Goal: Task Accomplishment & Management: Manage account settings

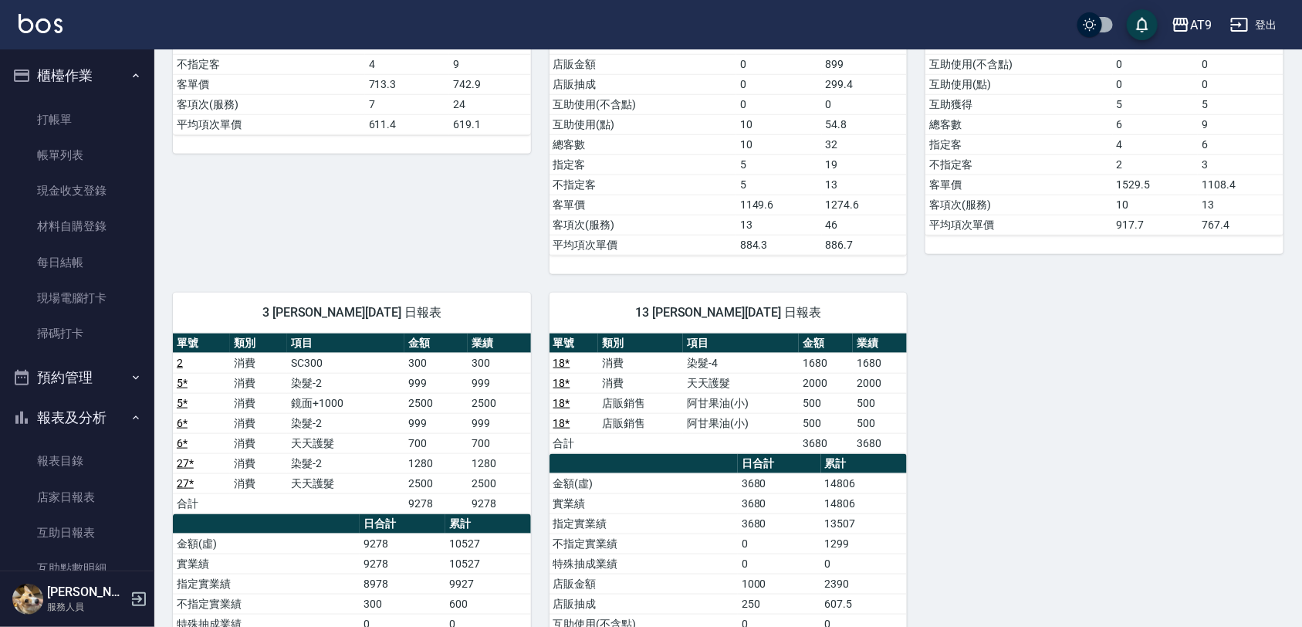
scroll to position [191, 0]
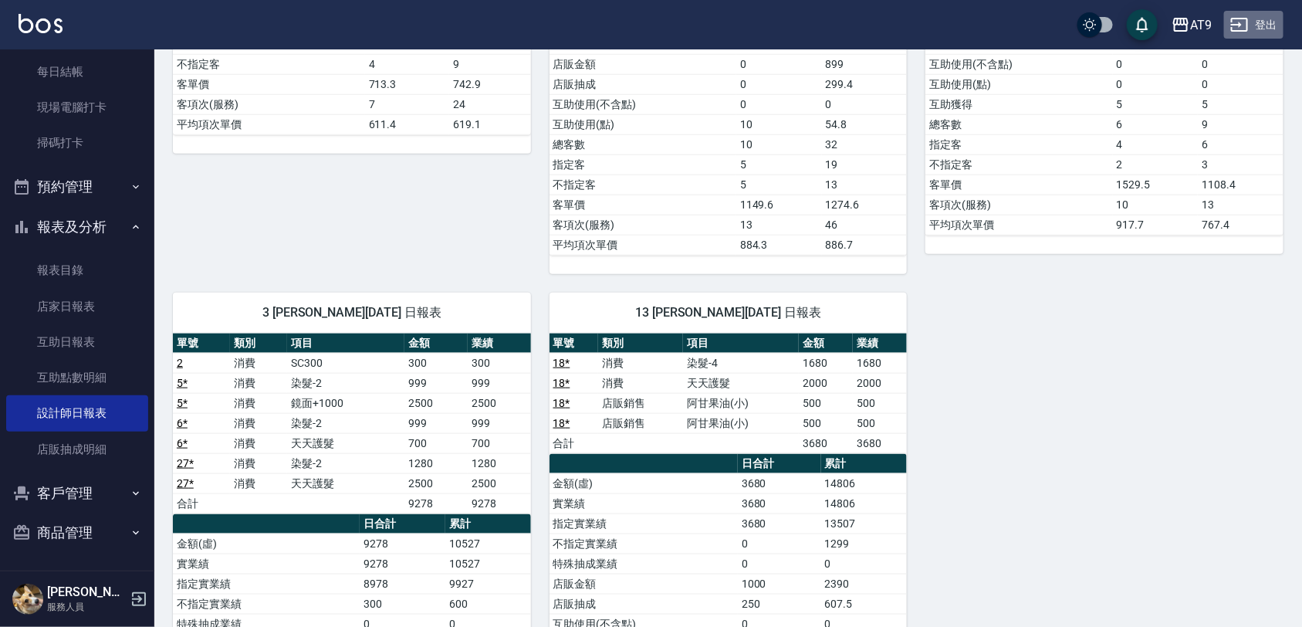
click at [1259, 23] on button "登出" at bounding box center [1253, 25] width 59 height 29
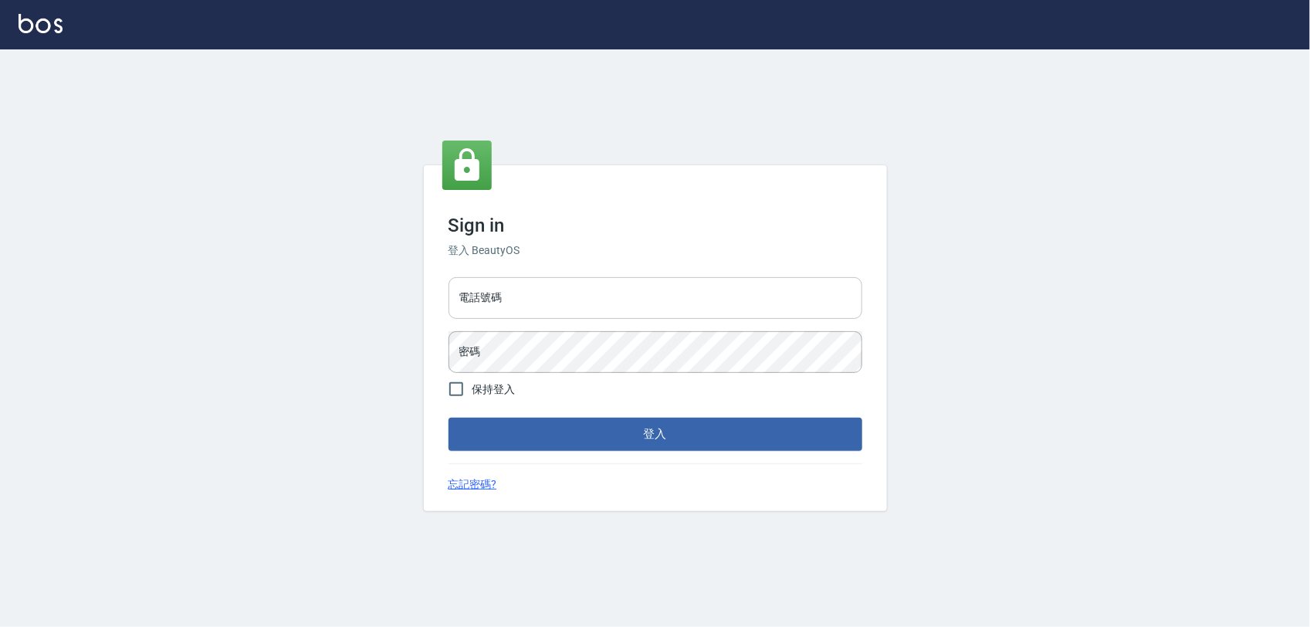
drag, startPoint x: 570, startPoint y: 284, endPoint x: 569, endPoint y: 302, distance: 17.8
click at [569, 302] on input "電話號碼" at bounding box center [655, 298] width 414 height 42
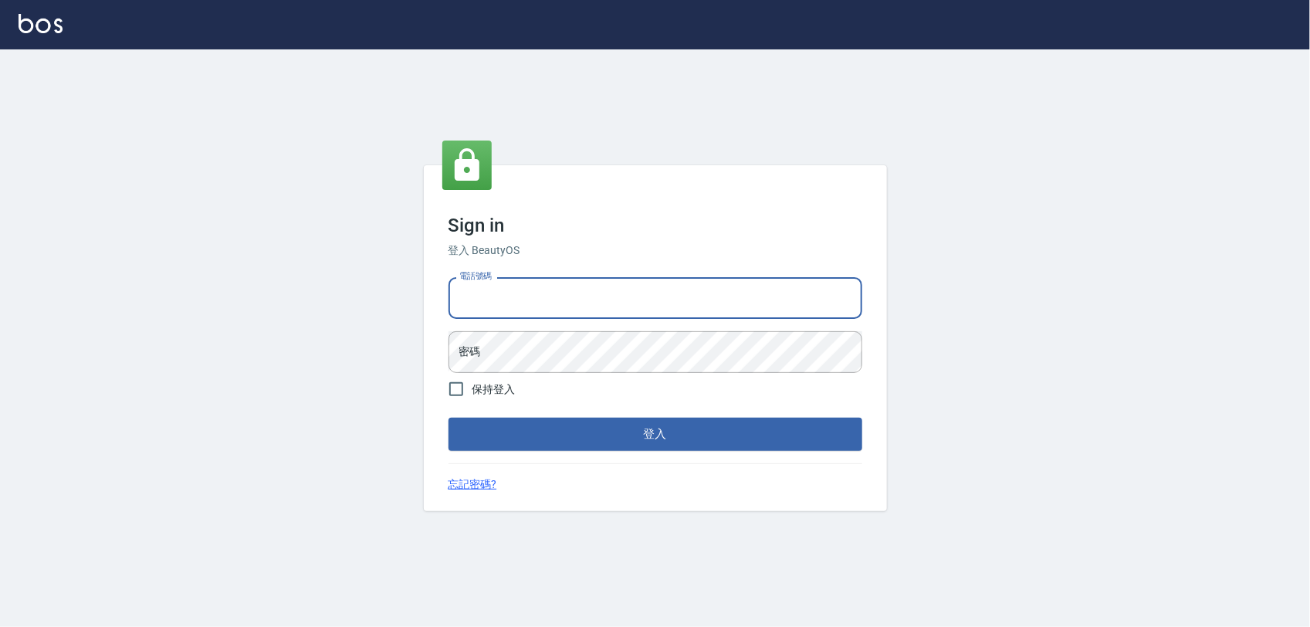
type input "0968065108"
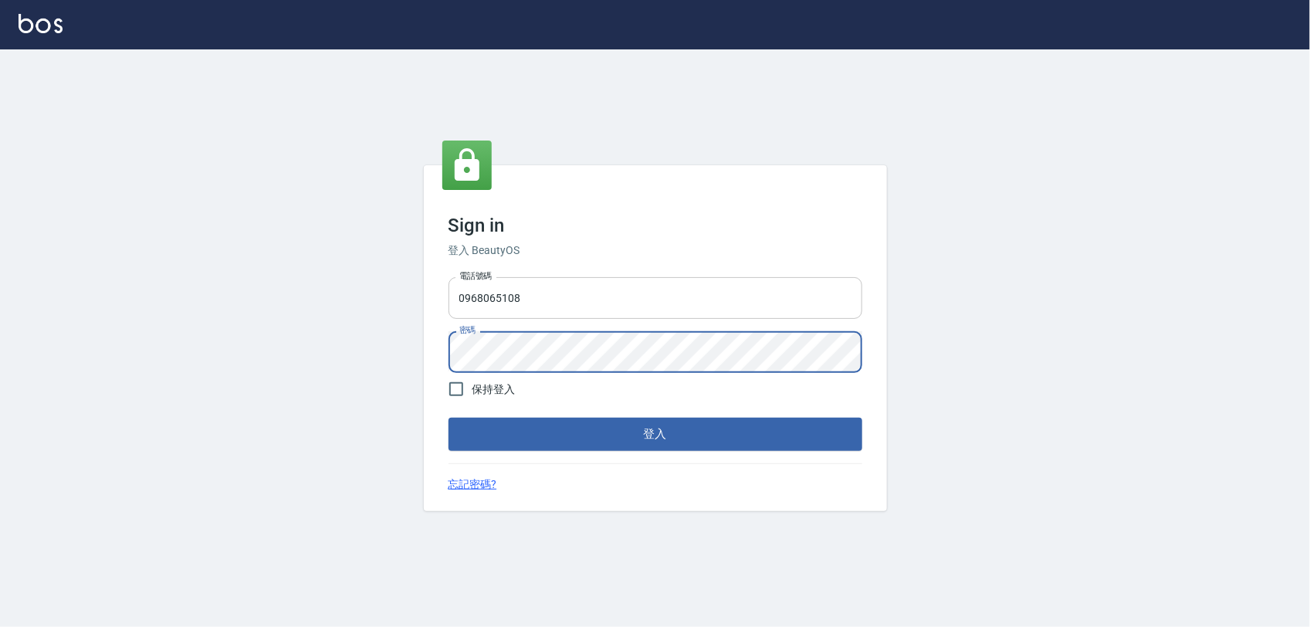
click at [448, 418] on button "登入" at bounding box center [655, 434] width 414 height 32
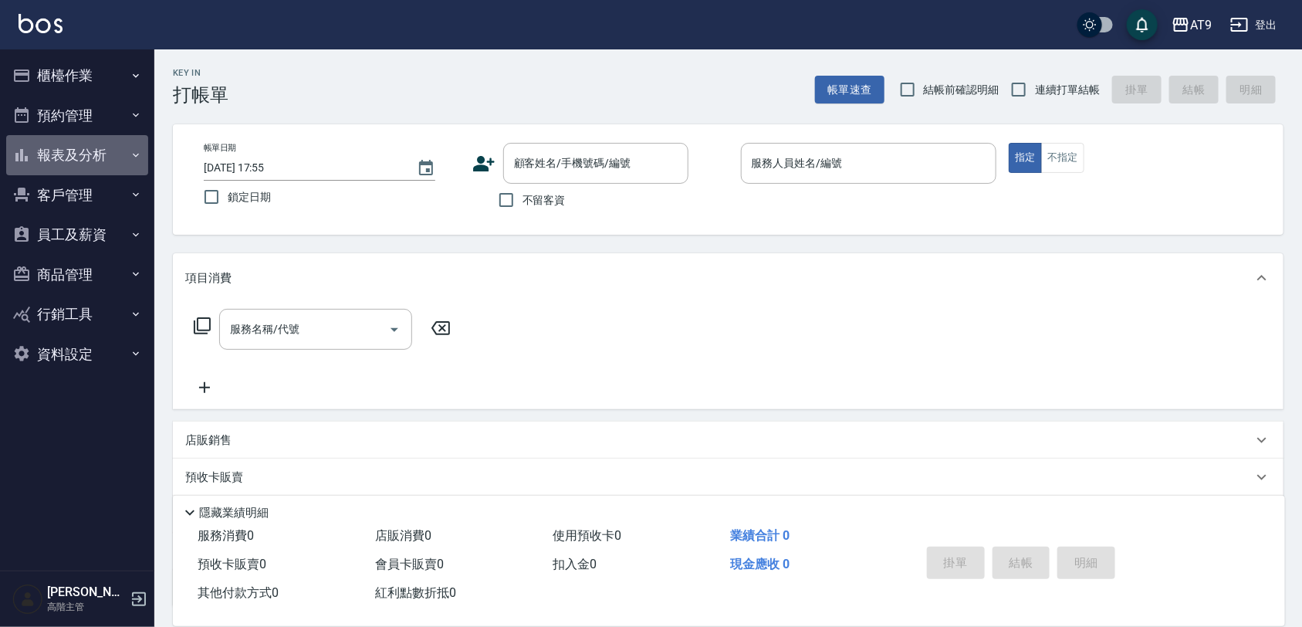
click at [113, 158] on button "報表及分析" at bounding box center [77, 155] width 142 height 40
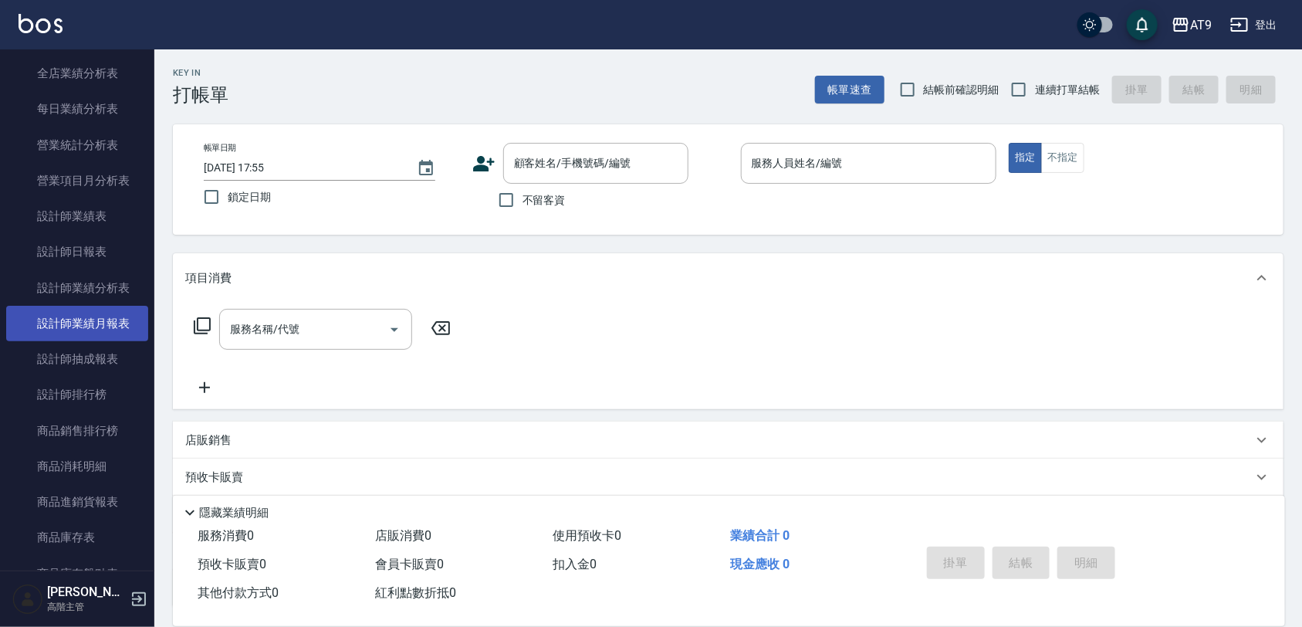
scroll to position [386, 0]
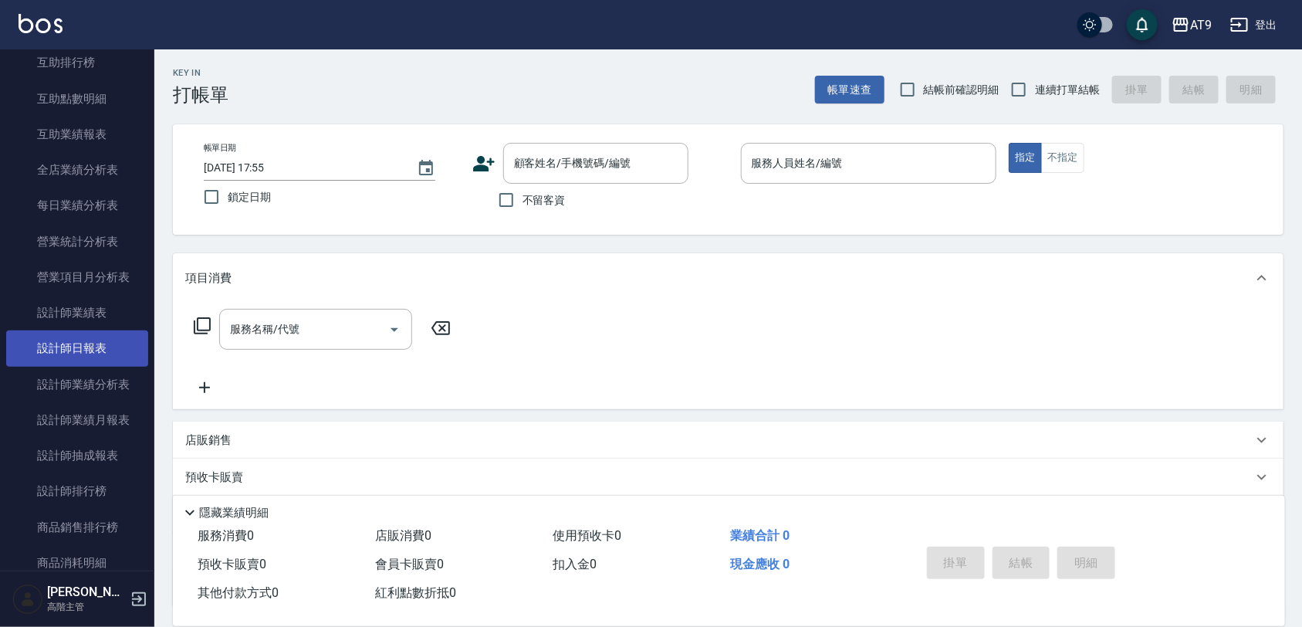
click at [87, 340] on link "設計師日報表" at bounding box center [77, 347] width 142 height 35
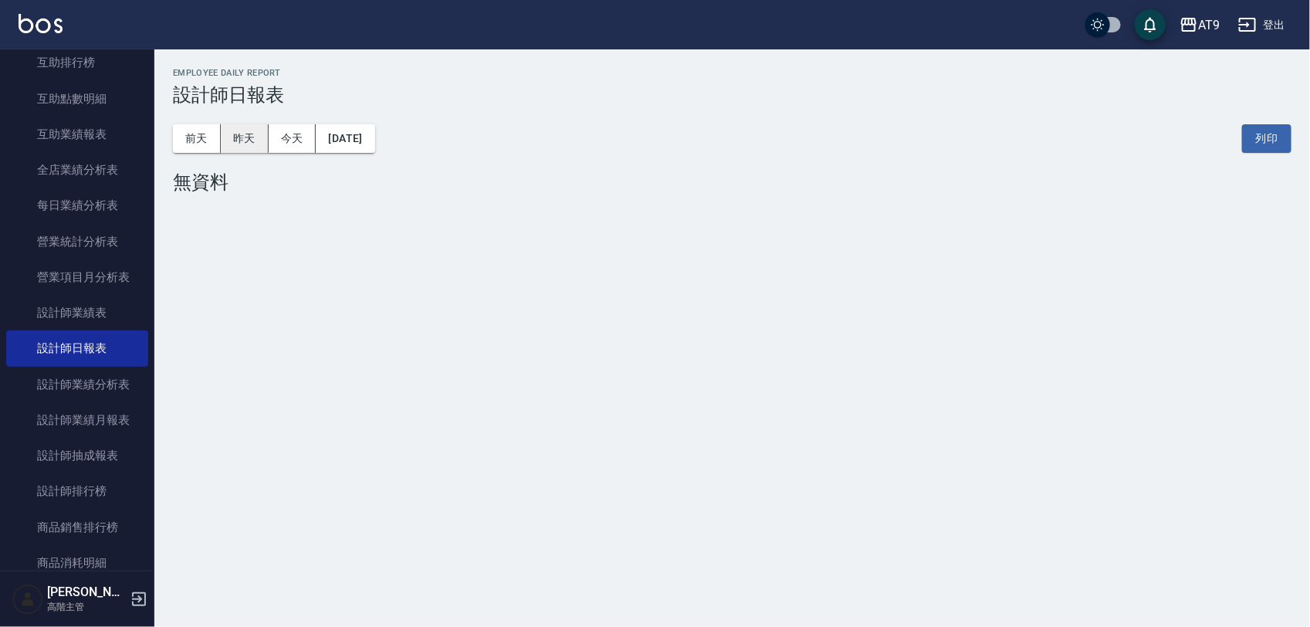
click at [241, 136] on button "昨天" at bounding box center [245, 138] width 48 height 29
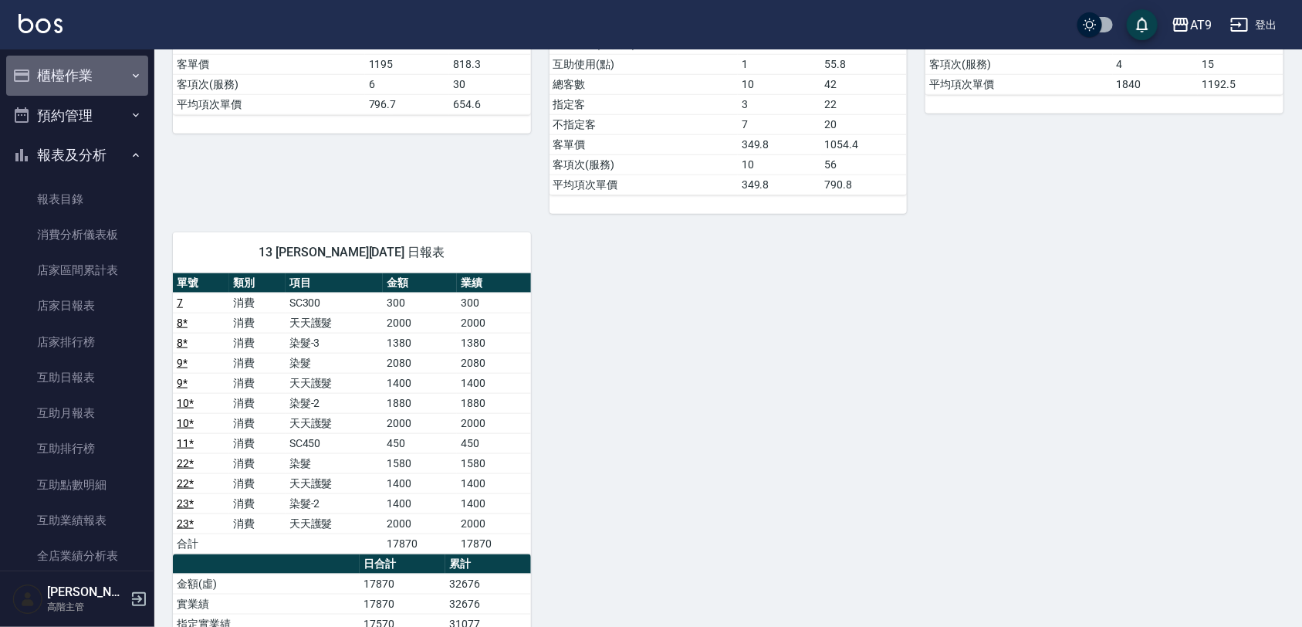
click at [81, 68] on button "櫃檯作業" at bounding box center [77, 76] width 142 height 40
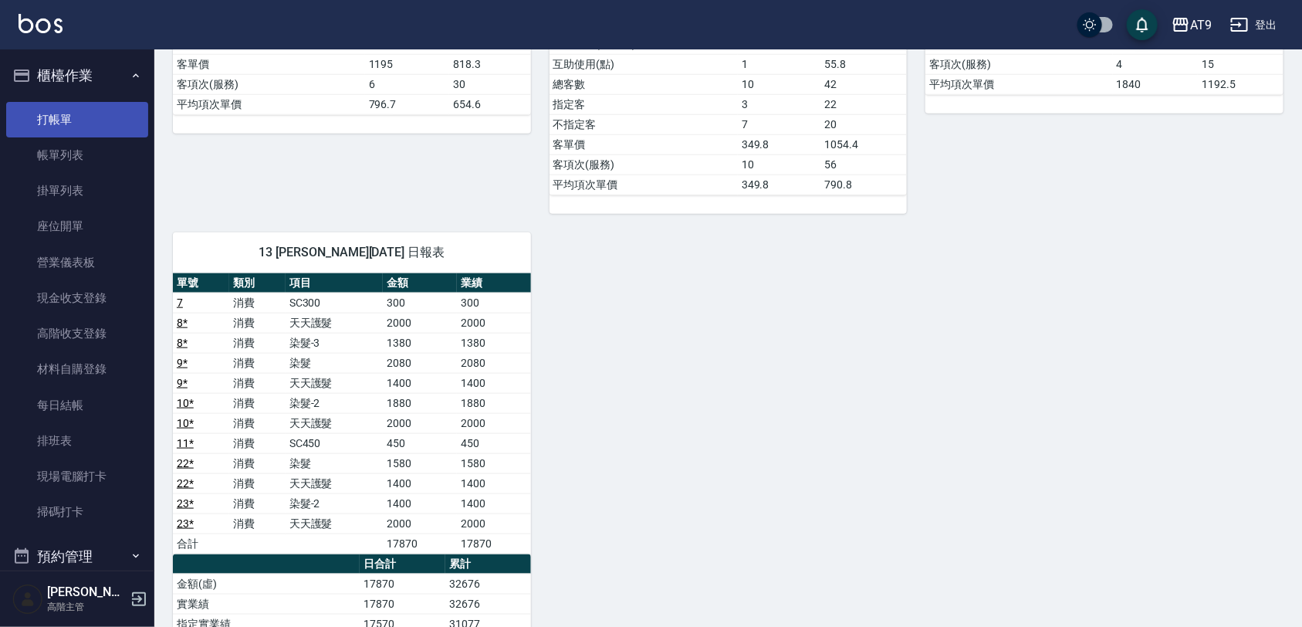
click at [106, 116] on link "打帳單" at bounding box center [77, 119] width 142 height 35
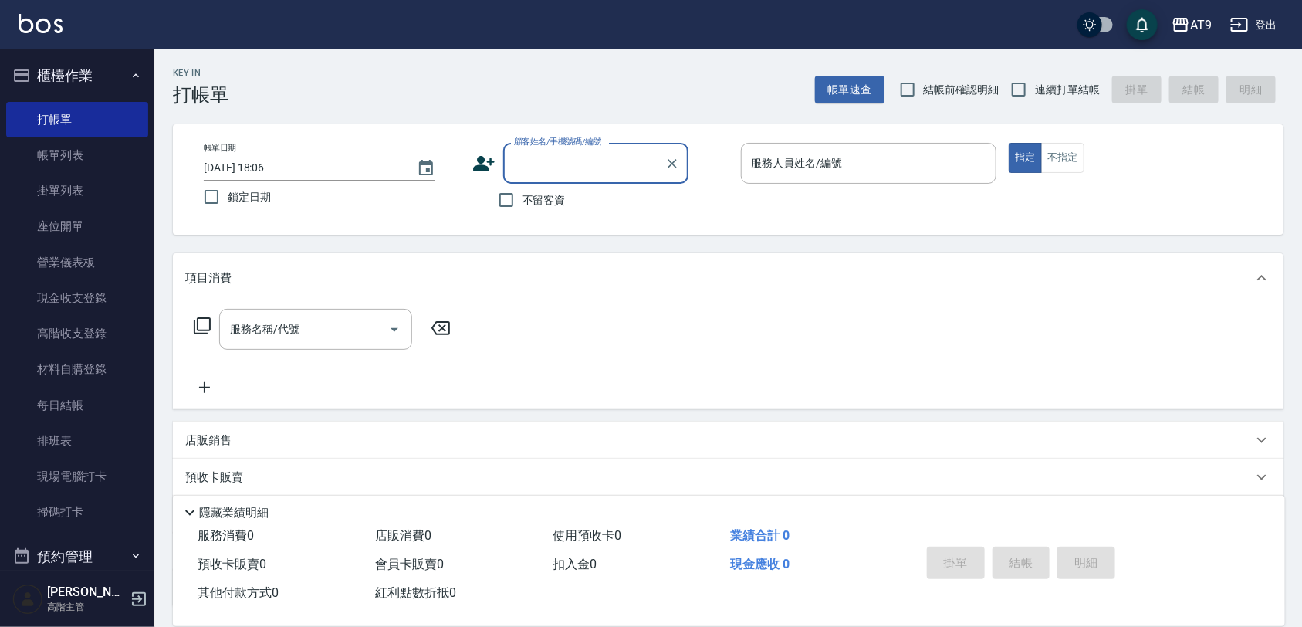
click at [534, 198] on span "不留客資" at bounding box center [543, 200] width 43 height 16
click at [522, 198] on input "不留客資" at bounding box center [506, 200] width 32 height 32
checkbox input "true"
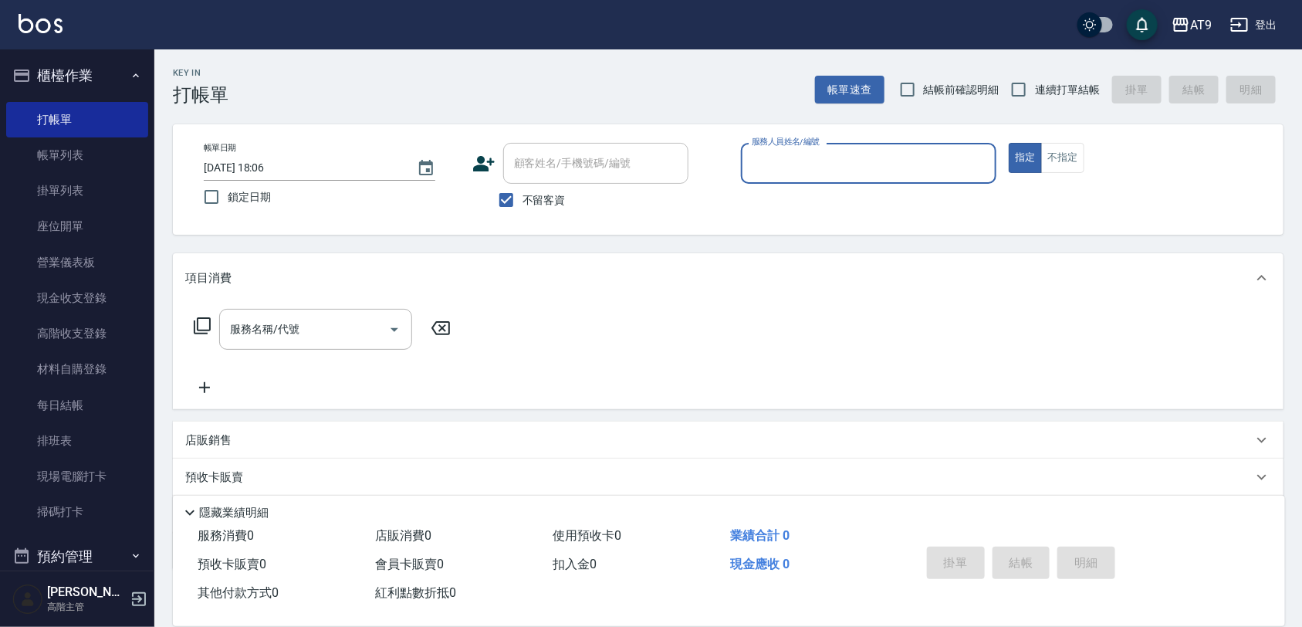
click at [1070, 95] on span "連續打單結帳" at bounding box center [1067, 90] width 65 height 16
click at [1035, 95] on input "連續打單結帳" at bounding box center [1018, 89] width 32 height 32
checkbox input "true"
click at [973, 160] on input "服務人員姓名/編號" at bounding box center [869, 163] width 242 height 27
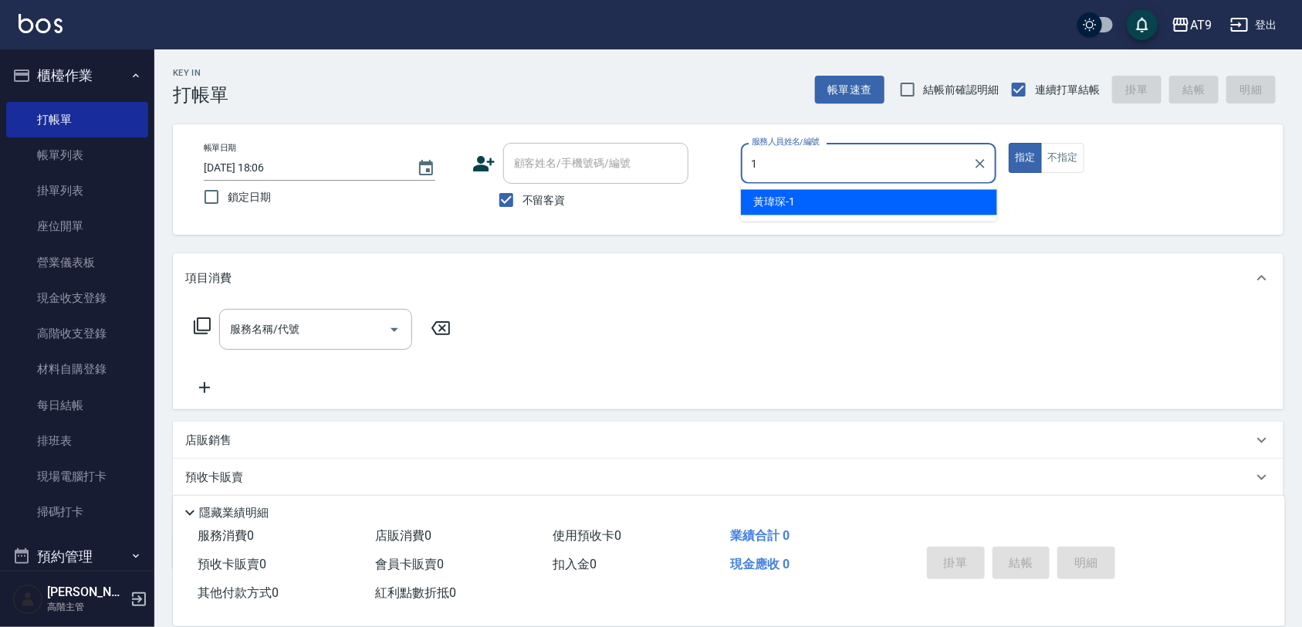
type input "1"
type button "true"
type input "黃瑋琛-1"
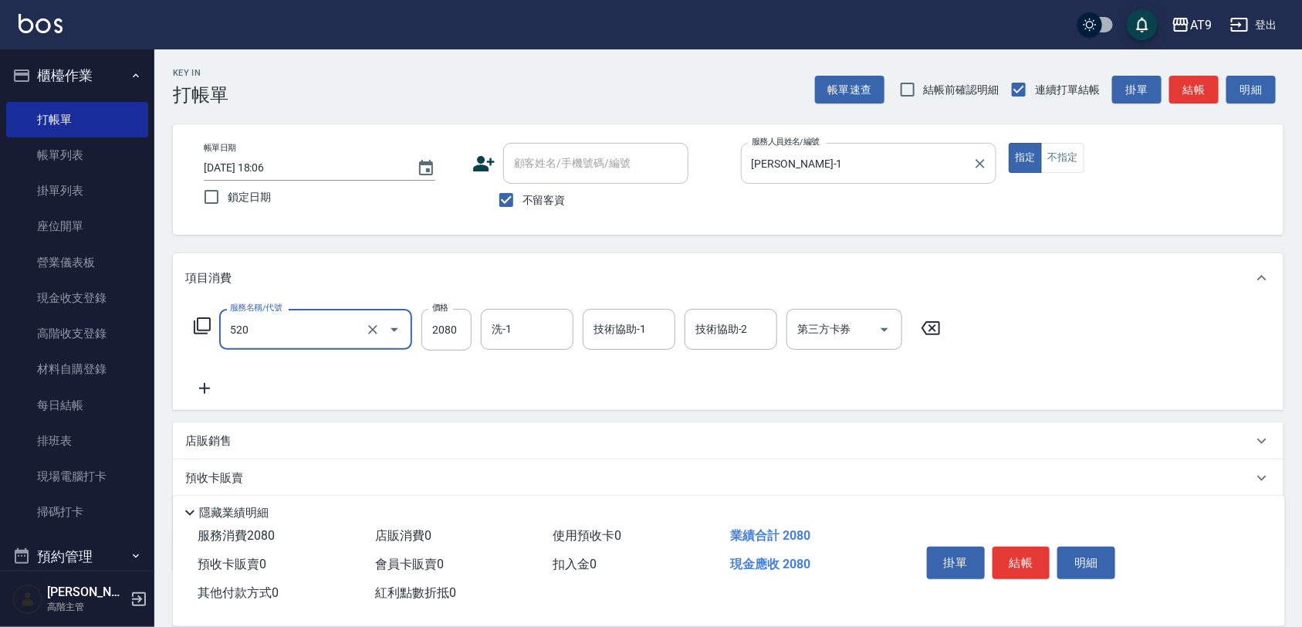
type input "染髮套餐(520)"
type input "2050"
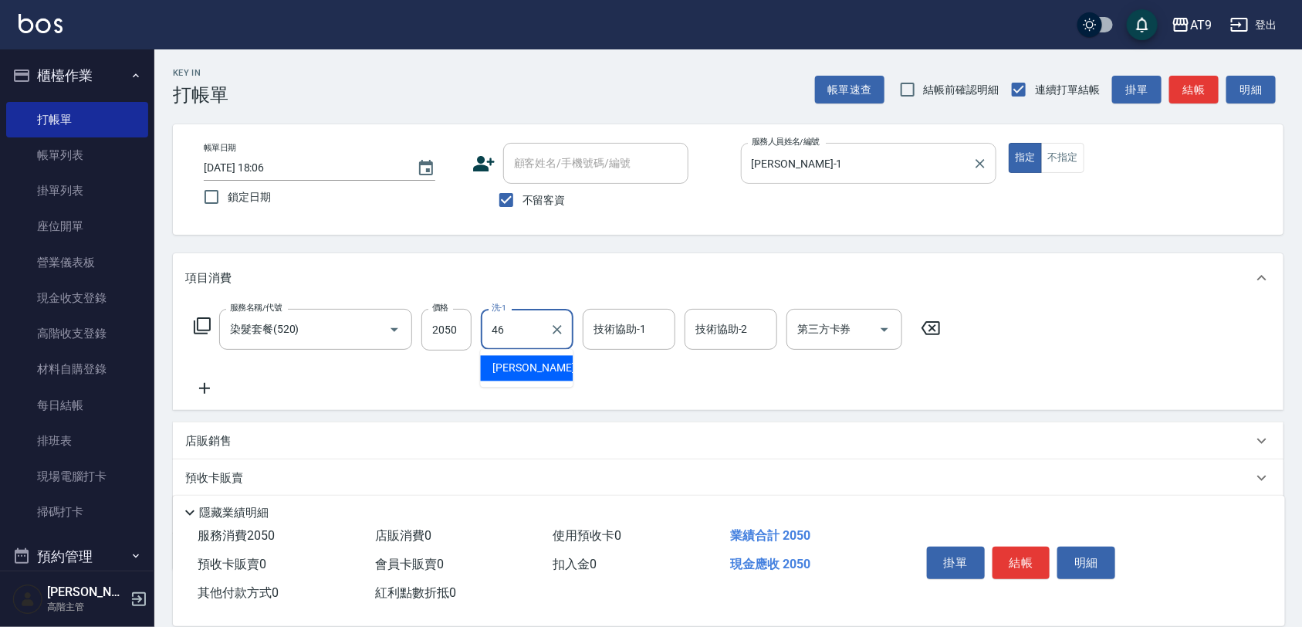
type input "周嘉瑜-46"
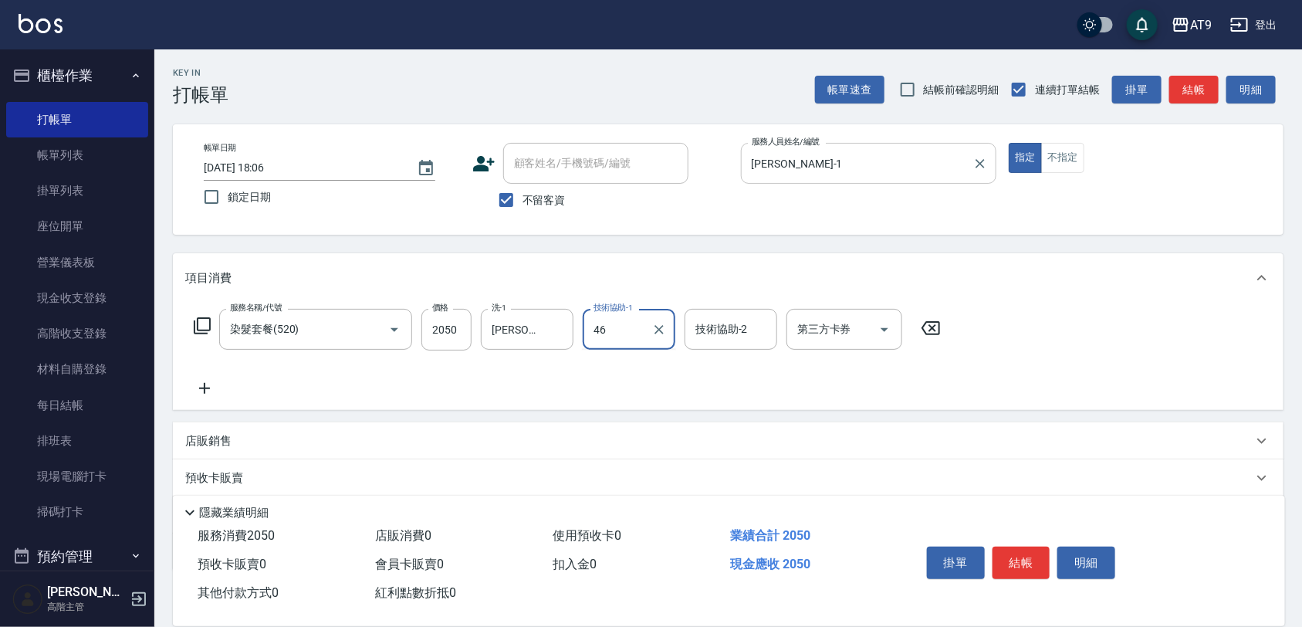
type input "周嘉瑜-46"
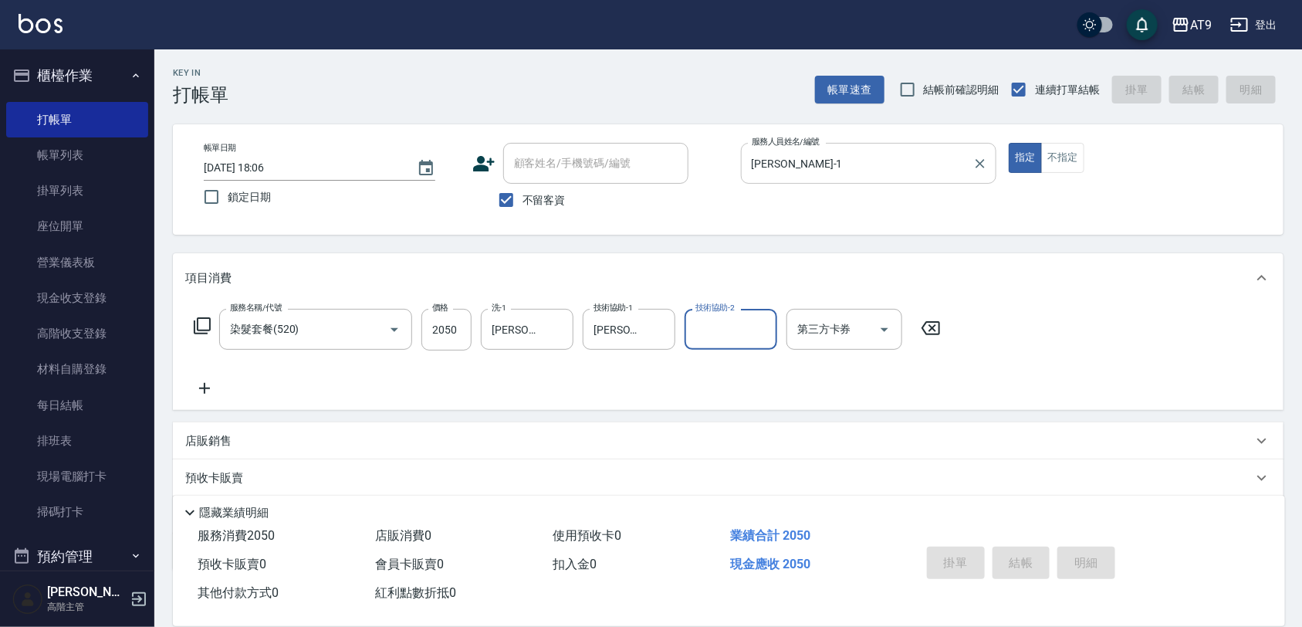
type input "2025/10/06 18:07"
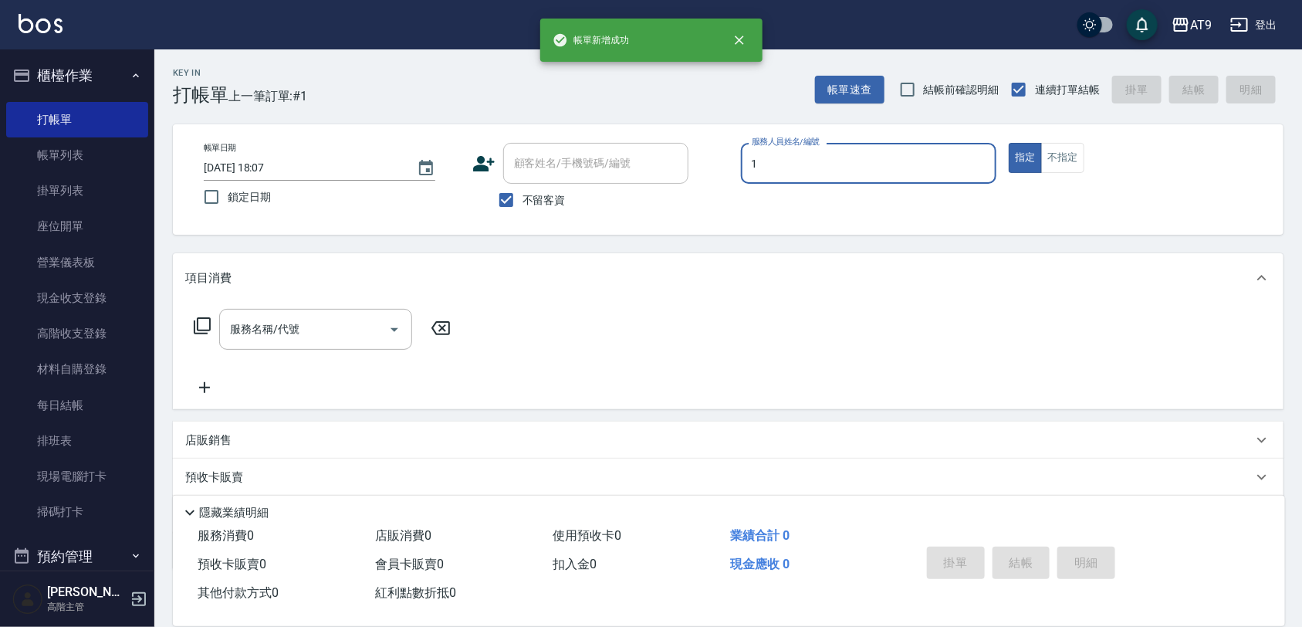
type input "黃瑋琛-1"
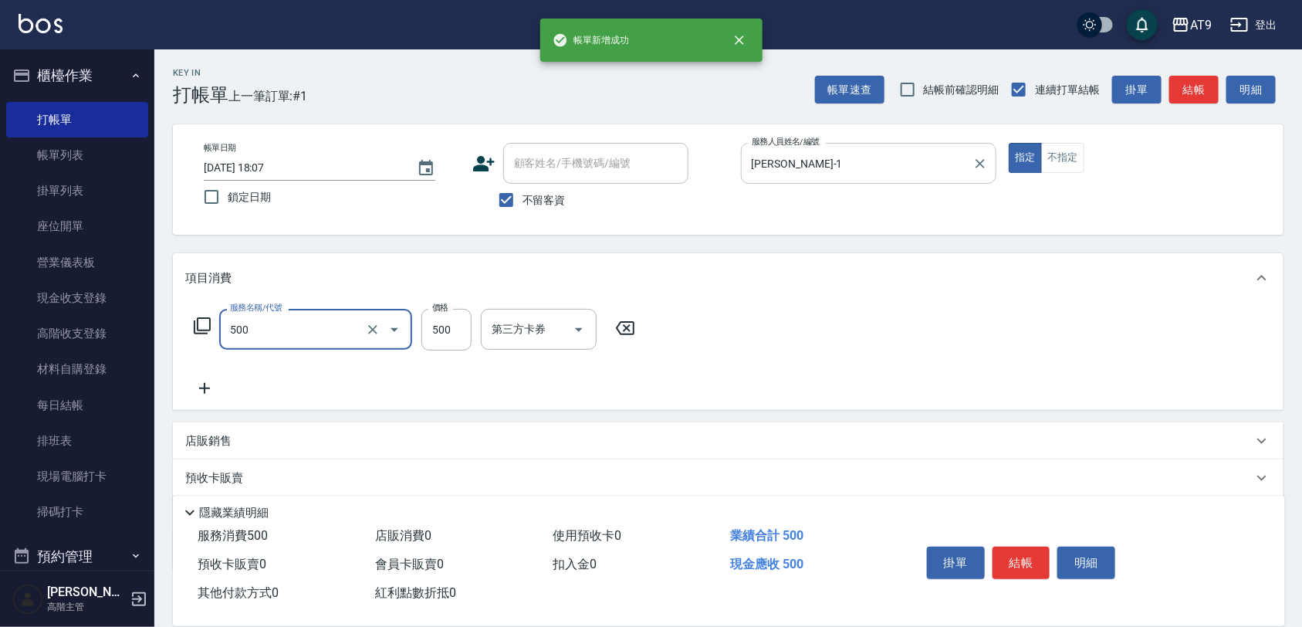
type input "SC500(500)"
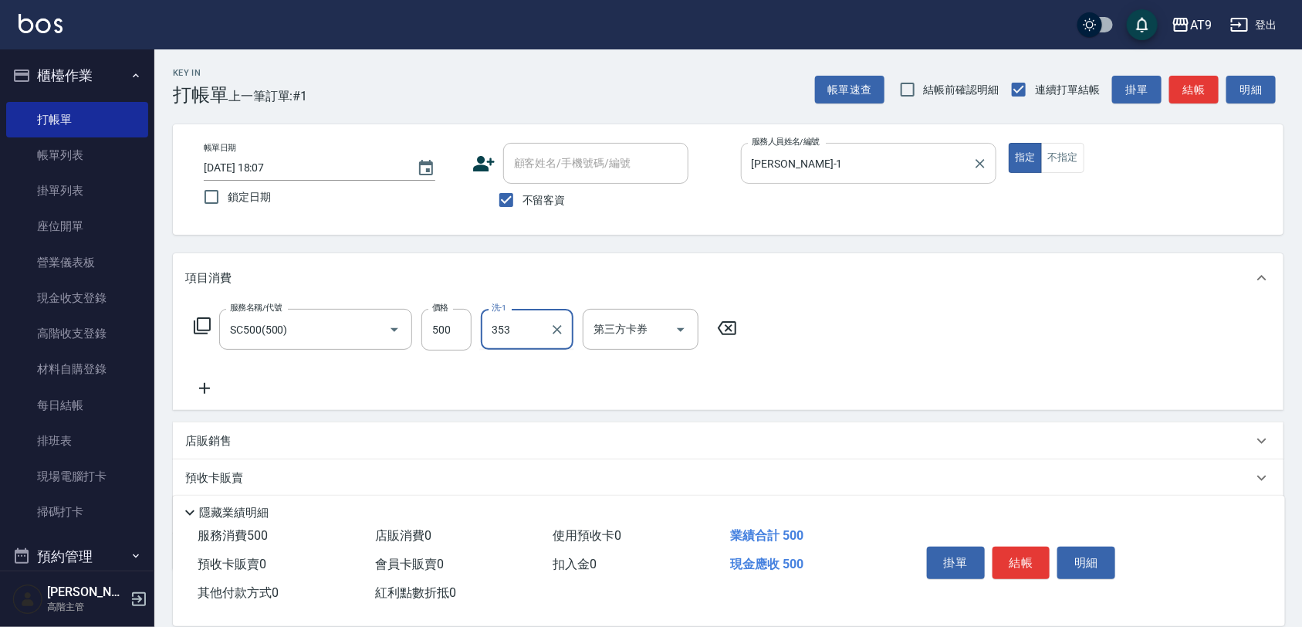
type input "353"
click at [543, 313] on div "洗-1" at bounding box center [527, 329] width 93 height 41
type input "邱靖淳-35"
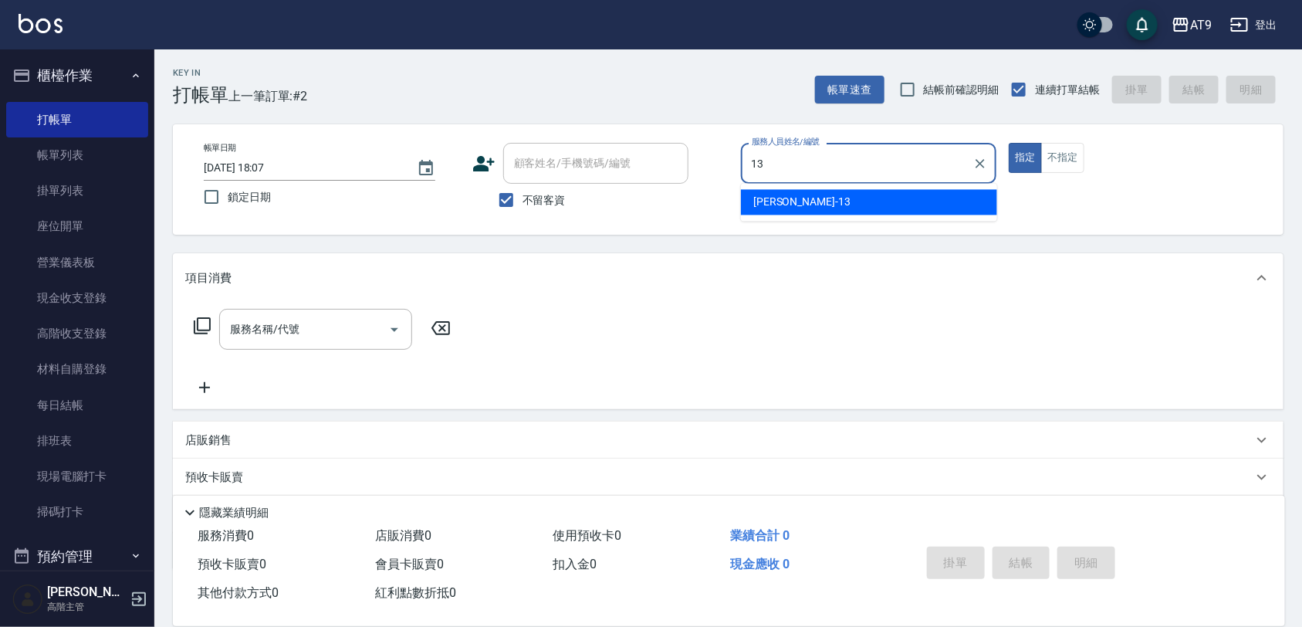
type input "[PERSON_NAME]-13"
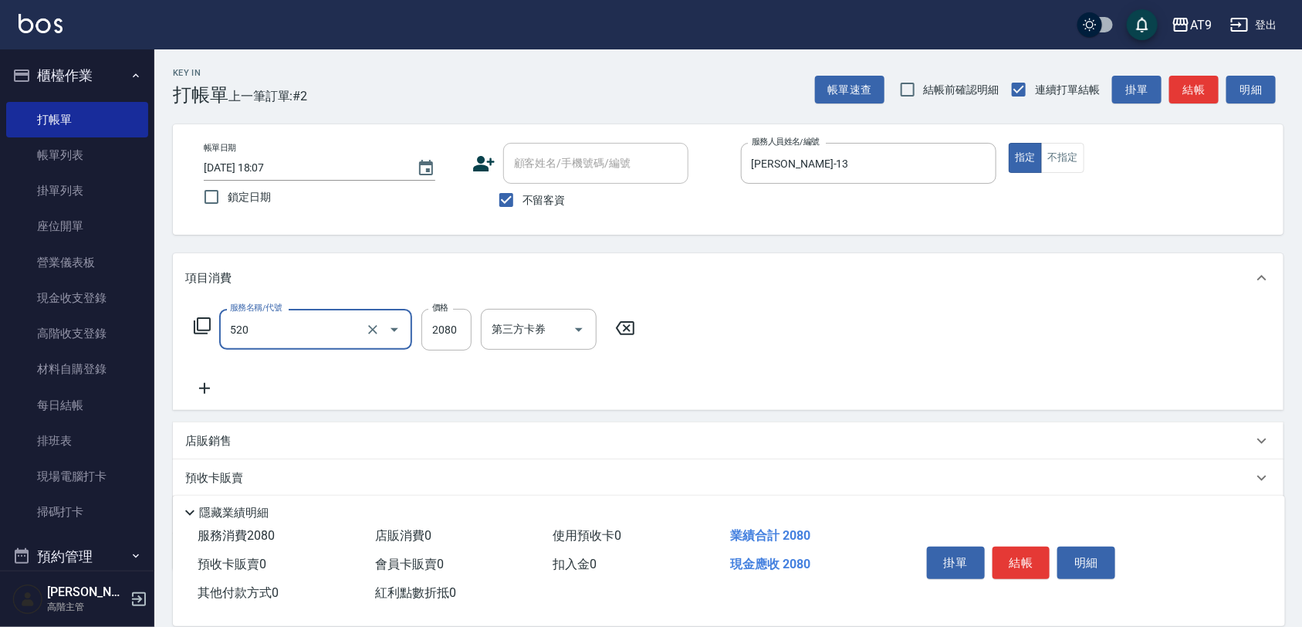
type input "染髮套餐(520)"
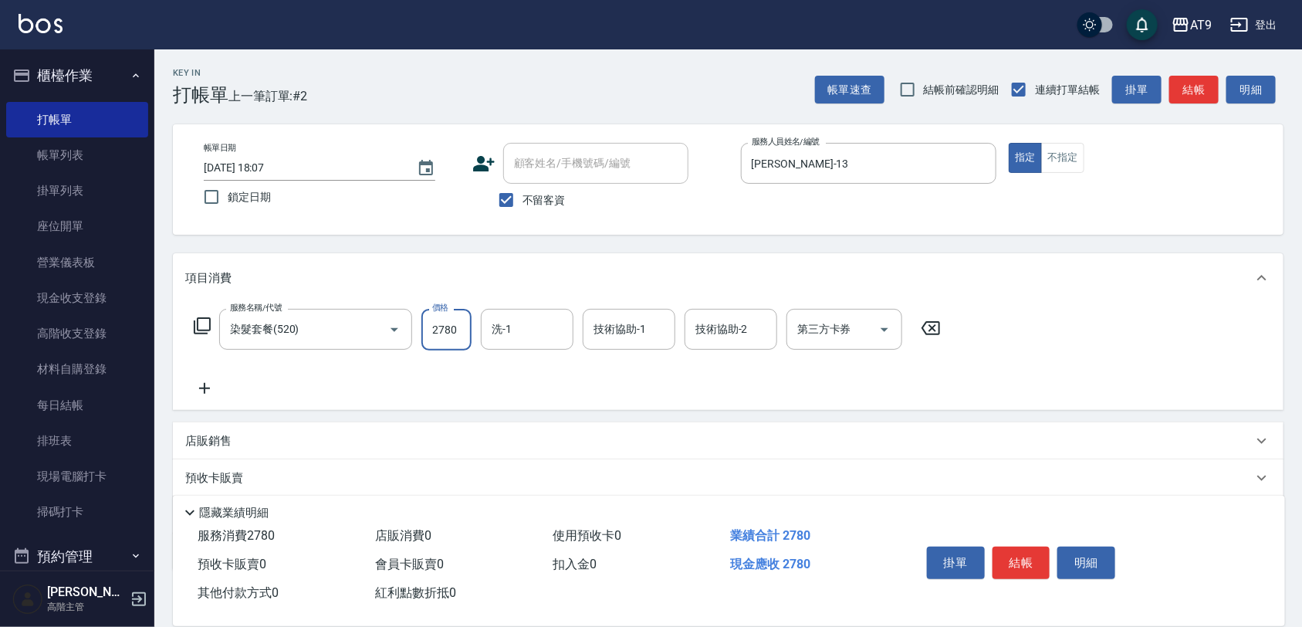
type input "2780"
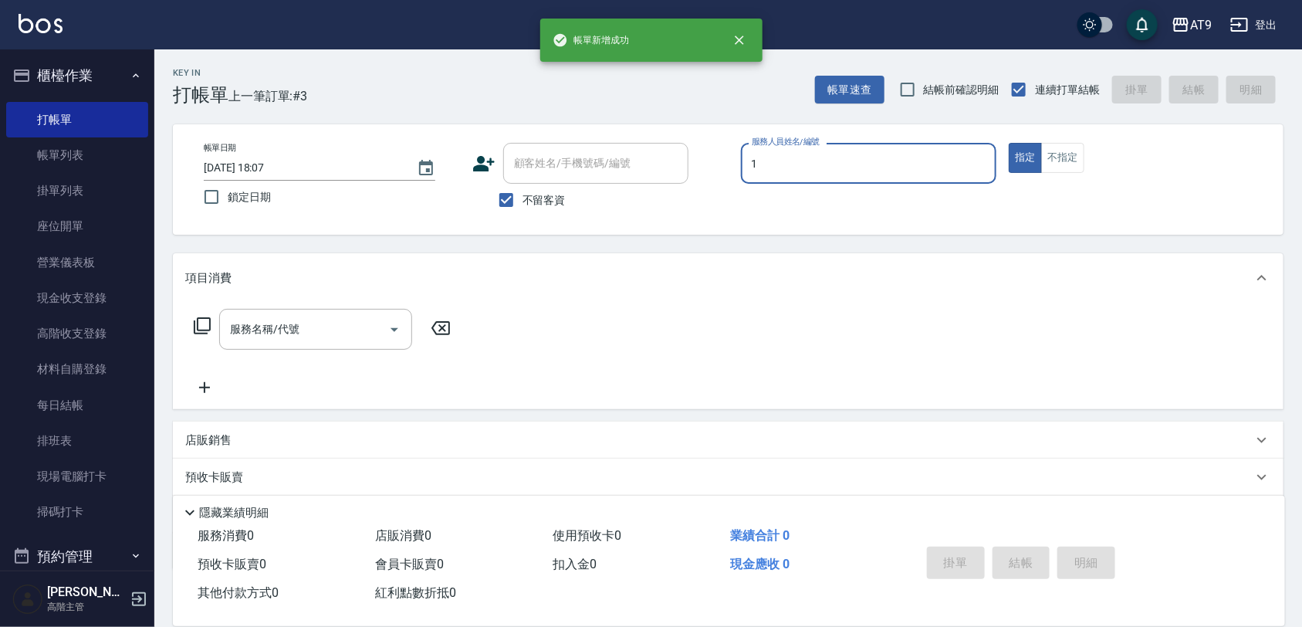
type input "黃瑋琛-1"
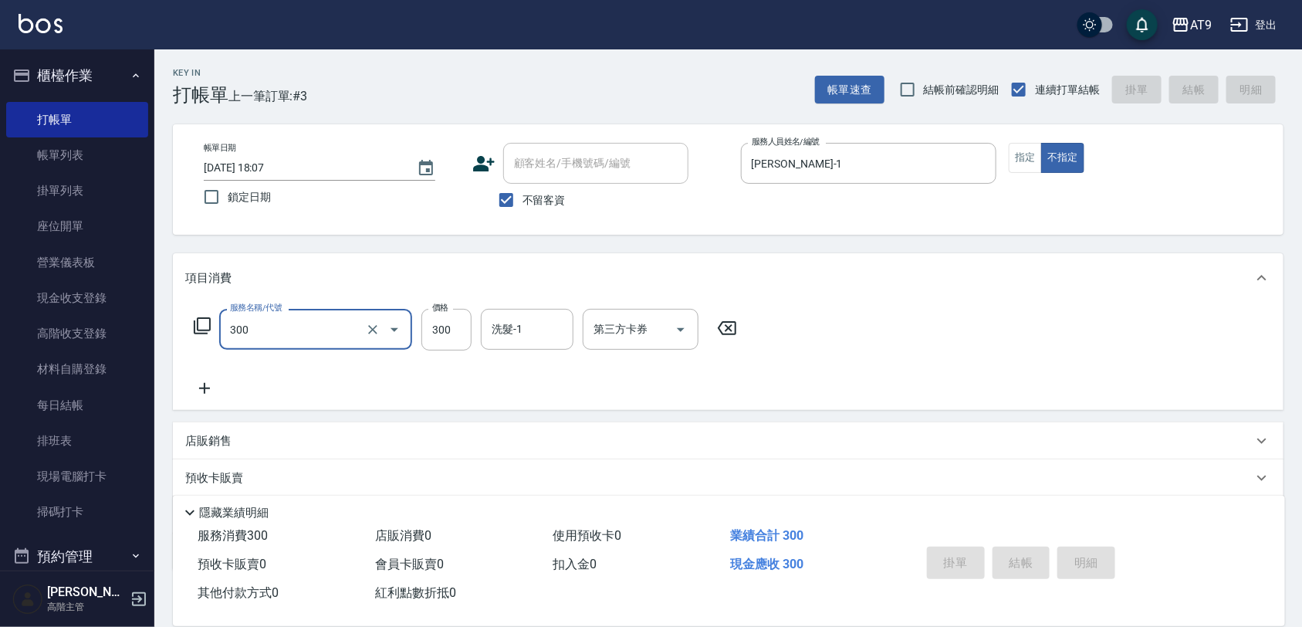
type input "300"
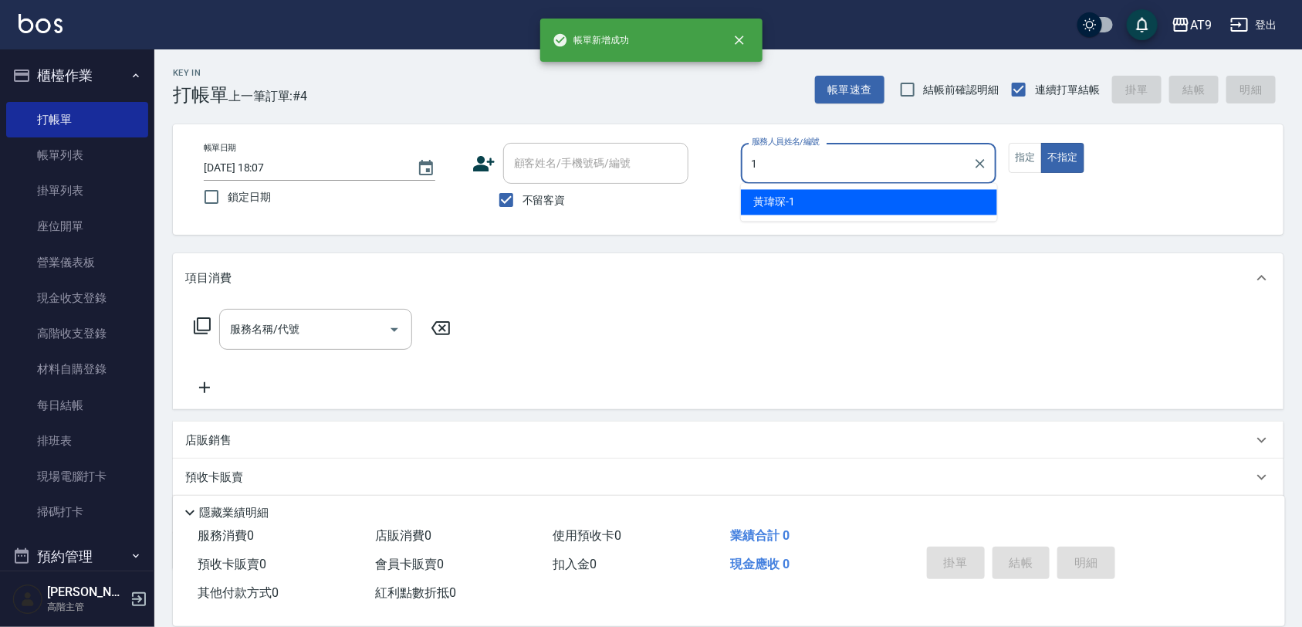
type input "1"
type button "false"
type input "黃瑋琛-1"
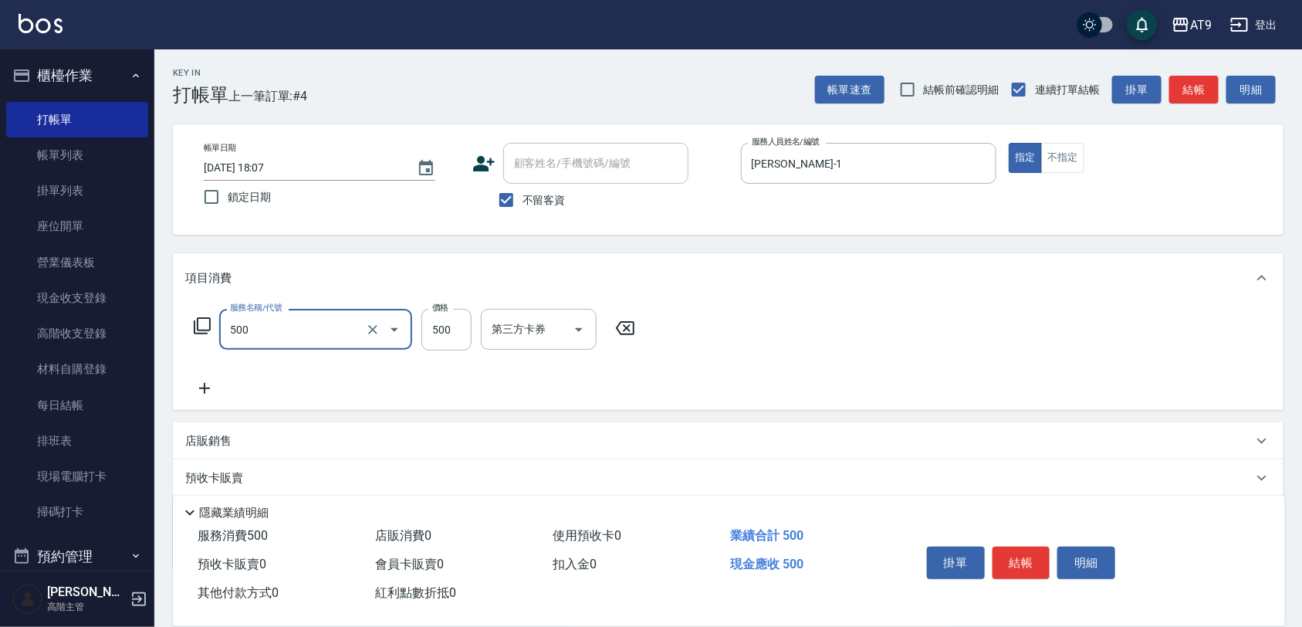
type input "SC500(500)"
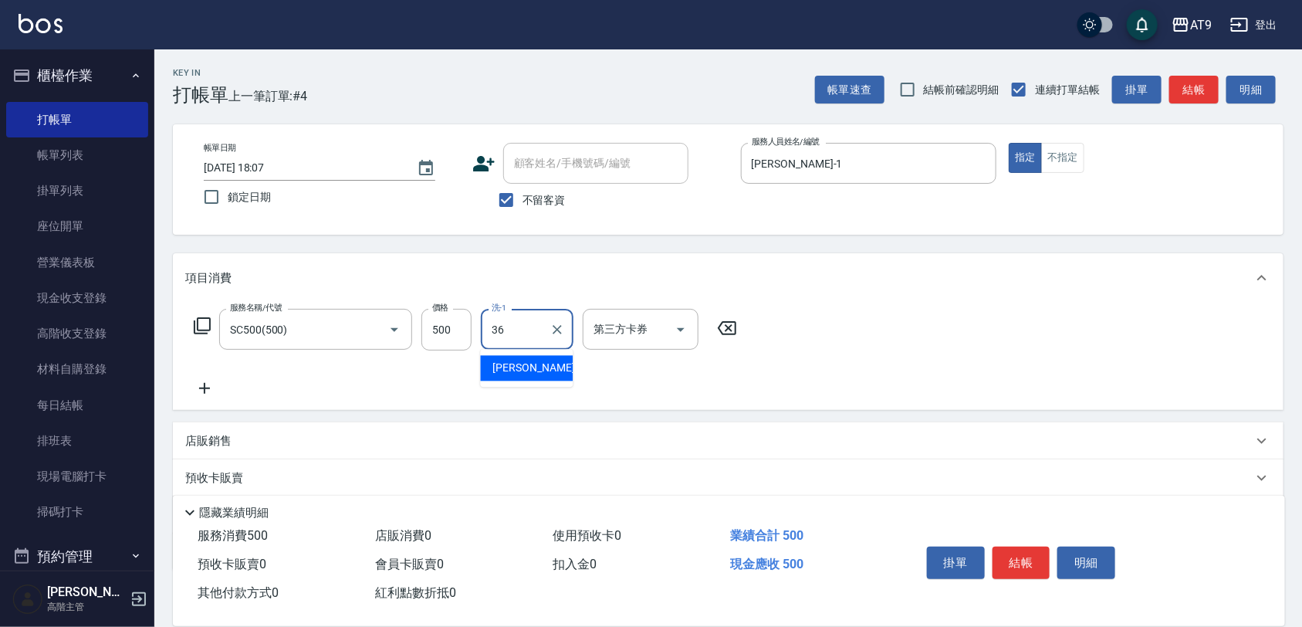
type input "蔡秉諶-36"
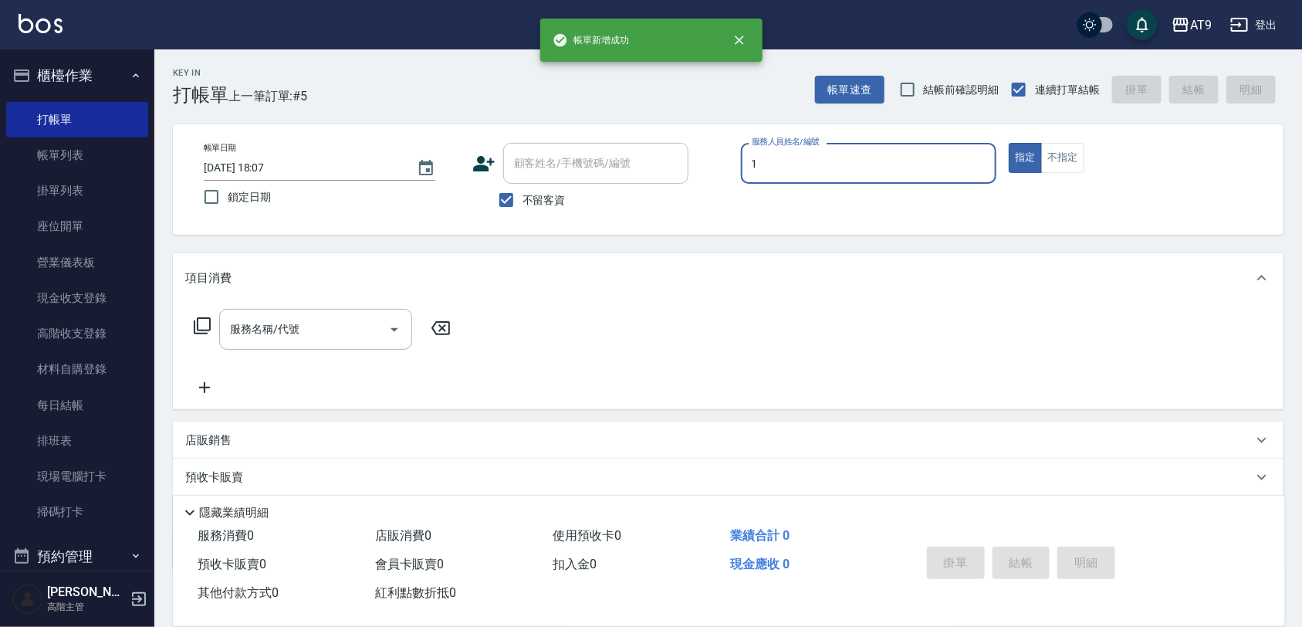
type input "黃瑋琛-1"
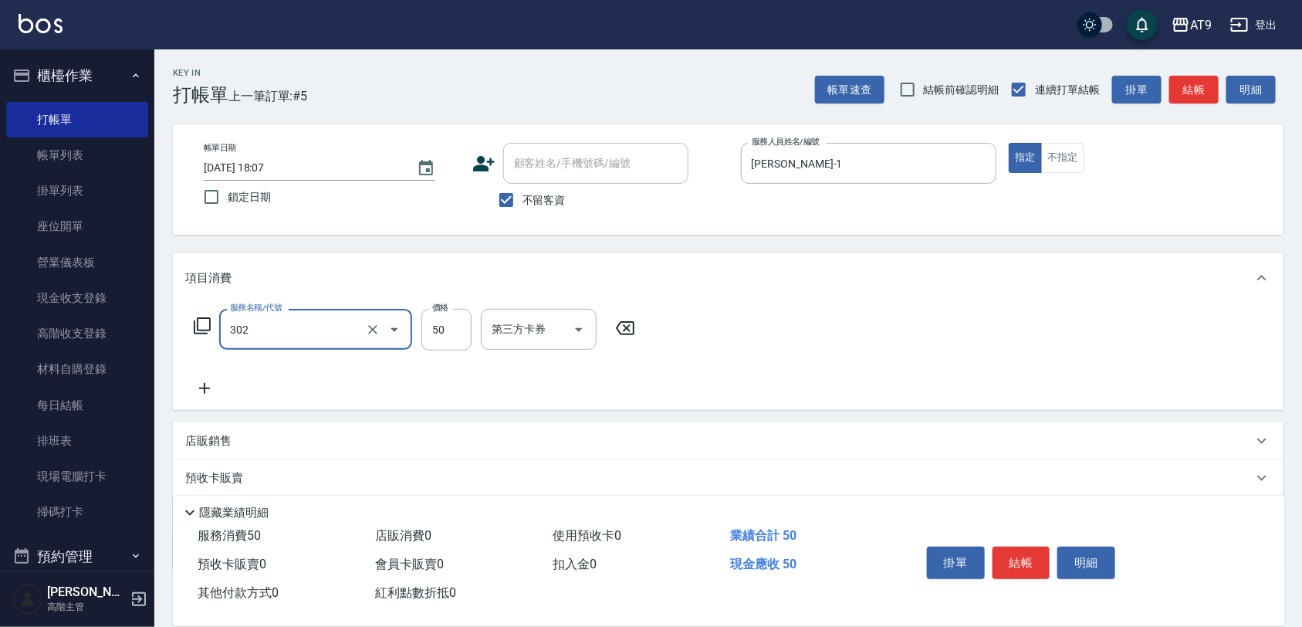
type input "剪髮(302)"
type input "100"
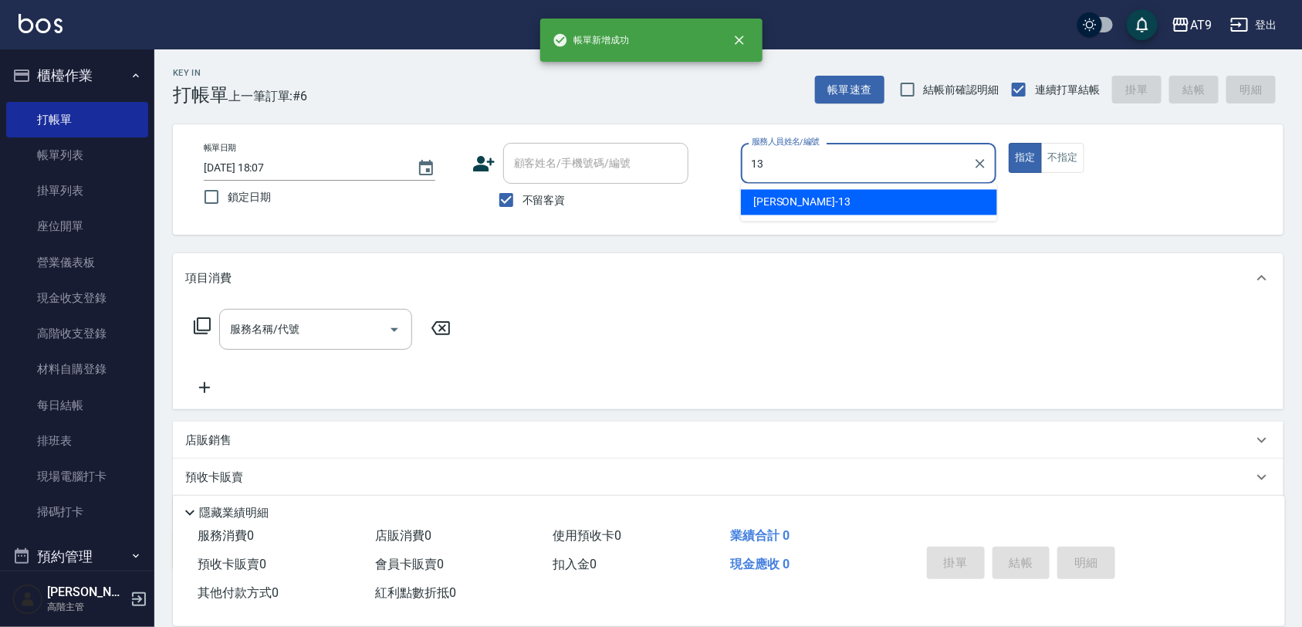
type input "[PERSON_NAME]-13"
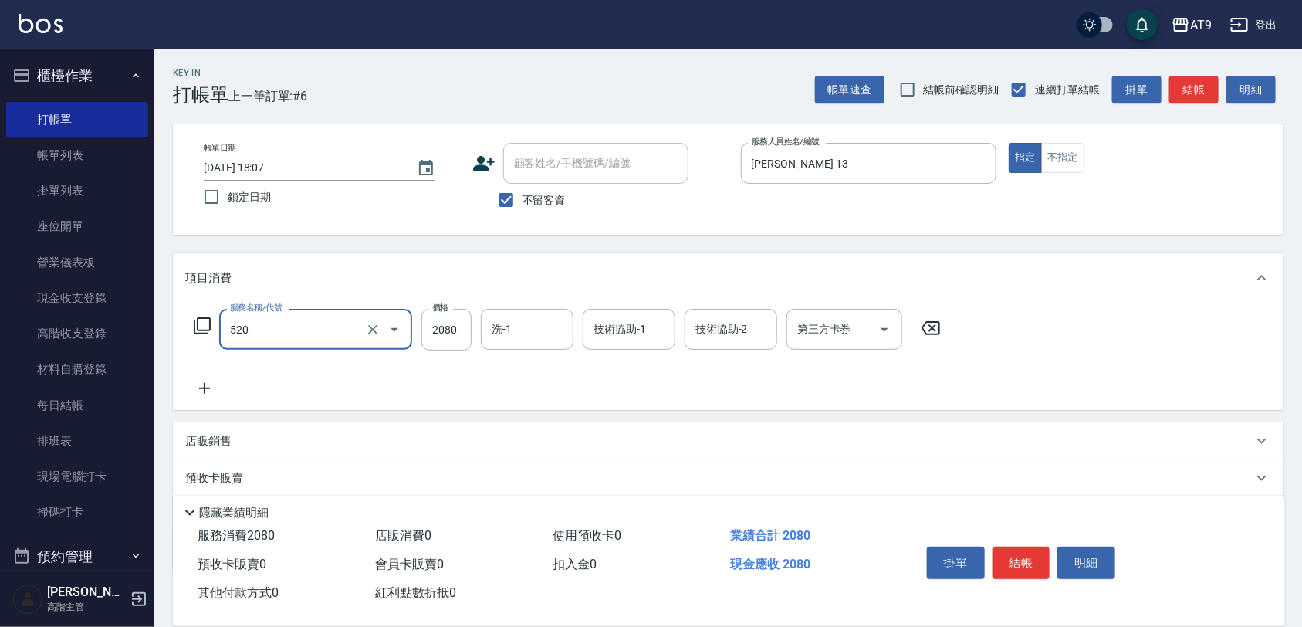
type input "染髮套餐(520)"
type input "2780"
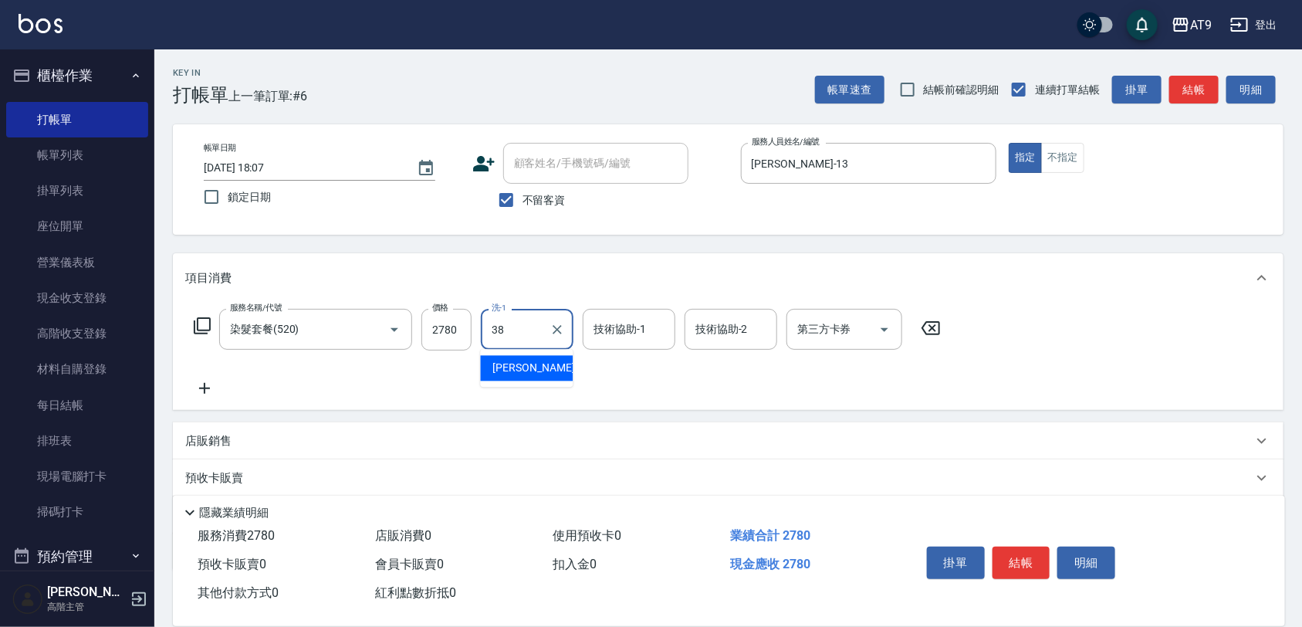
type input "[PERSON_NAME]-38"
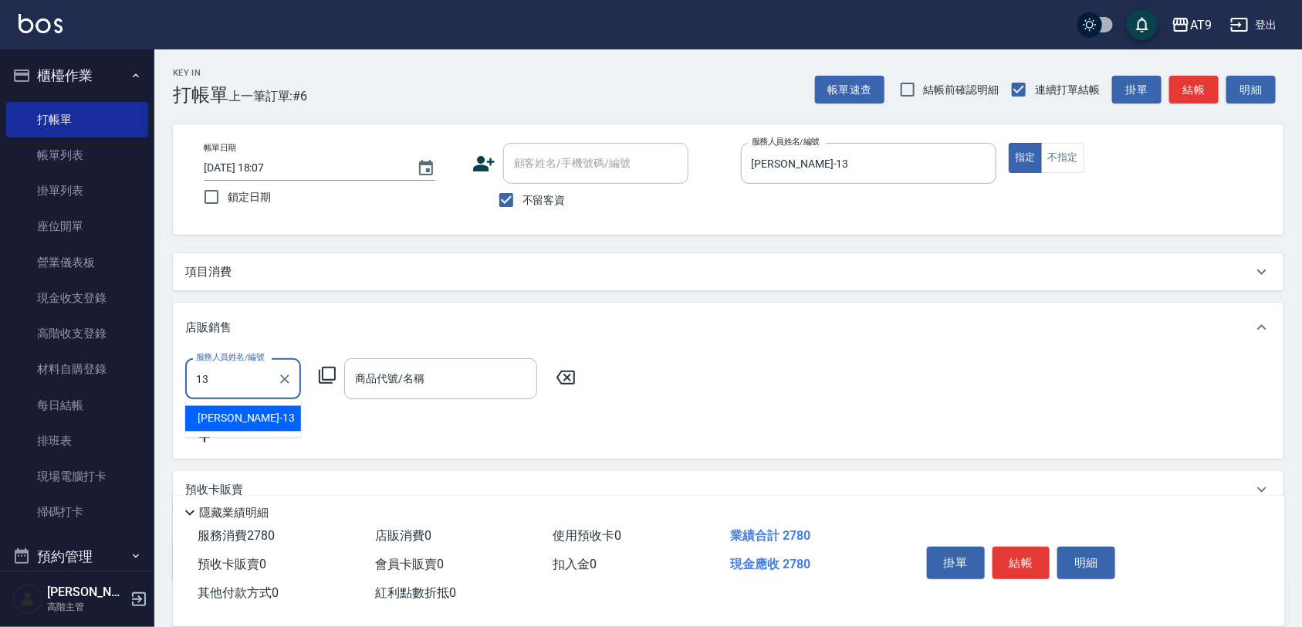
type input "[PERSON_NAME]-13"
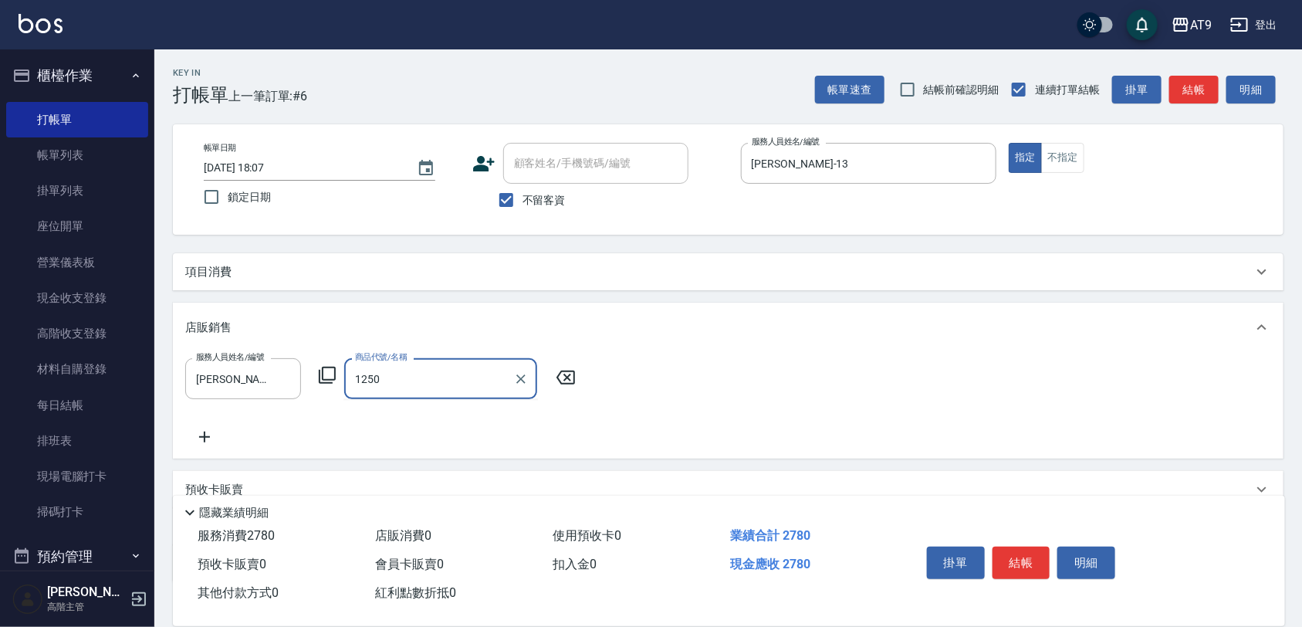
type input "1250"
click at [1262, 25] on button "登出" at bounding box center [1253, 25] width 59 height 29
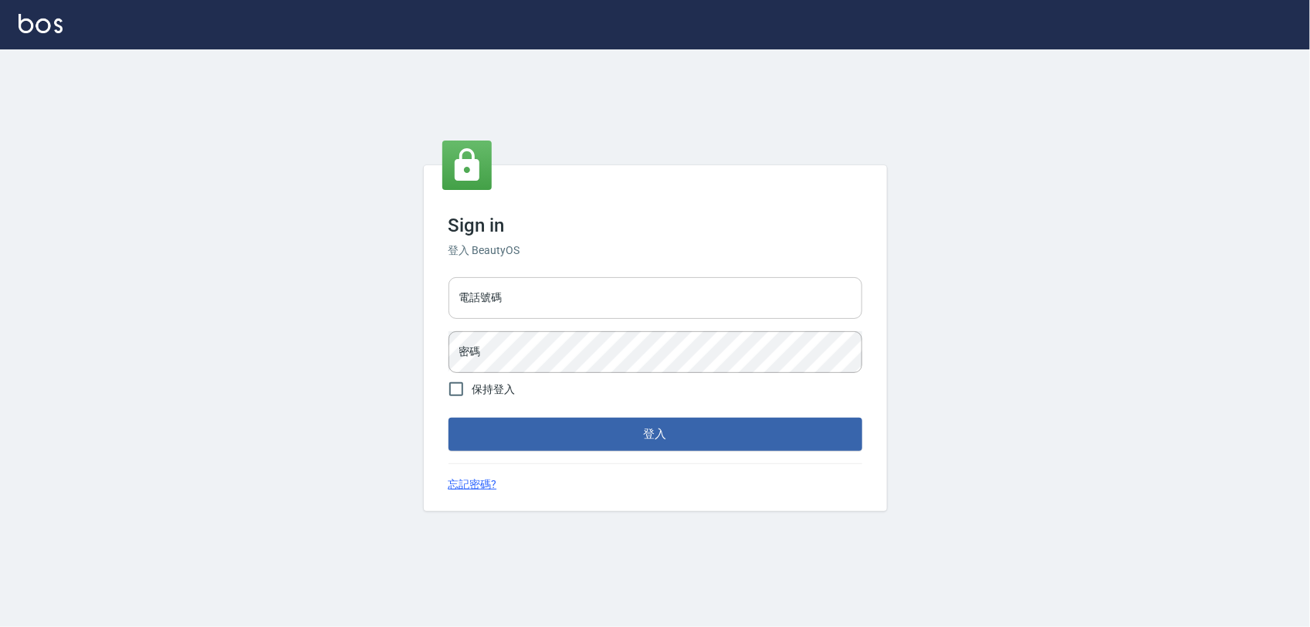
click at [607, 297] on input "電話號碼" at bounding box center [655, 298] width 414 height 42
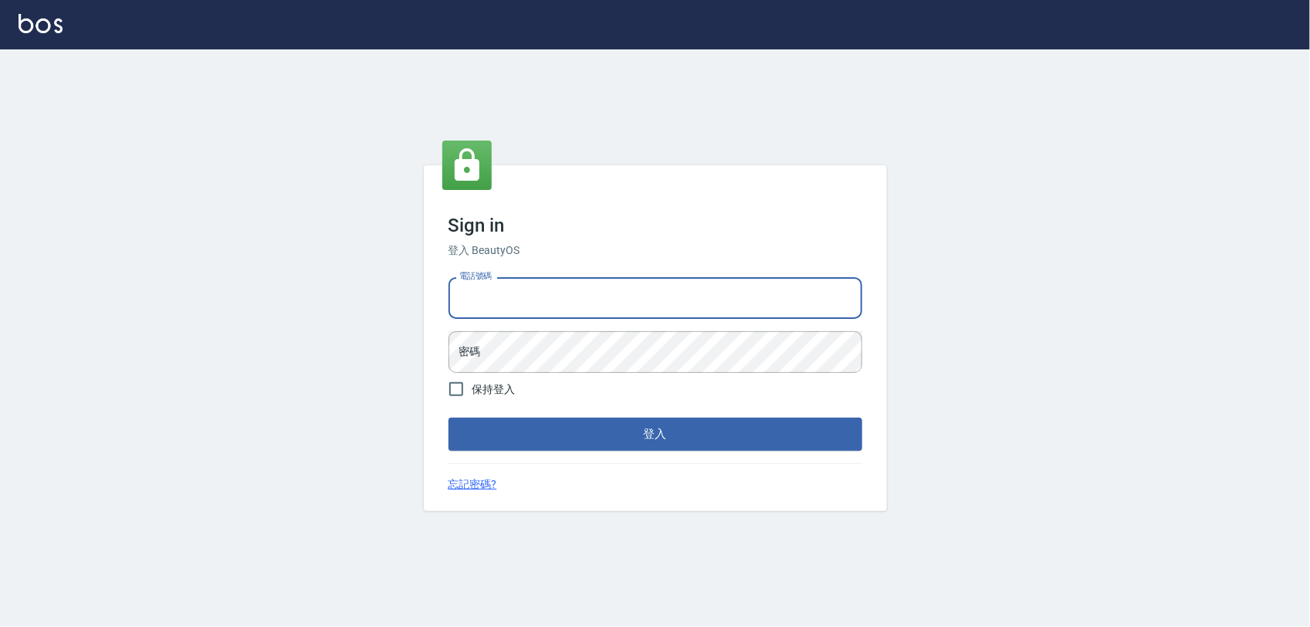
type input "0977019313"
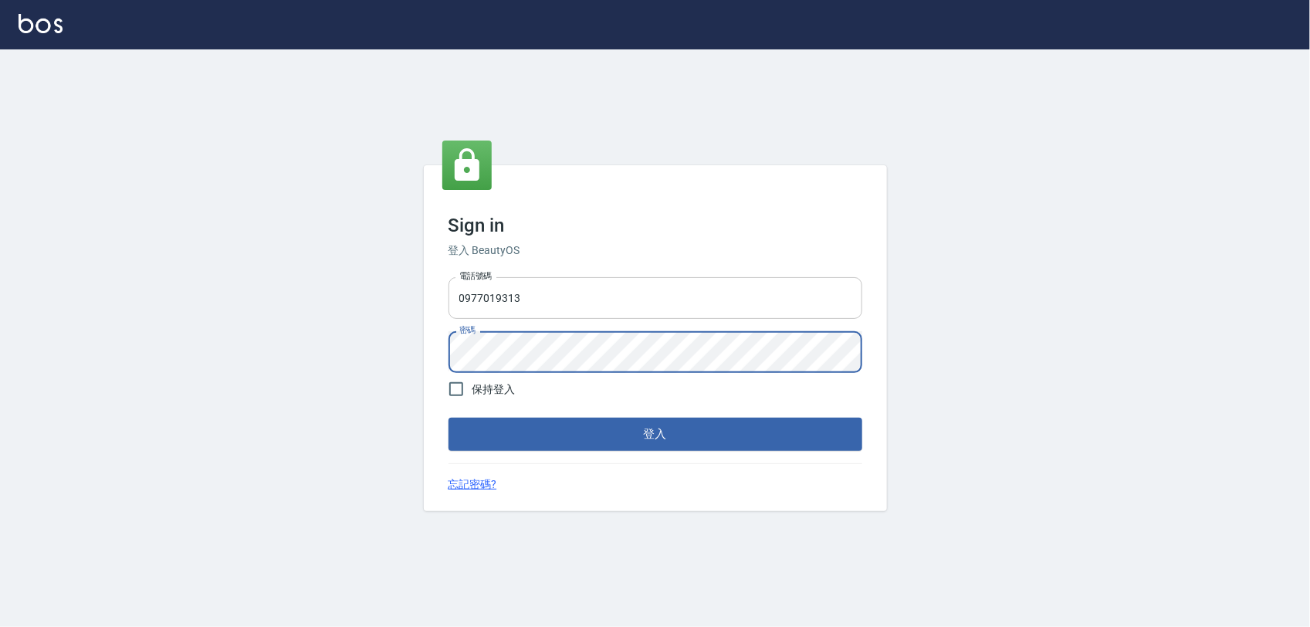
click at [448, 418] on button "登入" at bounding box center [655, 434] width 414 height 32
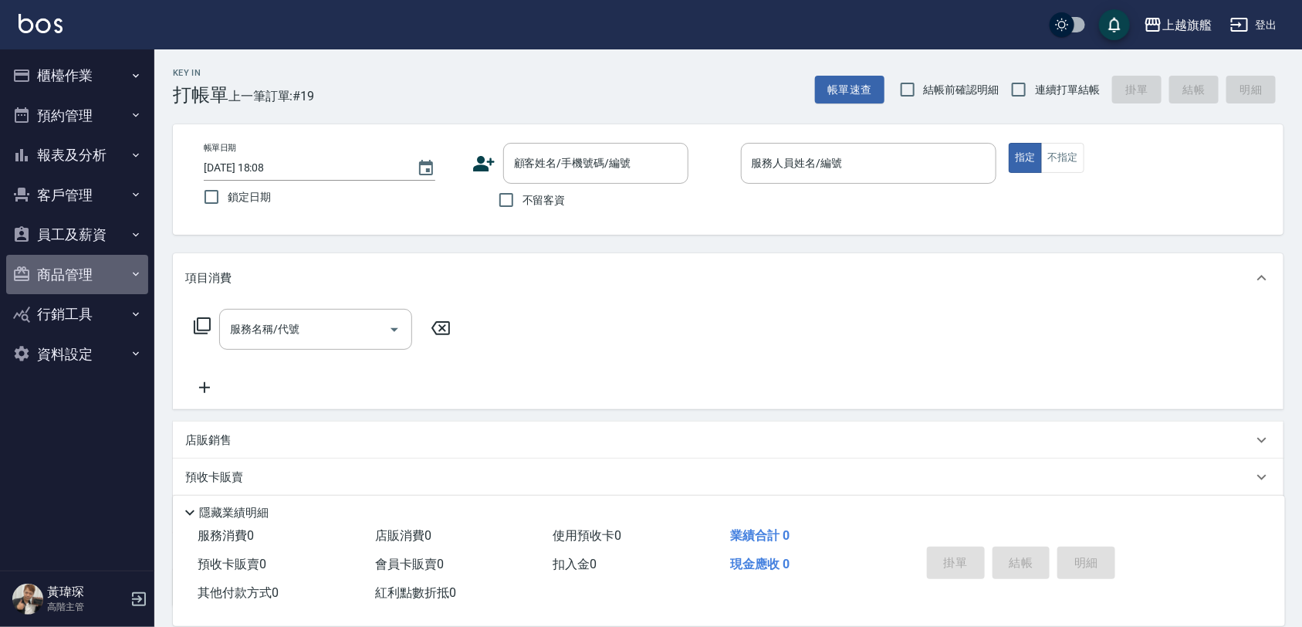
click at [85, 264] on button "商品管理" at bounding box center [77, 275] width 142 height 40
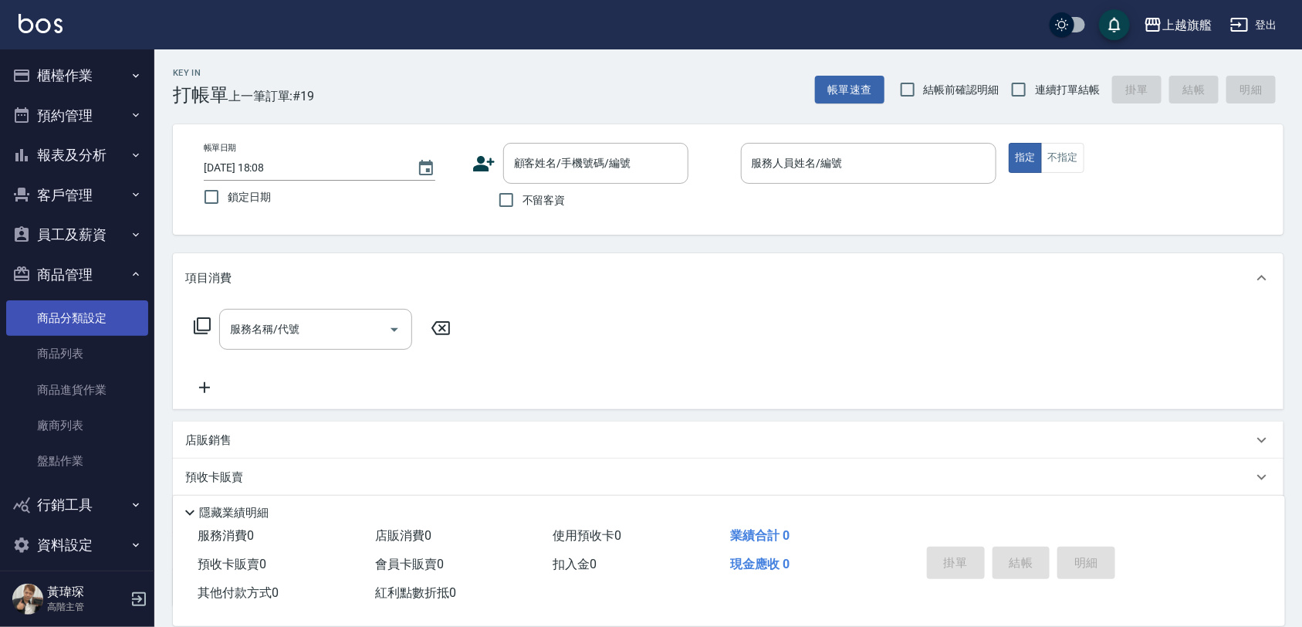
click at [100, 317] on link "商品分類設定" at bounding box center [77, 317] width 142 height 35
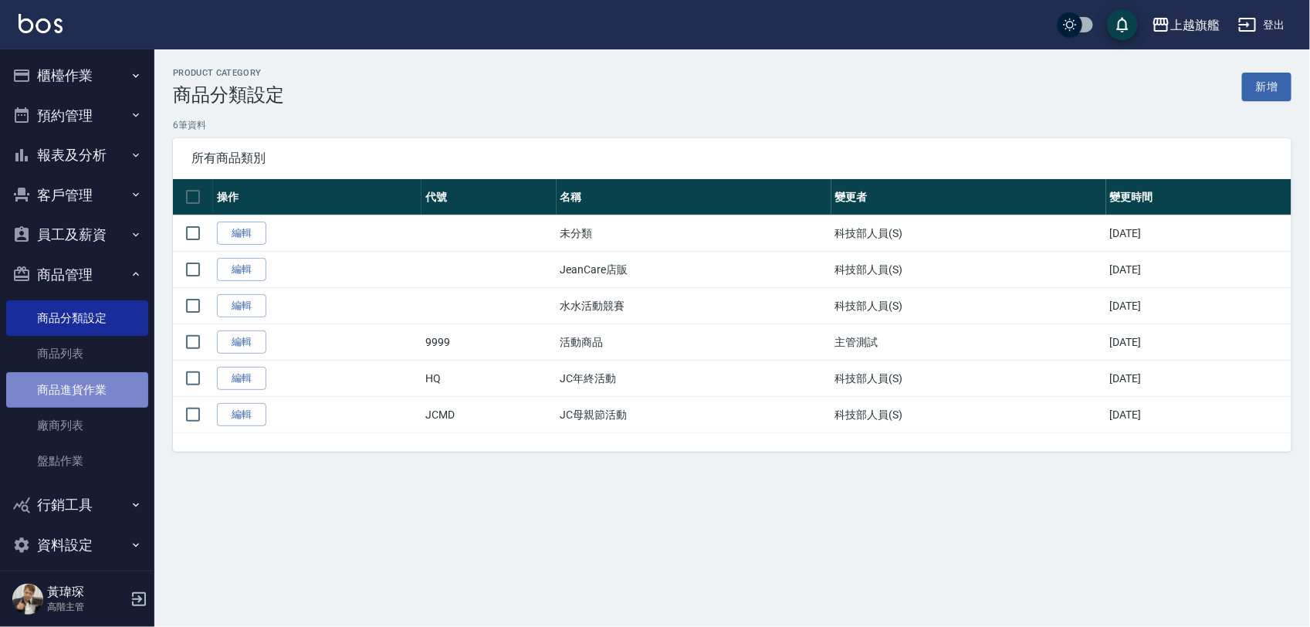
click at [113, 386] on link "商品進貨作業" at bounding box center [77, 389] width 142 height 35
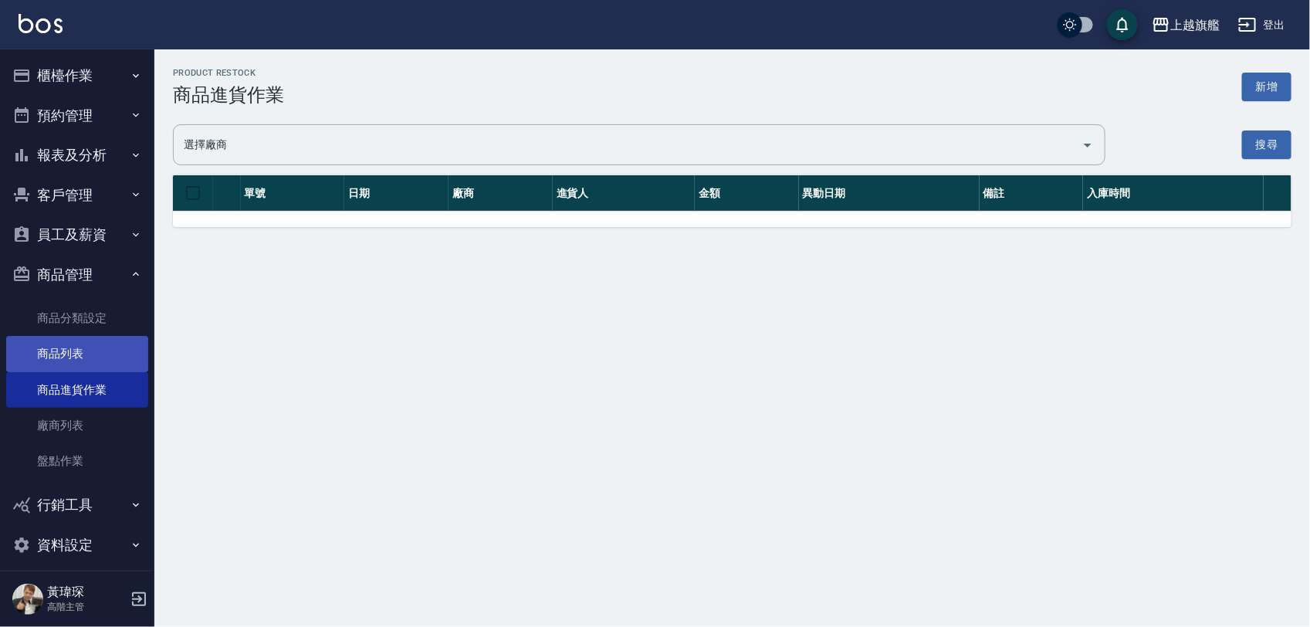
click at [93, 347] on link "商品列表" at bounding box center [77, 353] width 142 height 35
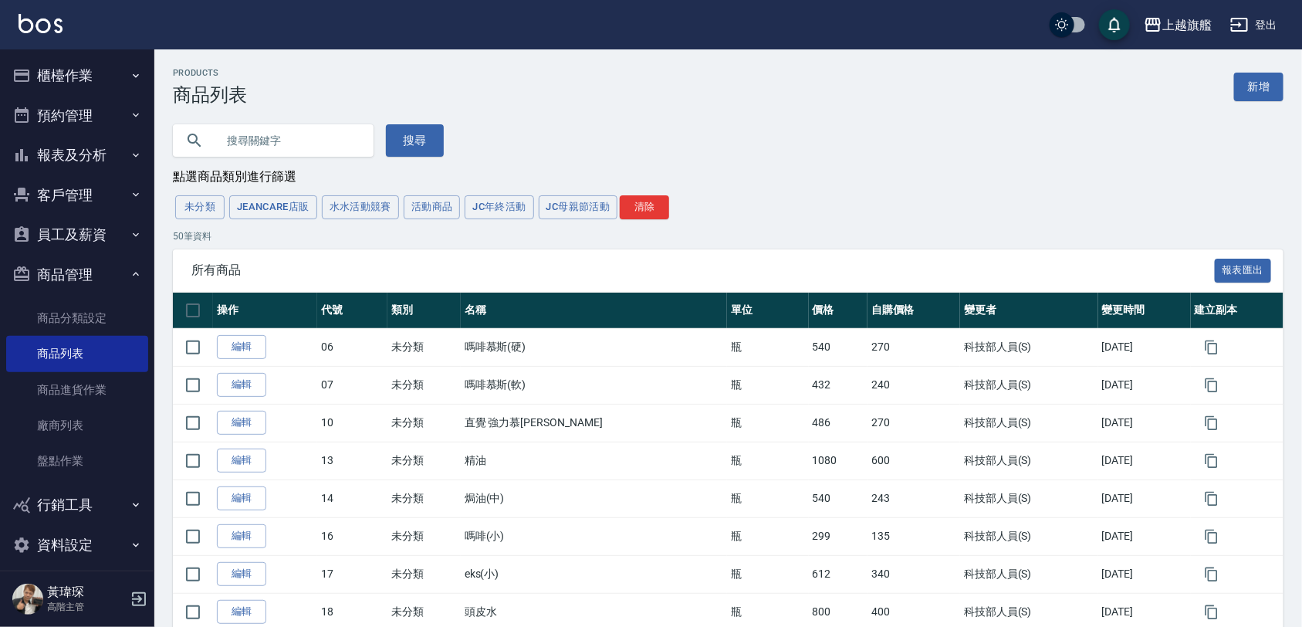
click at [255, 143] on input "text" at bounding box center [288, 141] width 145 height 42
type input "1250"
click at [427, 131] on button "搜尋" at bounding box center [415, 140] width 58 height 32
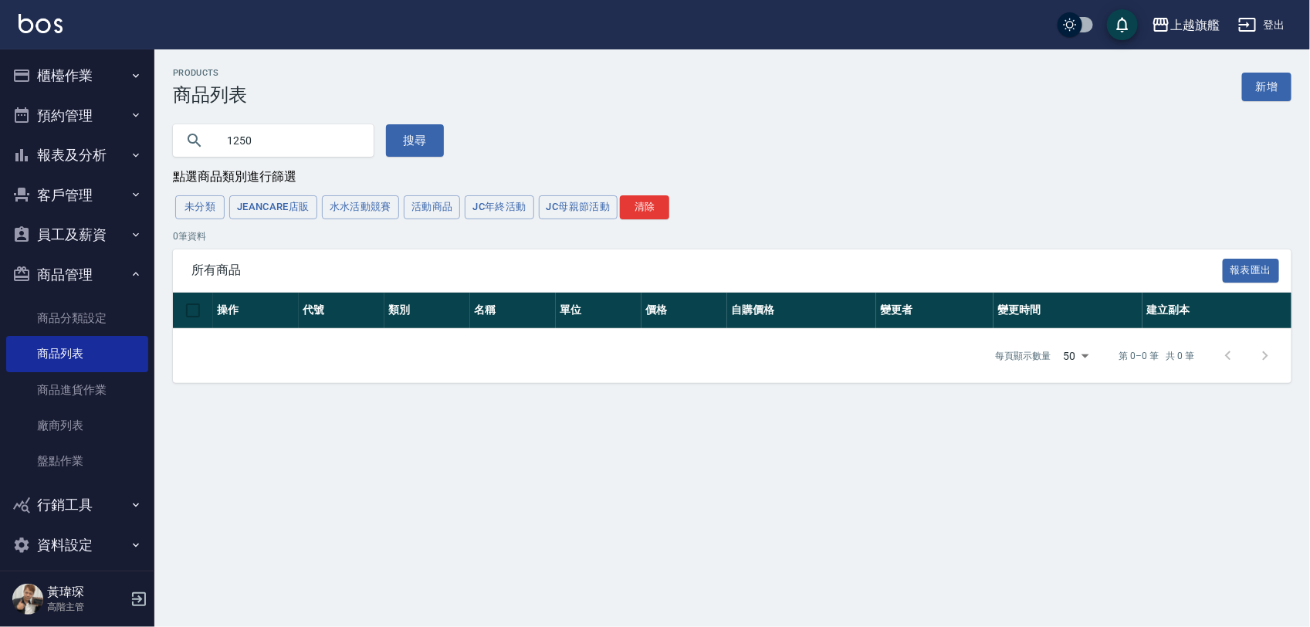
drag, startPoint x: 262, startPoint y: 141, endPoint x: 66, endPoint y: 120, distance: 197.9
click at [66, 120] on div "上越旗艦 登出 櫃檯作業 打帳單 帳單列表 掛單列表 座位開單 營業儀表板 現金收支登錄 高階收支登錄 材料自購登錄 每日結帳 排班表 現場電腦打卡 掃碼打卡…" at bounding box center [655, 313] width 1310 height 627
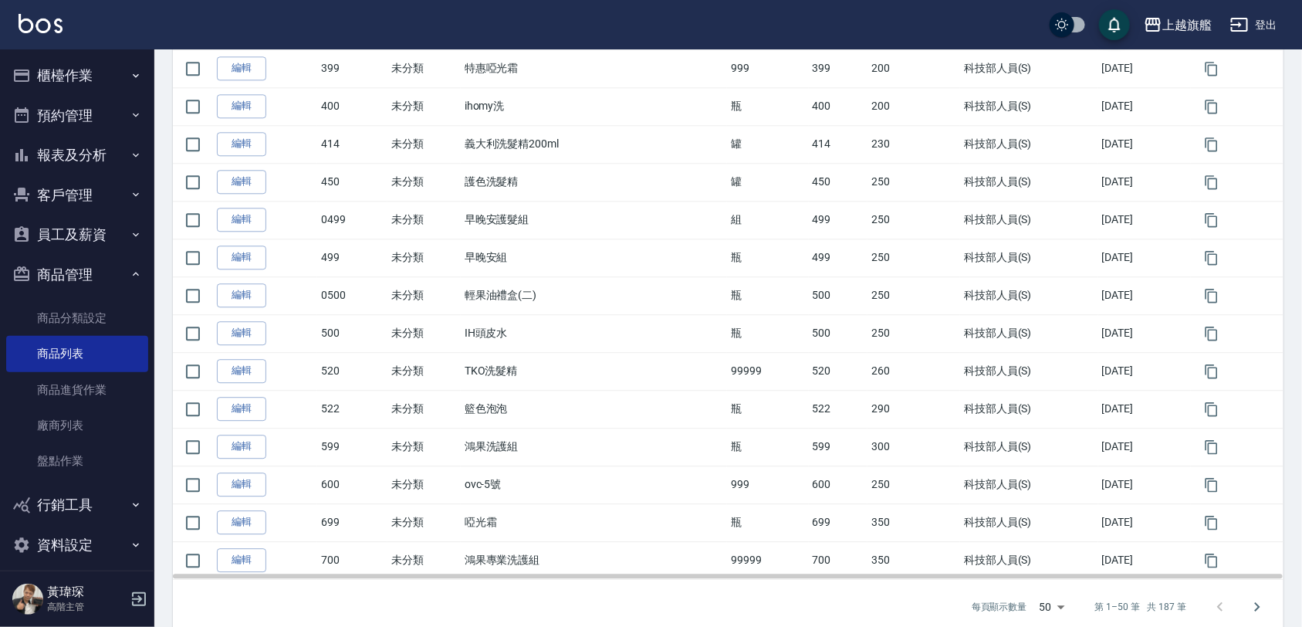
scroll to position [1675, 0]
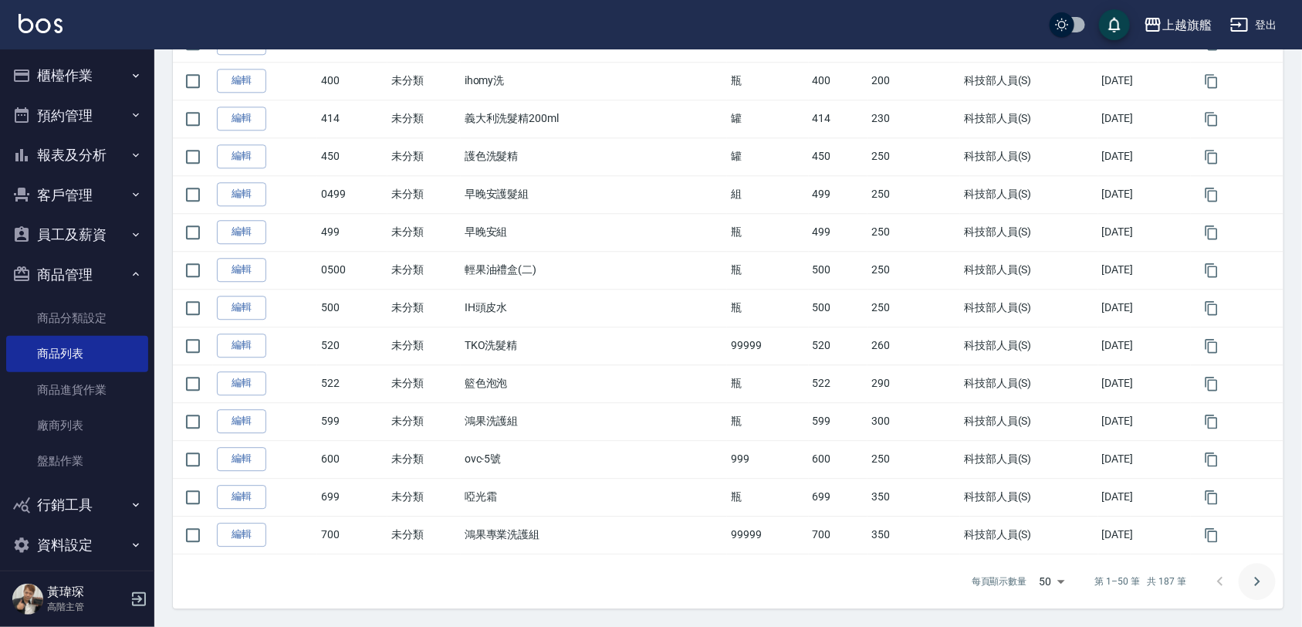
click at [1252, 587] on icon "Go to next page" at bounding box center [1257, 581] width 19 height 19
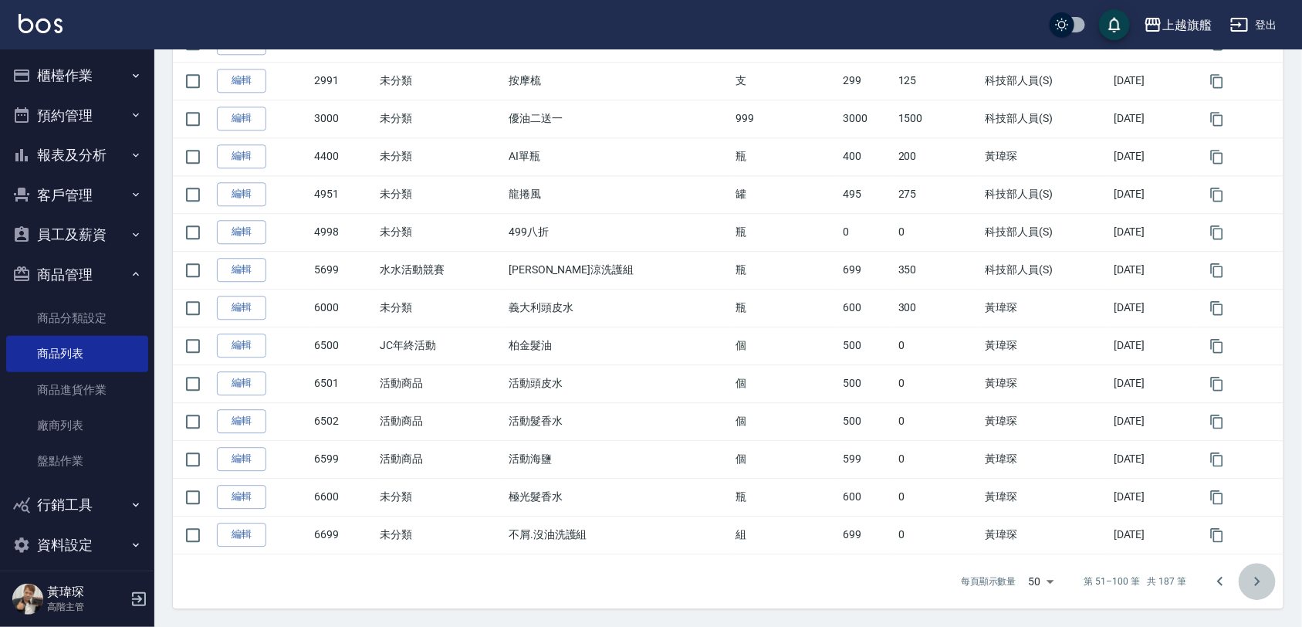
click at [1258, 587] on icon "Go to next page" at bounding box center [1257, 581] width 19 height 19
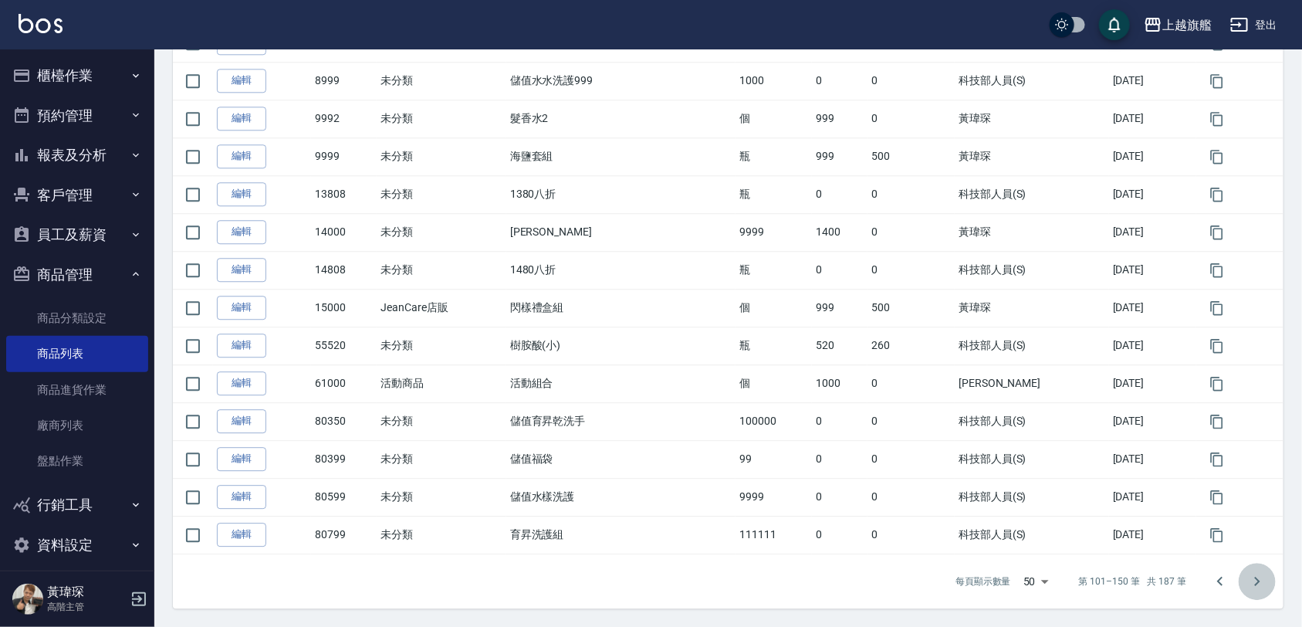
click at [1259, 580] on icon "Go to next page" at bounding box center [1257, 581] width 19 height 19
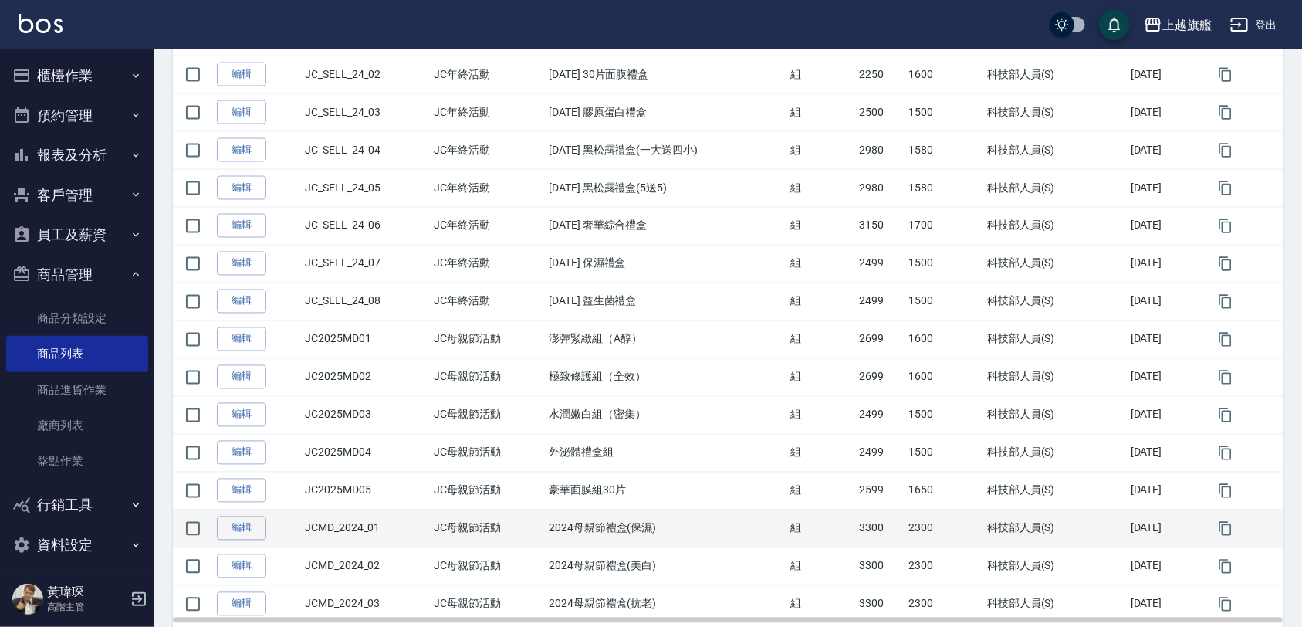
scroll to position [1182, 0]
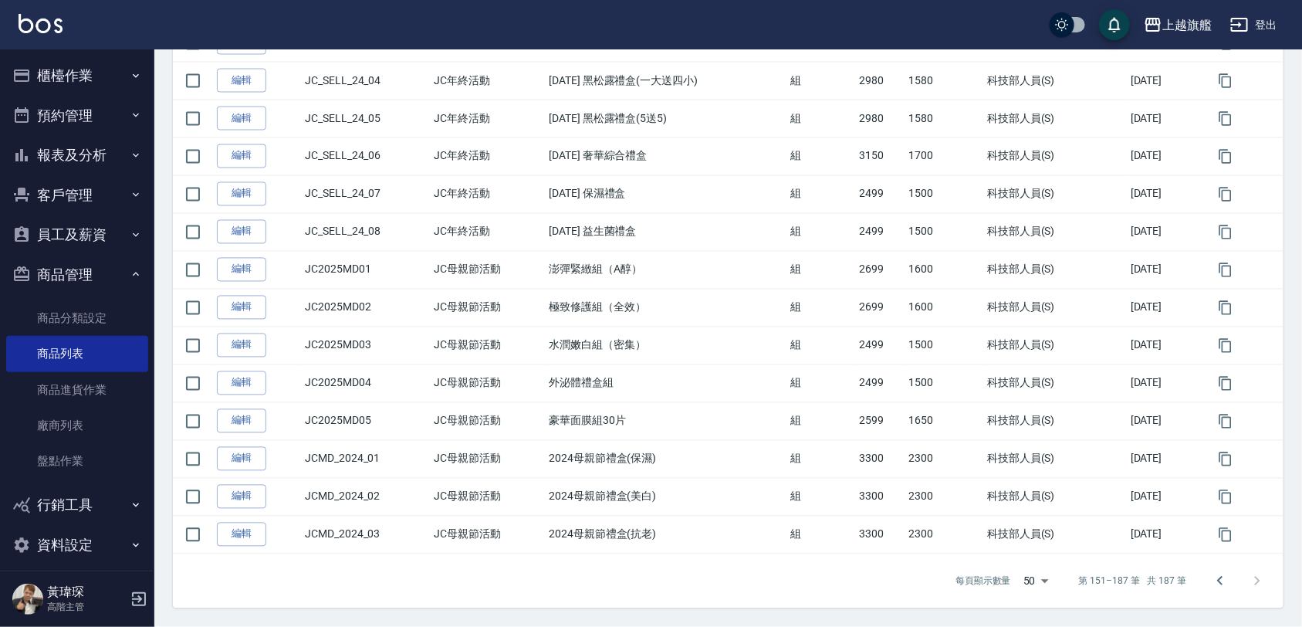
click at [1275, 580] on div at bounding box center [1239, 581] width 74 height 37
click at [1258, 580] on div at bounding box center [1239, 581] width 74 height 37
click at [1214, 580] on icon "Go to previous page" at bounding box center [1220, 581] width 19 height 19
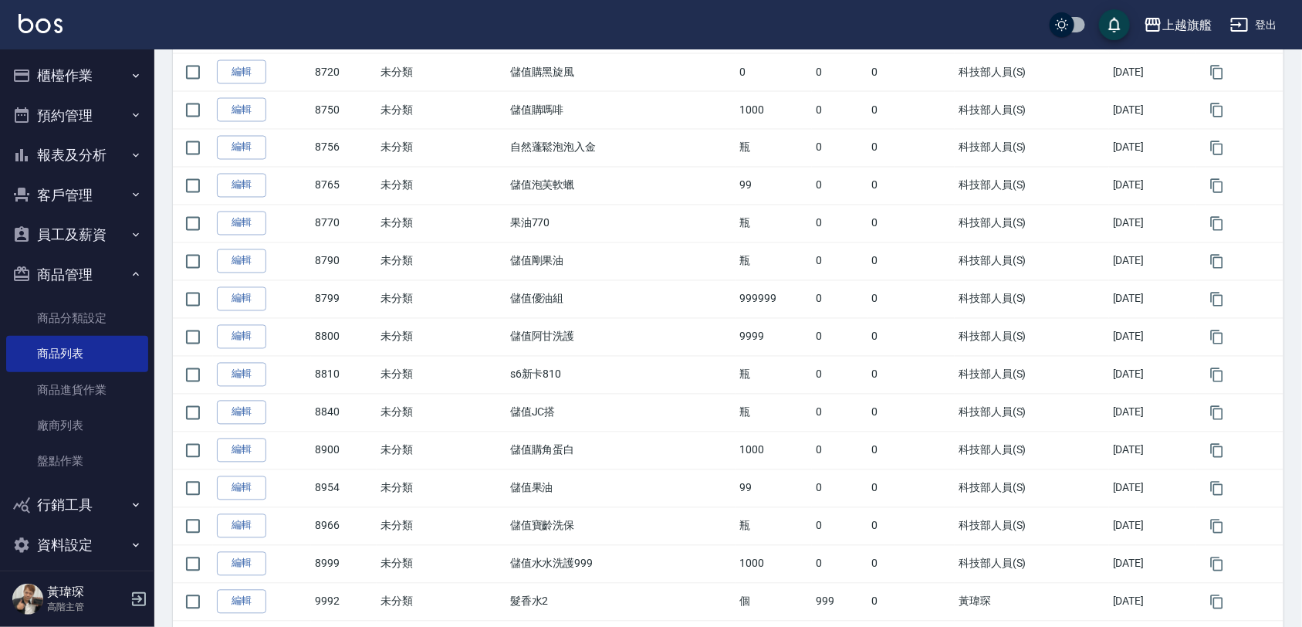
click at [1214, 580] on div "所有商品 報表匯出 操作 代號 類別 名稱 單位 價格 自購價格 變更者 變更時間 建立副本 編輯 6950 未分類 MAD洗護組 組 950 0 黃瑋琛 2…" at bounding box center [728, 79] width 1111 height 2024
click at [1214, 572] on icon "button" at bounding box center [1216, 563] width 15 height 15
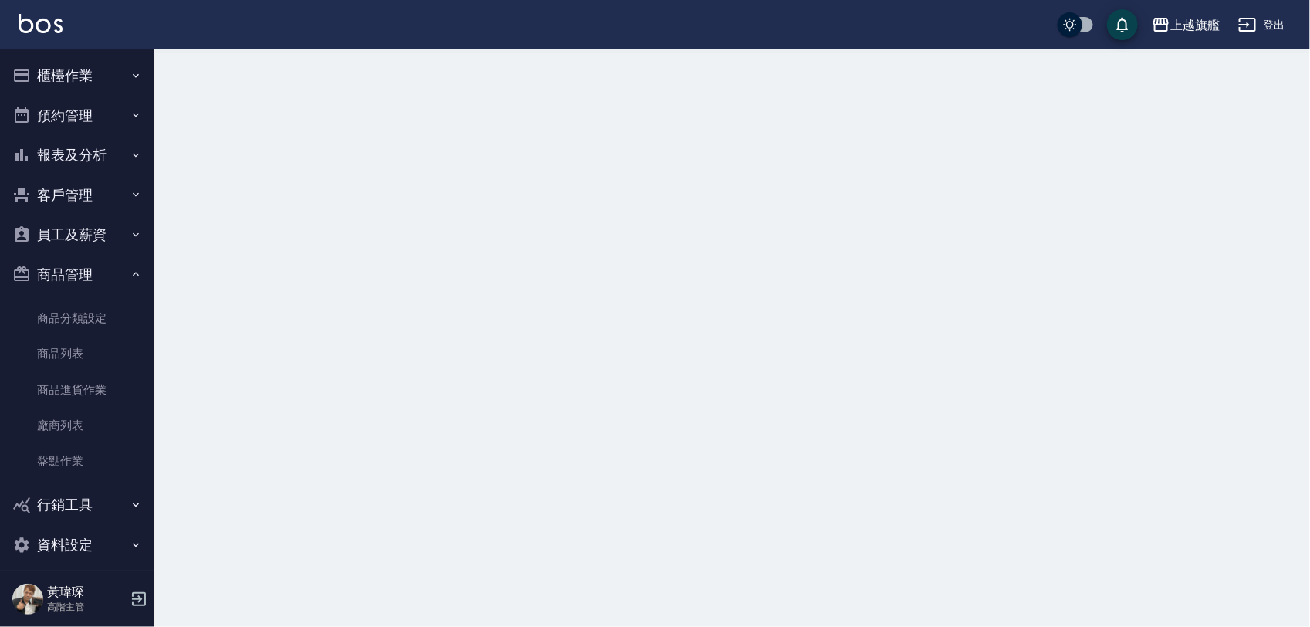
click at [1214, 580] on div at bounding box center [655, 313] width 1310 height 627
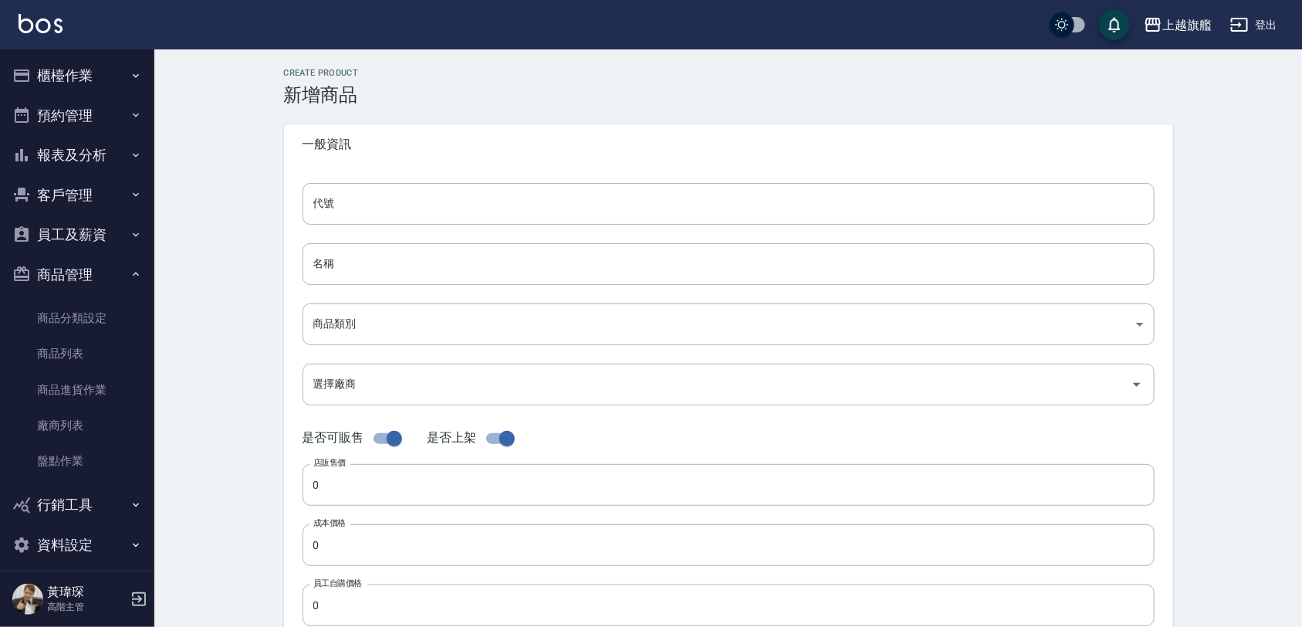
type input "8999的副本"
type input "儲值水水洗護999的副本"
type input "00e3d7cf-96e3-4802-997d-8bd5244c781d"
checkbox input "false"
type input "1000"
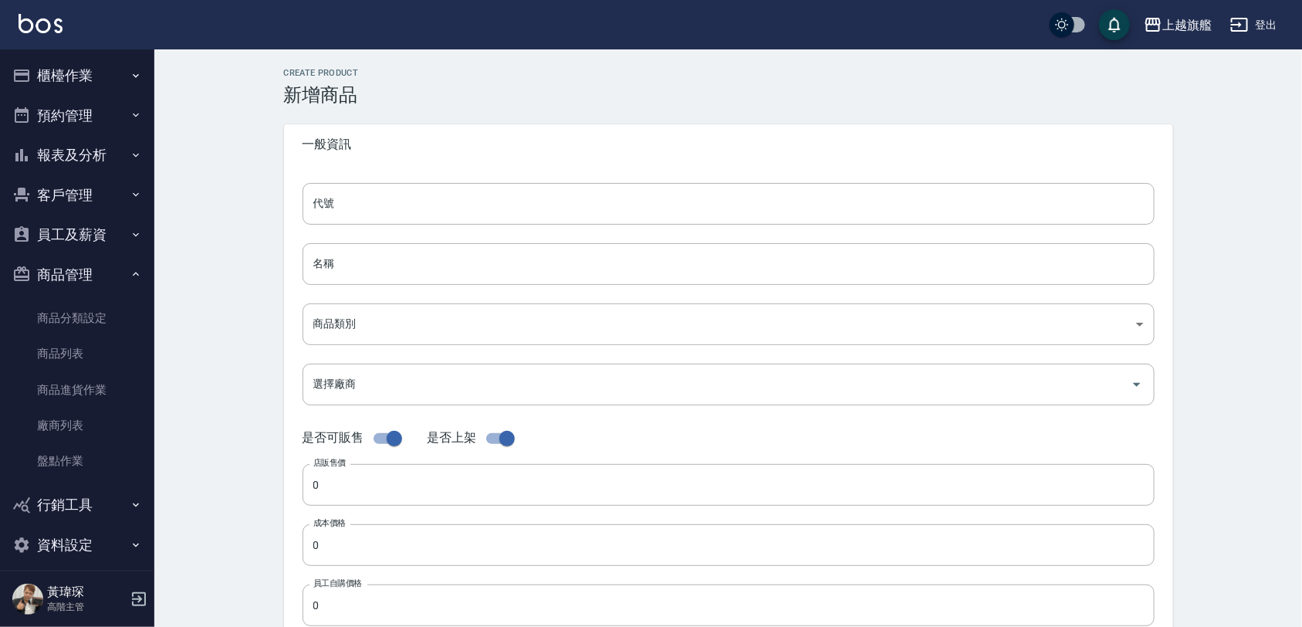
type input "UNSET"
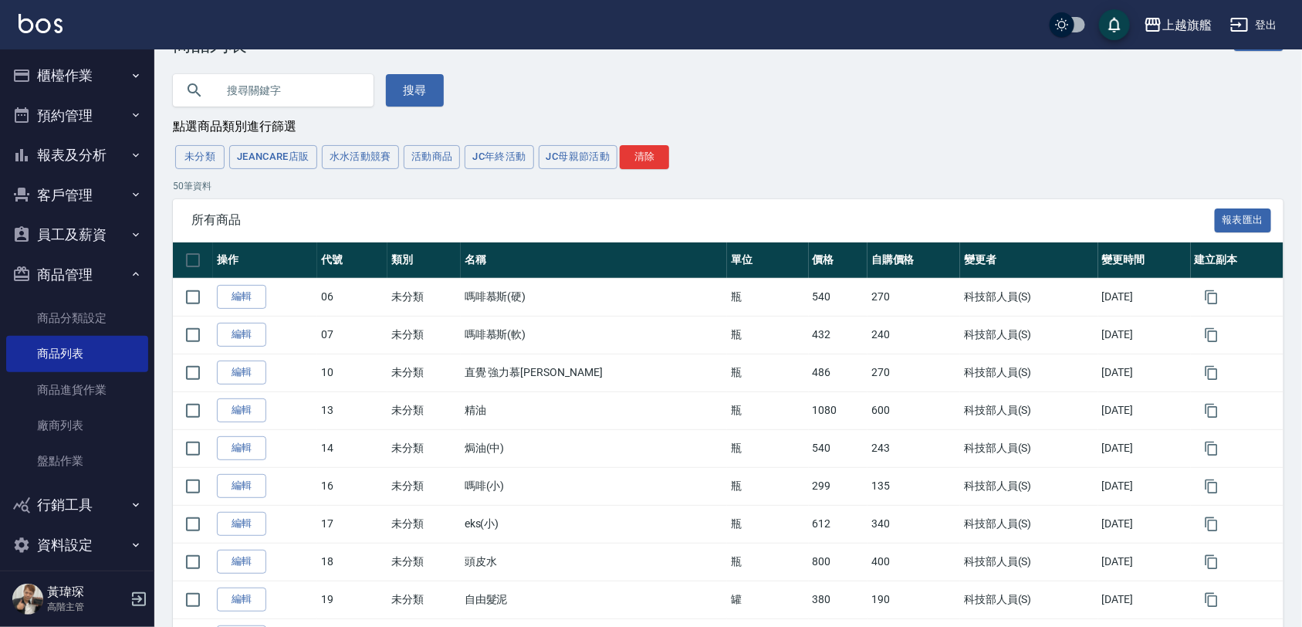
scroll to position [25, 0]
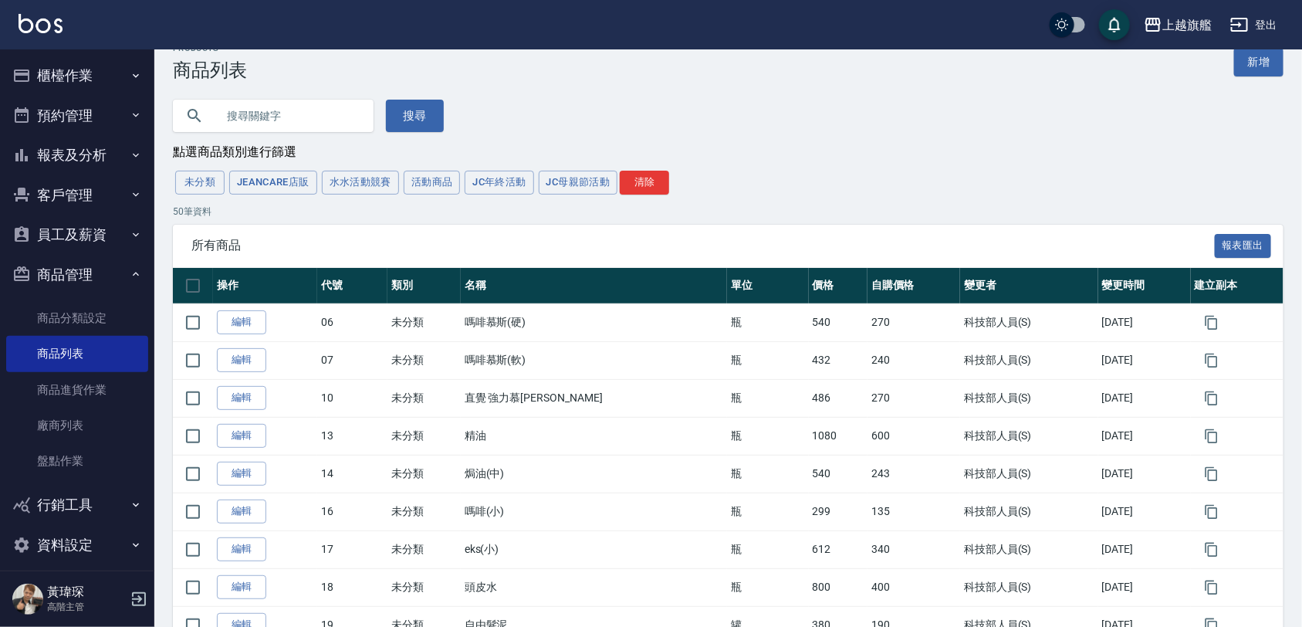
click at [278, 117] on input "text" at bounding box center [288, 116] width 145 height 42
type input "橘"
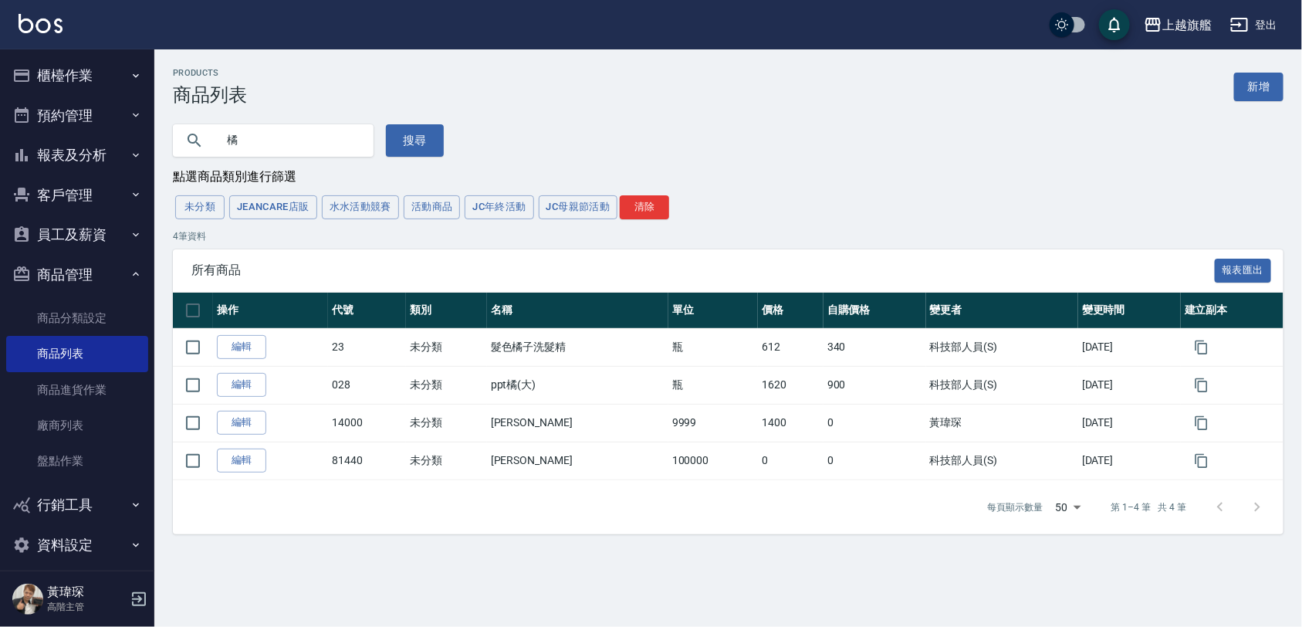
scroll to position [0, 0]
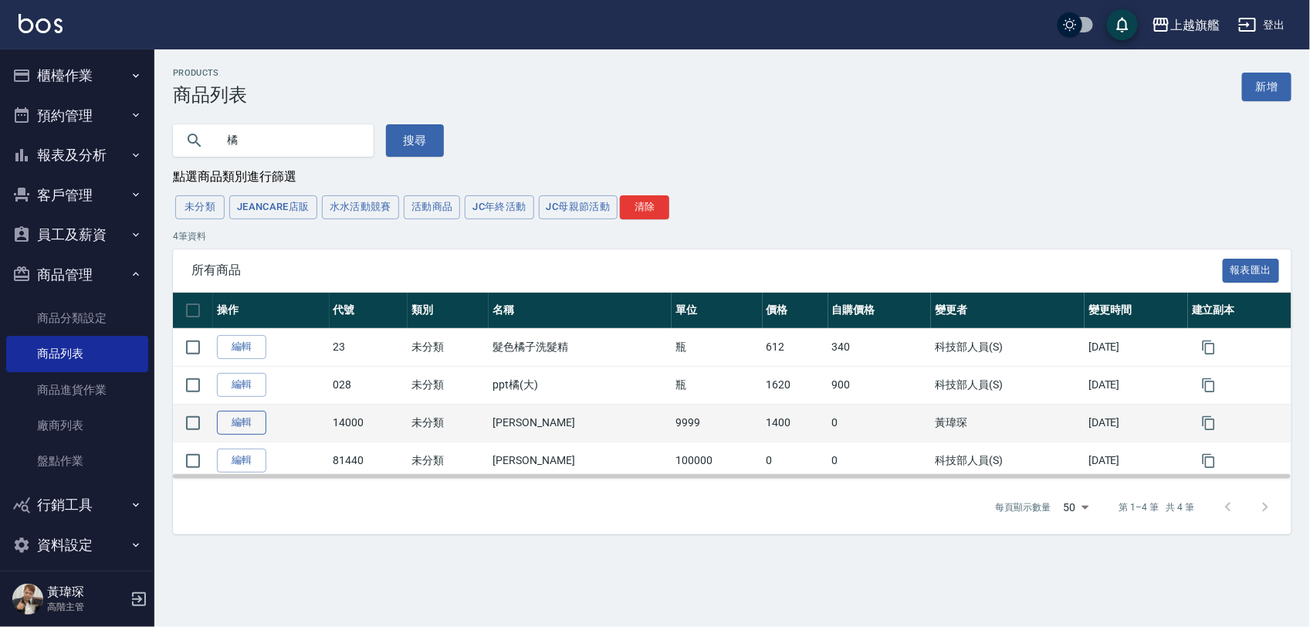
click at [243, 423] on link "編輯" at bounding box center [241, 423] width 49 height 24
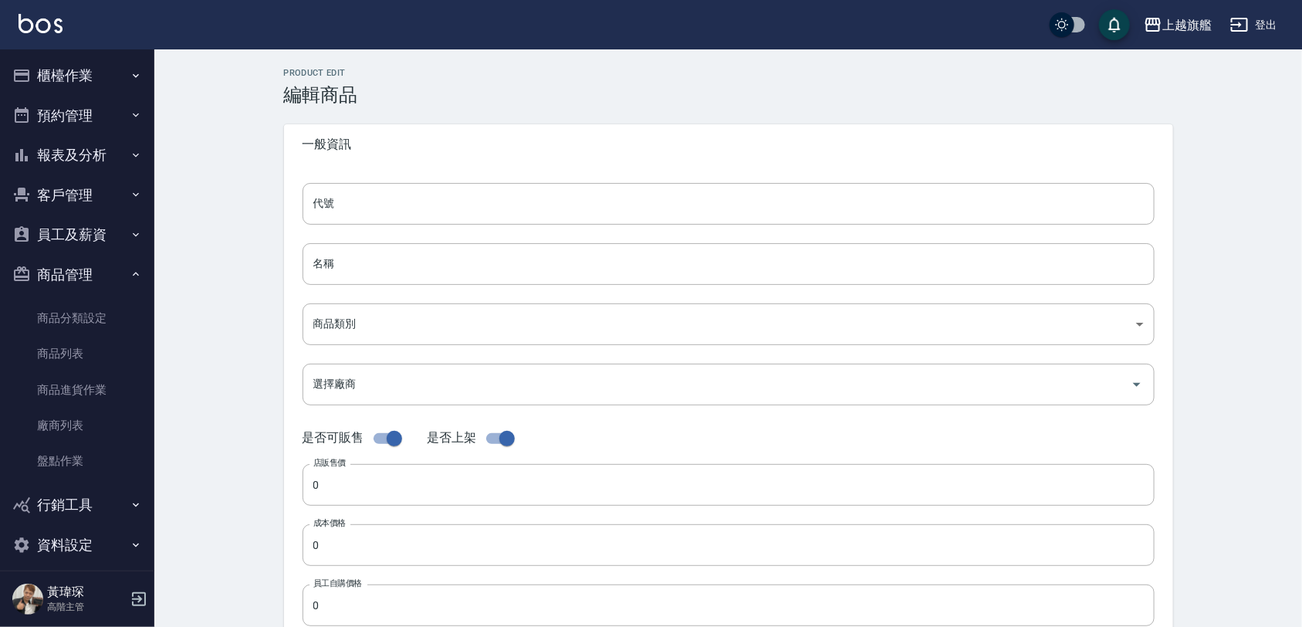
type input "14000"
type input "[PERSON_NAME]"
type input "00e3d7cf-96e3-4802-997d-8bd5244c781d"
type input "1400"
type input "700"
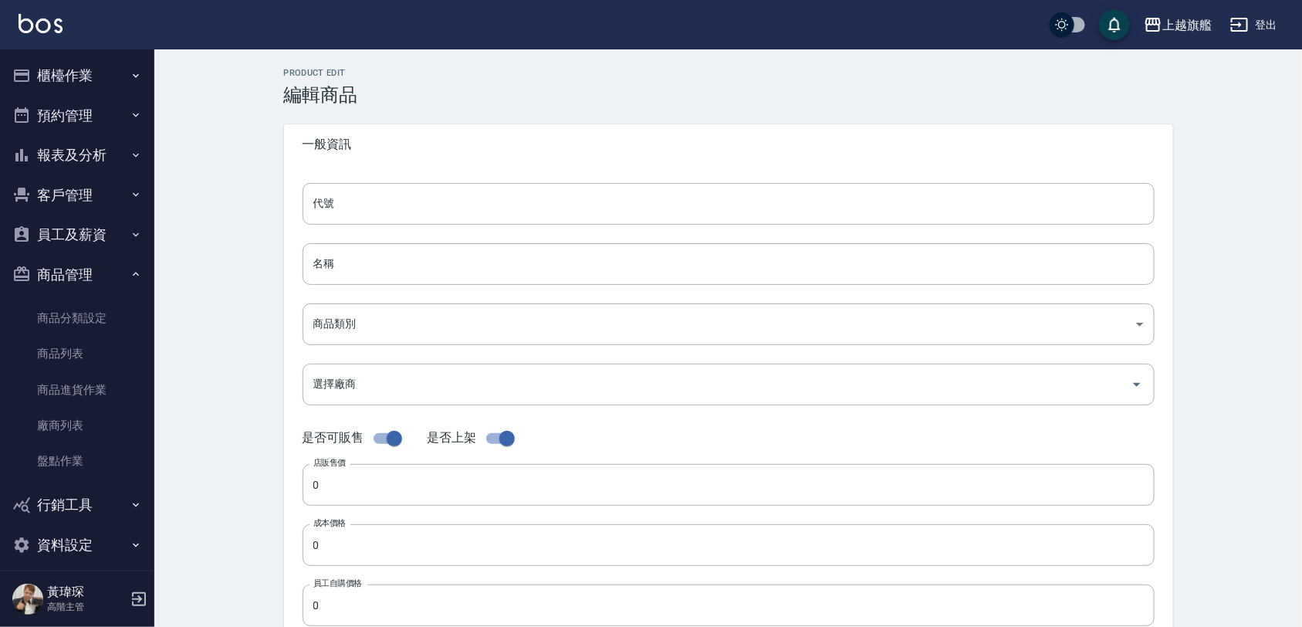
type input "9999"
type input "UNSET"
click at [1255, 27] on button "登出" at bounding box center [1253, 25] width 59 height 29
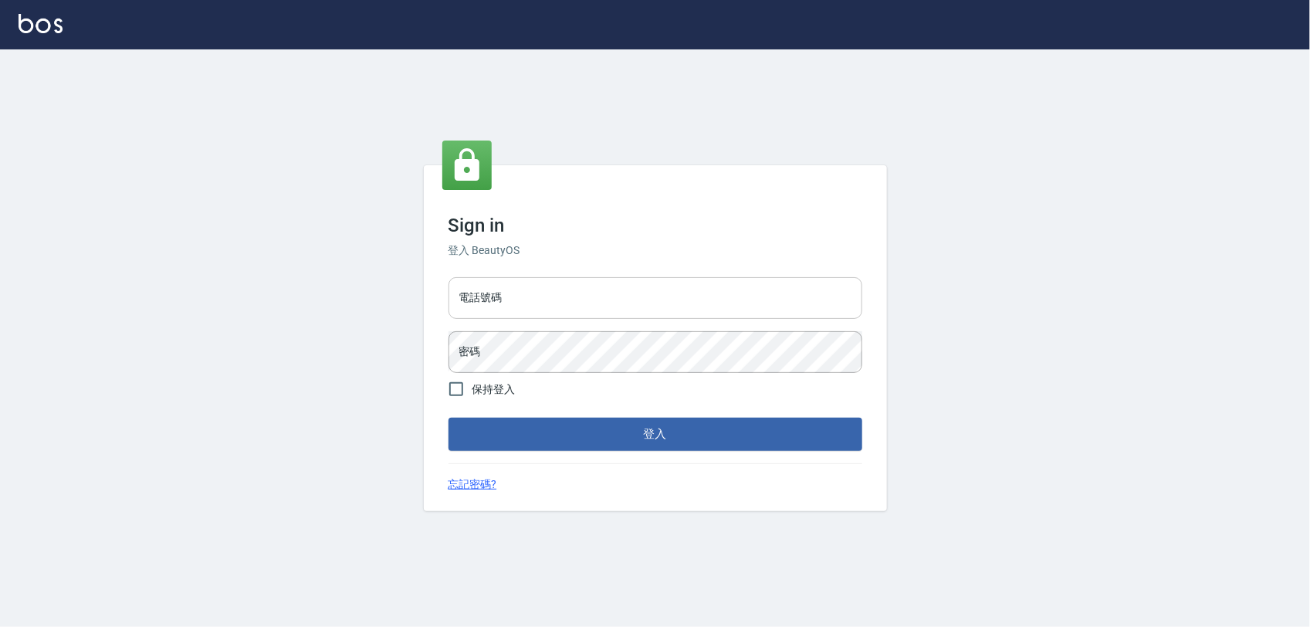
click at [600, 288] on input "電話號碼" at bounding box center [655, 298] width 414 height 42
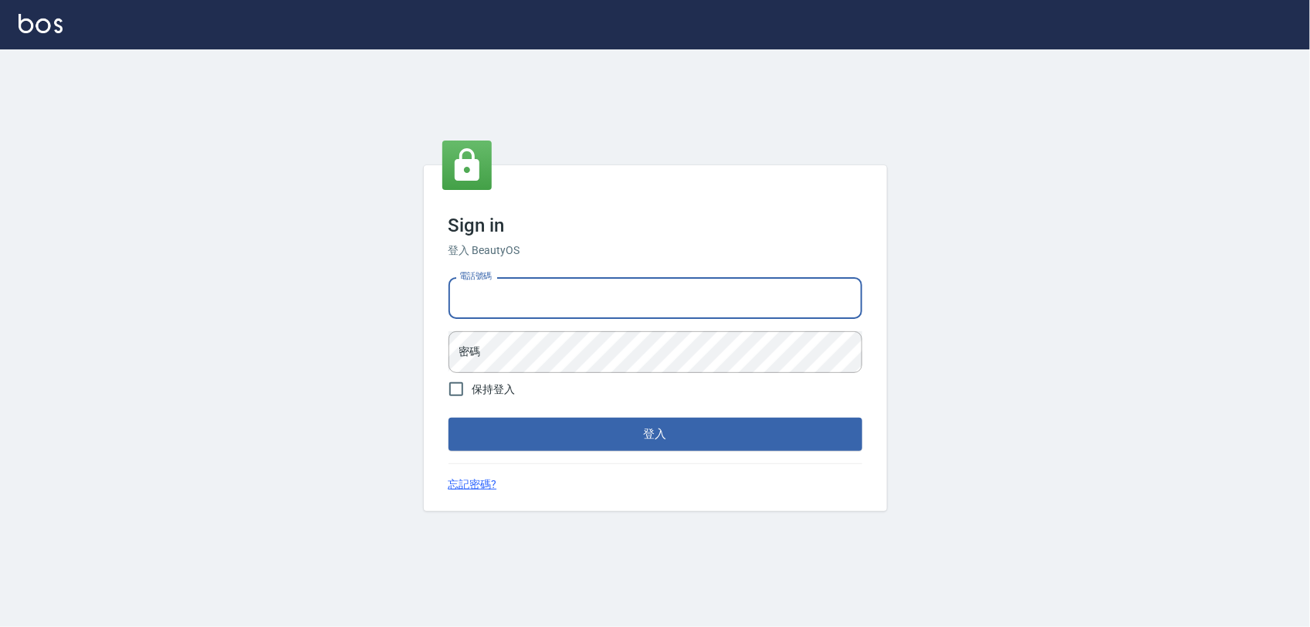
type input "0968065108"
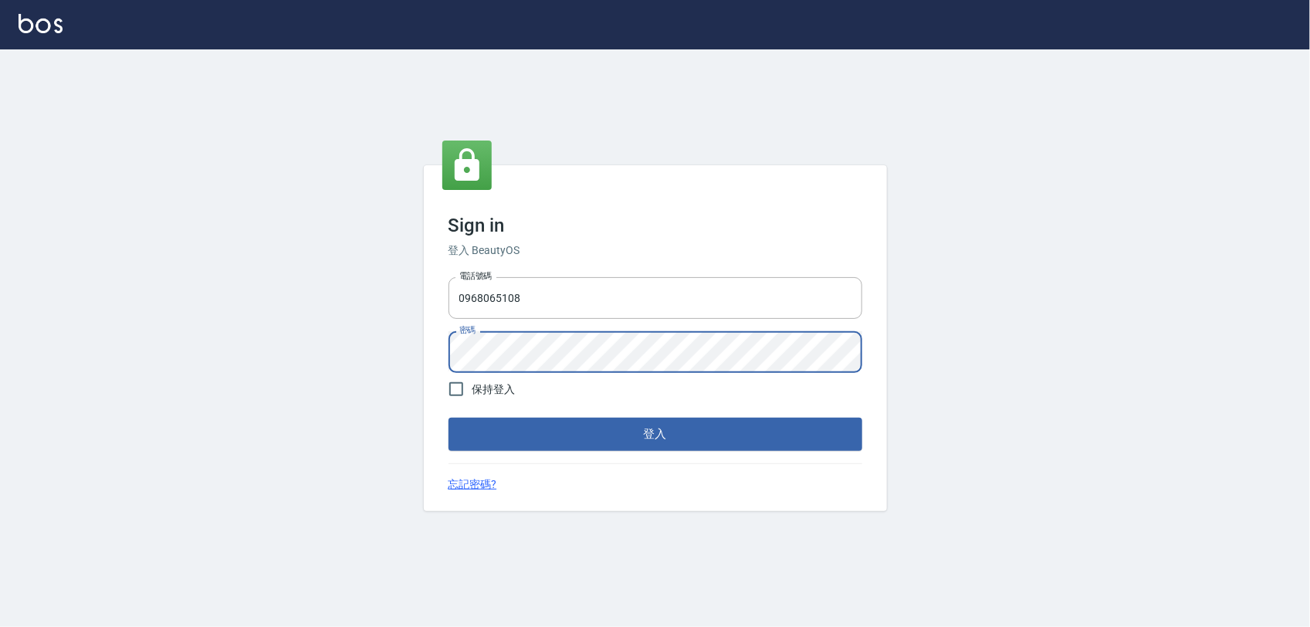
click at [448, 418] on button "登入" at bounding box center [655, 434] width 414 height 32
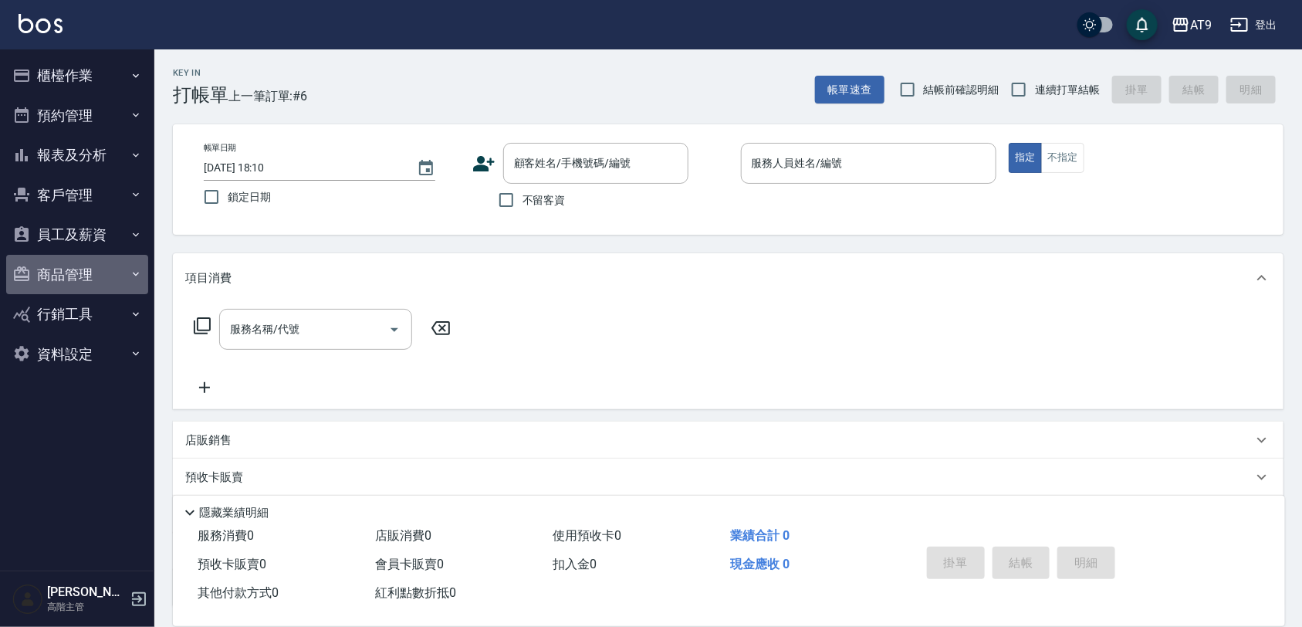
click at [114, 267] on button "商品管理" at bounding box center [77, 275] width 142 height 40
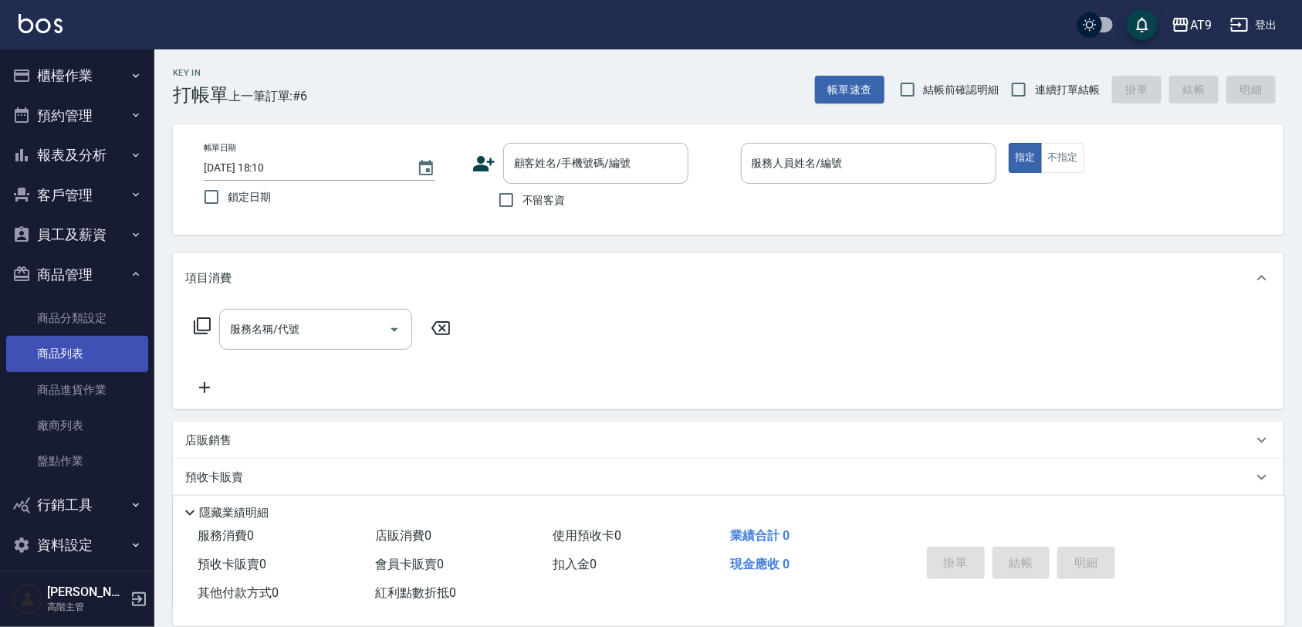
click at [117, 346] on link "商品列表" at bounding box center [77, 353] width 142 height 35
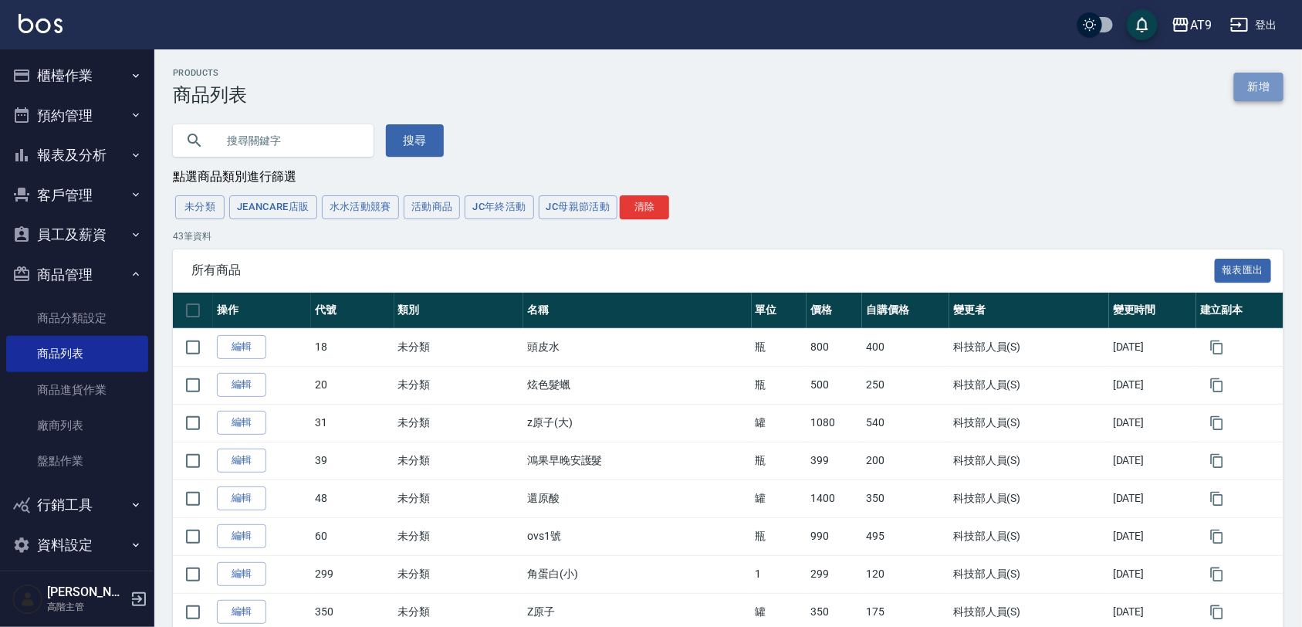
click at [1277, 76] on link "新增" at bounding box center [1258, 87] width 49 height 29
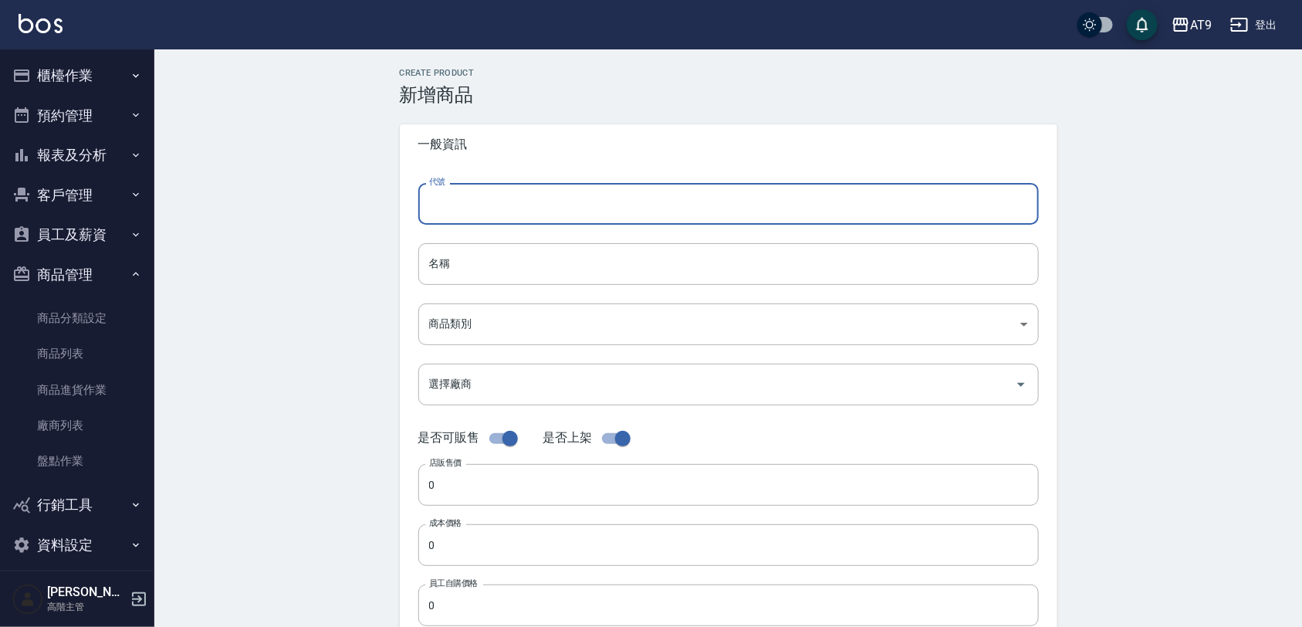
click at [485, 209] on input "代號" at bounding box center [728, 204] width 620 height 42
type input "1250"
click at [450, 263] on input "名稱" at bounding box center [728, 264] width 620 height 42
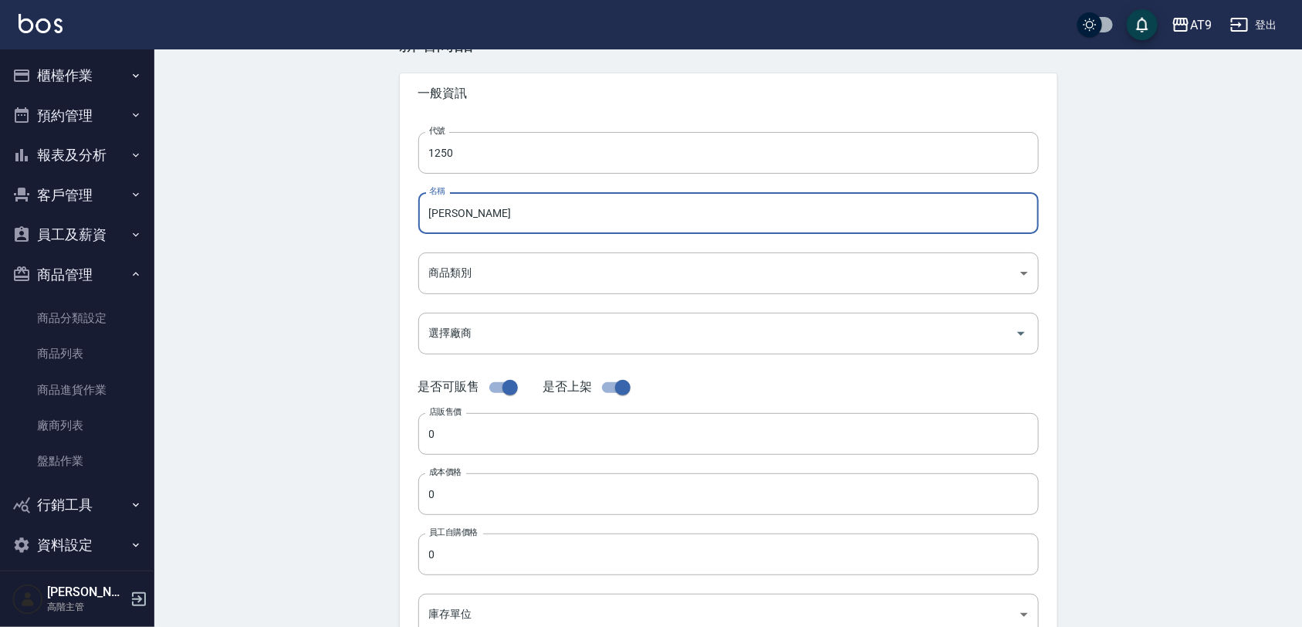
scroll to position [96, 0]
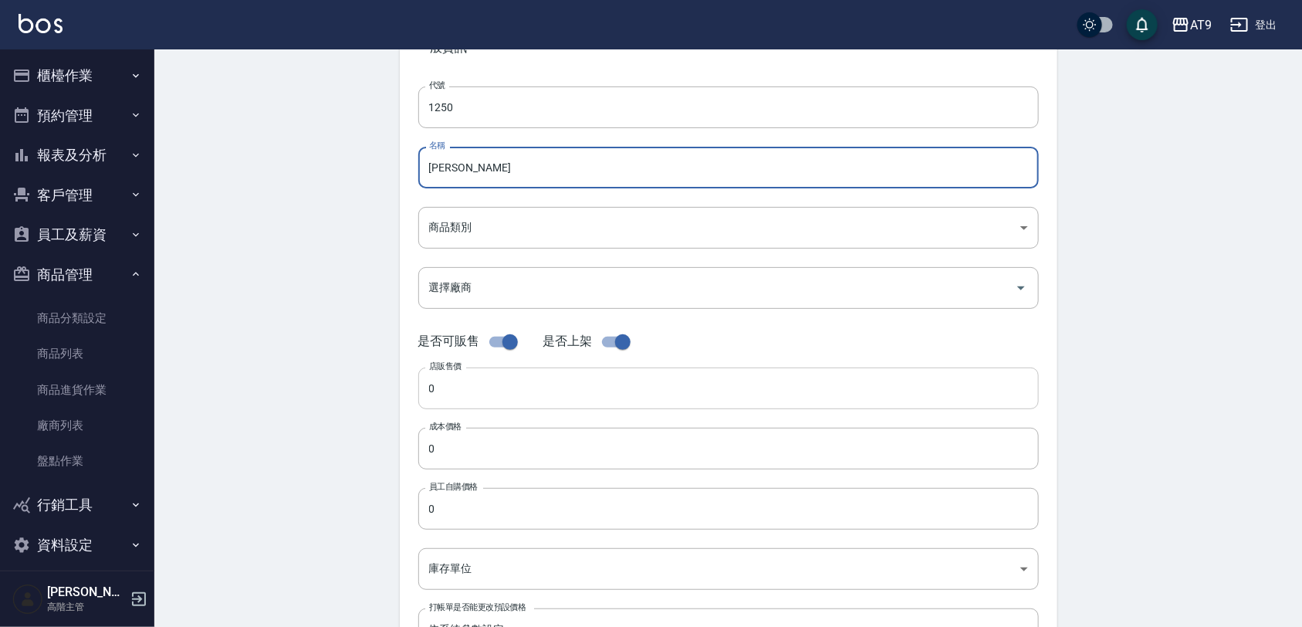
type input "[PERSON_NAME]"
click at [471, 392] on input "0" at bounding box center [728, 388] width 620 height 42
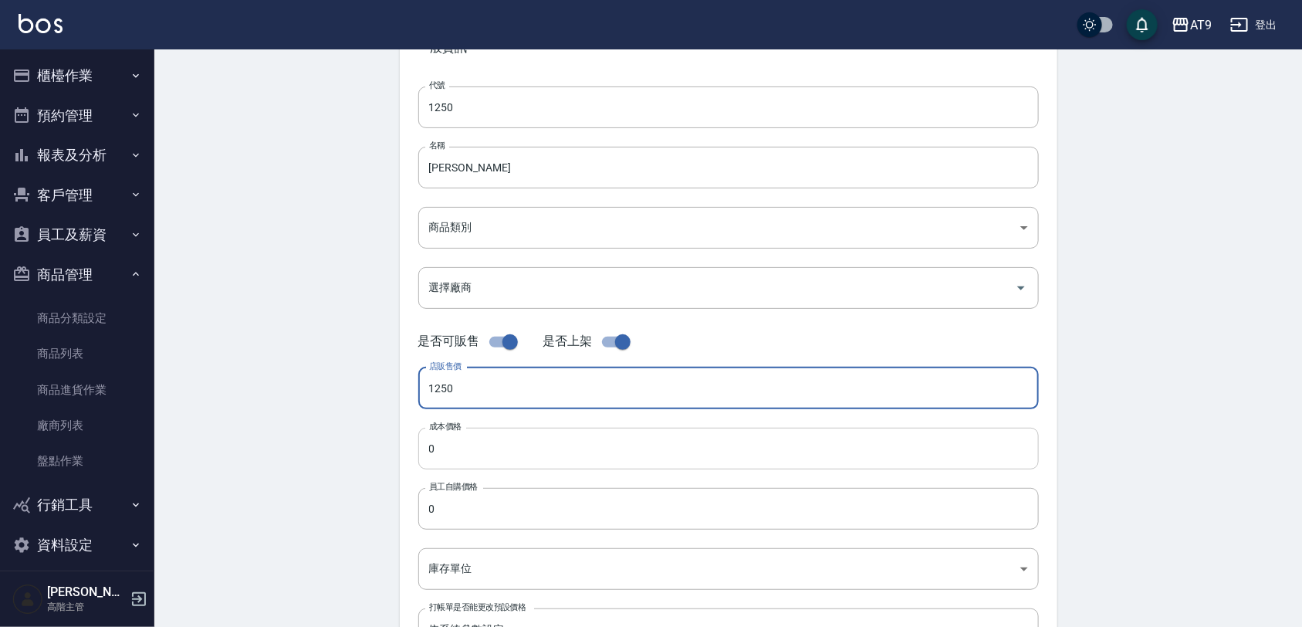
type input "1250"
click at [451, 451] on input "0" at bounding box center [728, 449] width 620 height 42
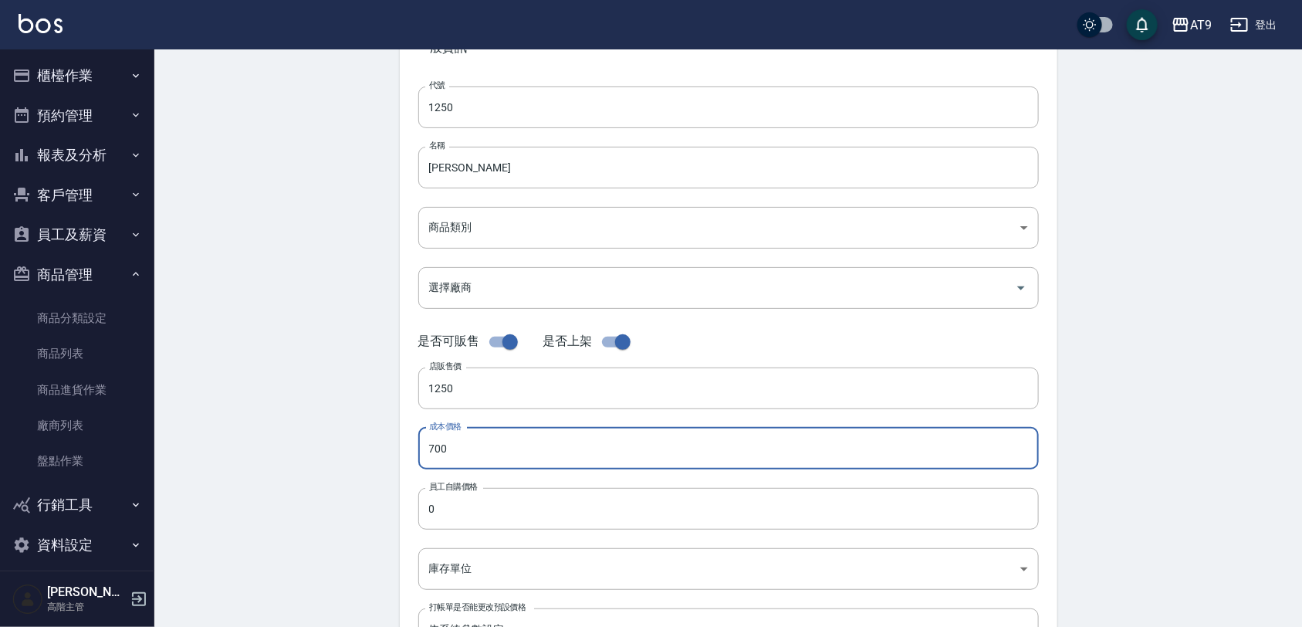
type input "700"
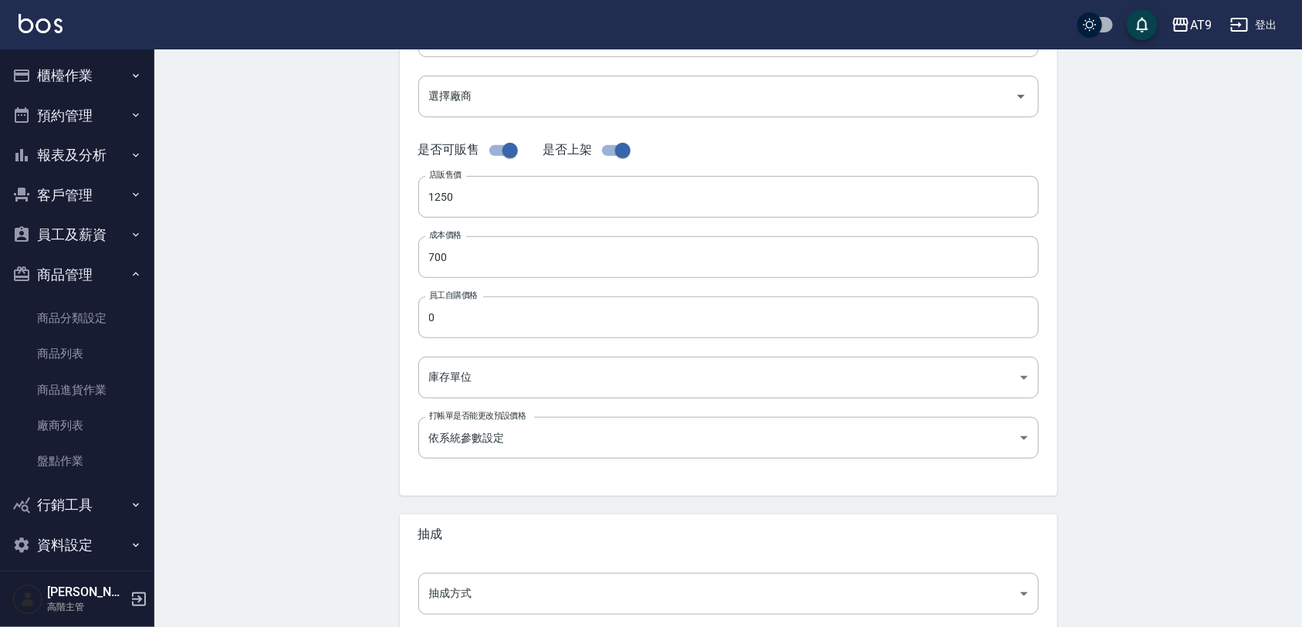
scroll to position [289, 0]
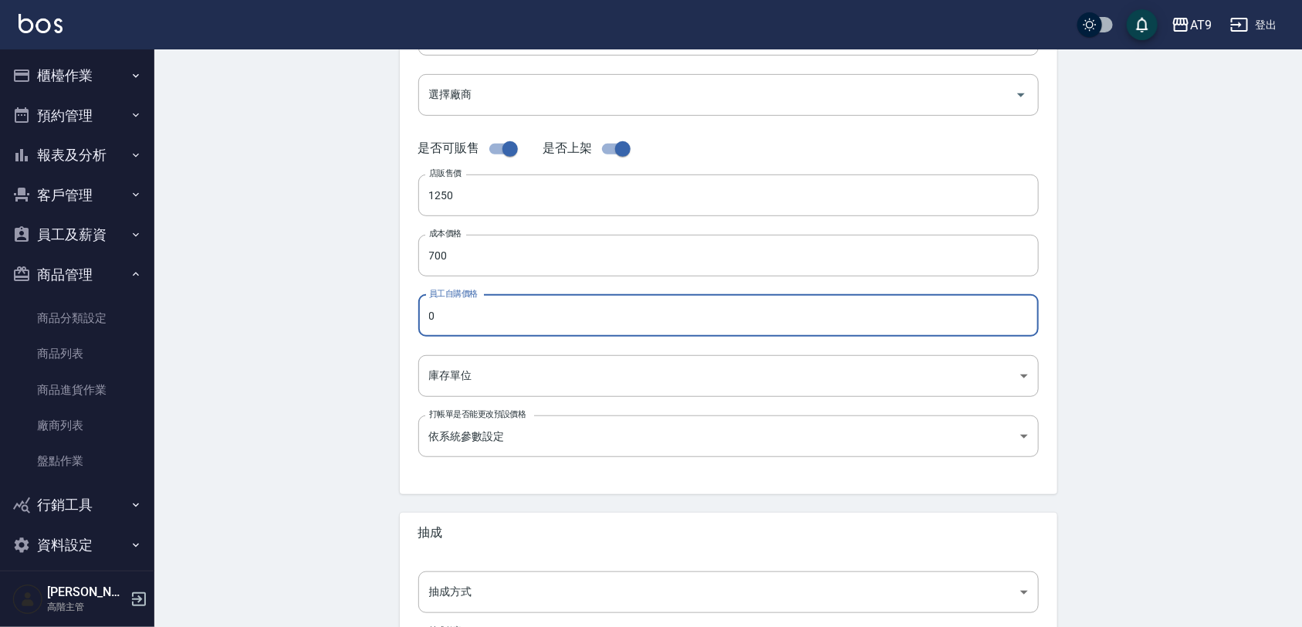
click at [477, 326] on input "0" at bounding box center [728, 316] width 620 height 42
type input "700"
click at [446, 371] on body "AT9 登出 櫃檯作業 打帳單 帳單列表 掛單列表 座位開單 營業儀表板 現金收支登錄 高階收支登錄 材料自購登錄 每日結帳 排班表 現場電腦打卡 掃碼打卡 …" at bounding box center [651, 243] width 1302 height 1065
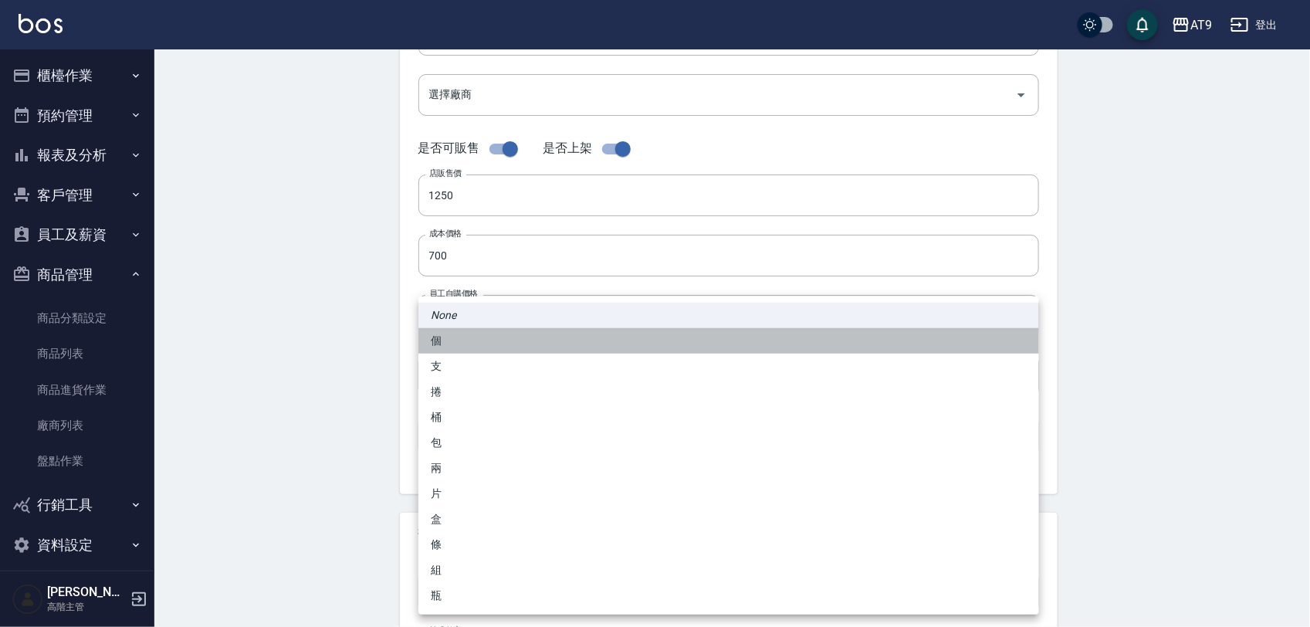
click at [475, 345] on li "個" at bounding box center [728, 340] width 620 height 25
type input "個"
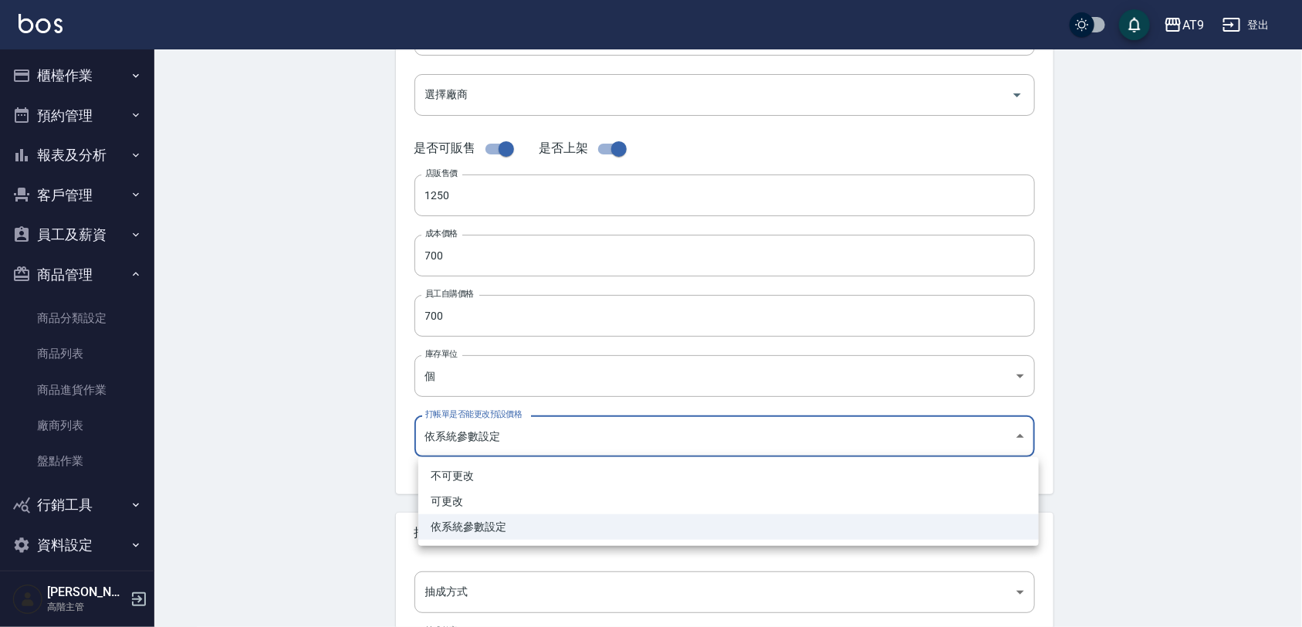
click at [495, 423] on body "AT9 登出 櫃檯作業 打帳單 帳單列表 掛單列表 座位開單 營業儀表板 現金收支登錄 高階收支登錄 材料自購登錄 每日結帳 排班表 現場電腦打卡 掃碼打卡 …" at bounding box center [651, 243] width 1302 height 1065
click at [350, 406] on div at bounding box center [655, 313] width 1310 height 627
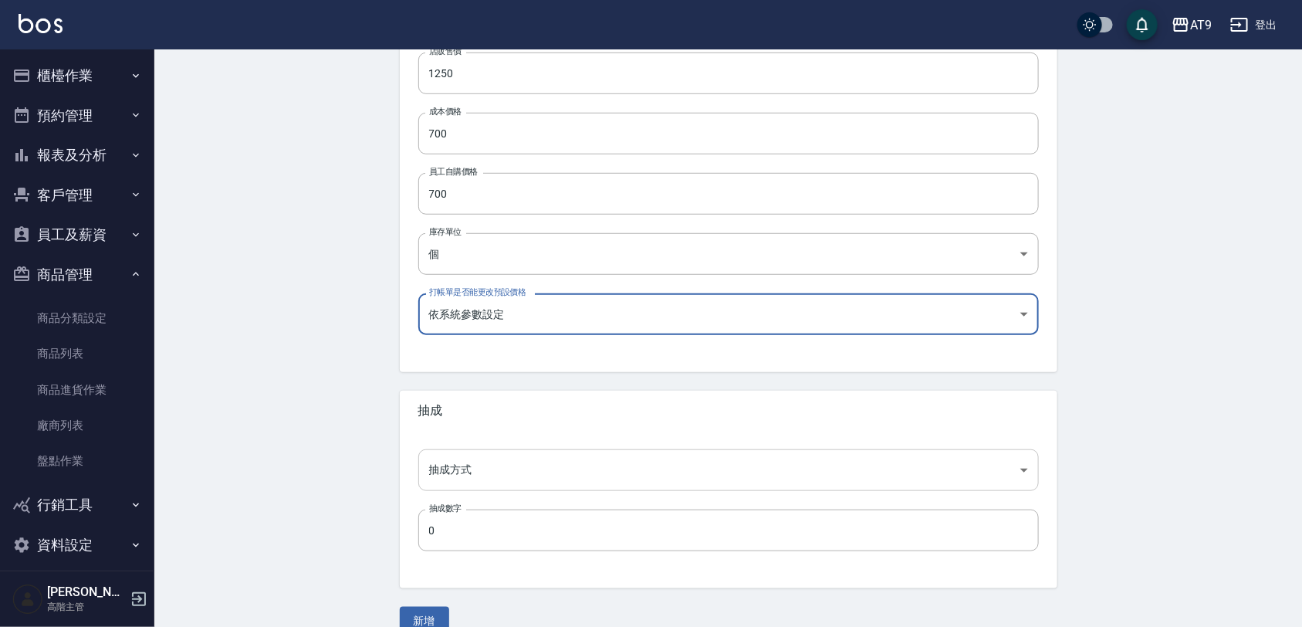
scroll to position [437, 0]
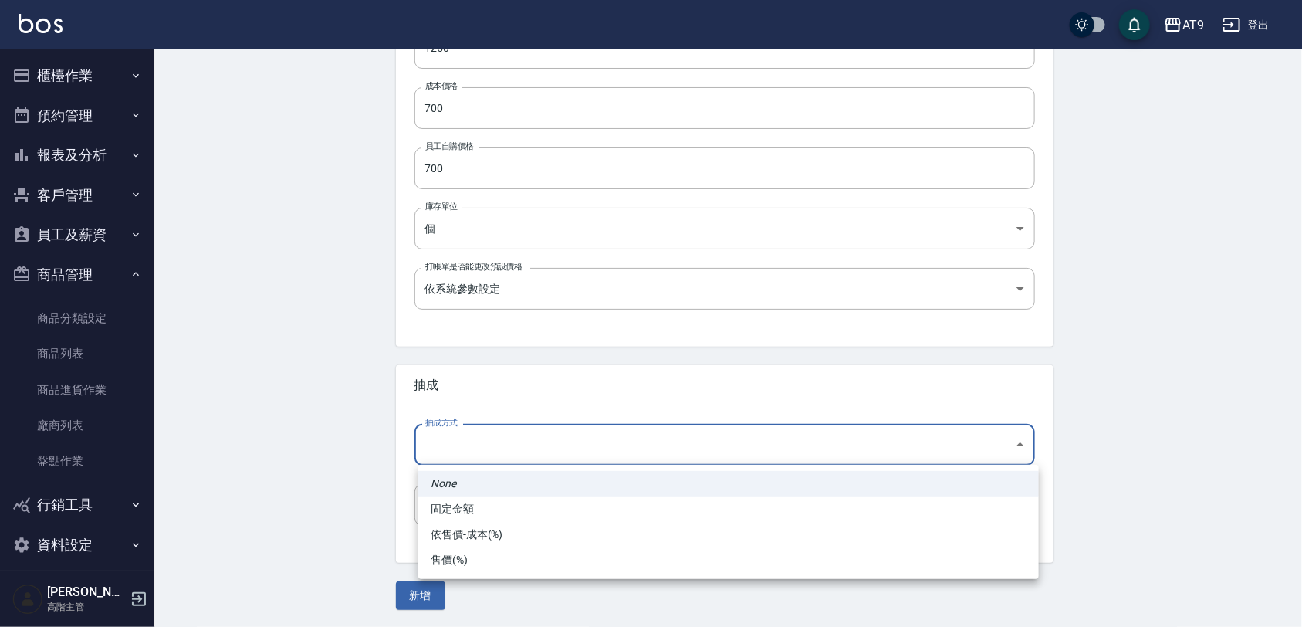
click at [485, 440] on body "AT9 登出 櫃檯作業 打帳單 帳單列表 掛單列表 座位開單 營業儀表板 現金收支登錄 高階收支登錄 材料自購登錄 每日結帳 排班表 現場電腦打卡 掃碼打卡 …" at bounding box center [651, 95] width 1302 height 1065
click at [491, 532] on li "依售價-成本(%)" at bounding box center [728, 534] width 620 height 25
type input "byCost"
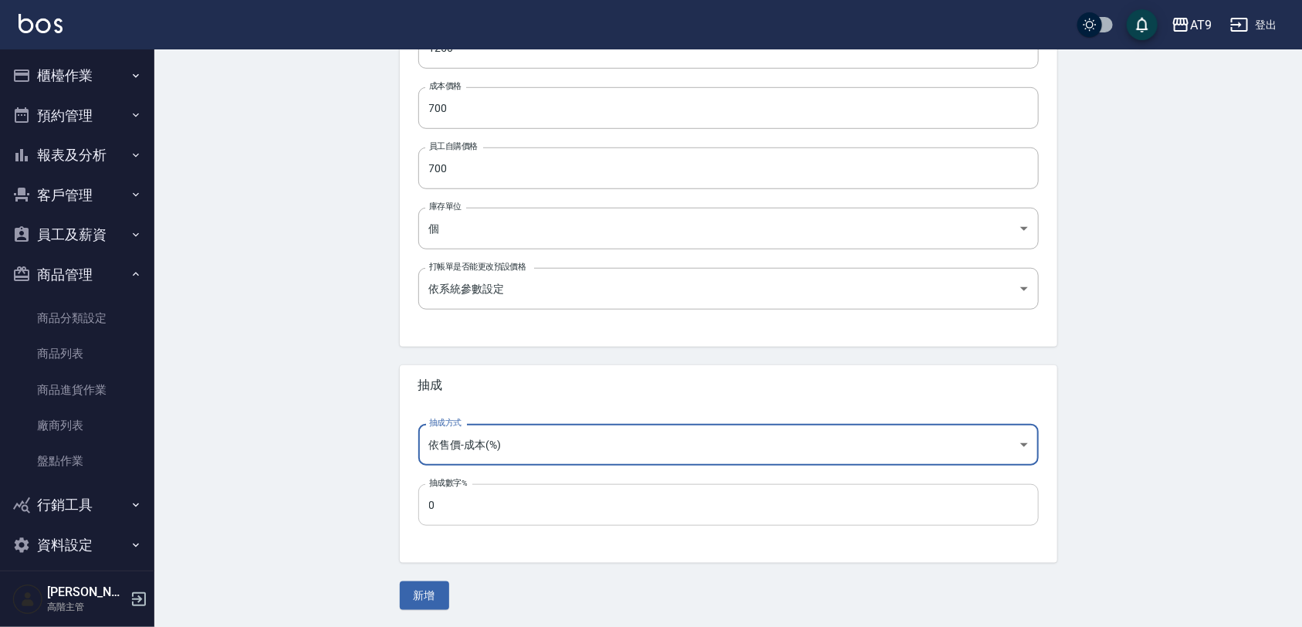
click at [492, 506] on input "0" at bounding box center [728, 505] width 620 height 42
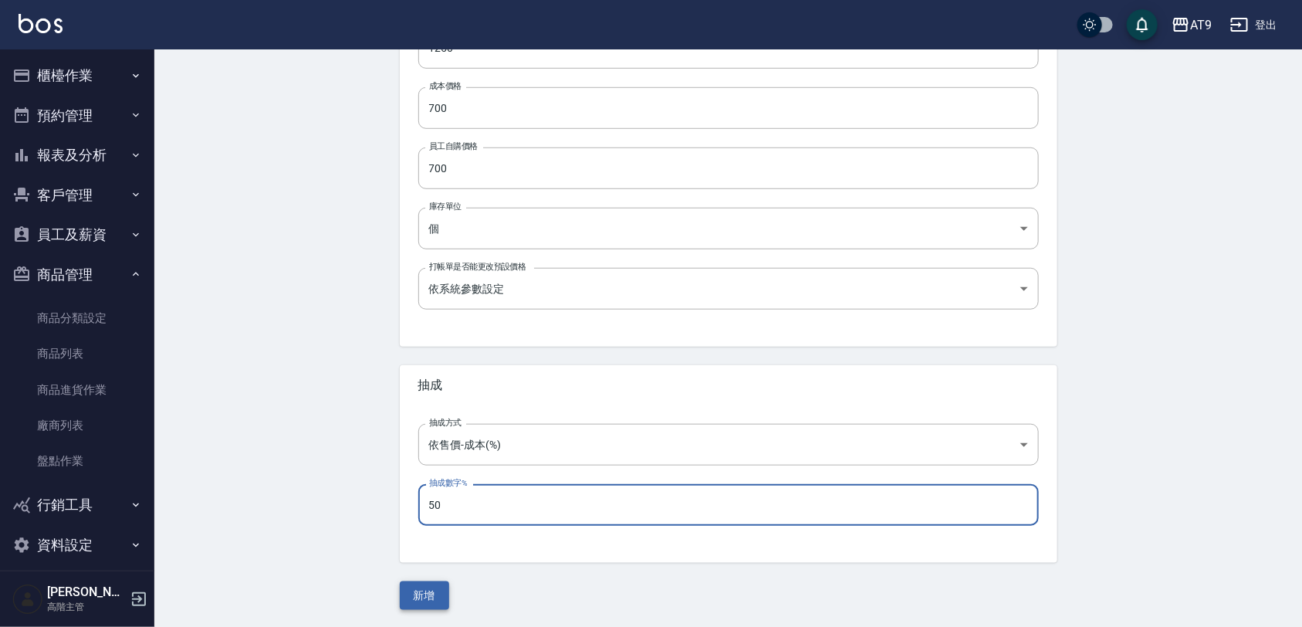
type input "50"
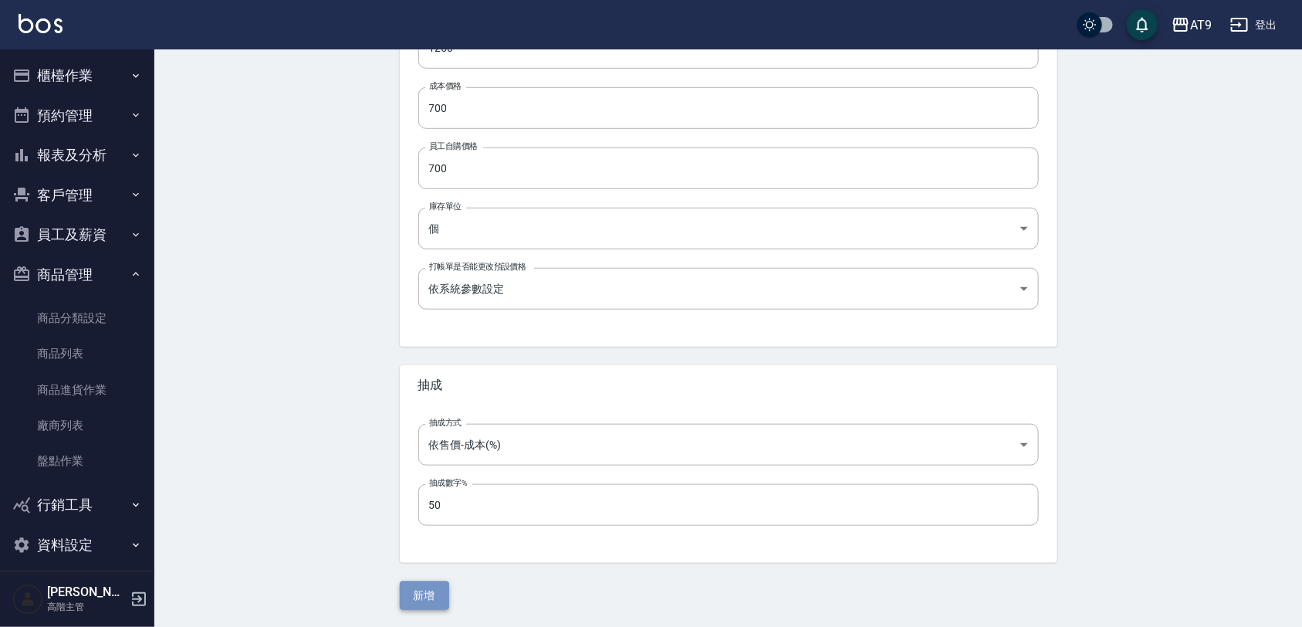
click at [445, 596] on button "新增" at bounding box center [424, 595] width 49 height 29
click at [436, 589] on button "新增" at bounding box center [424, 595] width 49 height 29
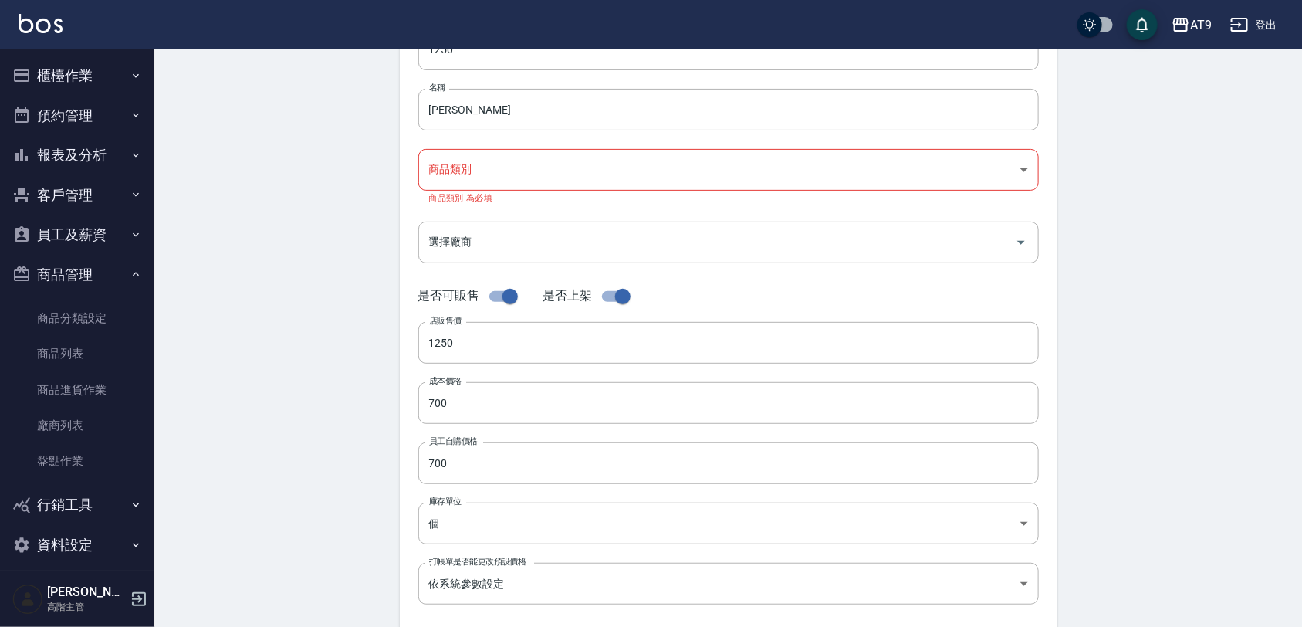
scroll to position [0, 0]
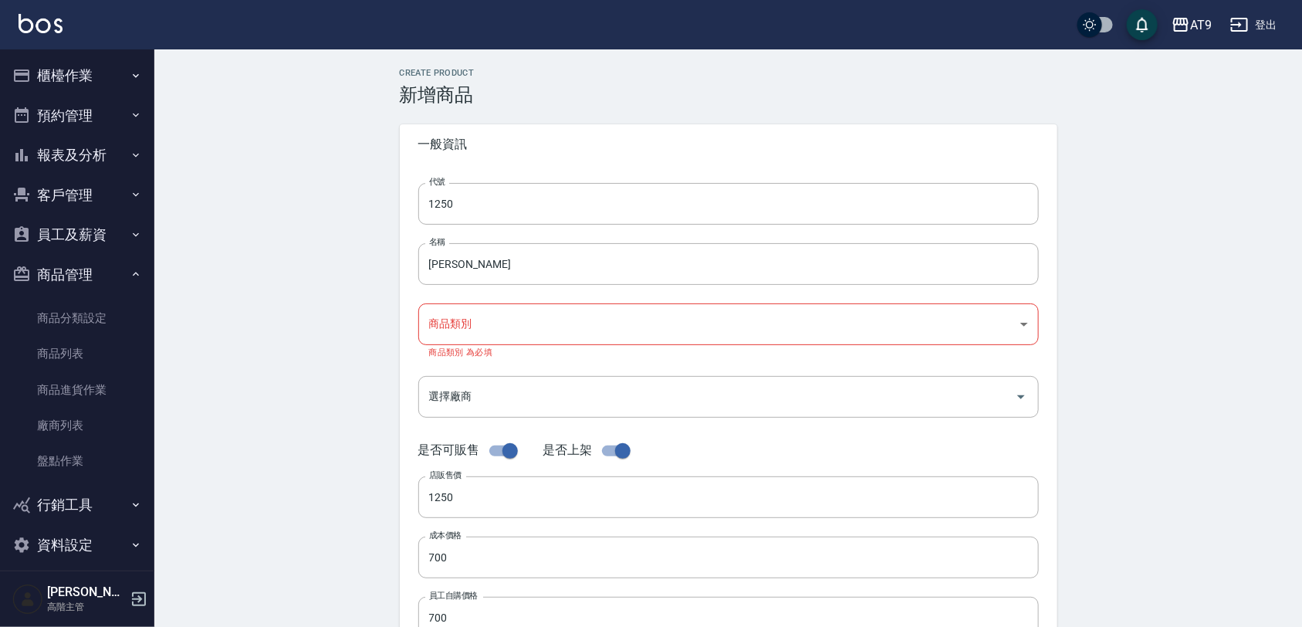
click at [486, 326] on body "AT9 登出 櫃檯作業 打帳單 帳單列表 掛單列表 座位開單 營業儀表板 現金收支登錄 高階收支登錄 材料自購登錄 每日結帳 排班表 現場電腦打卡 掃碼打卡 …" at bounding box center [651, 538] width 1302 height 1077
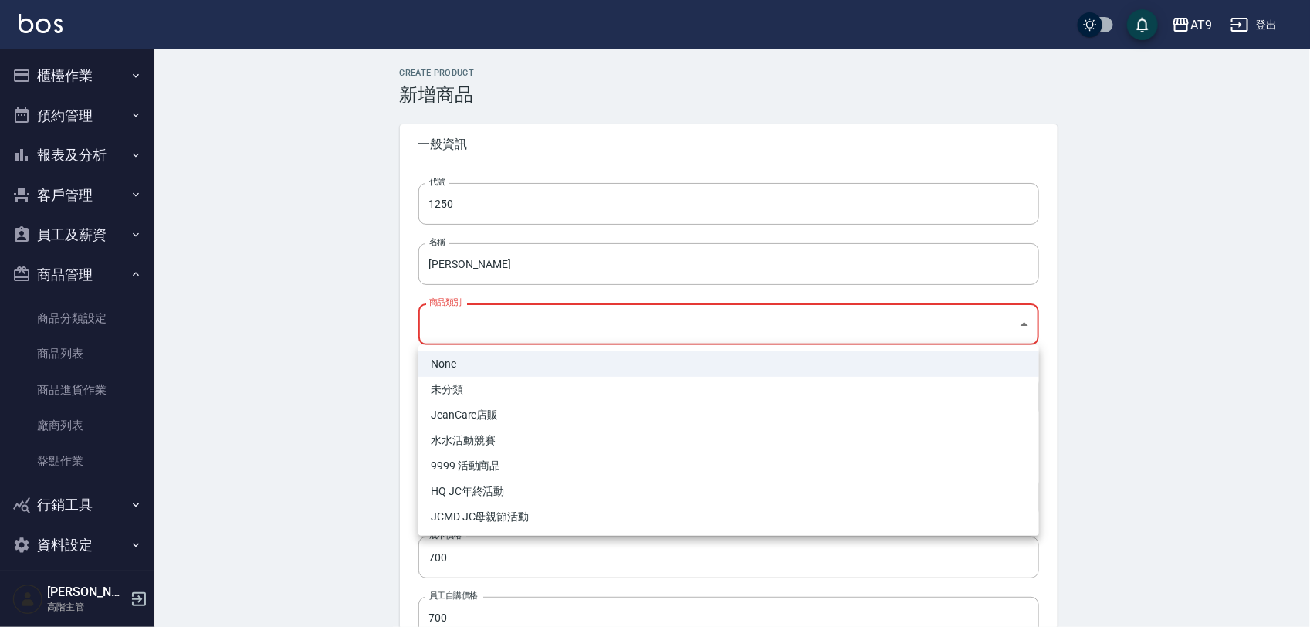
click at [480, 370] on li "None" at bounding box center [728, 363] width 620 height 25
click at [481, 338] on body "AT9 登出 櫃檯作業 打帳單 帳單列表 掛單列表 座位開單 營業儀表板 現金收支登錄 高階收支登錄 材料自購登錄 每日結帳 排班表 現場電腦打卡 掃碼打卡 …" at bounding box center [651, 538] width 1302 height 1077
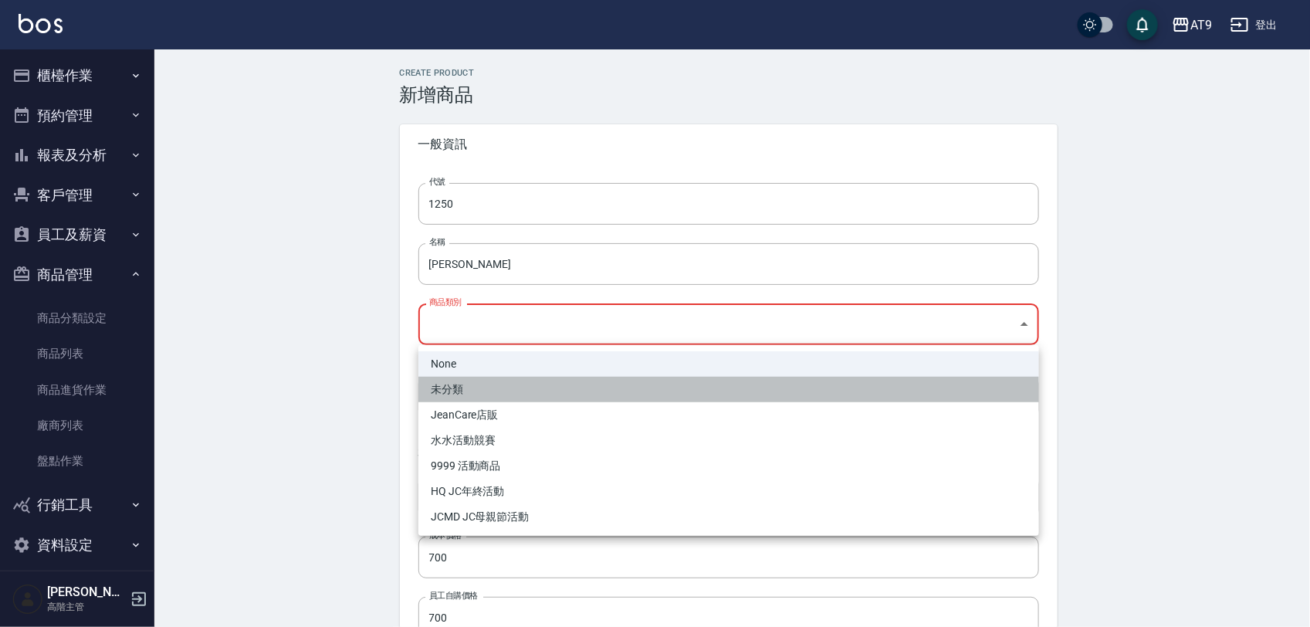
click at [486, 391] on li "未分類" at bounding box center [728, 389] width 620 height 25
type input "3b9d22ba-e576-4250-98fb-8ae0614c7063"
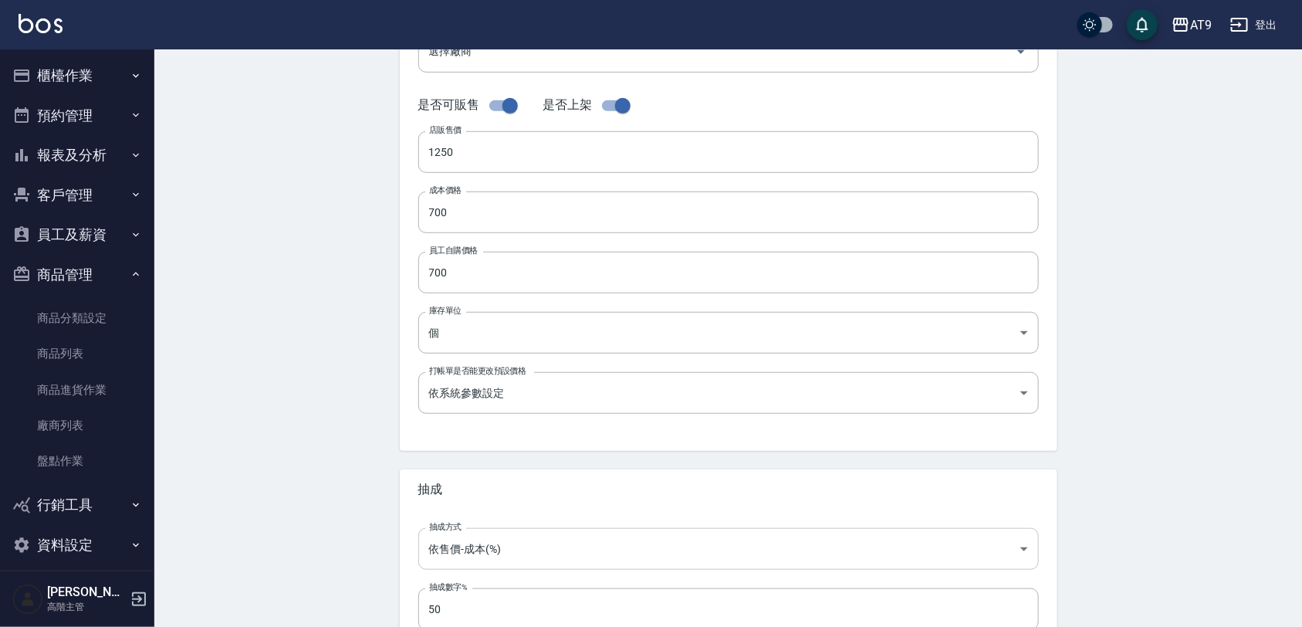
scroll to position [437, 0]
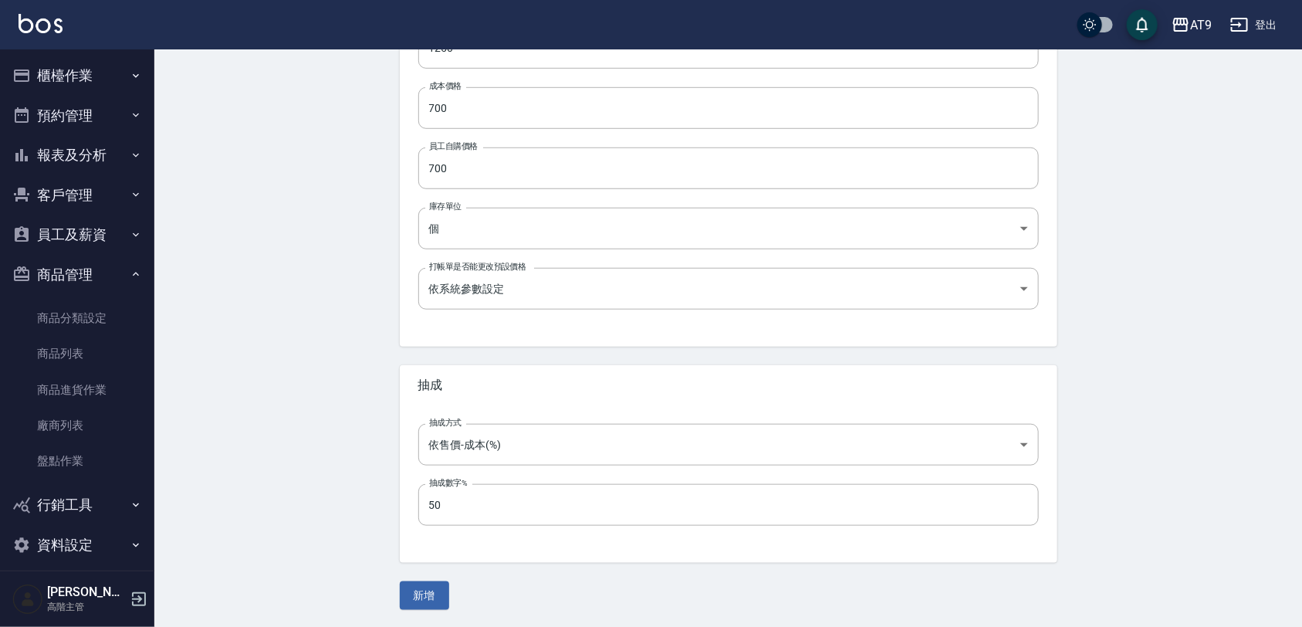
click at [458, 585] on div "新增" at bounding box center [729, 595] width 658 height 29
click at [441, 593] on button "新增" at bounding box center [424, 595] width 49 height 29
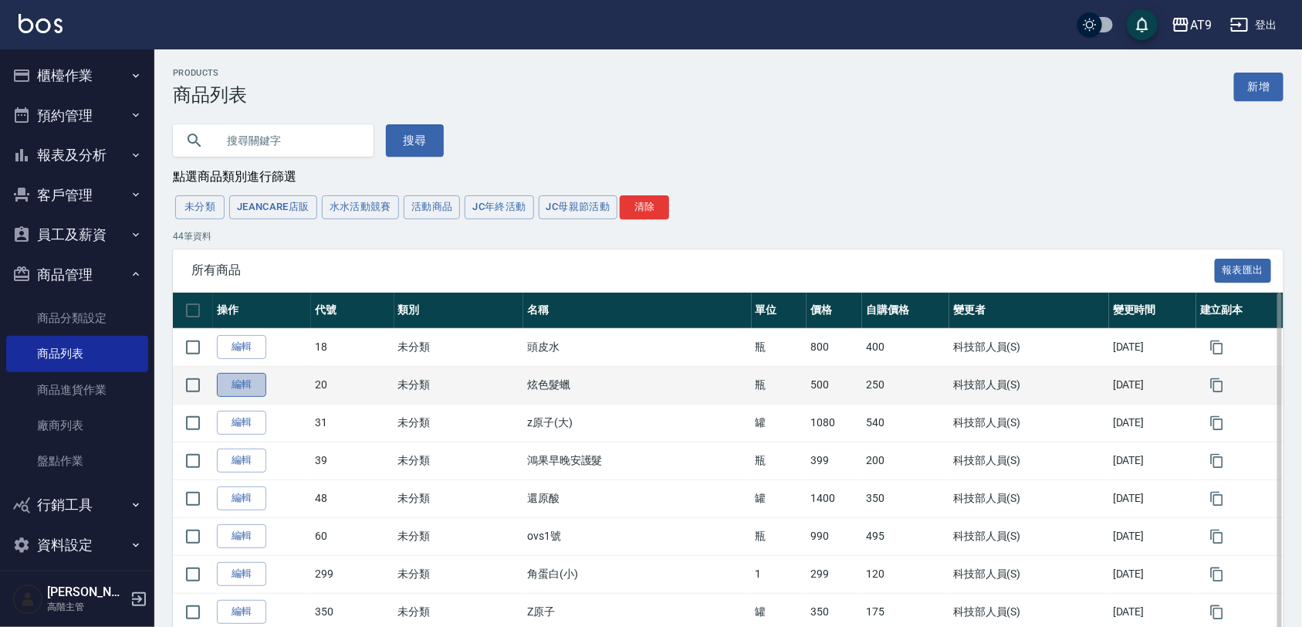
click at [252, 390] on link "編輯" at bounding box center [241, 385] width 49 height 24
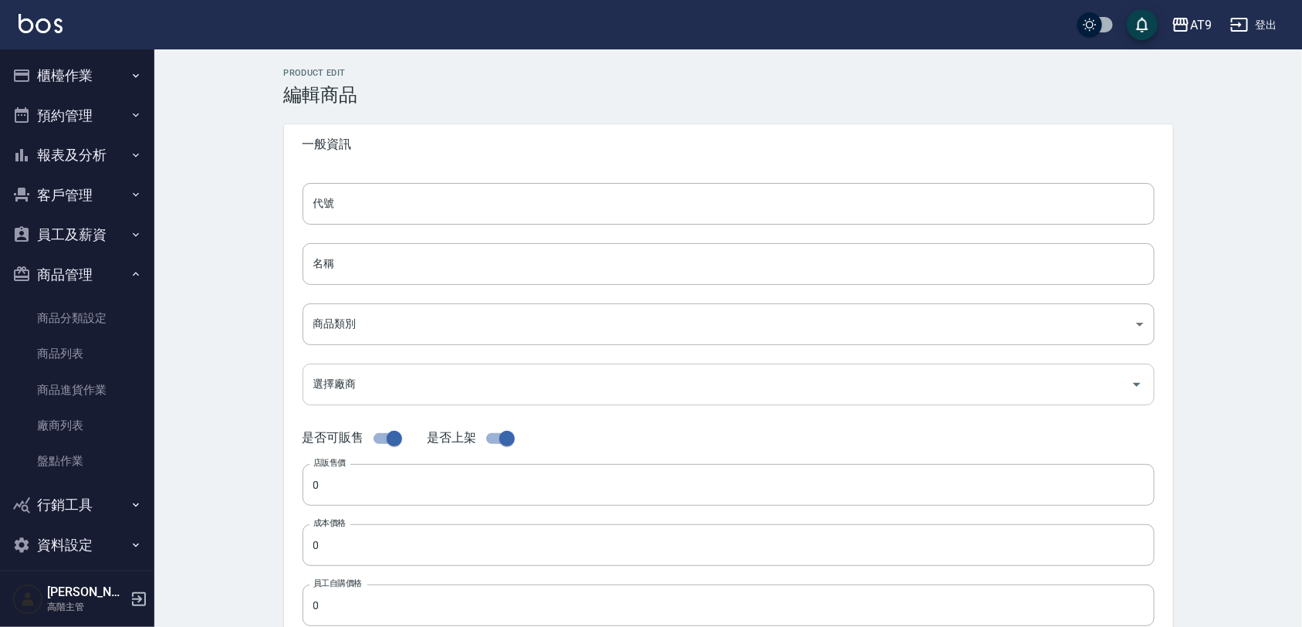
type input "20"
type input "炫色髮蠟"
type input "3b9d22ba-e576-4250-98fb-8ae0614c7063"
type input "500"
type input "250"
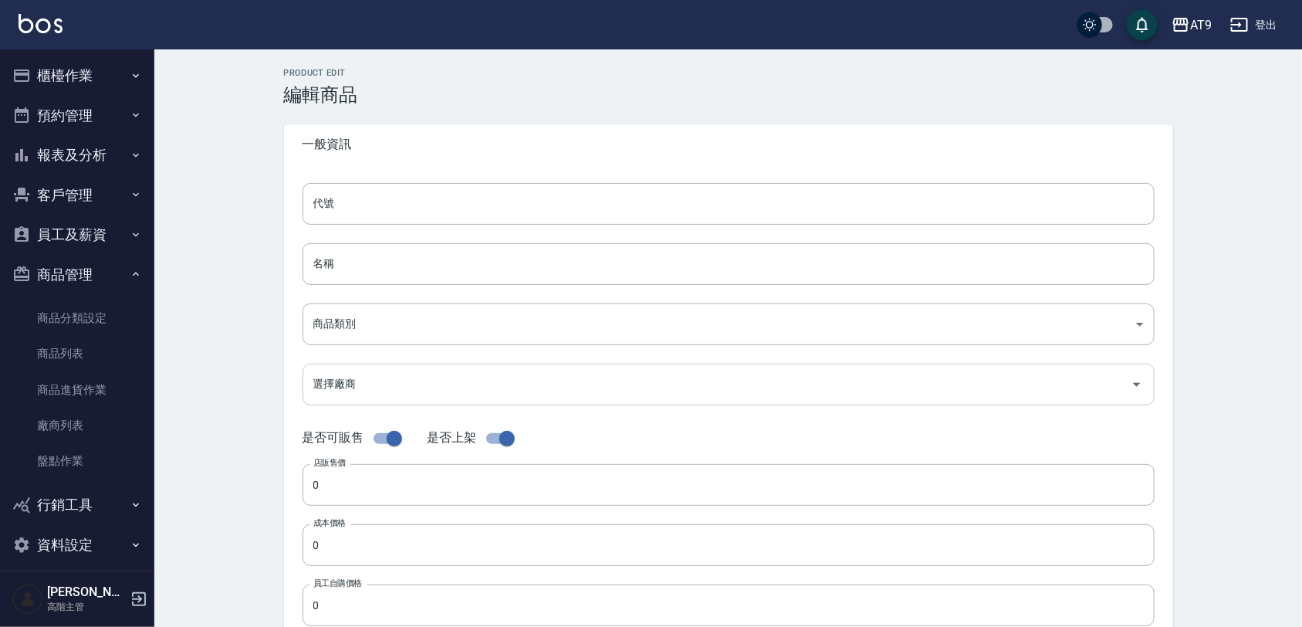
type input "250"
type input "瓶"
type input "UNSET"
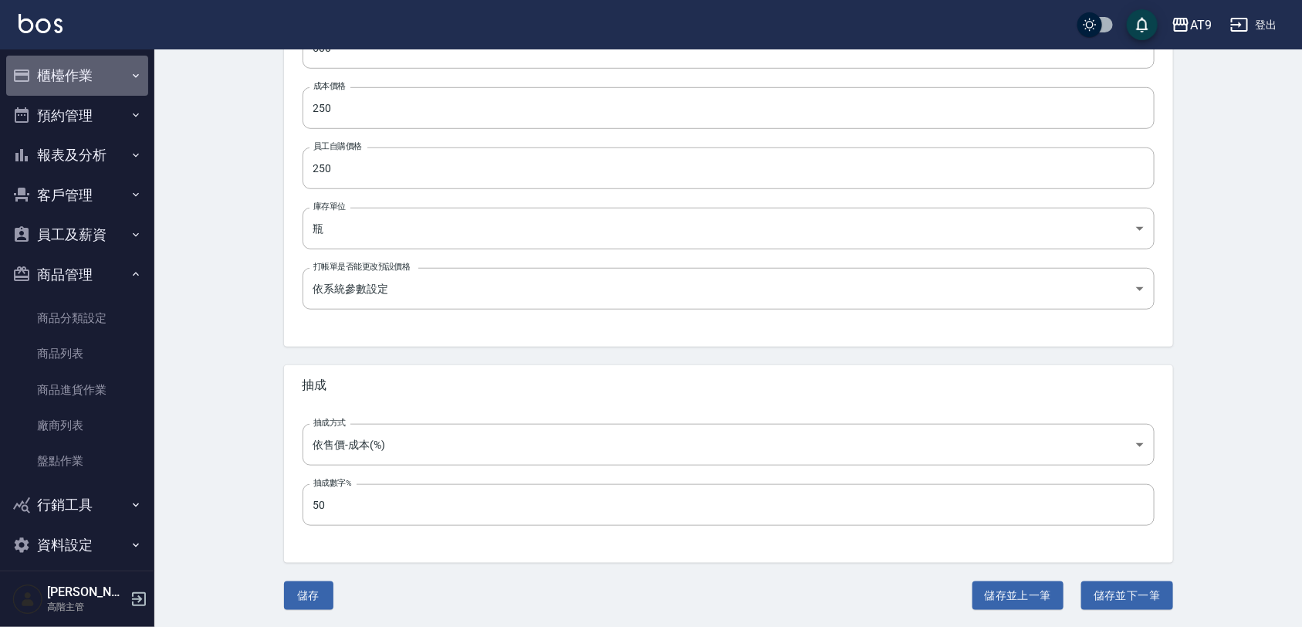
click at [90, 66] on button "櫃檯作業" at bounding box center [77, 76] width 142 height 40
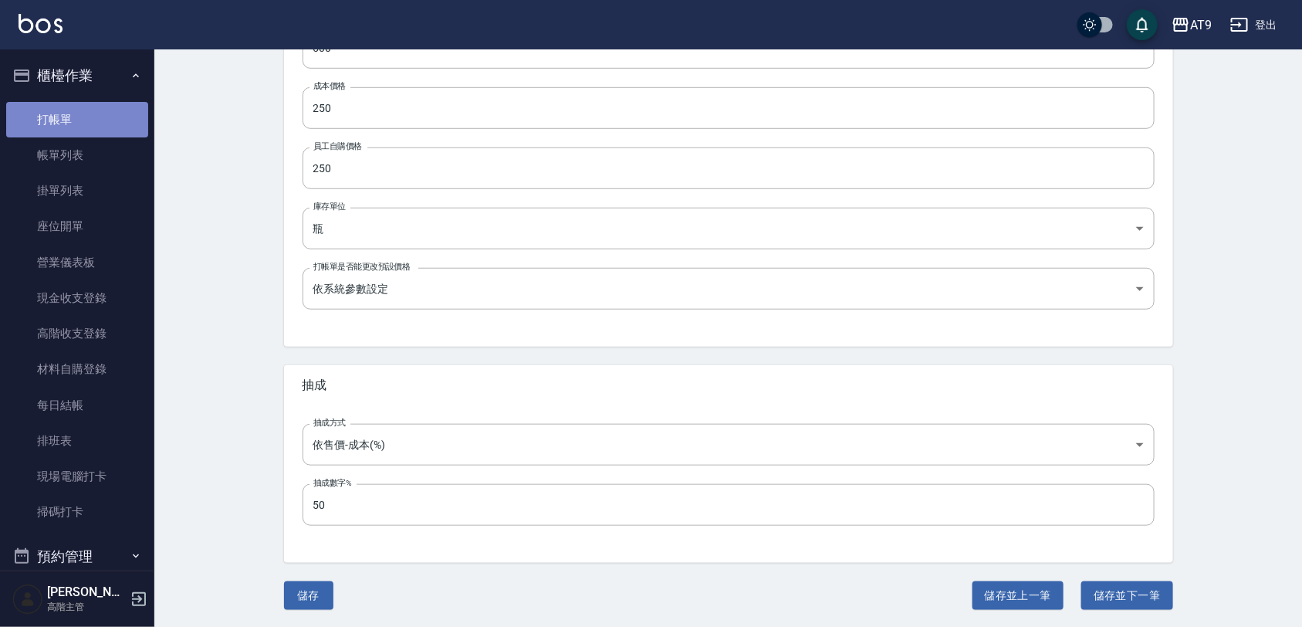
click at [96, 126] on link "打帳單" at bounding box center [77, 119] width 142 height 35
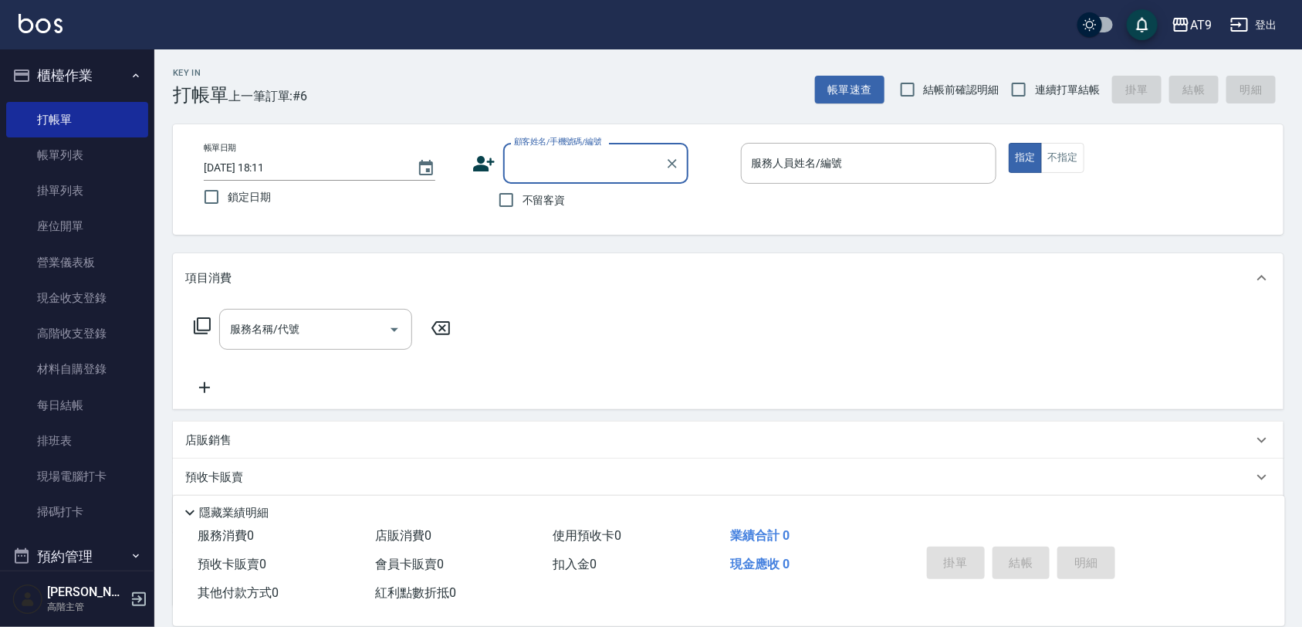
click at [201, 378] on icon at bounding box center [204, 387] width 39 height 19
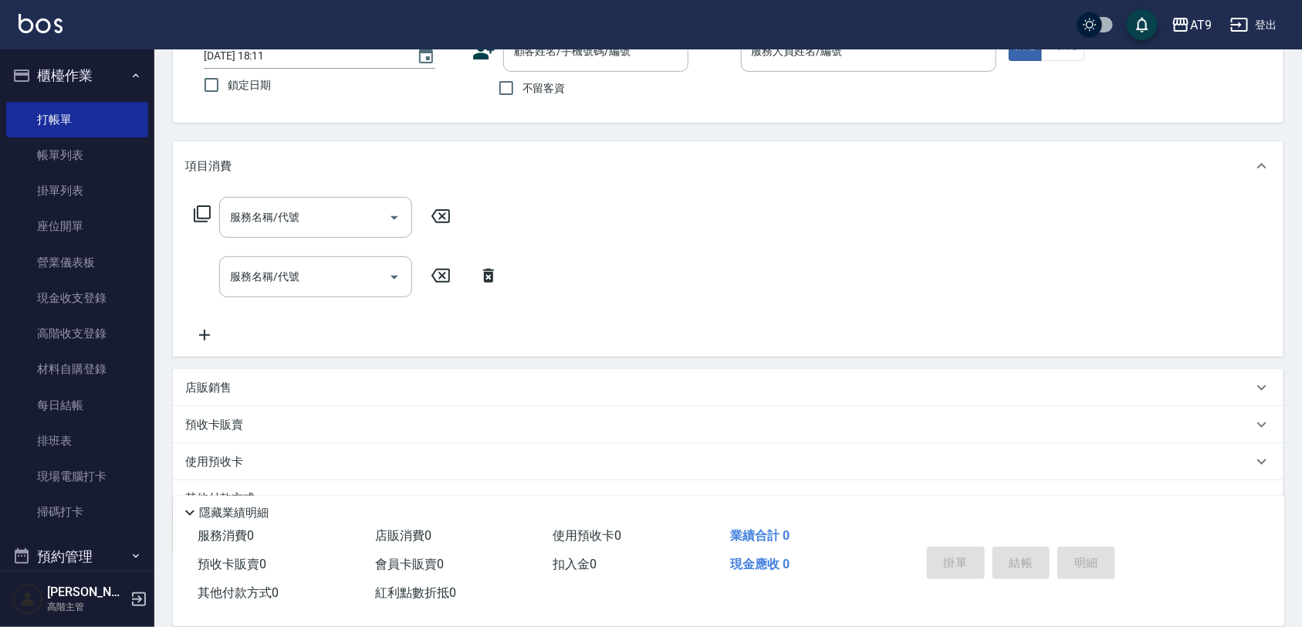
scroll to position [186, 0]
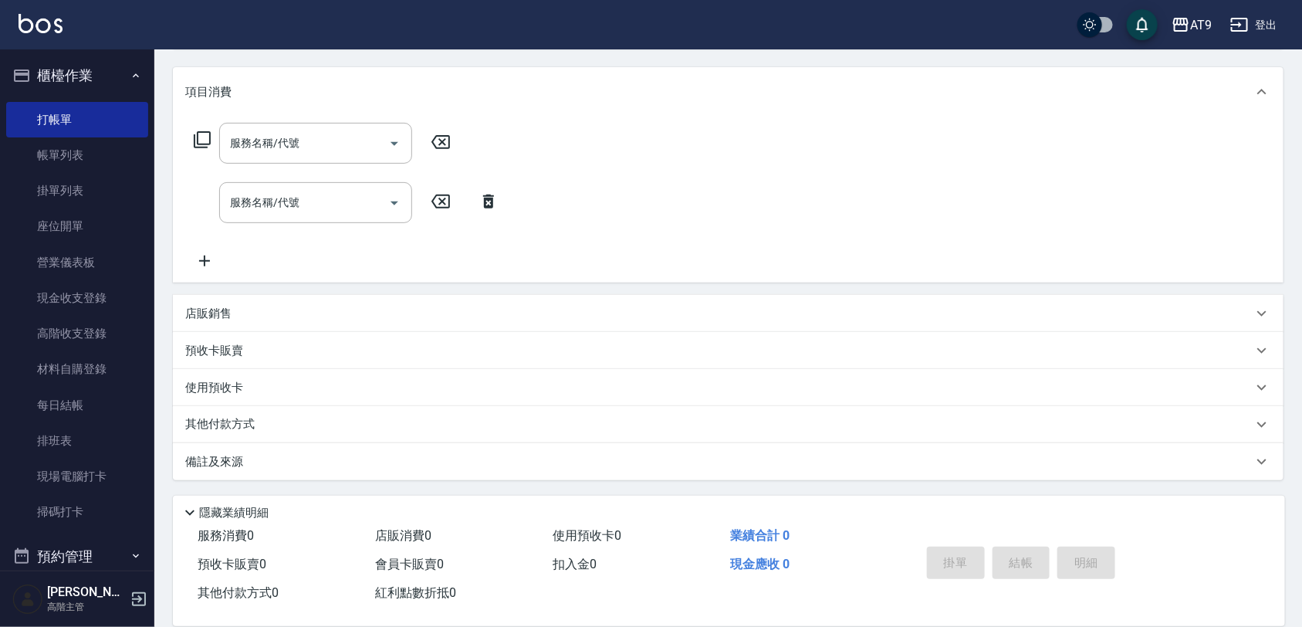
click at [266, 311] on div "店販銷售" at bounding box center [718, 314] width 1067 height 16
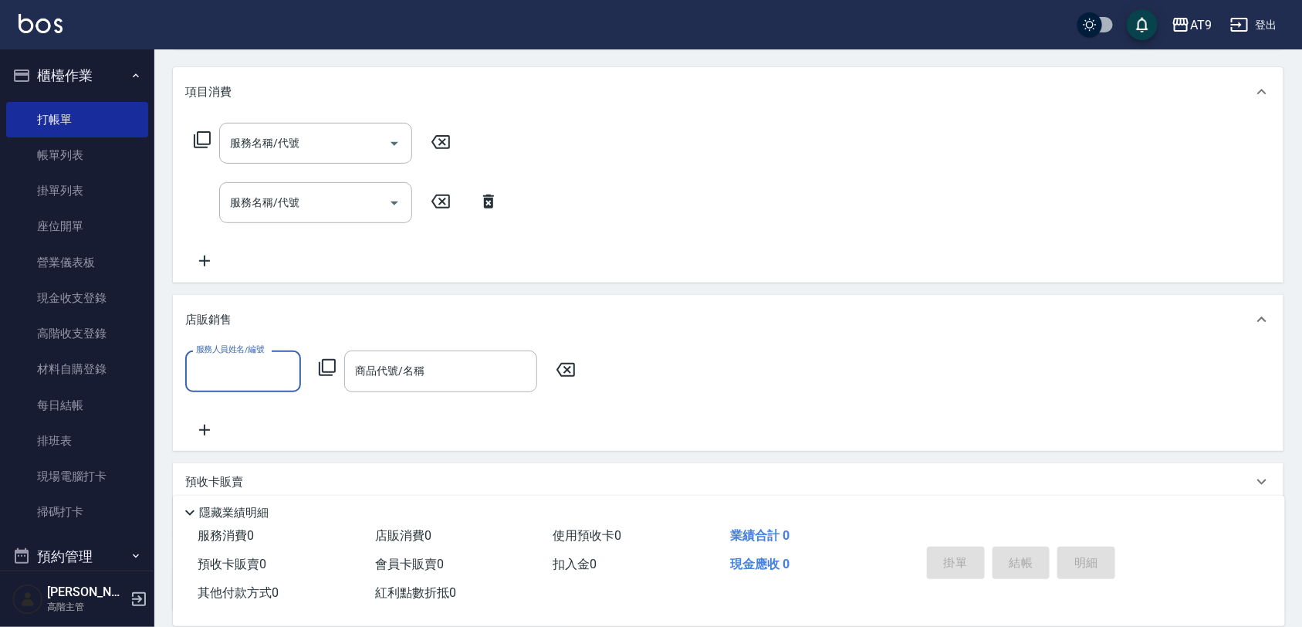
scroll to position [0, 0]
click at [388, 357] on input "商品代號/名稱" at bounding box center [440, 370] width 179 height 27
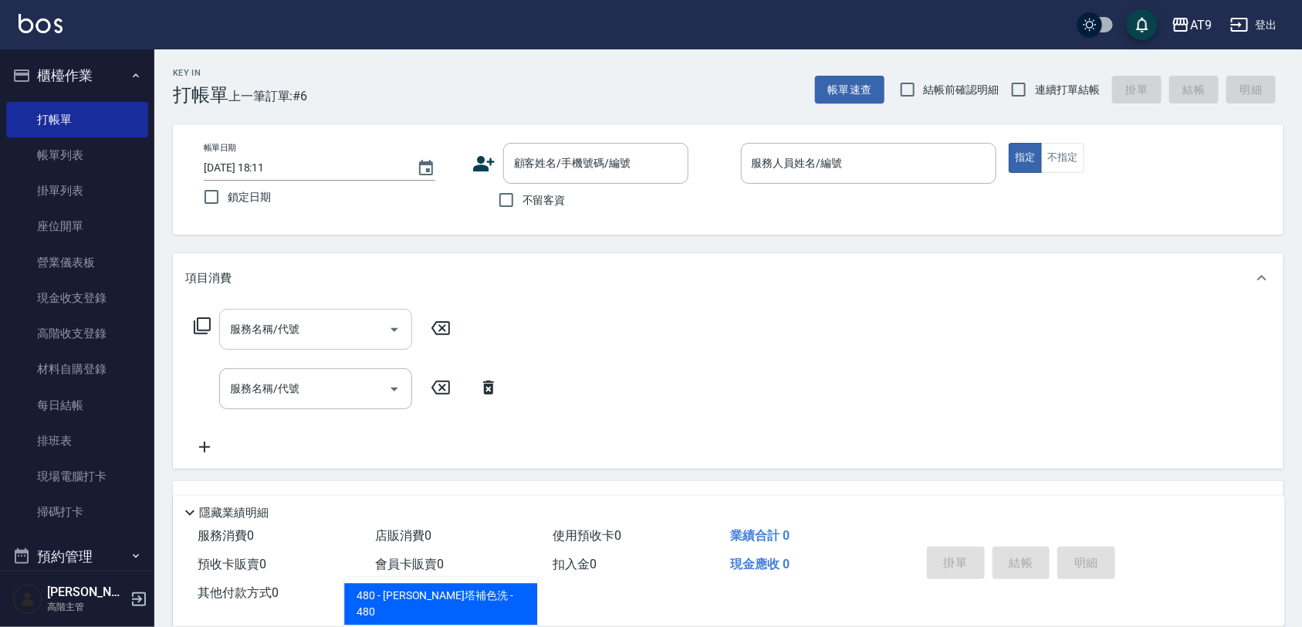
click at [345, 309] on div "服務名稱/代號" at bounding box center [315, 329] width 193 height 41
type input "480"
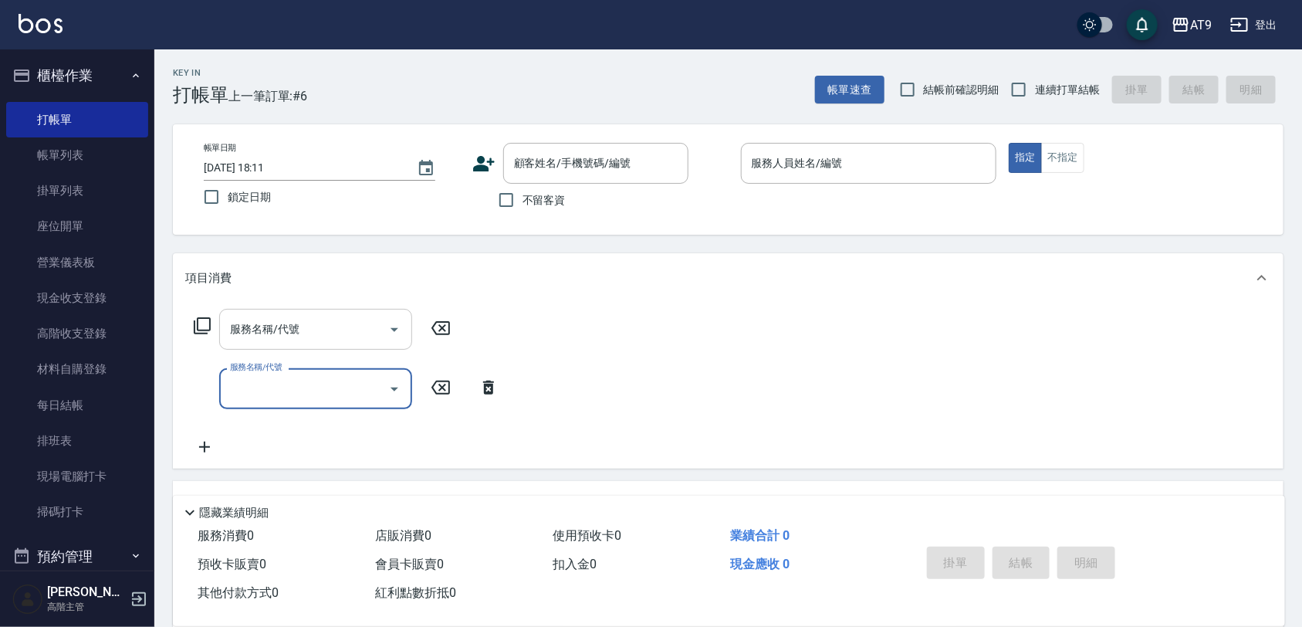
click at [345, 309] on div "服務名稱/代號" at bounding box center [315, 329] width 193 height 41
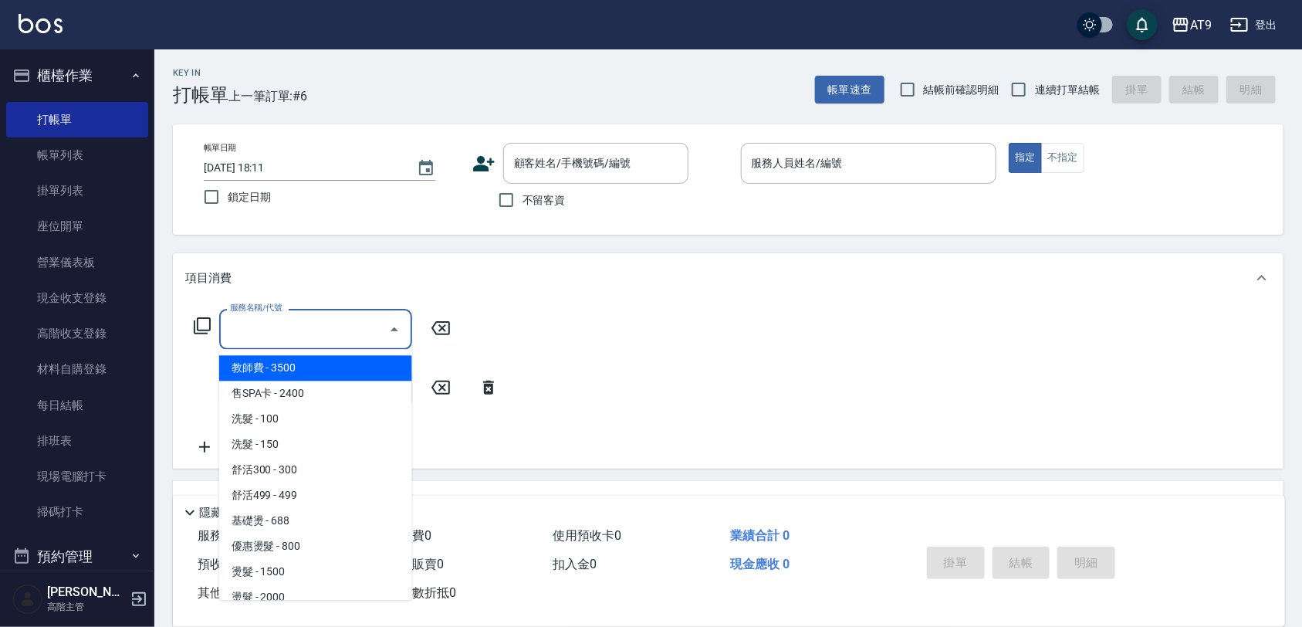
click at [1050, 93] on span "連續打單結帳" at bounding box center [1067, 90] width 65 height 16
click at [1035, 93] on input "連續打單結帳" at bounding box center [1018, 89] width 32 height 32
checkbox input "true"
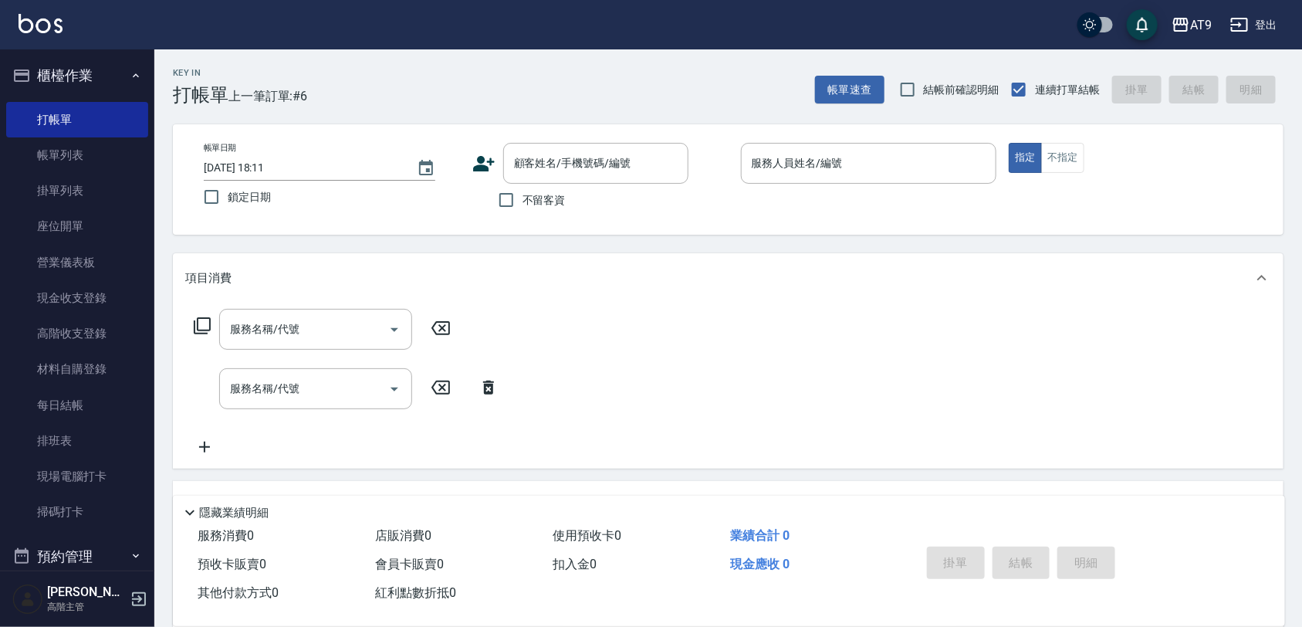
click at [552, 205] on span "不留客資" at bounding box center [543, 200] width 43 height 16
click at [522, 205] on input "不留客資" at bounding box center [506, 200] width 32 height 32
checkbox input "true"
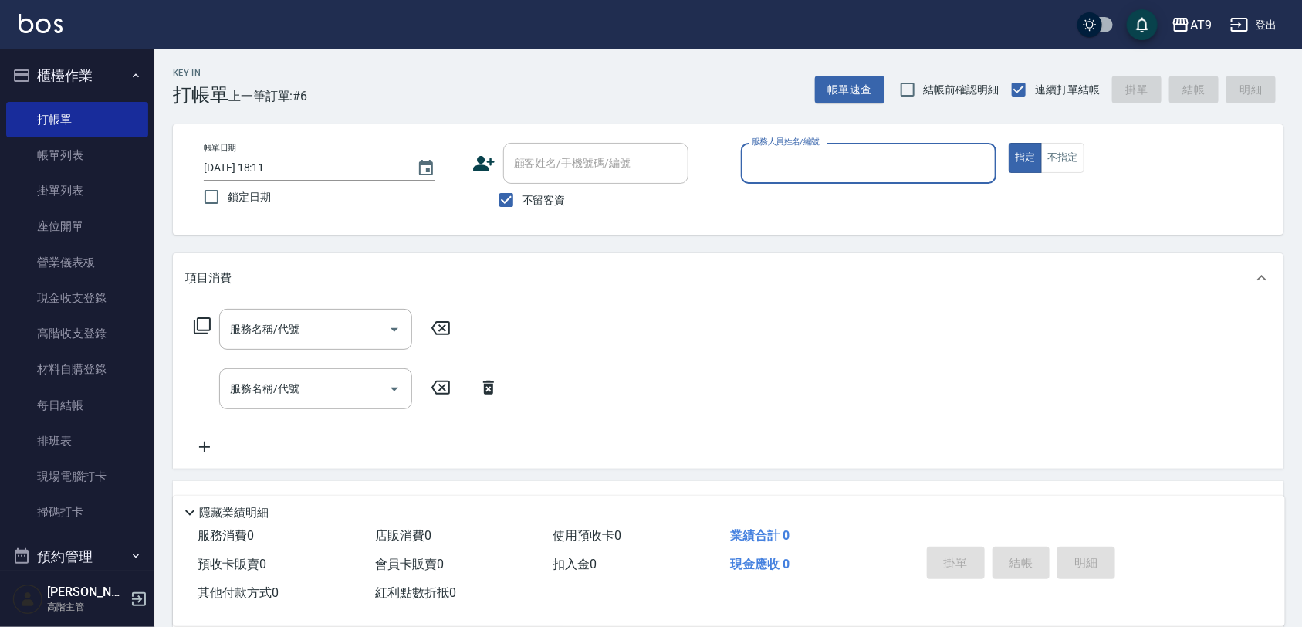
click at [824, 177] on div "服務人員姓名/編號" at bounding box center [869, 163] width 256 height 41
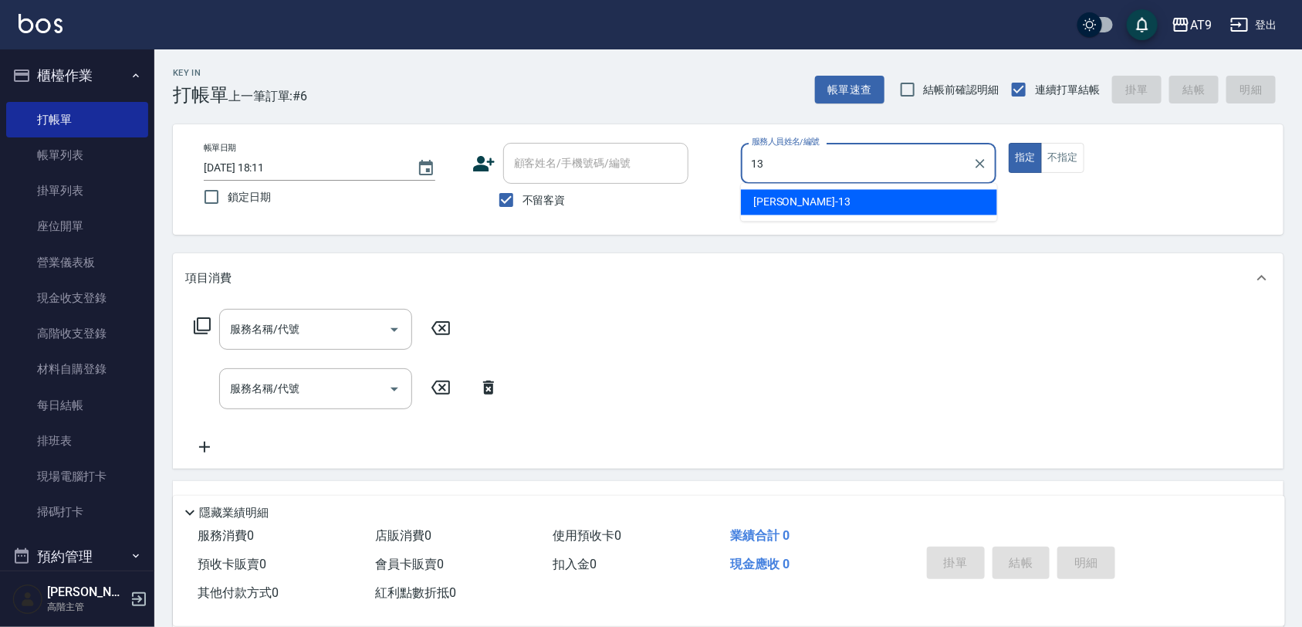
type input "[PERSON_NAME]-13"
type button "true"
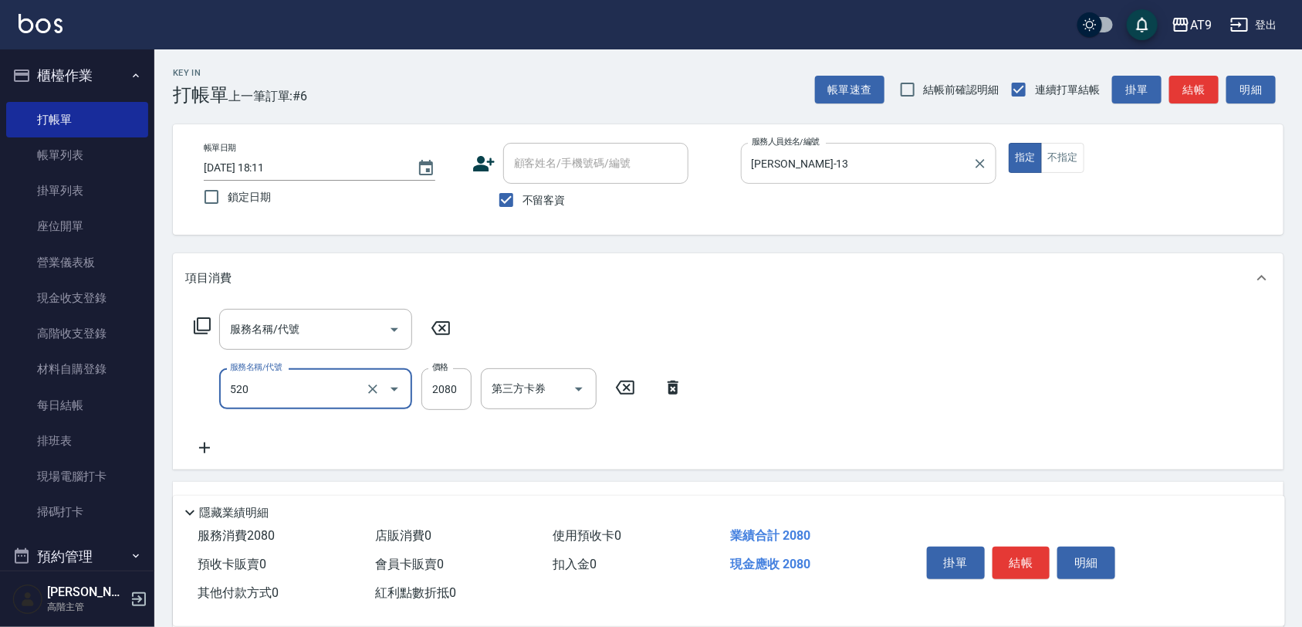
type input "染髮套餐(520)"
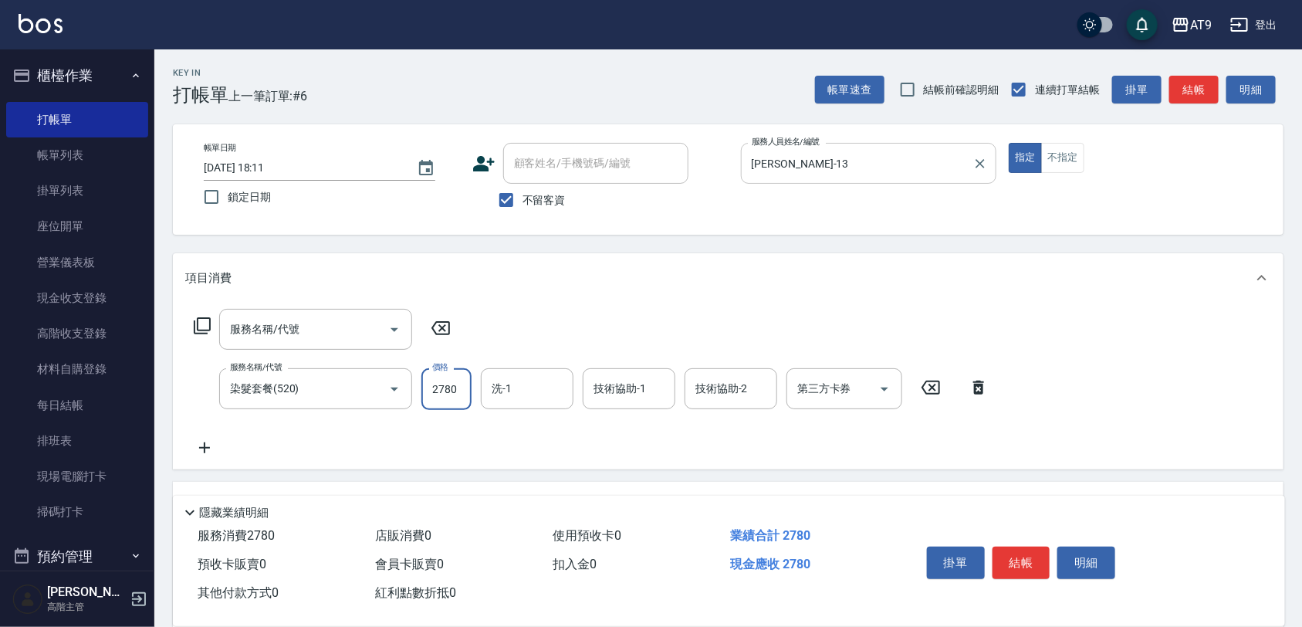
type input "2780"
type input "[PERSON_NAME]-38"
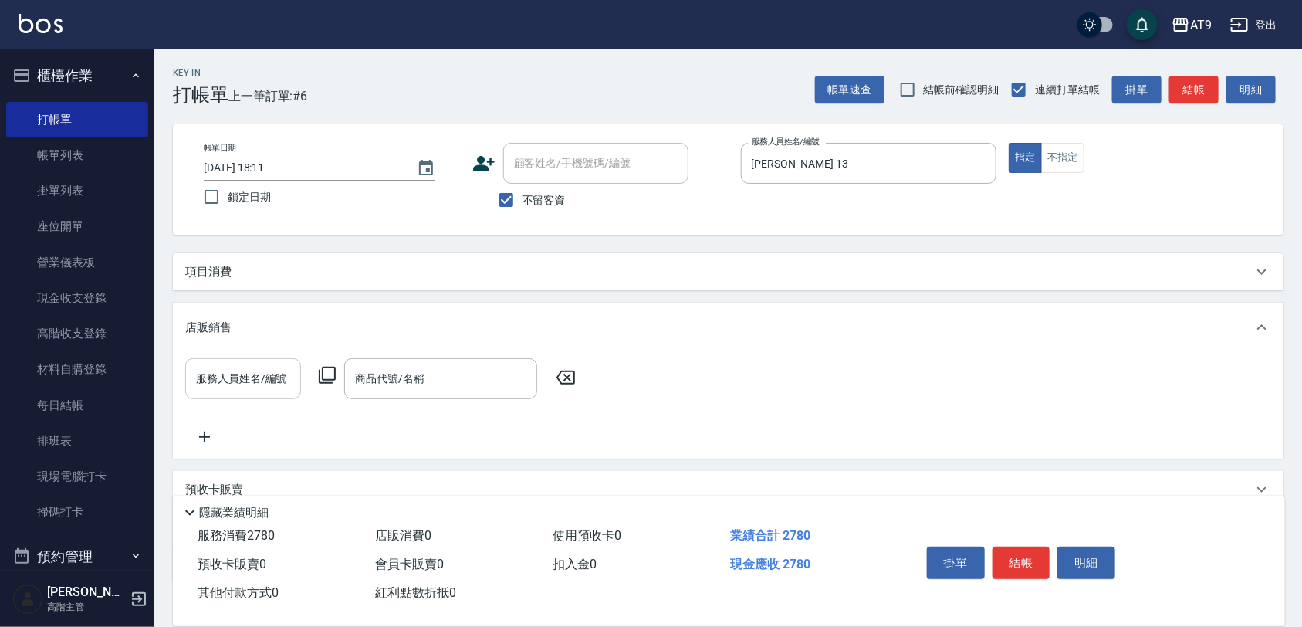
click at [276, 375] on input "服務人員姓名/編號" at bounding box center [243, 378] width 102 height 27
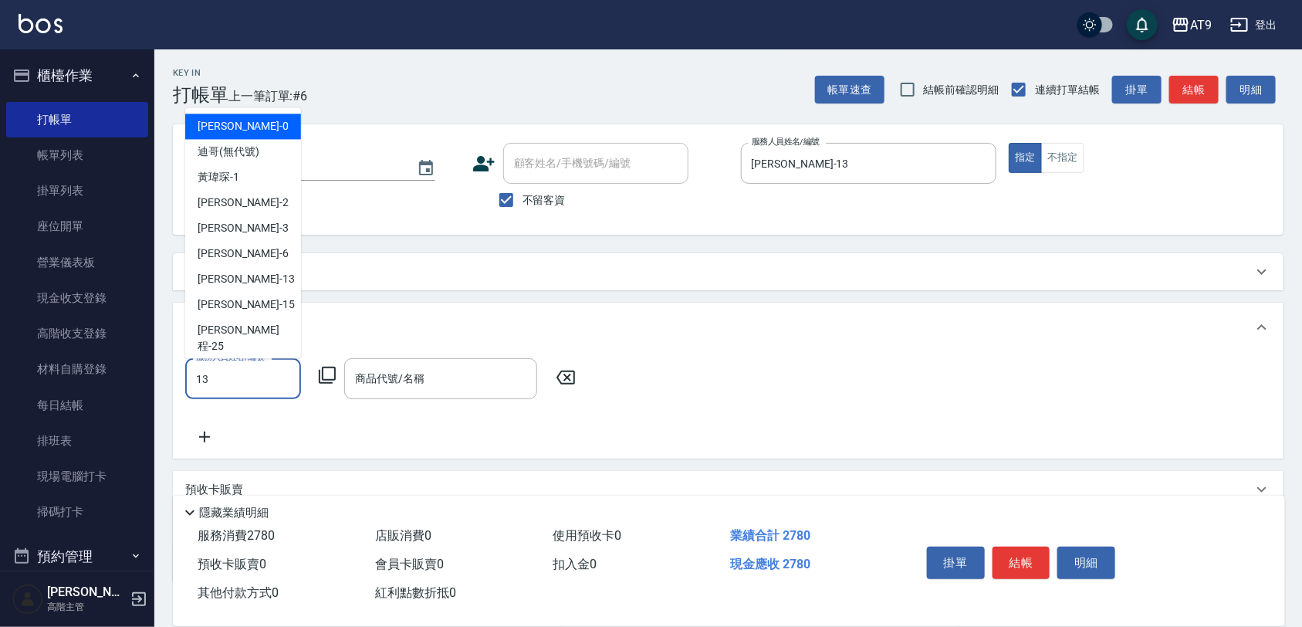
type input "[PERSON_NAME]-13"
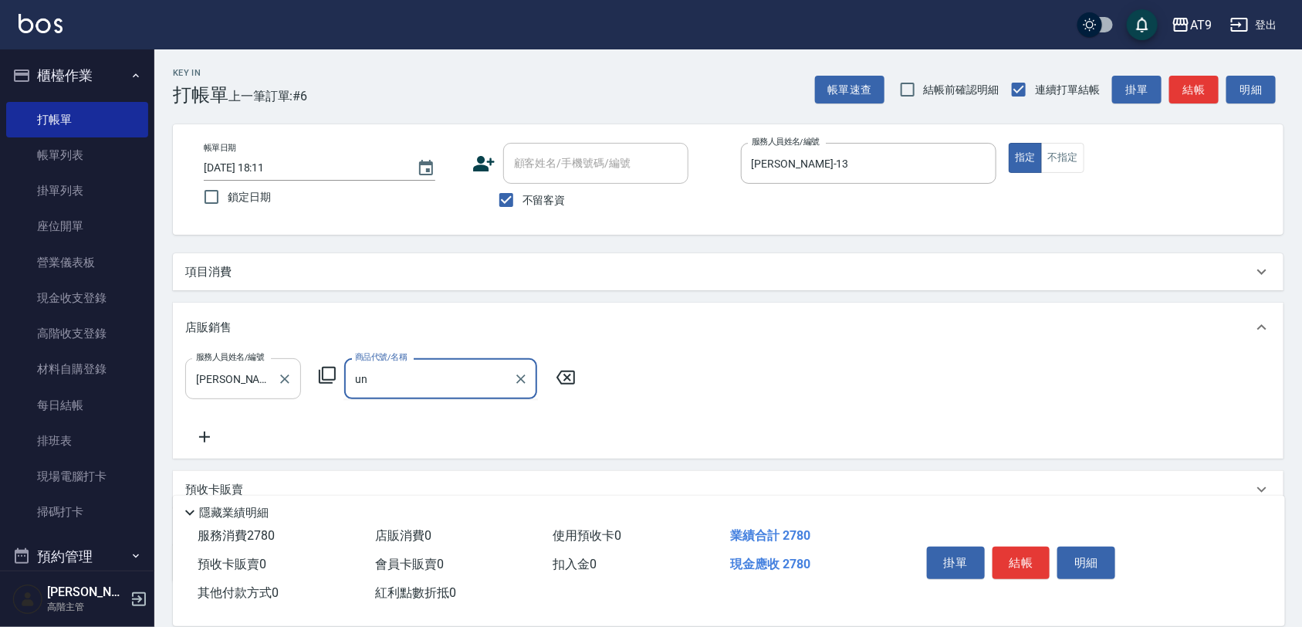
type input "u"
type input "1250"
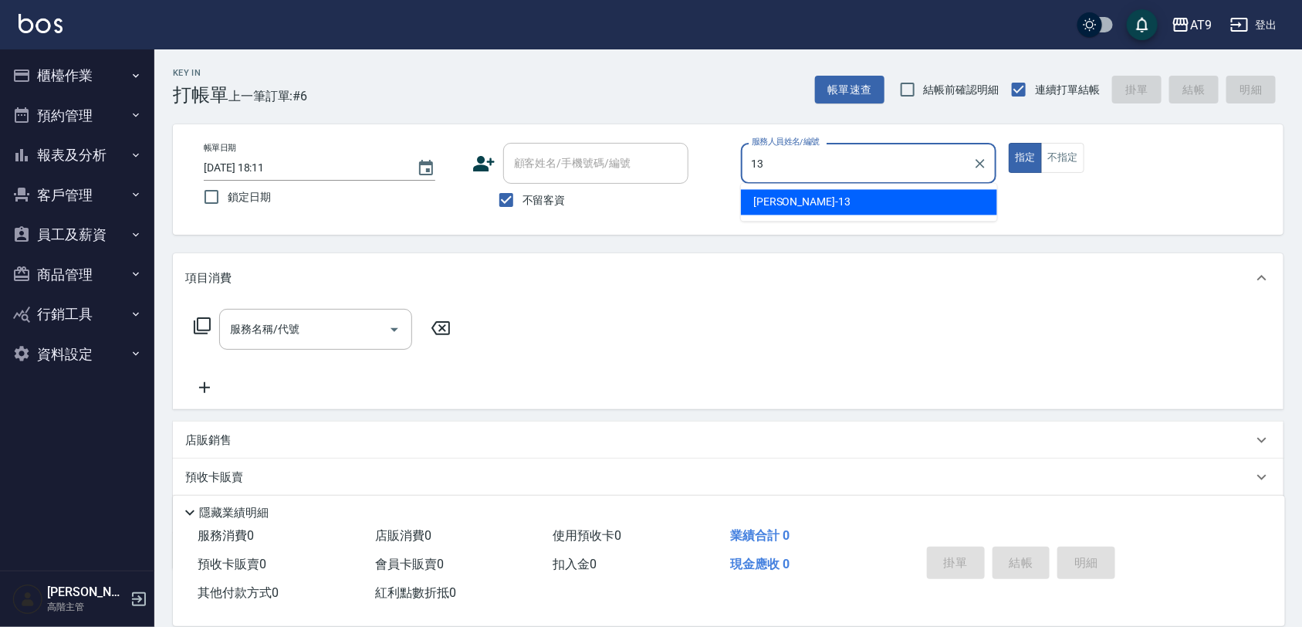
type input "13"
type button "true"
type input "[PERSON_NAME]-13"
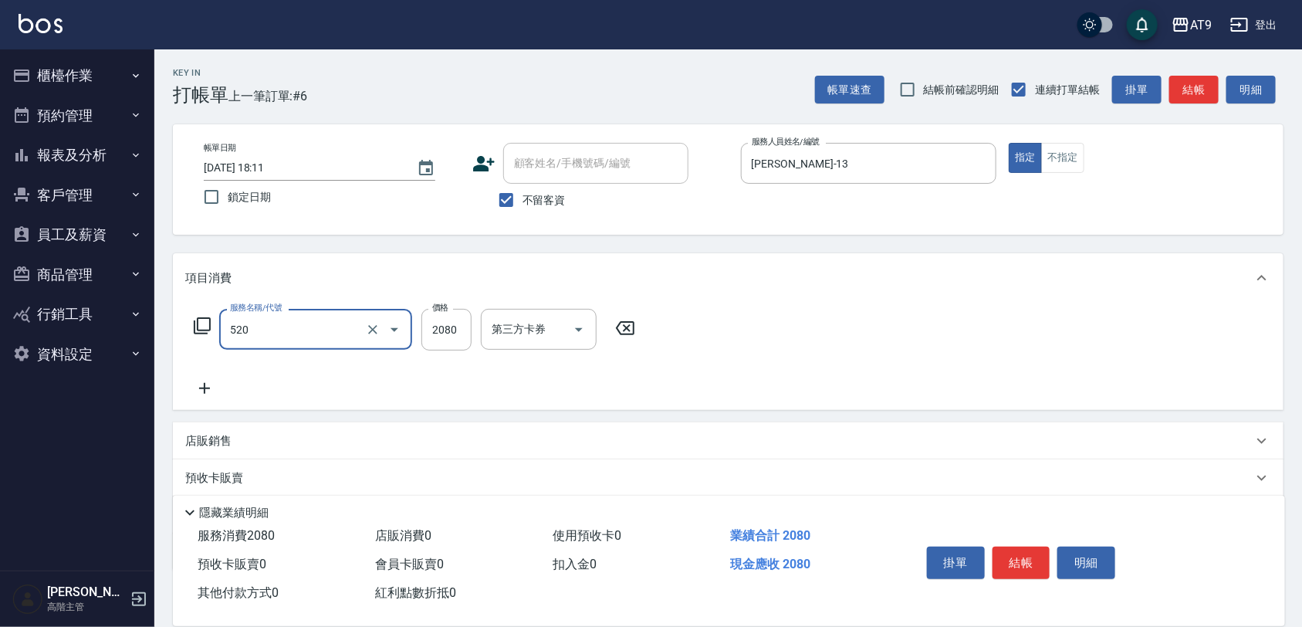
type input "染髮套餐(520)"
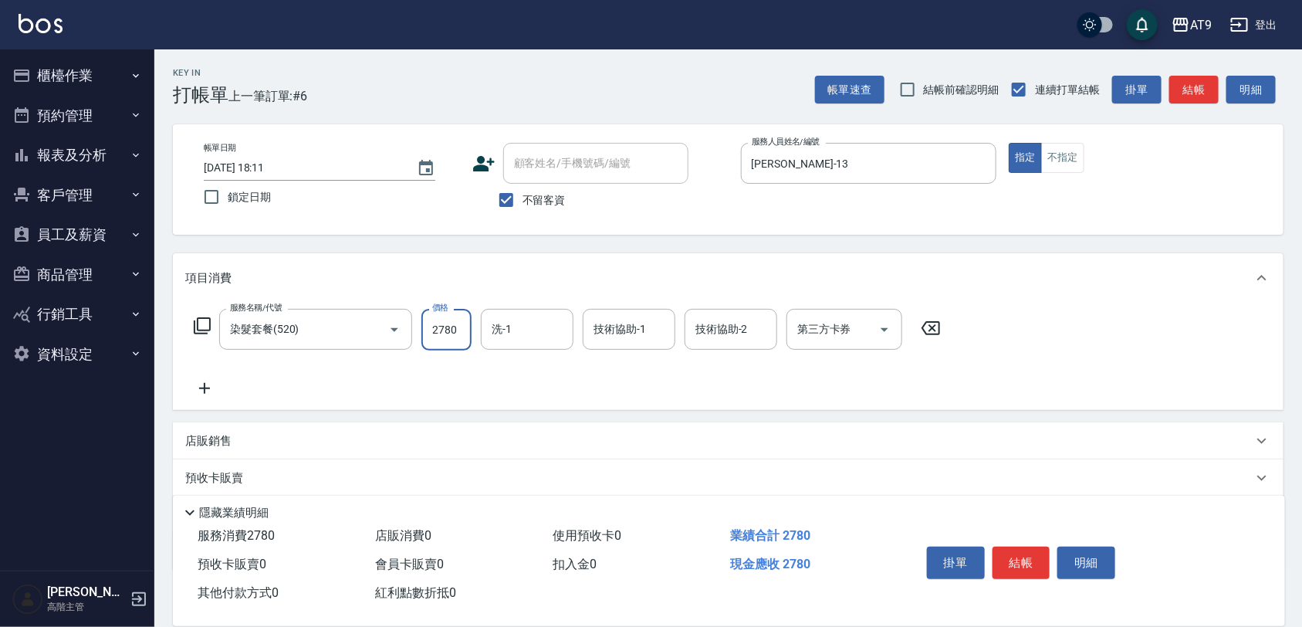
type input "2780"
type input "[PERSON_NAME]-38"
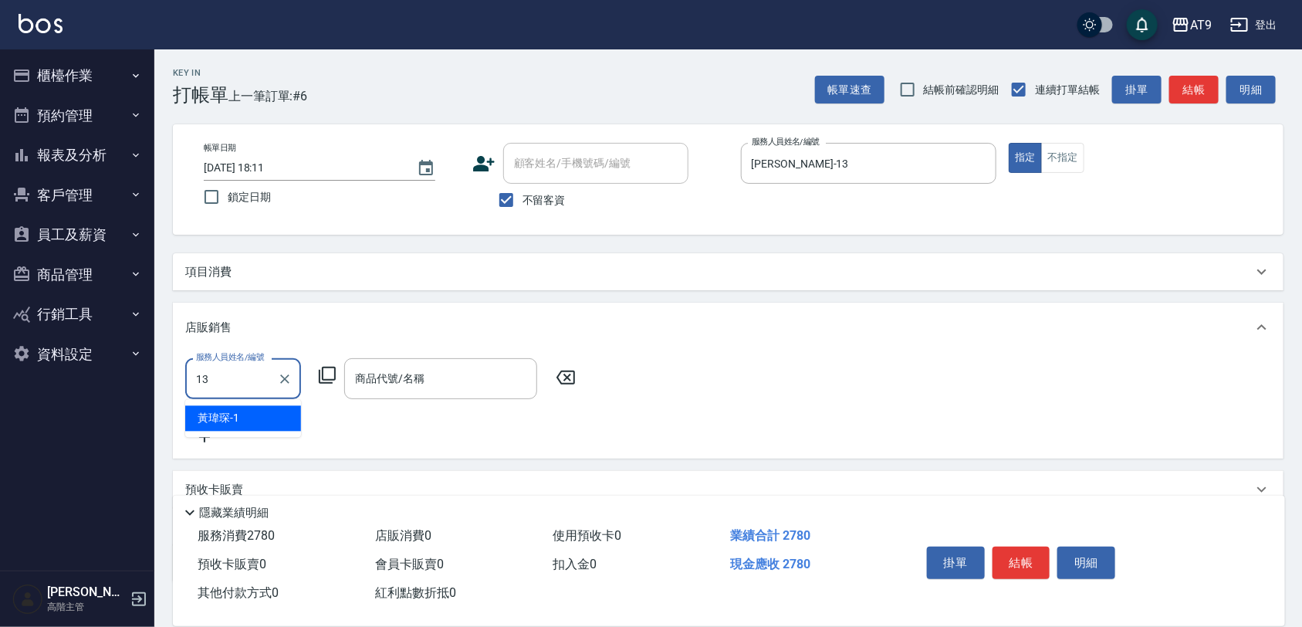
type input "[PERSON_NAME]-13"
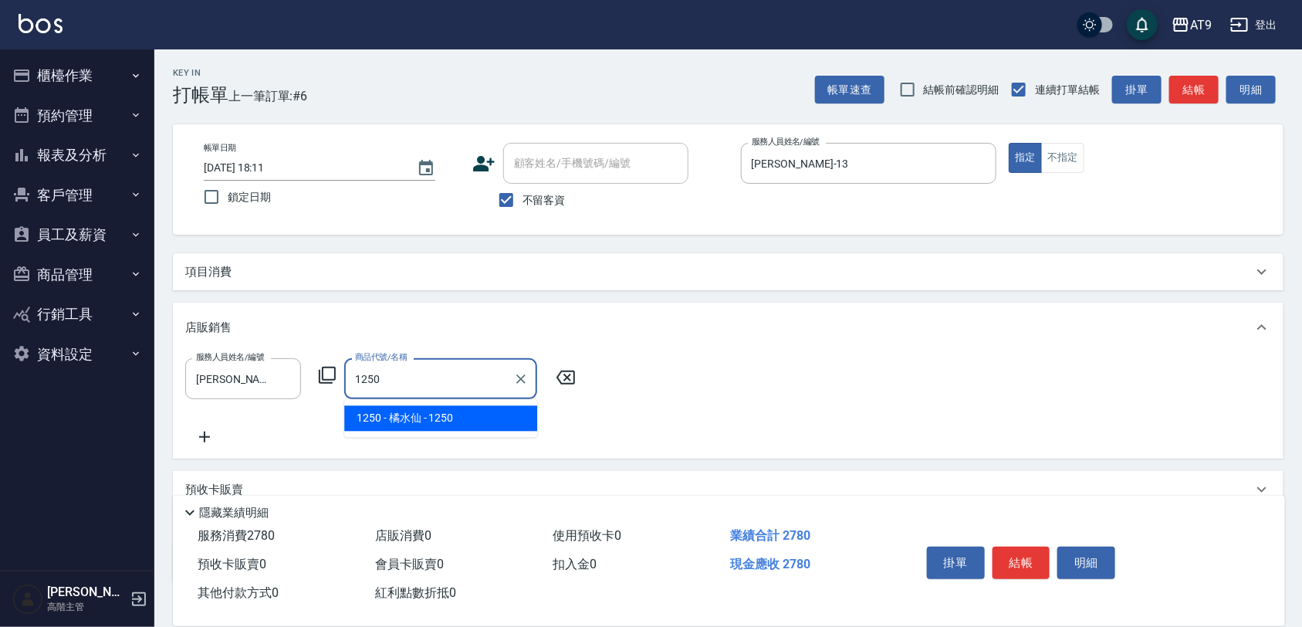
type input "[PERSON_NAME]"
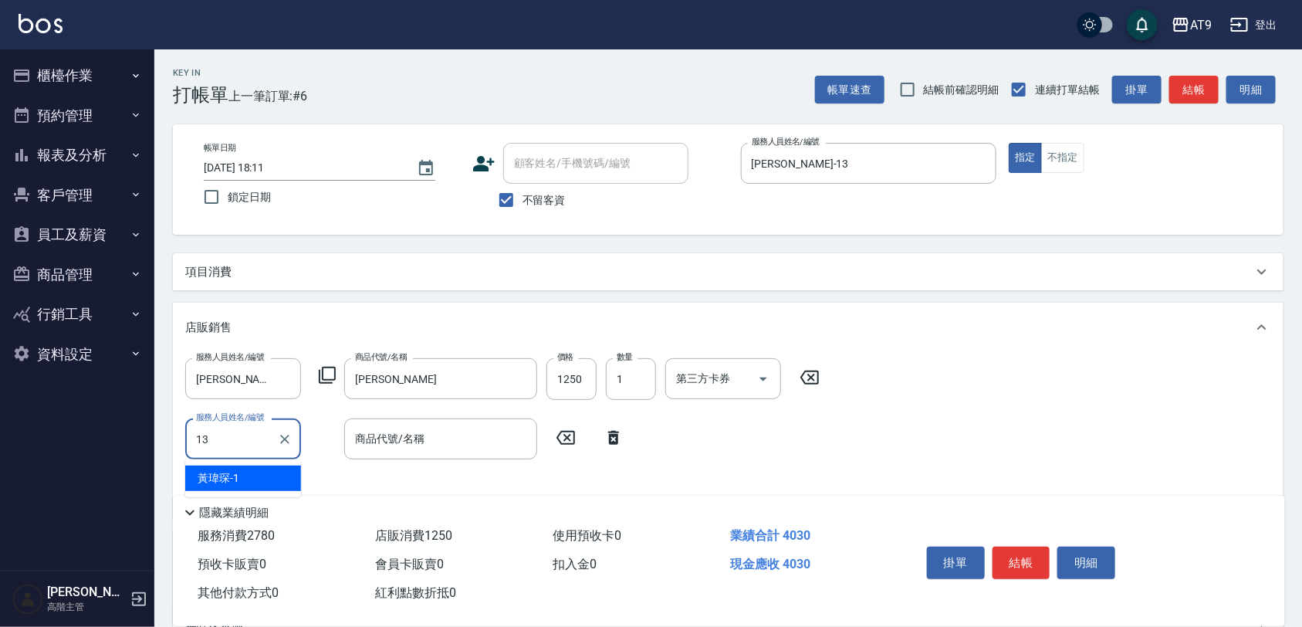
type input "[PERSON_NAME]-13"
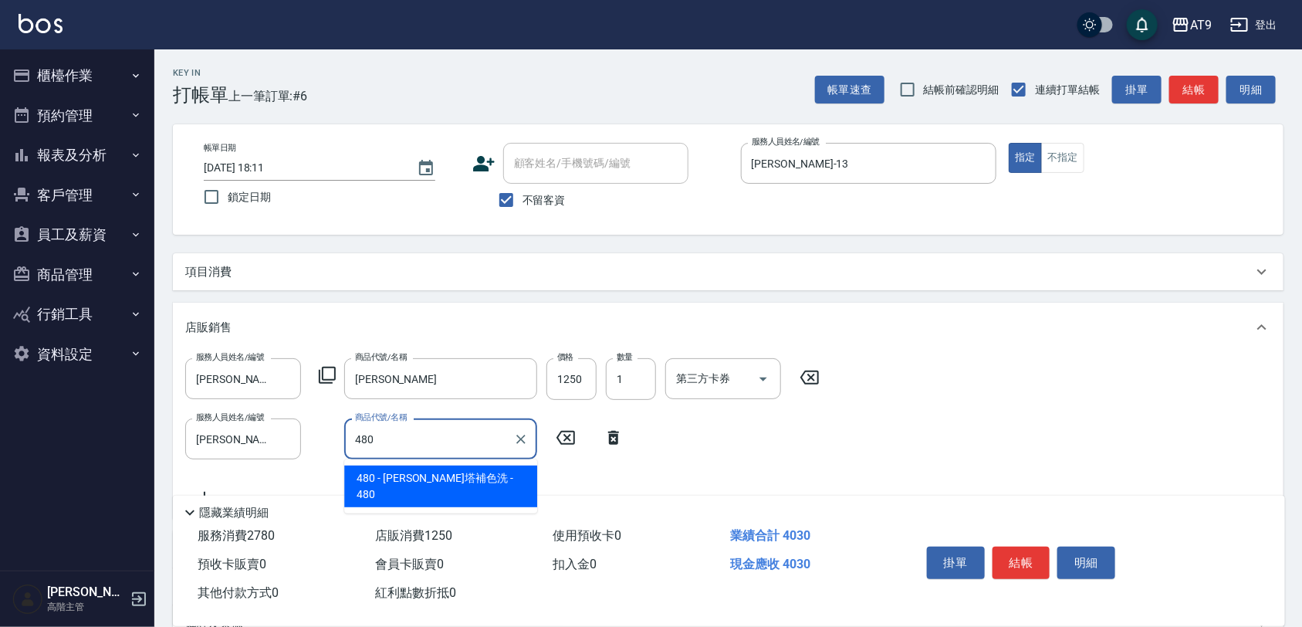
type input "[PERSON_NAME]塔補色洗"
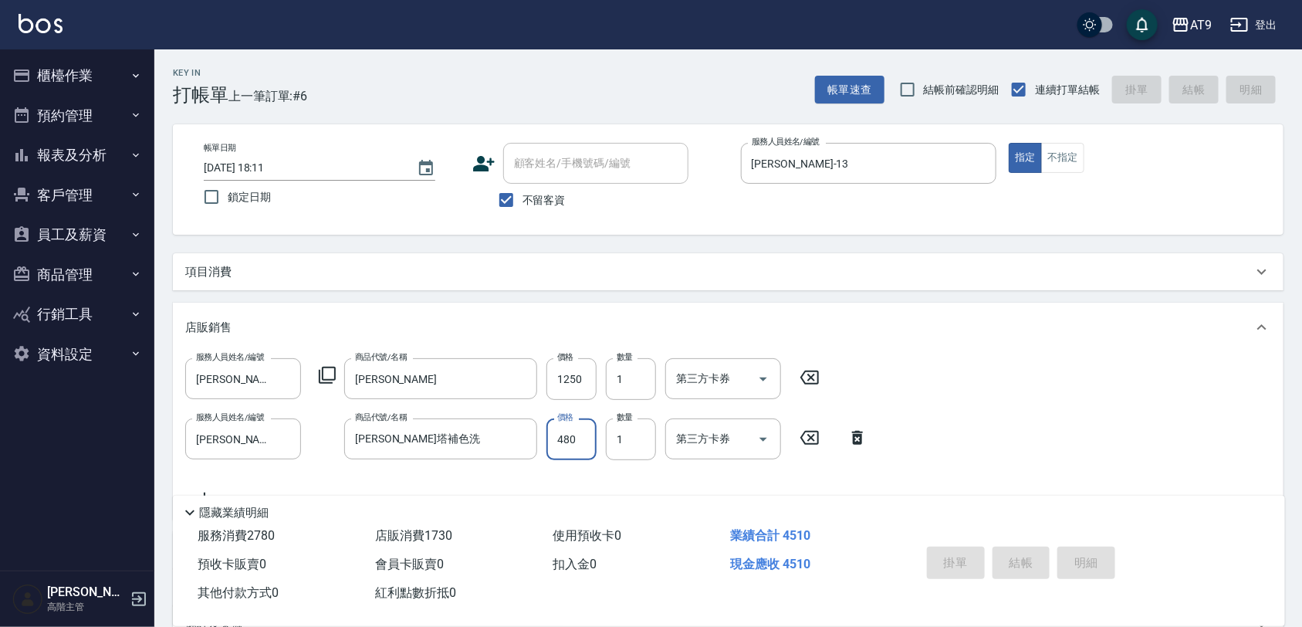
type input "[DATE] 18:12"
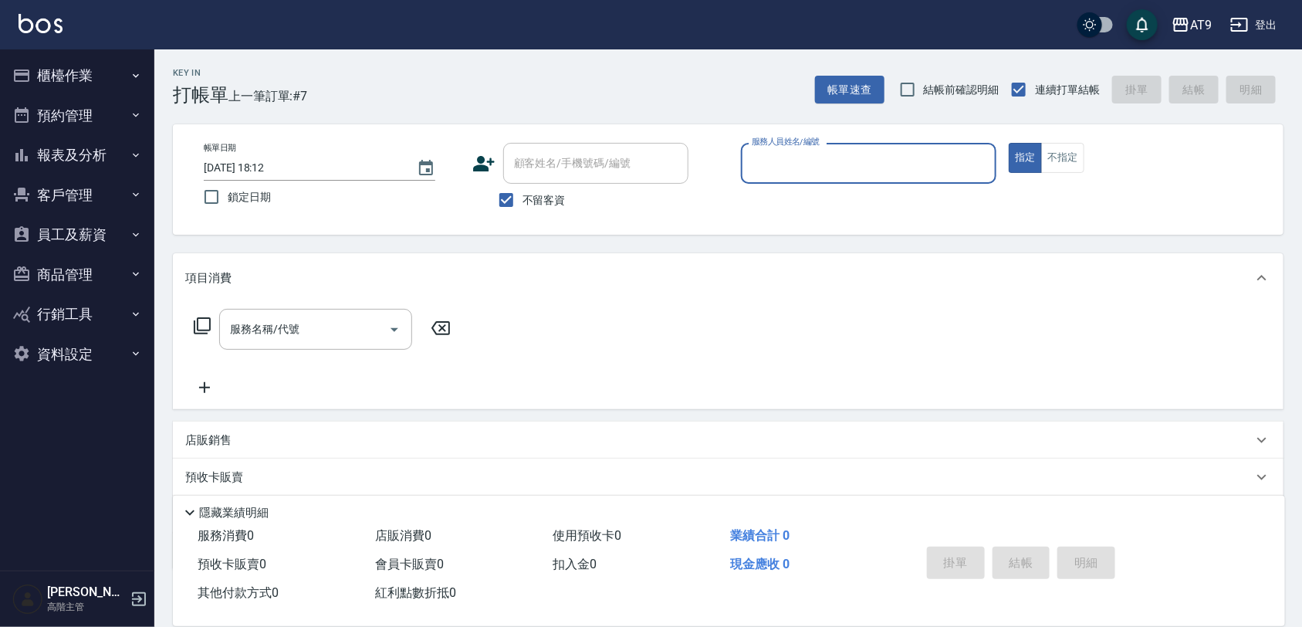
click at [74, 225] on button "員工及薪資" at bounding box center [77, 235] width 142 height 40
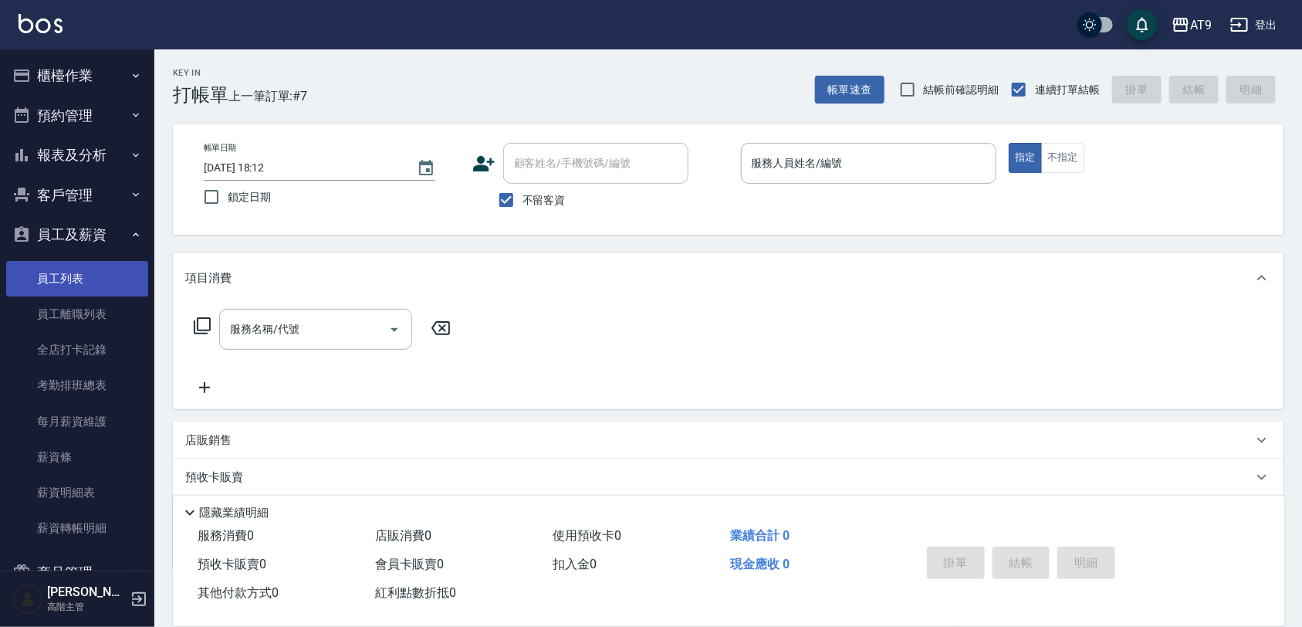
click at [90, 279] on link "員工列表" at bounding box center [77, 278] width 142 height 35
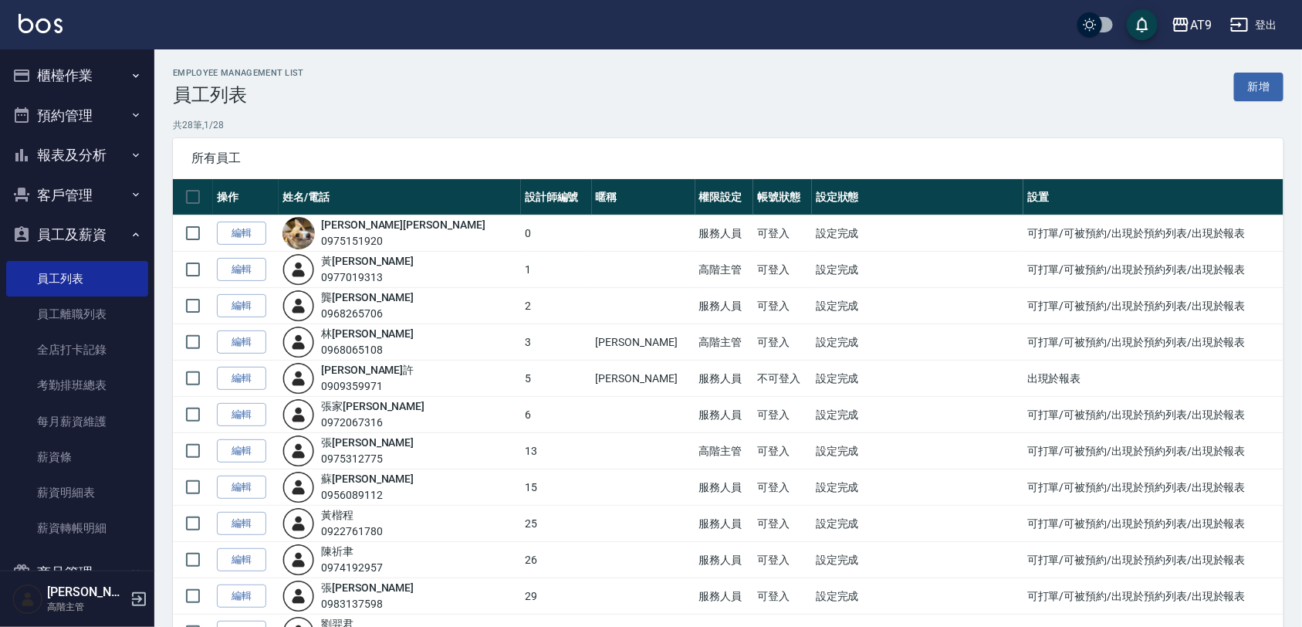
click at [82, 191] on button "客戶管理" at bounding box center [77, 195] width 142 height 40
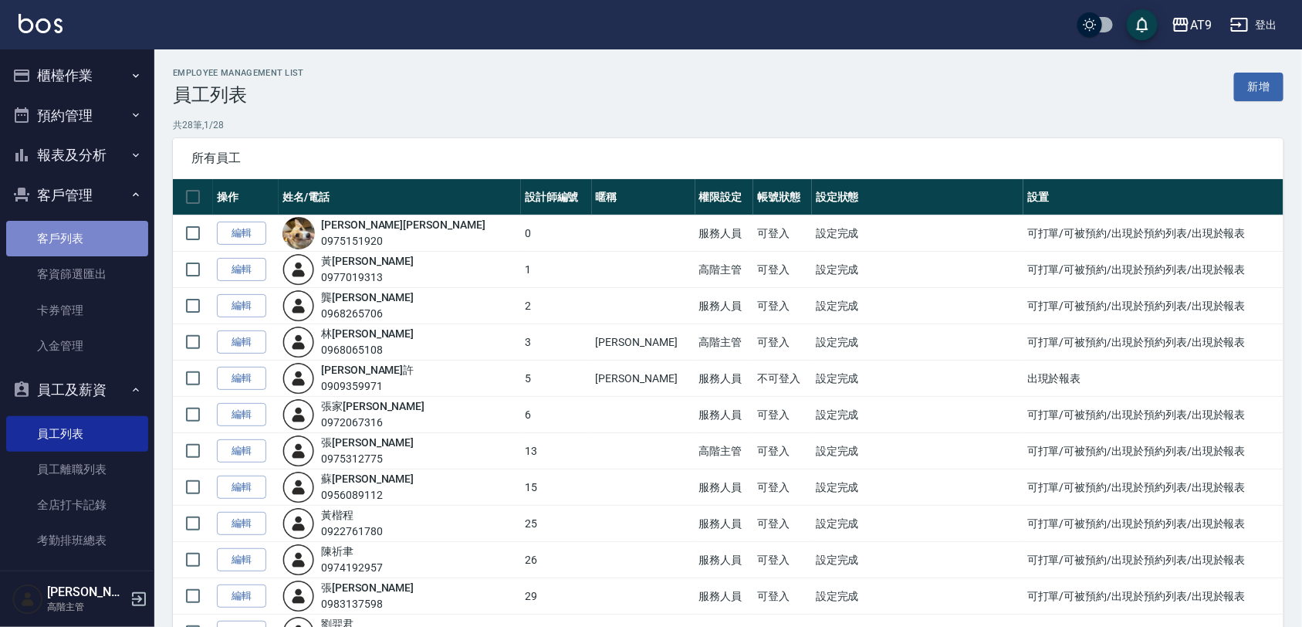
click at [86, 239] on link "客戶列表" at bounding box center [77, 238] width 142 height 35
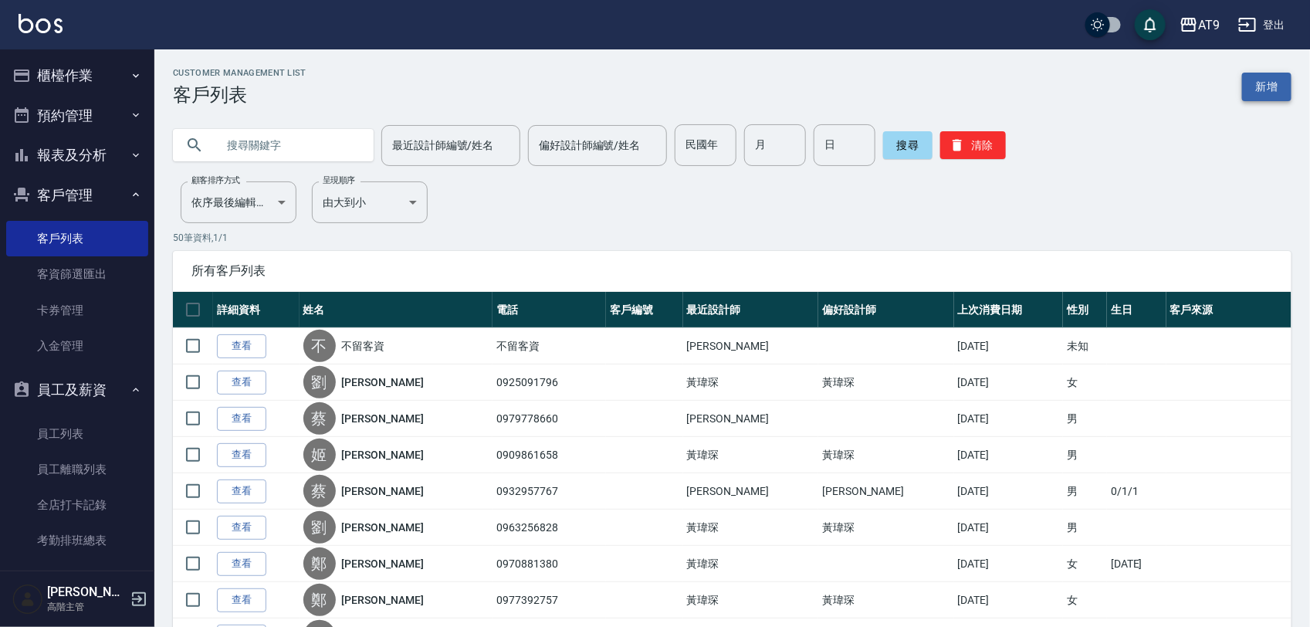
click at [1274, 79] on link "新增" at bounding box center [1266, 87] width 49 height 29
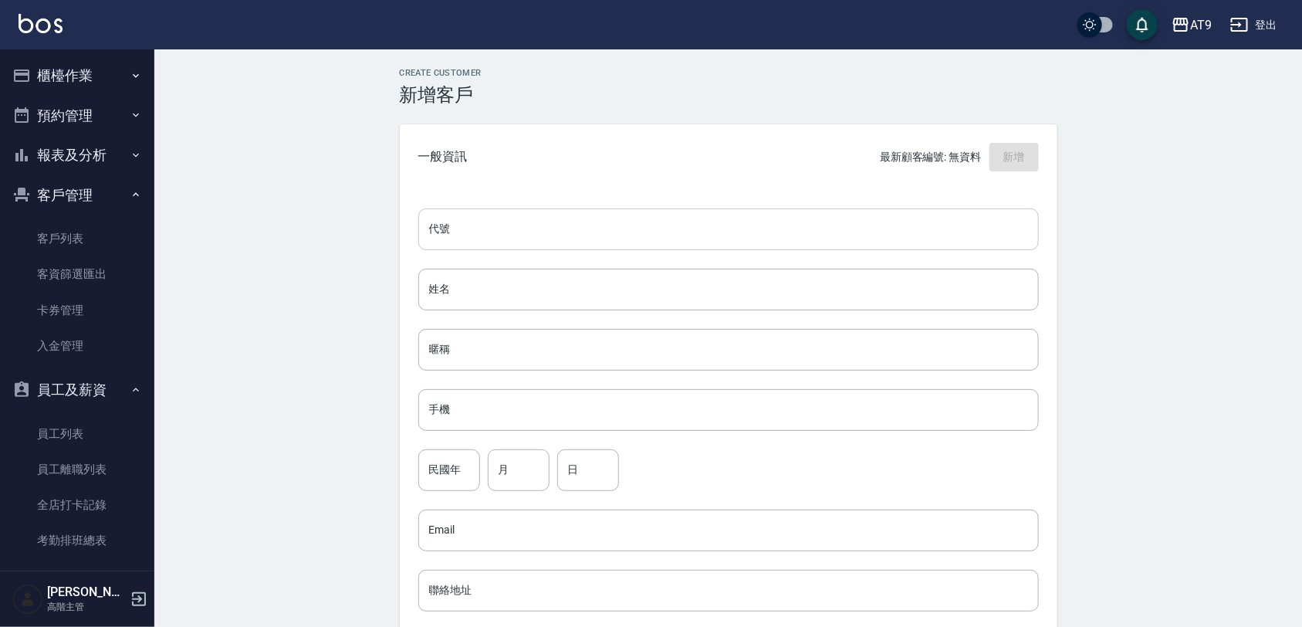
click at [549, 234] on input "代號" at bounding box center [728, 229] width 620 height 42
click at [282, 234] on div "Create Customer 新增客戶 一般資訊 最新顧客編號: 無資料 新增 代號 代號 姓名 姓名 暱稱 暱稱 手機 手機 民國年 民國年 月 月 日 …" at bounding box center [728, 526] width 1148 height 955
click at [464, 291] on input "姓名" at bounding box center [728, 290] width 620 height 42
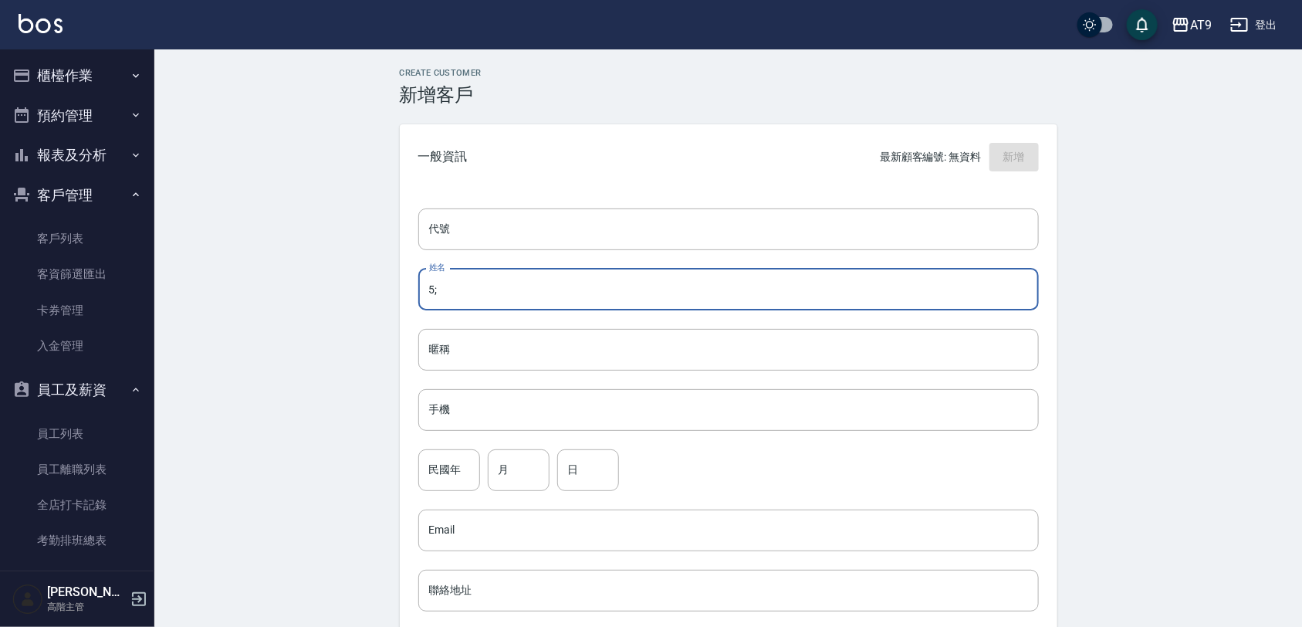
type input "5"
type input "[PERSON_NAME]"
click at [468, 356] on input "暱稱" at bounding box center [728, 350] width 620 height 42
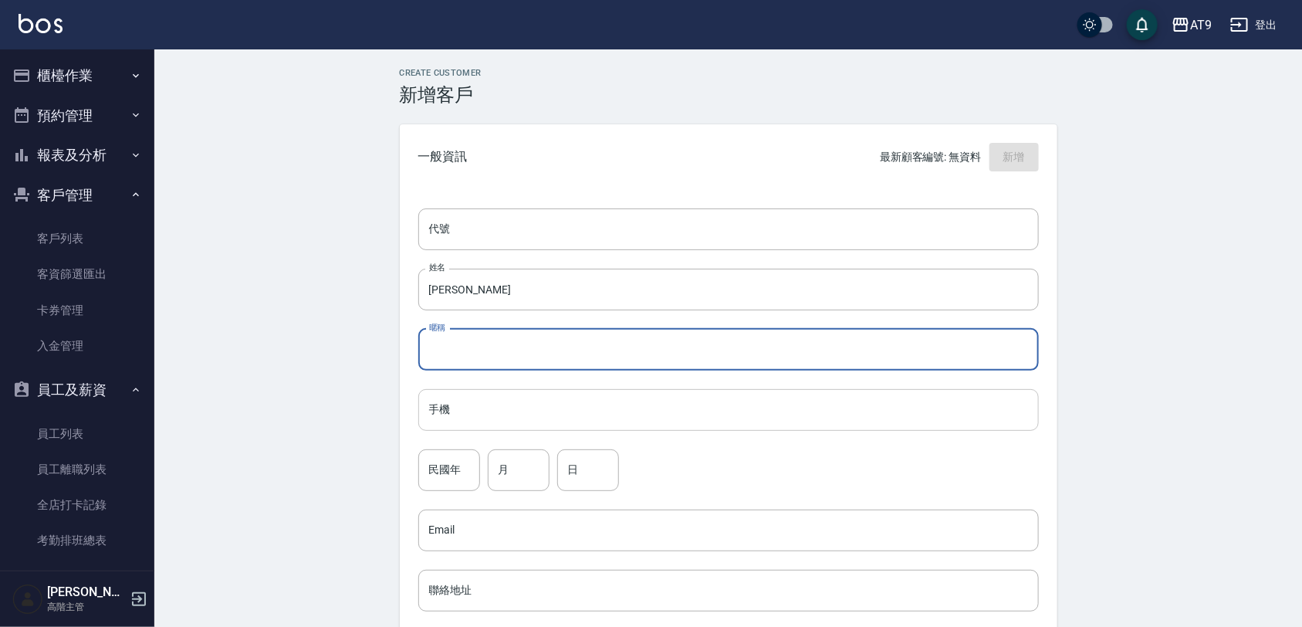
click at [460, 422] on input "手機" at bounding box center [728, 410] width 620 height 42
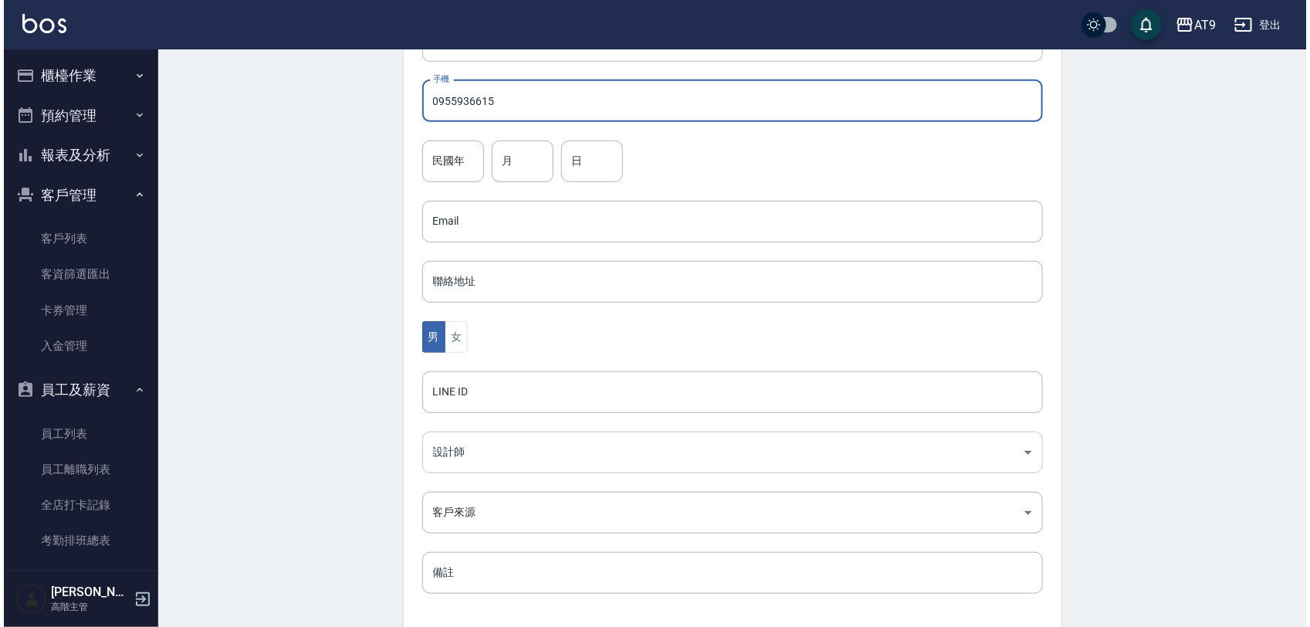
scroll to position [377, 0]
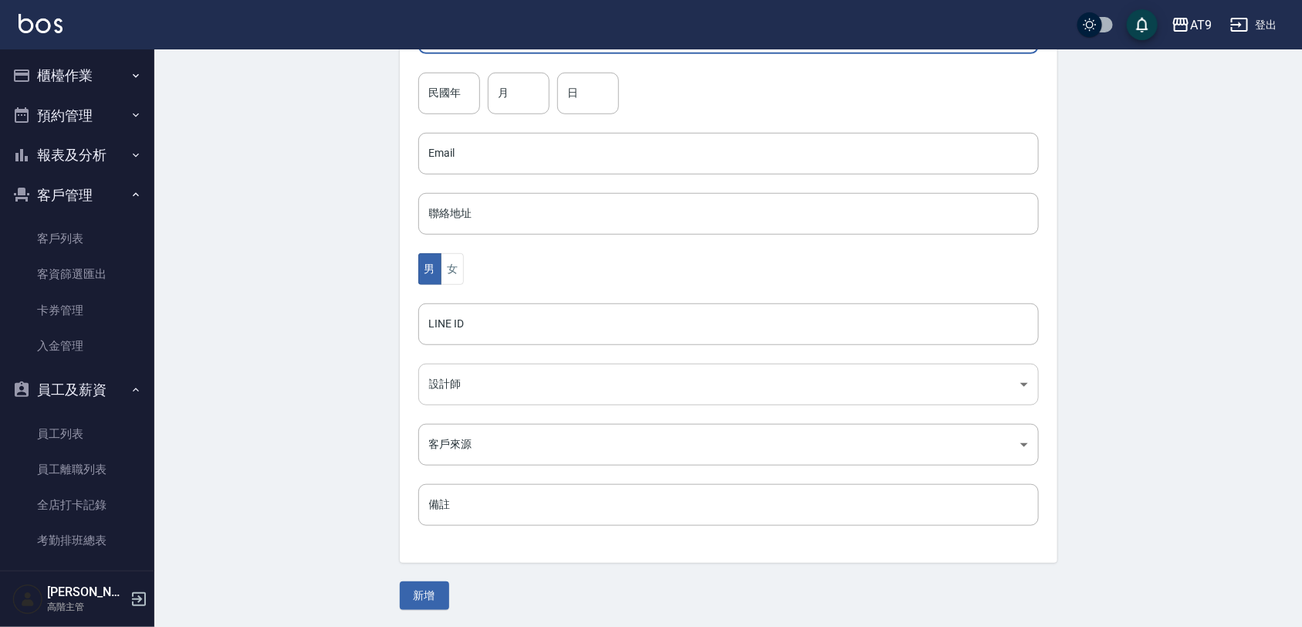
type input "0955936615"
click at [507, 390] on body "AT9 登出 櫃檯作業 打帳單 帳單列表 掛單列表 座位開單 營業儀表板 現金收支登錄 高階收支登錄 材料自購登錄 每日結帳 排班表 現場電腦打卡 掃碼打卡 …" at bounding box center [651, 125] width 1302 height 1005
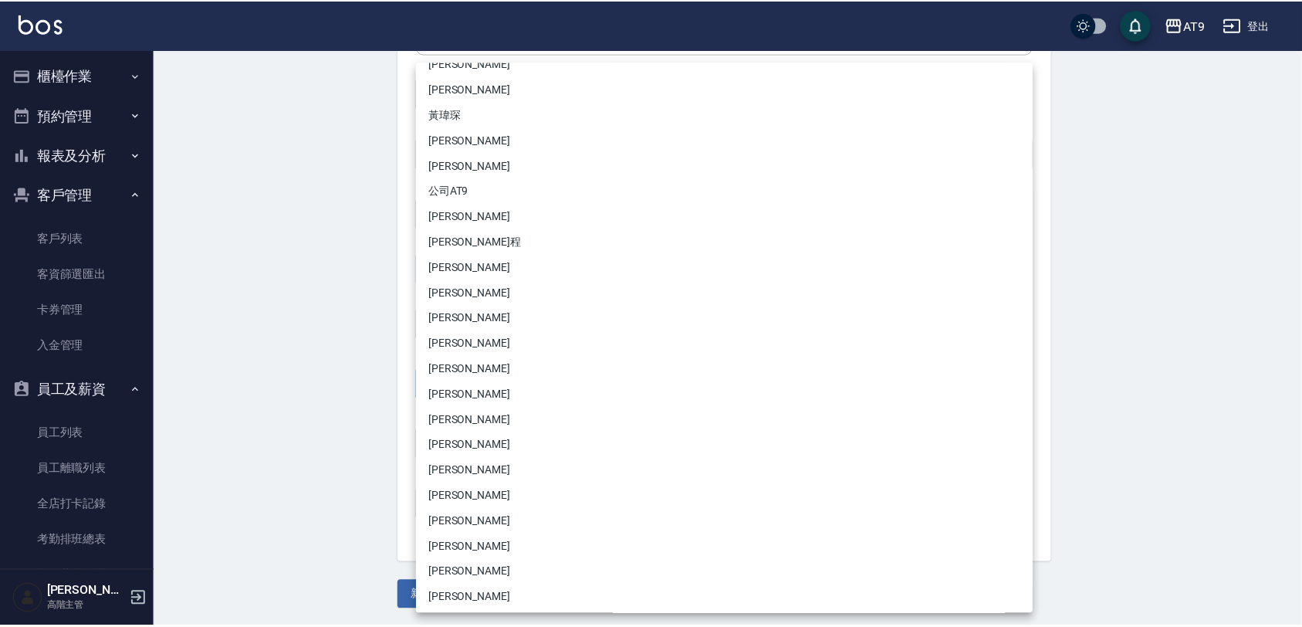
scroll to position [121, 0]
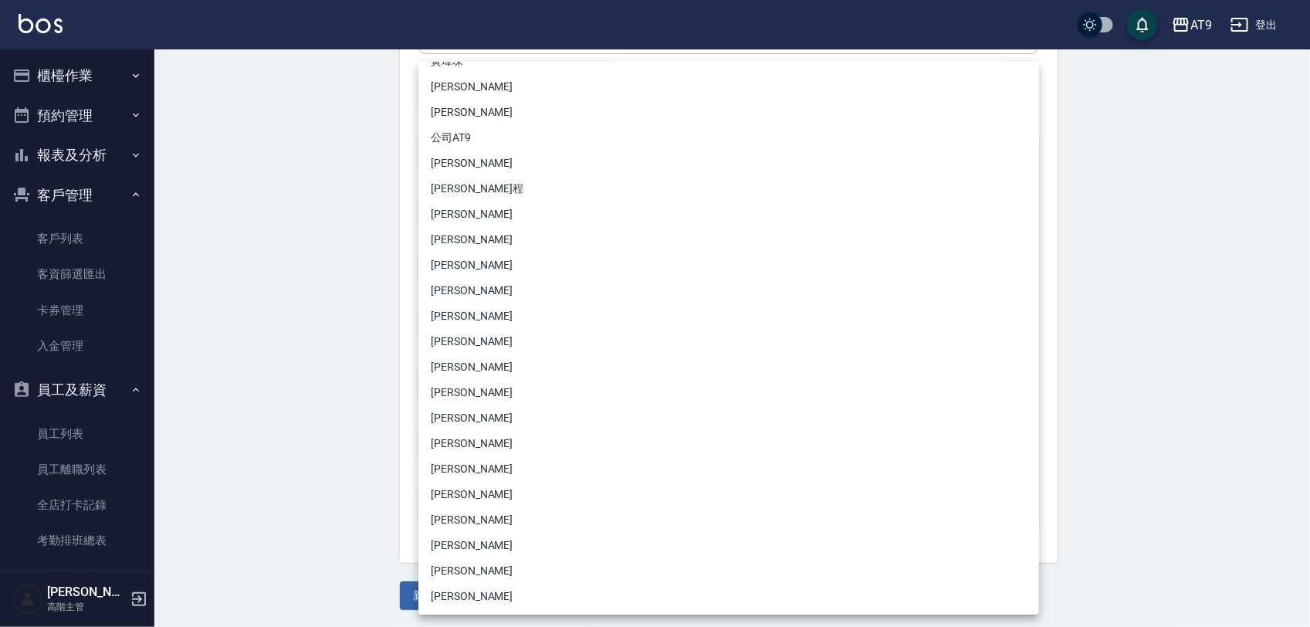
click at [472, 588] on li "[PERSON_NAME]" at bounding box center [728, 595] width 620 height 25
type input "a34ef27f-d780-4c17-a5ae-a09853bdff1d"
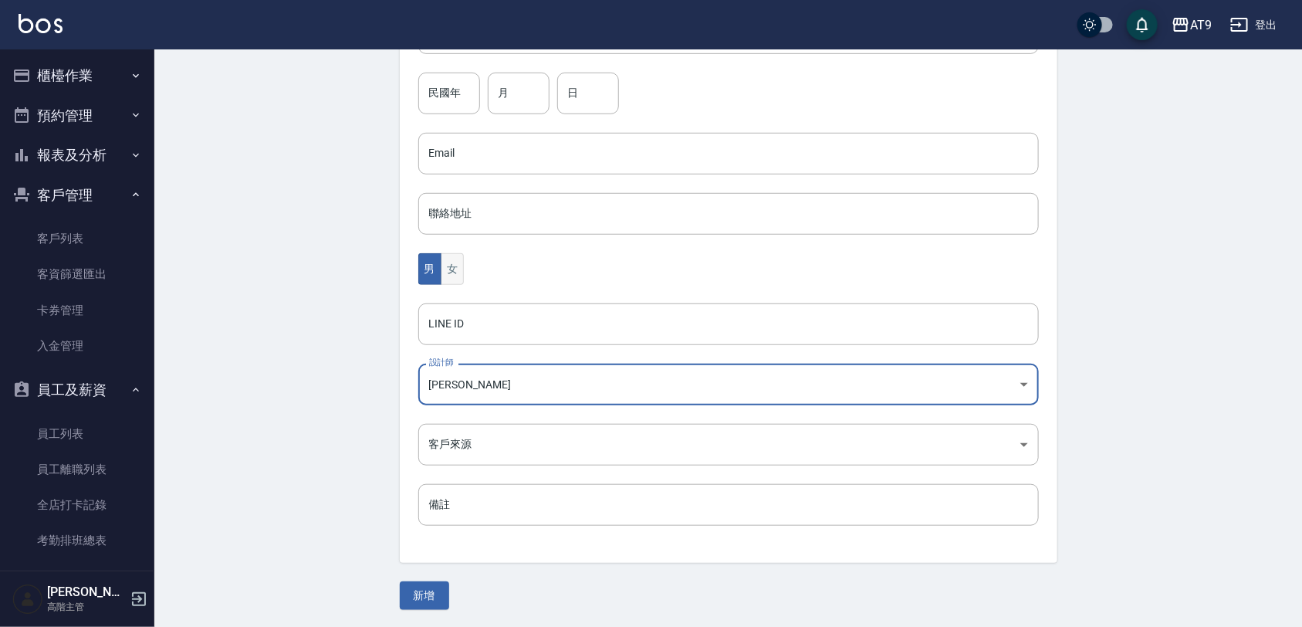
click at [454, 267] on button "女" at bounding box center [452, 269] width 23 height 32
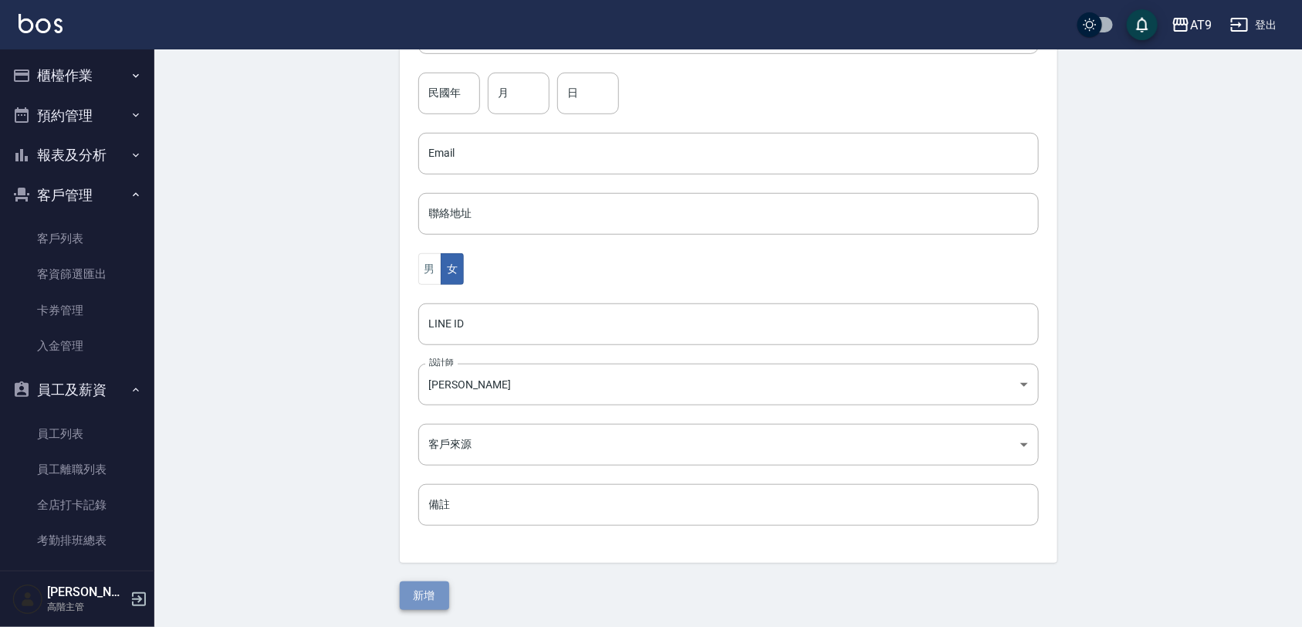
click at [432, 589] on button "新增" at bounding box center [424, 595] width 49 height 29
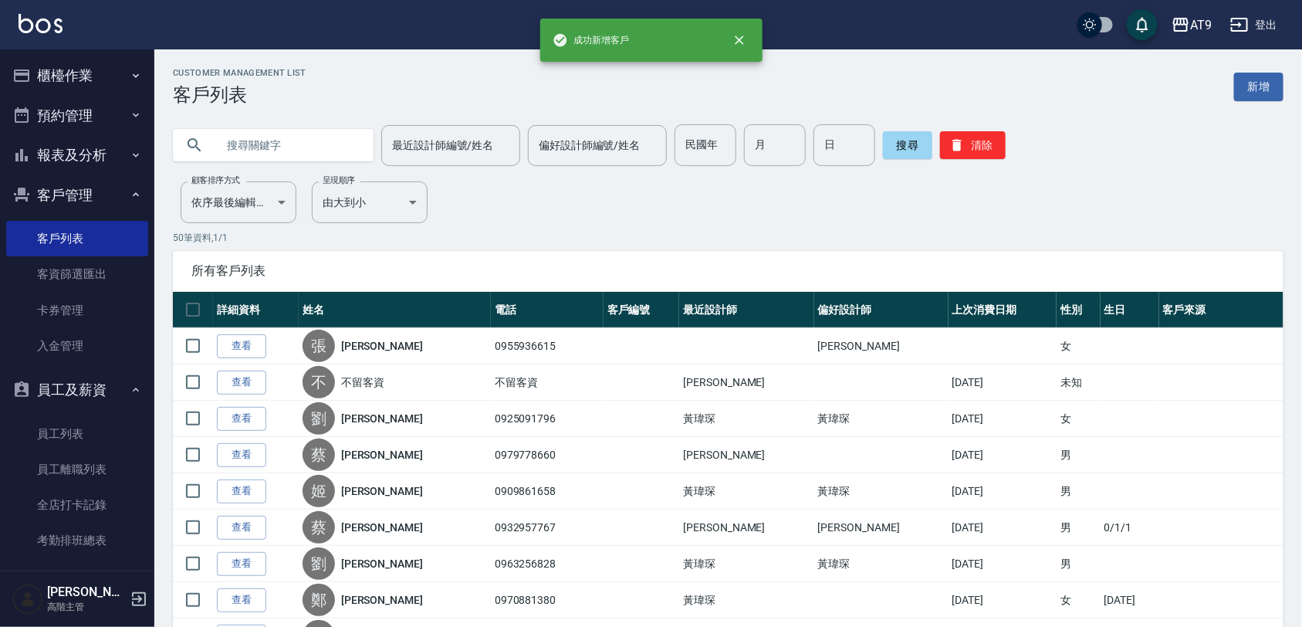
click at [101, 74] on button "櫃檯作業" at bounding box center [77, 76] width 142 height 40
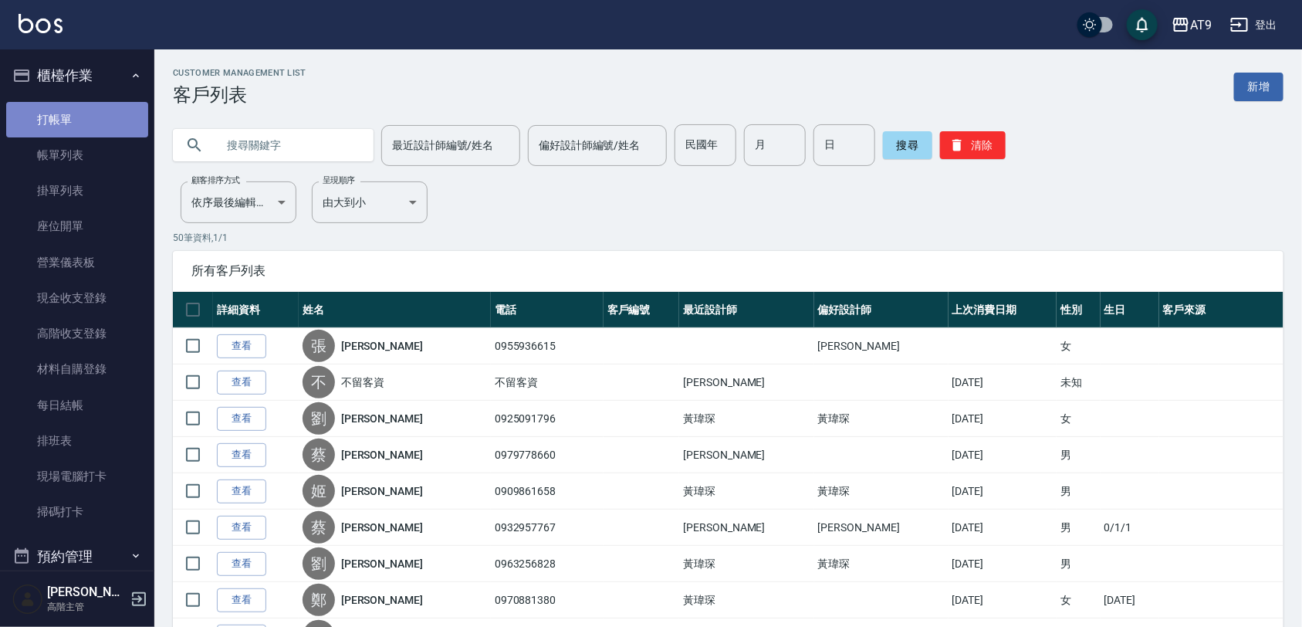
click at [102, 131] on link "打帳單" at bounding box center [77, 119] width 142 height 35
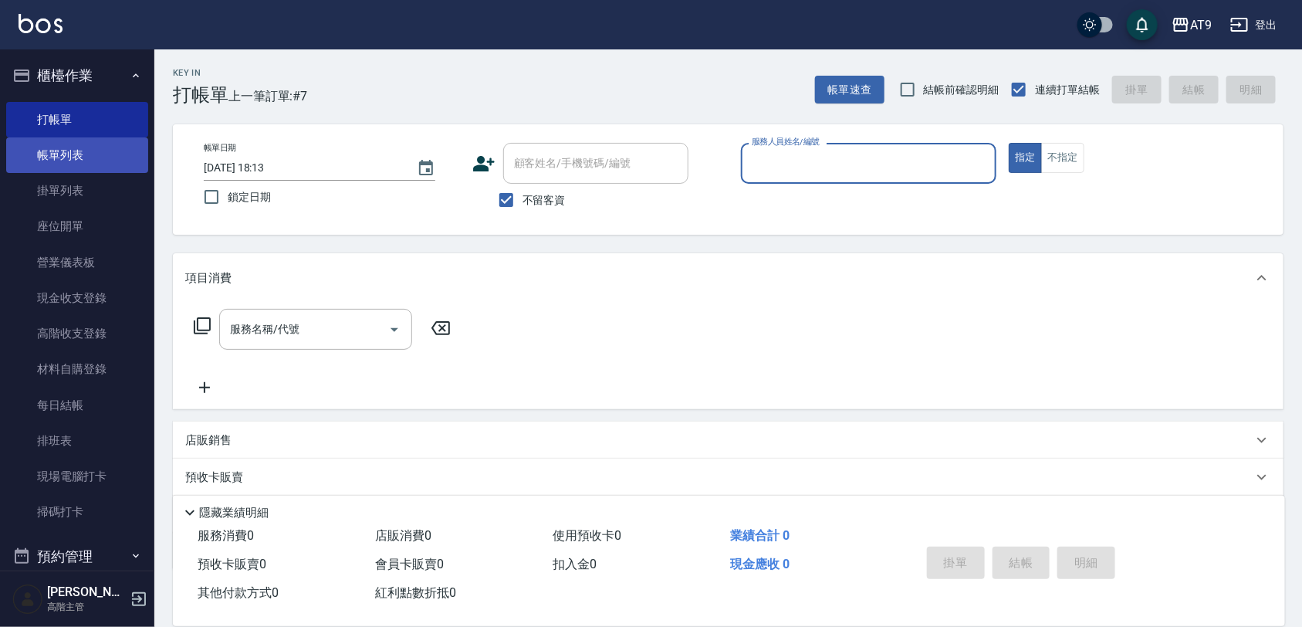
click at [93, 144] on link "帳單列表" at bounding box center [77, 154] width 142 height 35
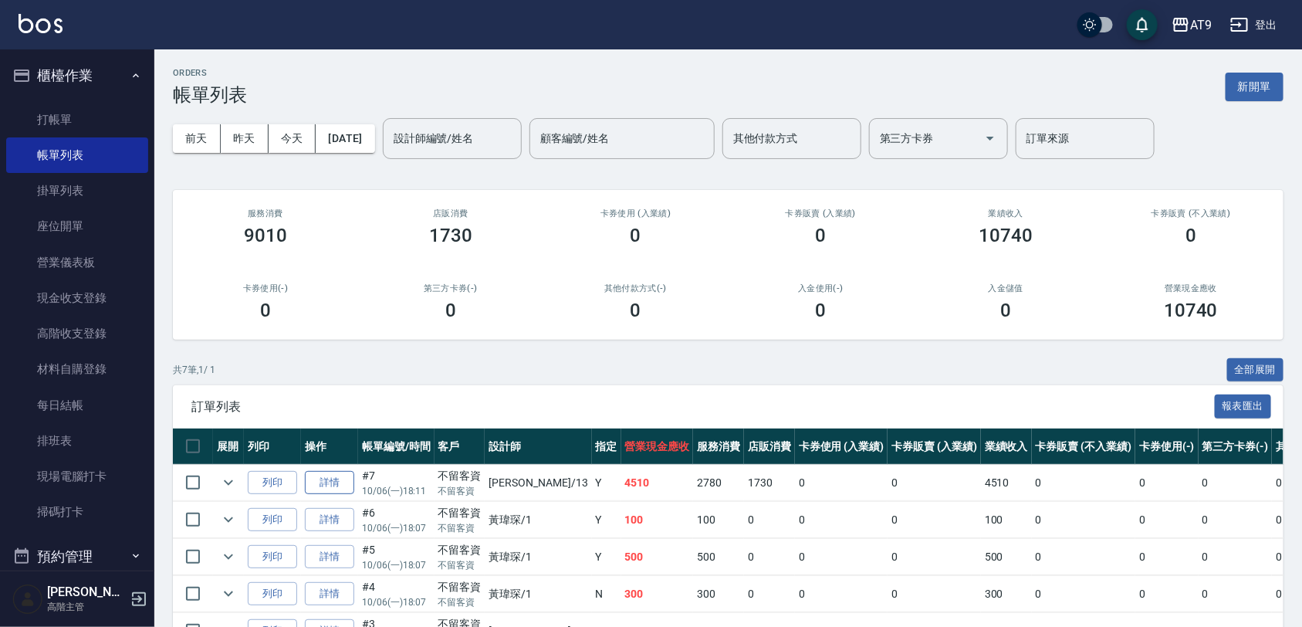
click at [333, 473] on link "詳情" at bounding box center [329, 483] width 49 height 24
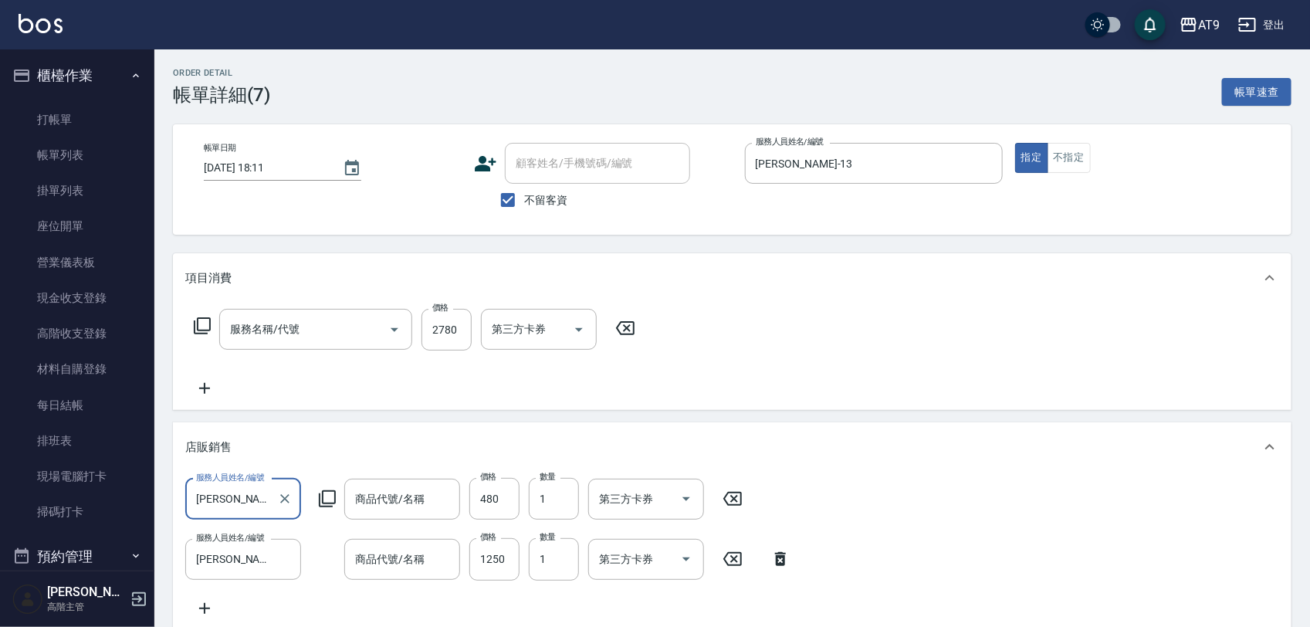
type input "[DATE] 18:11"
checkbox input "true"
type input "[PERSON_NAME]-13"
type input "染髮套餐(520)"
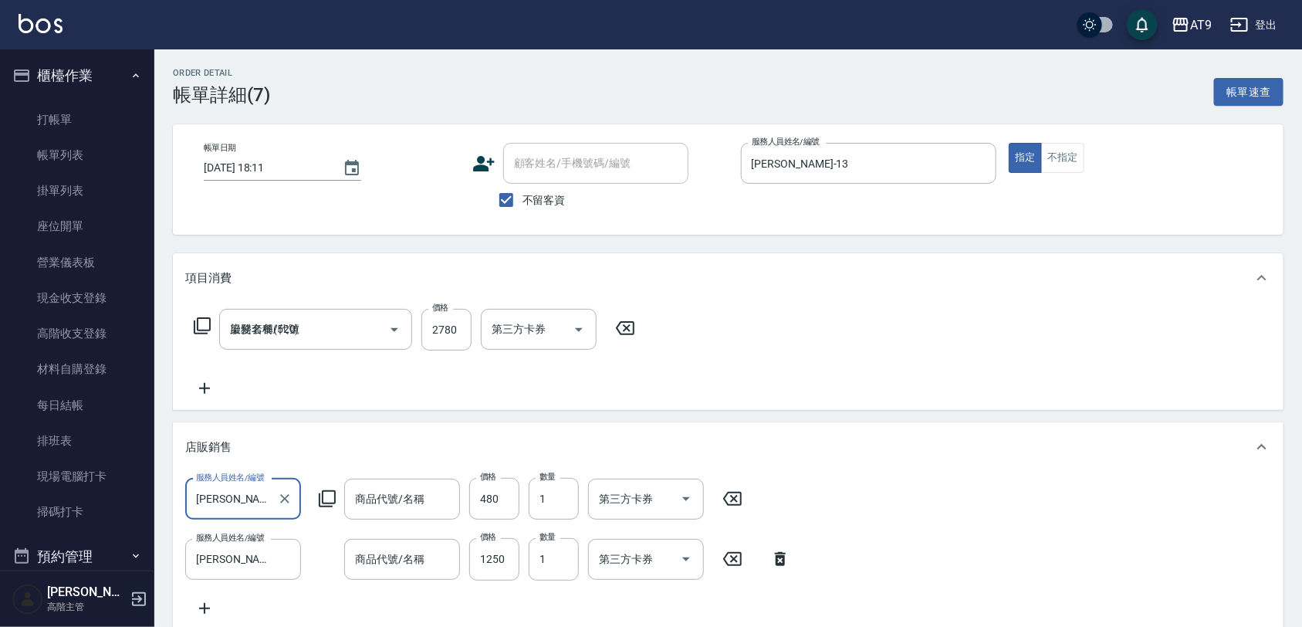
type input "[PERSON_NAME]塔補色洗"
type input "[PERSON_NAME]"
click at [564, 205] on span "不留客資" at bounding box center [543, 200] width 43 height 16
click at [522, 205] on input "不留客資" at bounding box center [506, 200] width 32 height 32
checkbox input "false"
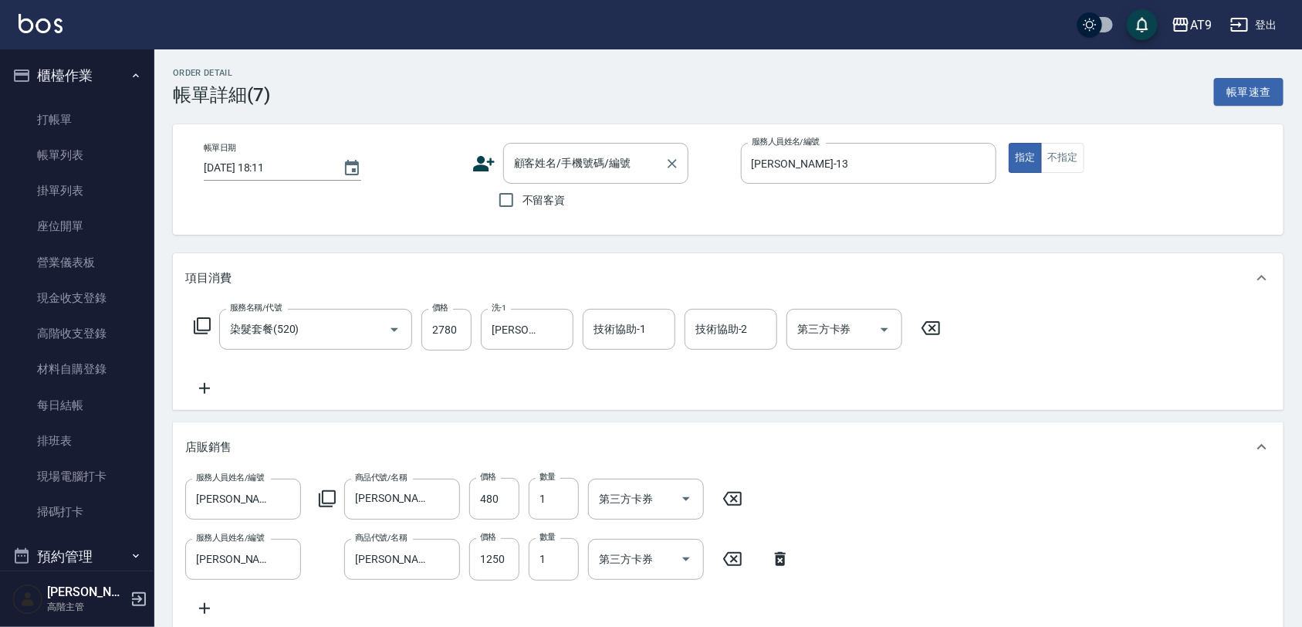
click at [575, 164] on input "顧客姓名/手機號碼/編號" at bounding box center [584, 163] width 148 height 27
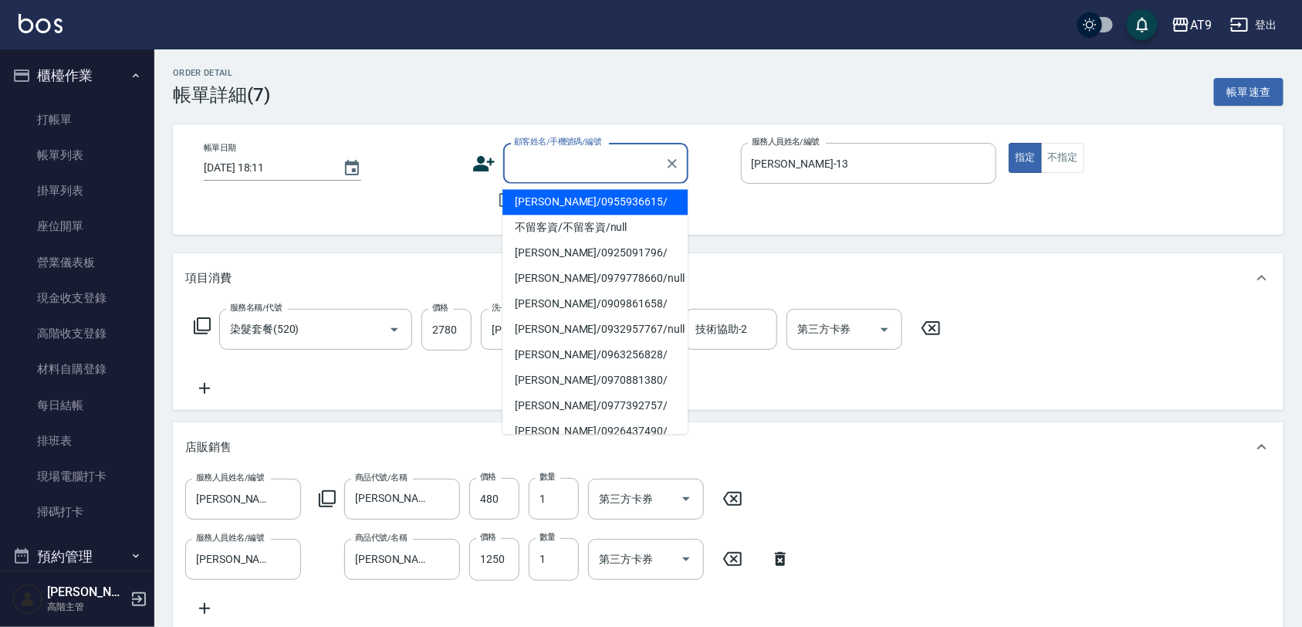
click at [584, 207] on li "[PERSON_NAME]/0955936615/" at bounding box center [594, 202] width 185 height 25
type input "[PERSON_NAME]/0955936615/"
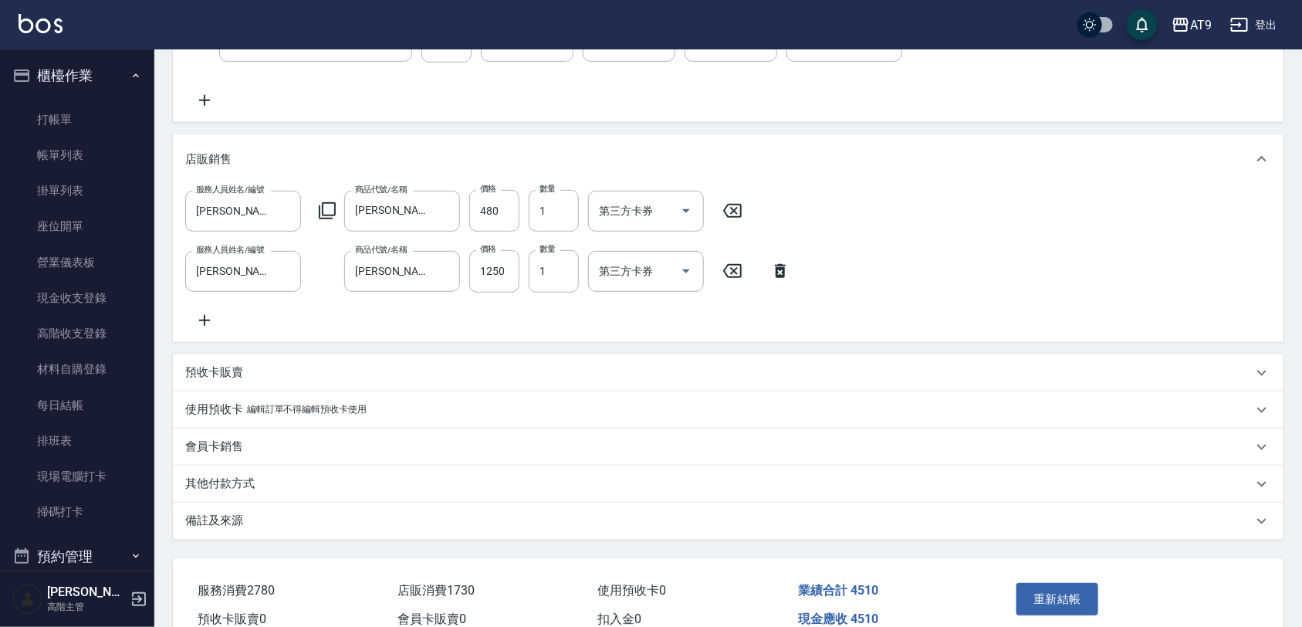
scroll to position [289, 0]
click at [264, 379] on div "預收卡販賣" at bounding box center [718, 371] width 1067 height 16
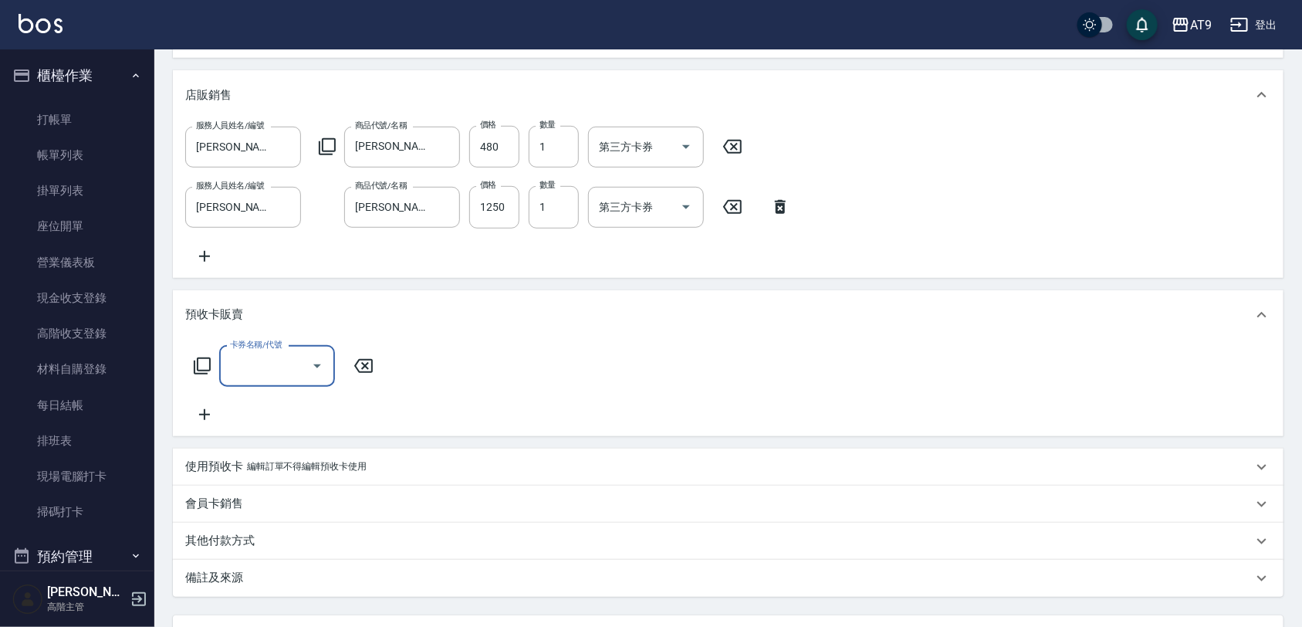
scroll to position [386, 0]
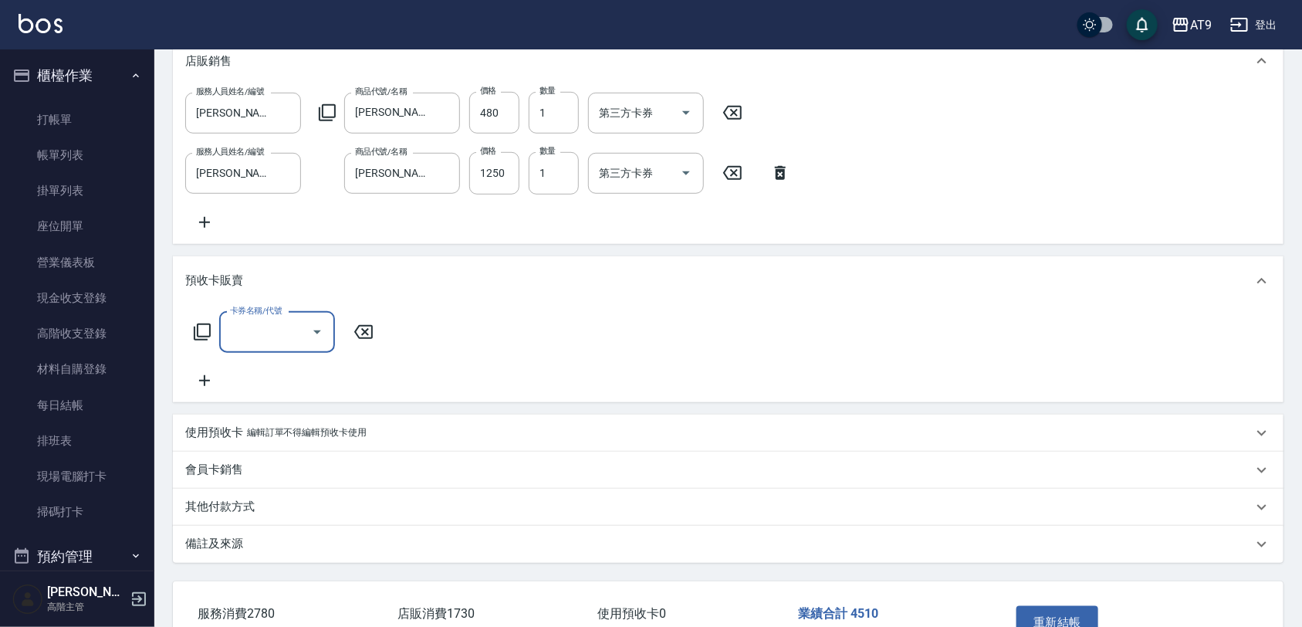
click at [283, 340] on input "卡券名稱/代號" at bounding box center [265, 332] width 79 height 27
click at [278, 410] on span "[PERSON_NAME]" at bounding box center [277, 410] width 116 height 25
type input "包卡(9999)"
type input "2"
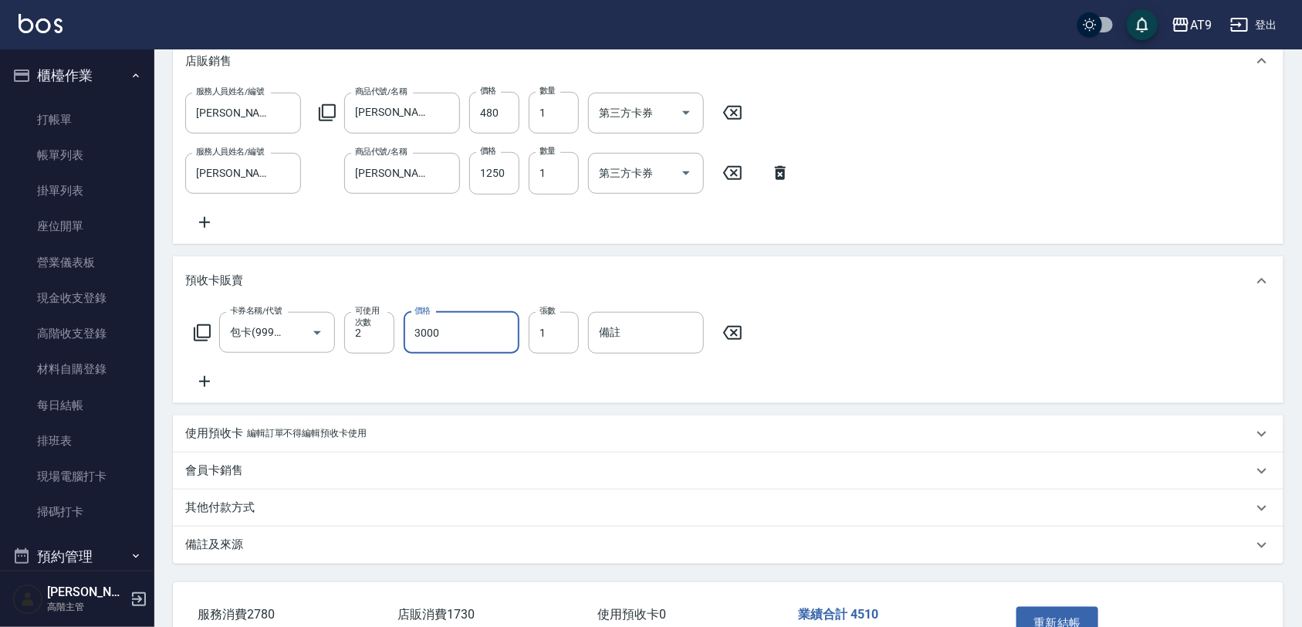
click at [473, 349] on input "3000" at bounding box center [462, 333] width 116 height 42
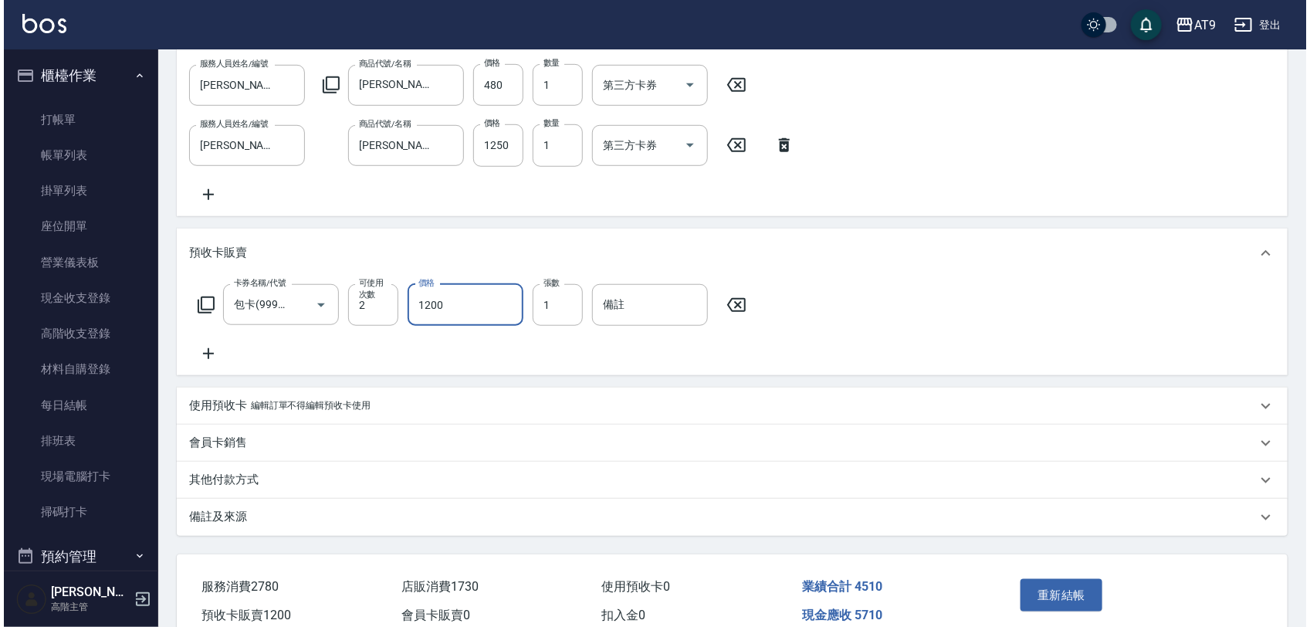
scroll to position [502, 0]
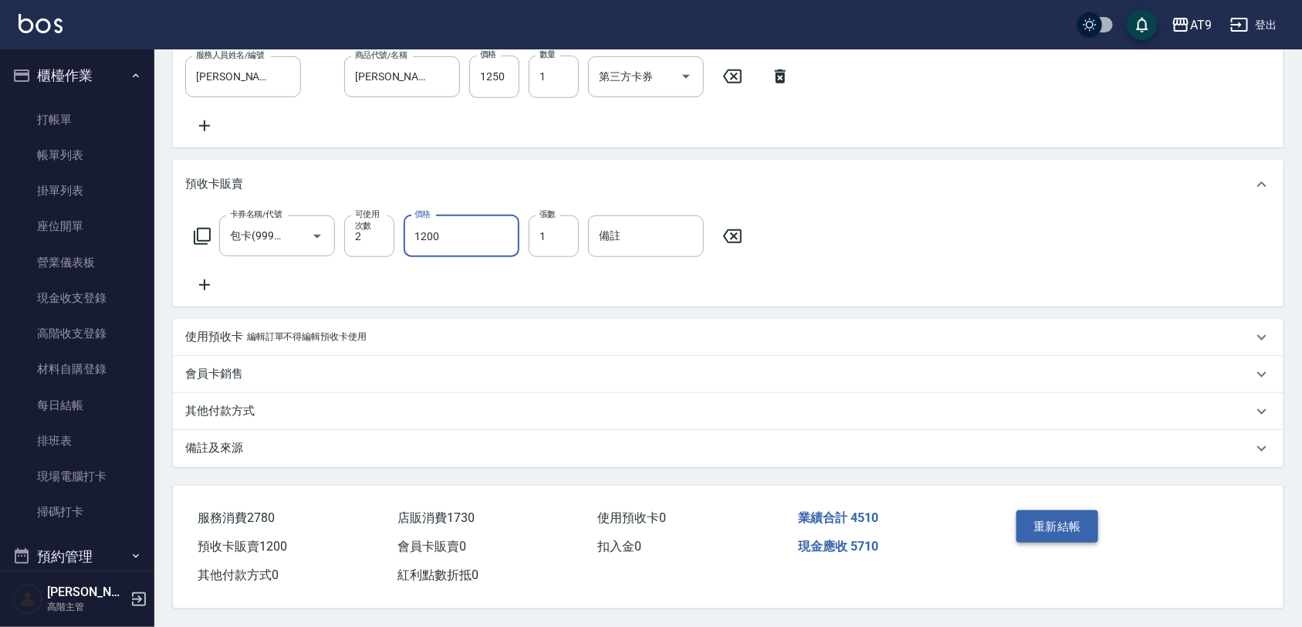
type input "1200"
click at [1043, 511] on button "重新結帳" at bounding box center [1057, 526] width 82 height 32
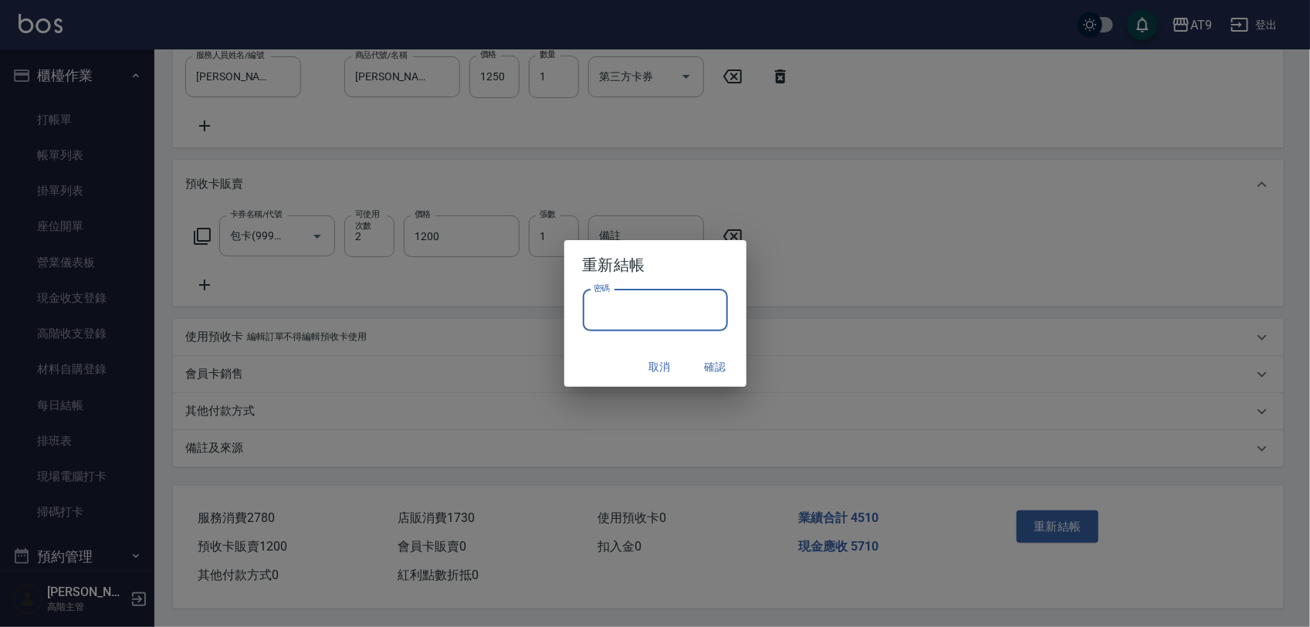
click at [701, 317] on input "密碼" at bounding box center [655, 310] width 145 height 42
type input "*******"
click at [719, 365] on button "確認" at bounding box center [715, 367] width 49 height 29
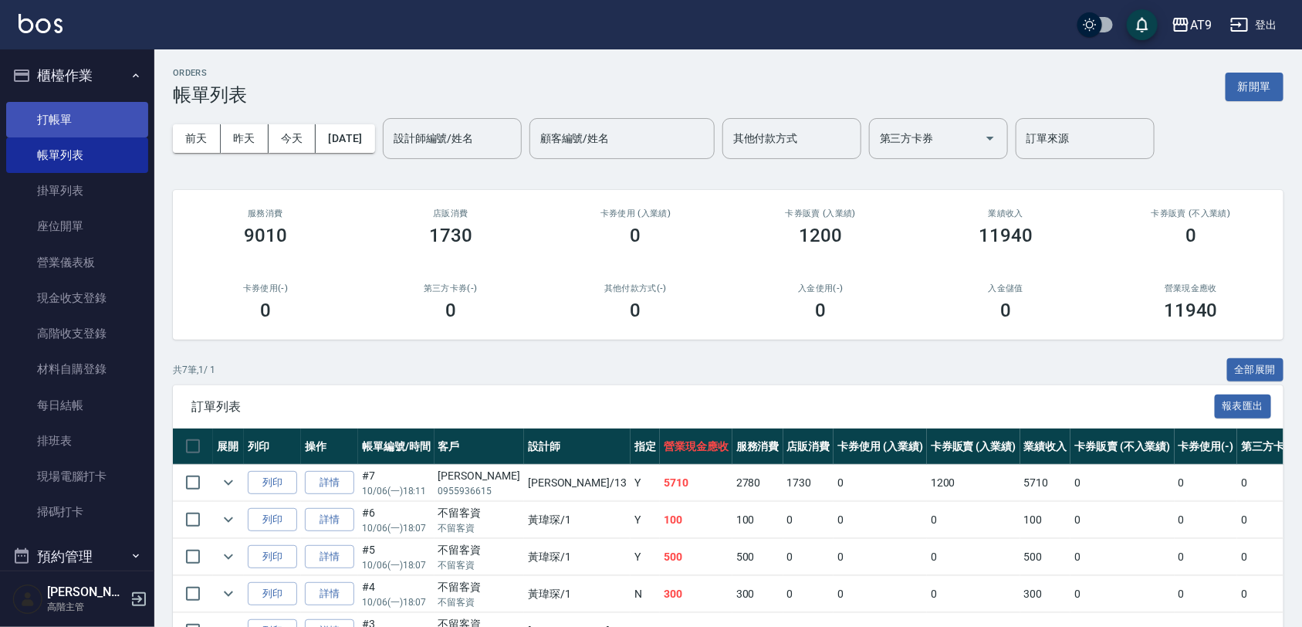
click at [108, 120] on link "打帳單" at bounding box center [77, 119] width 142 height 35
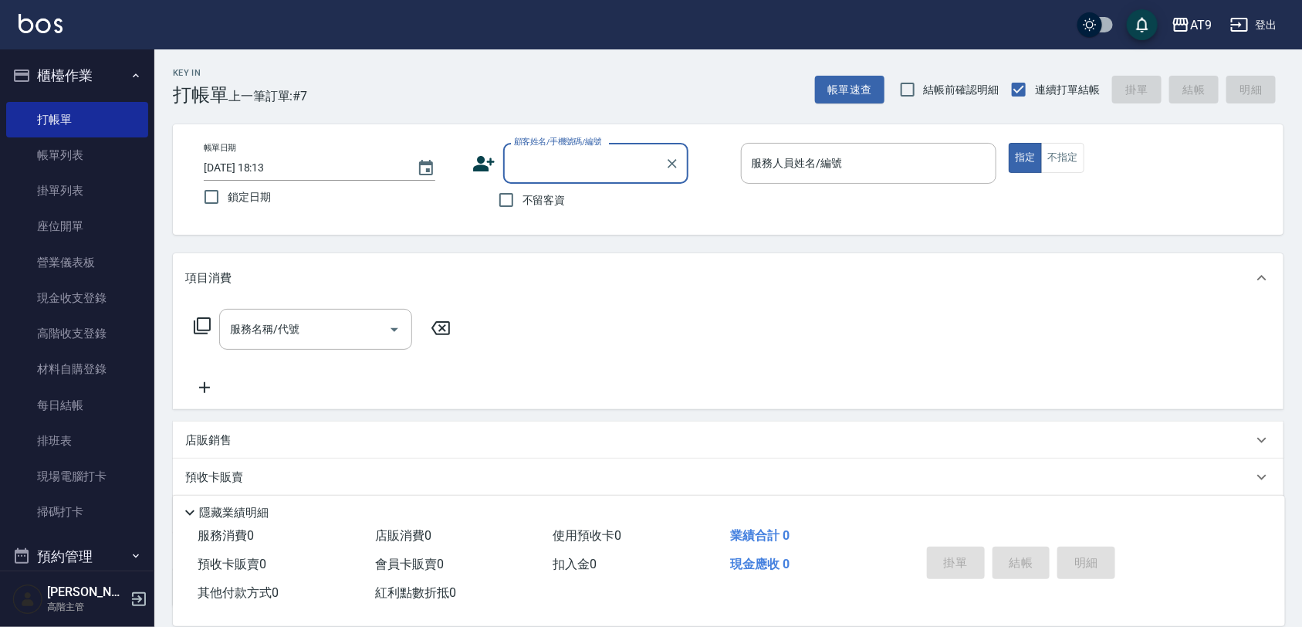
click at [565, 205] on span "不留客資" at bounding box center [543, 200] width 43 height 16
click at [522, 205] on input "不留客資" at bounding box center [506, 200] width 32 height 32
checkbox input "true"
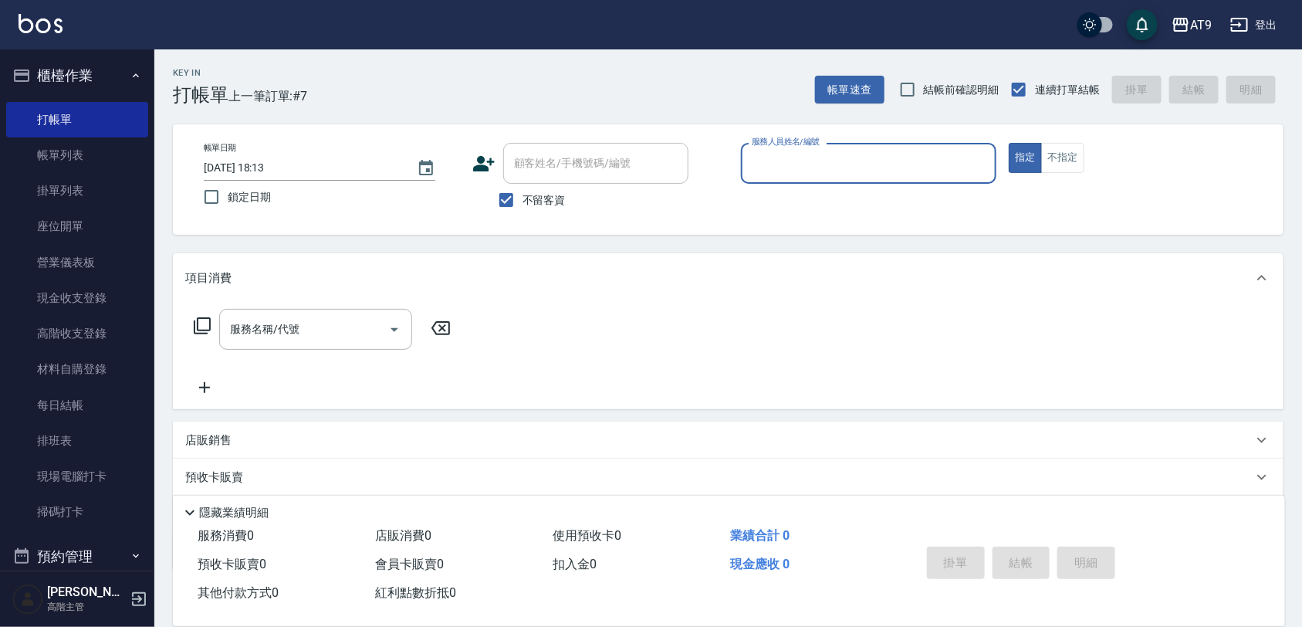
click at [803, 171] on input "服務人員姓名/編號" at bounding box center [869, 163] width 242 height 27
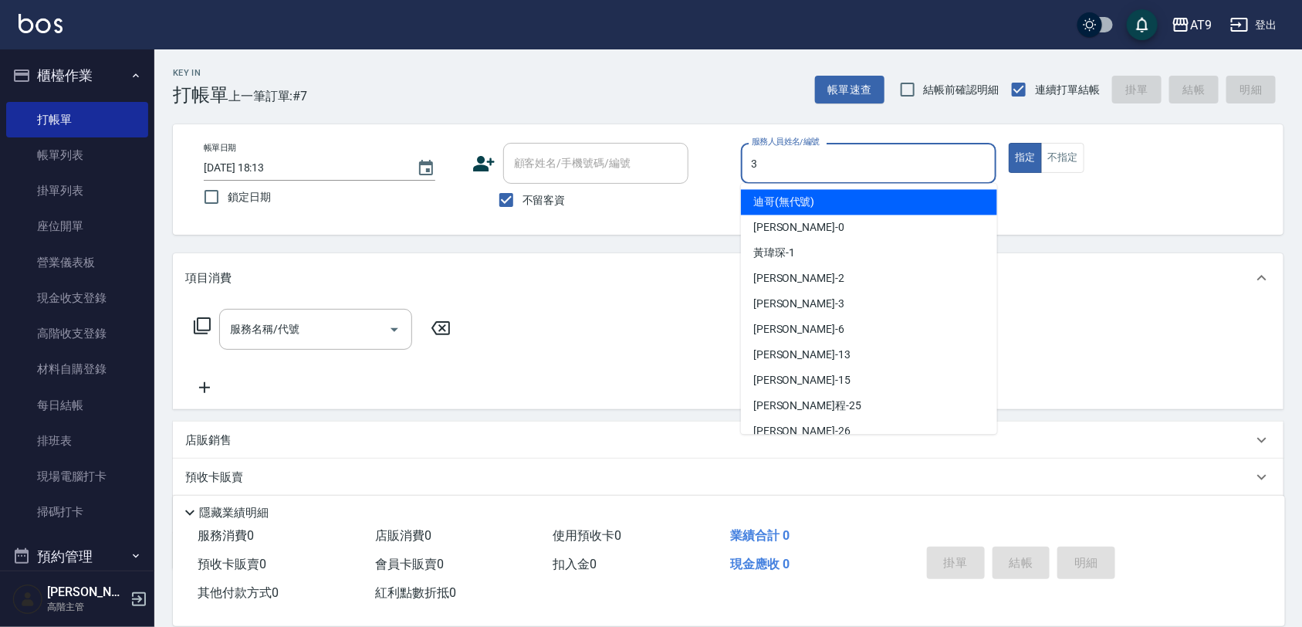
type input "3"
type button "true"
type input "FANNY-3"
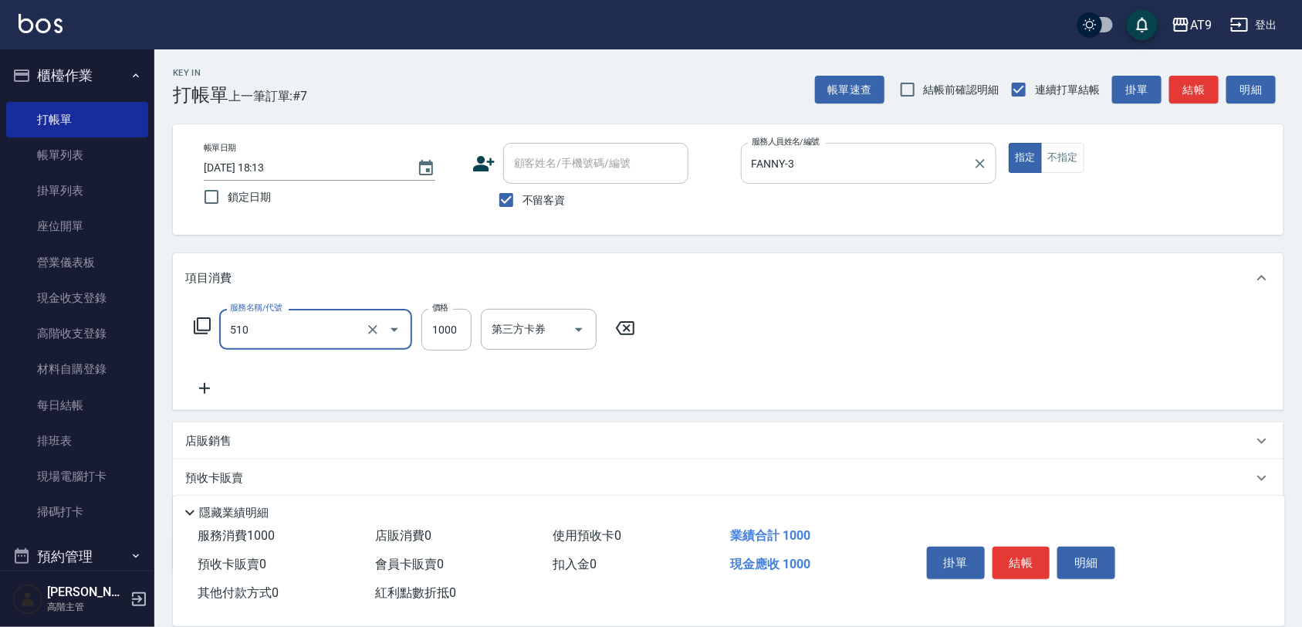
type input "染髮-2(510)"
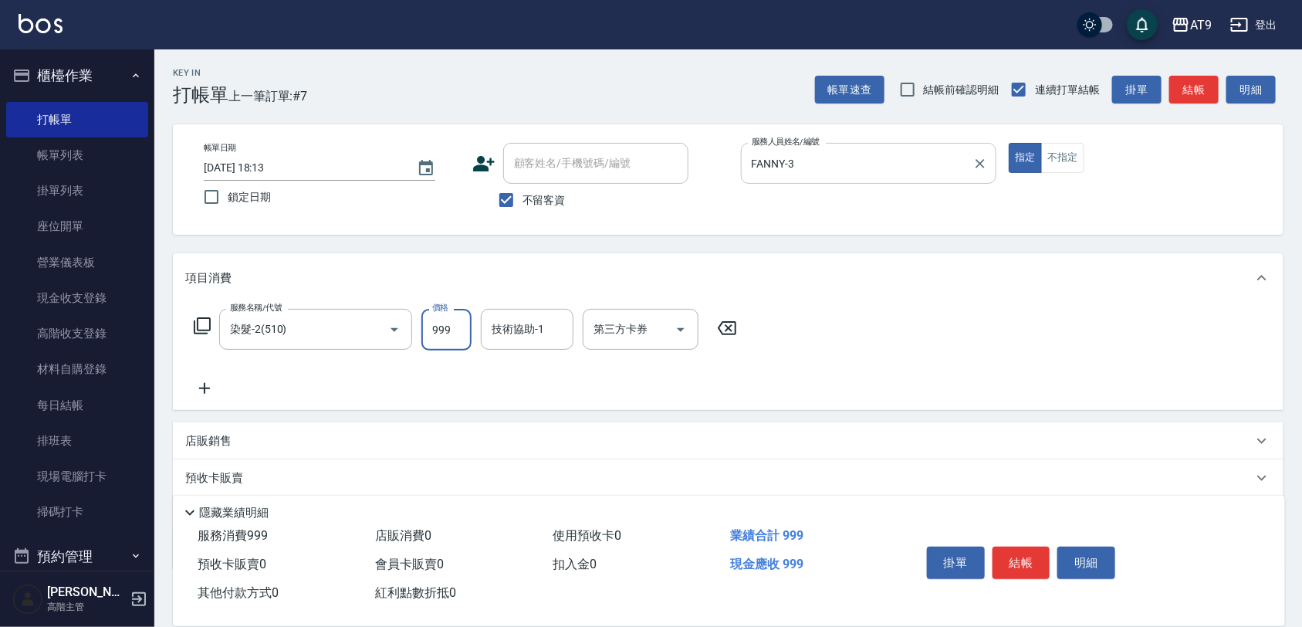
type input "999"
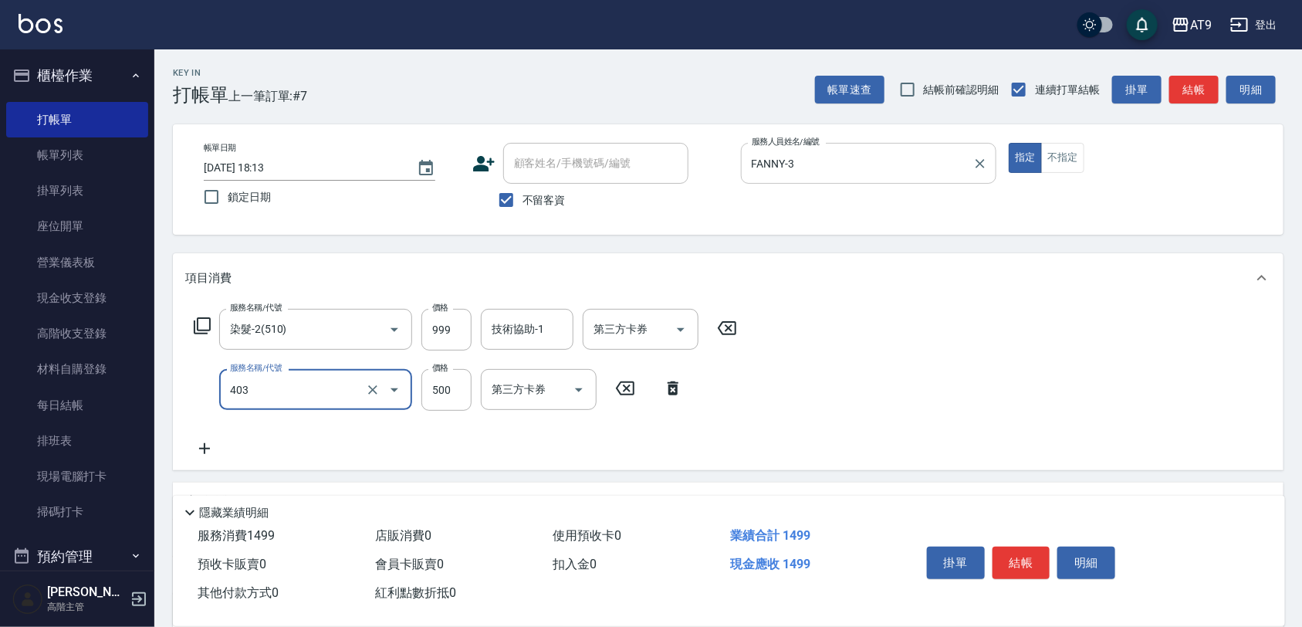
type input "天天護髮(403)"
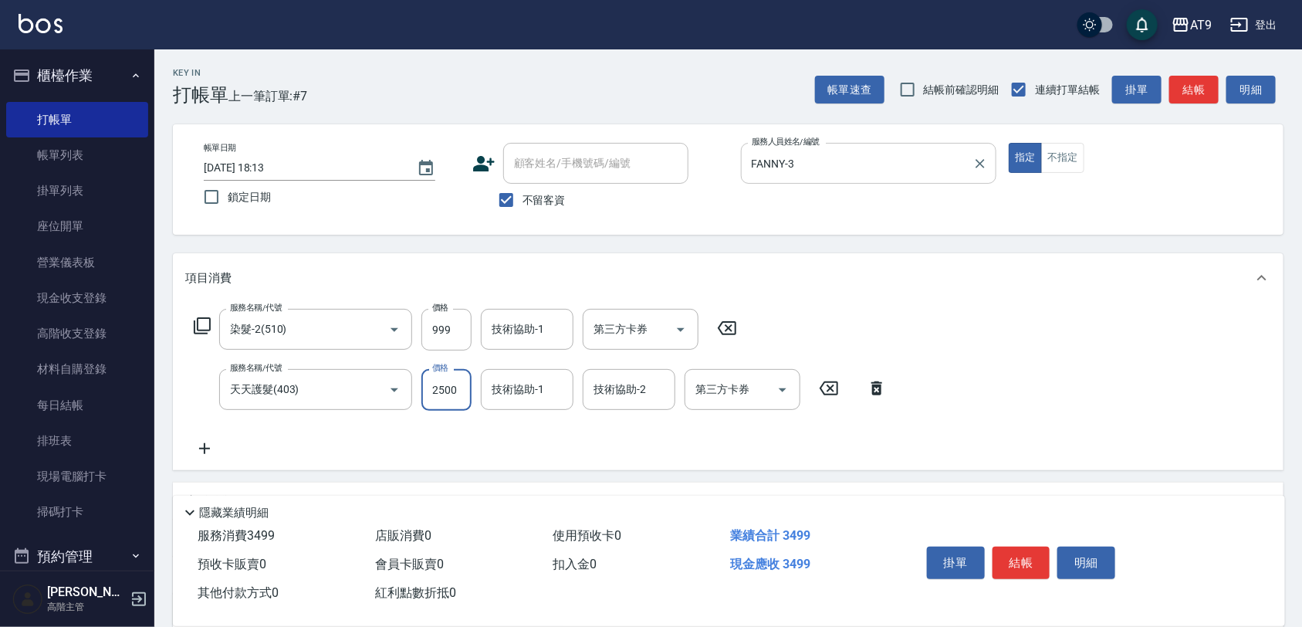
type input "2500"
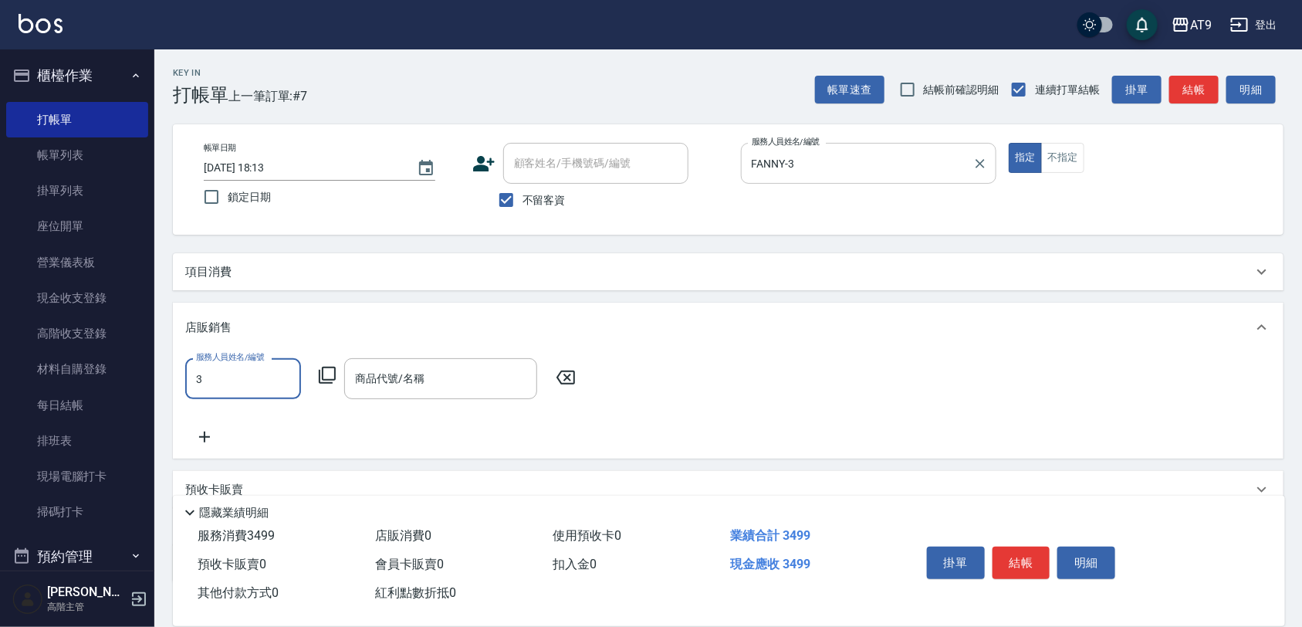
type input "FANNY-3"
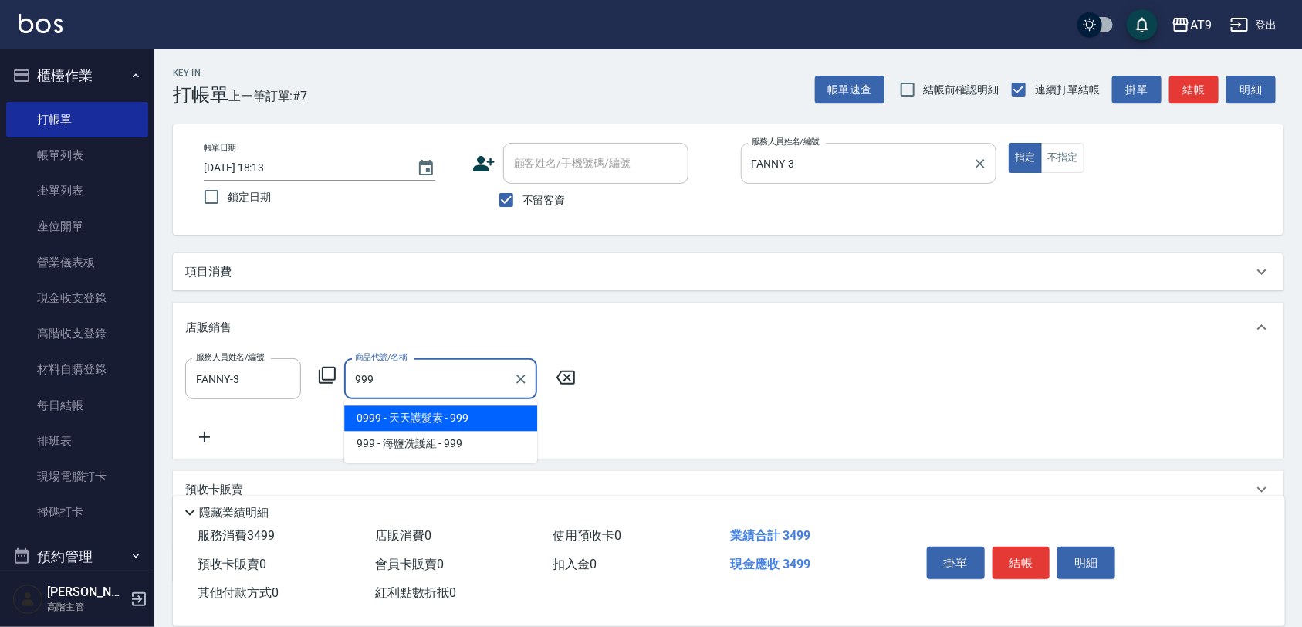
type input "天天護髮素"
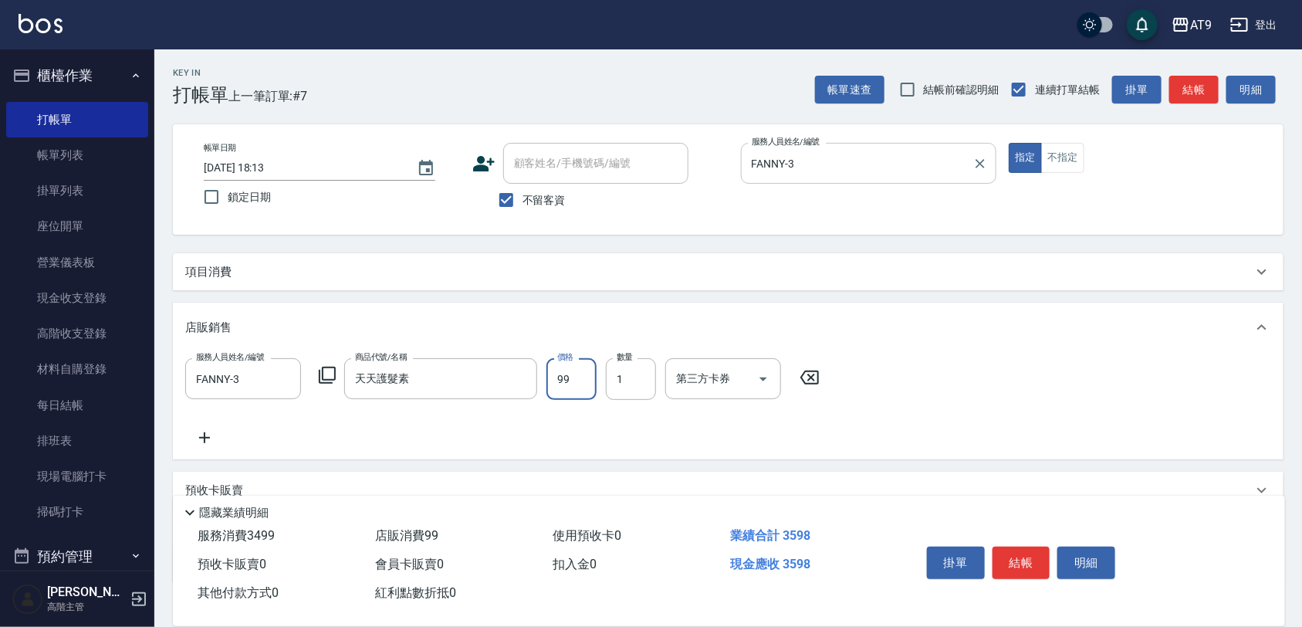
type input "990"
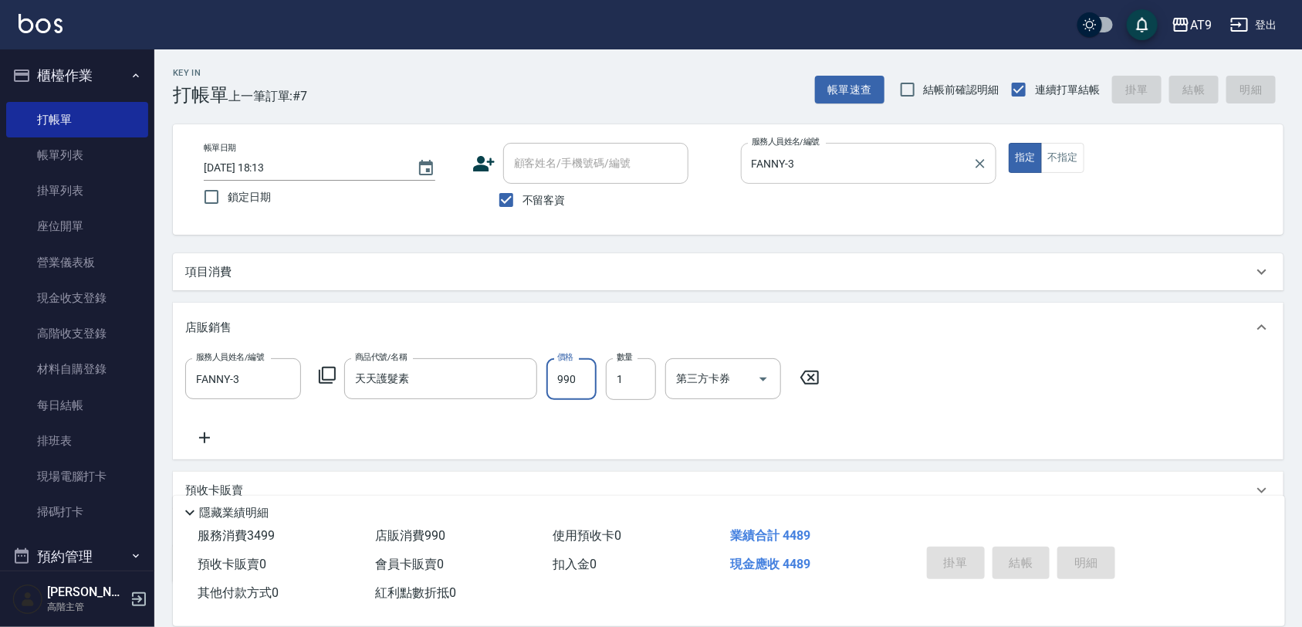
type input "[DATE] 18:14"
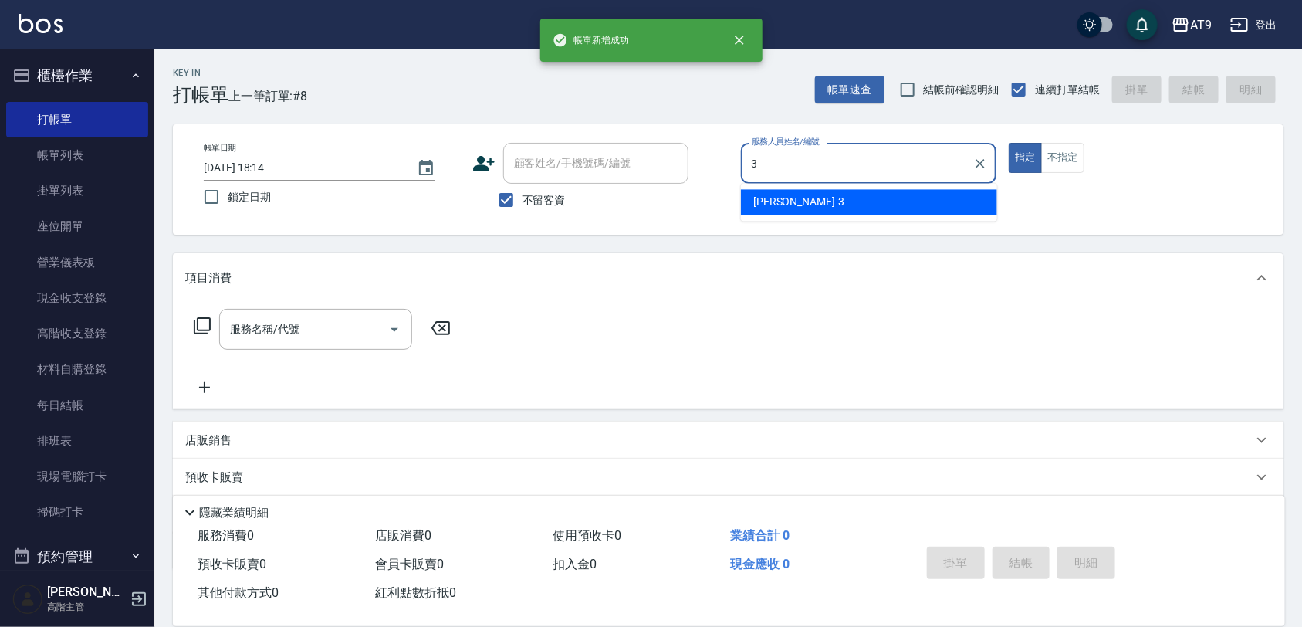
type input "FANNY-3"
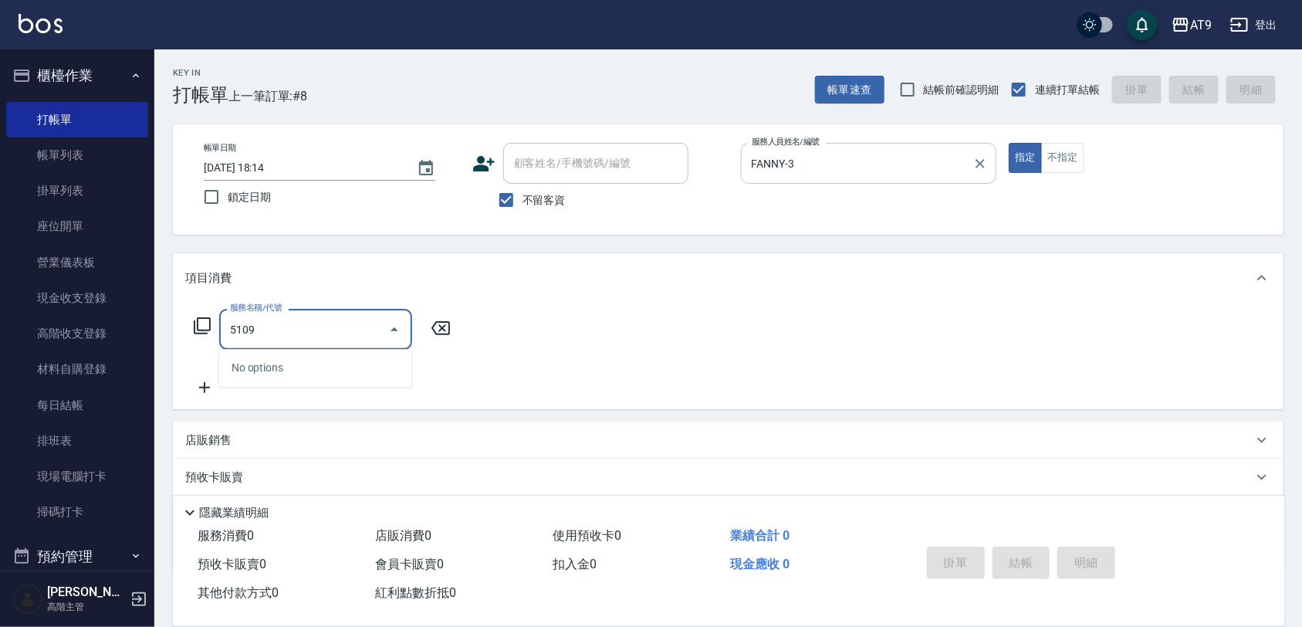
type input "510"
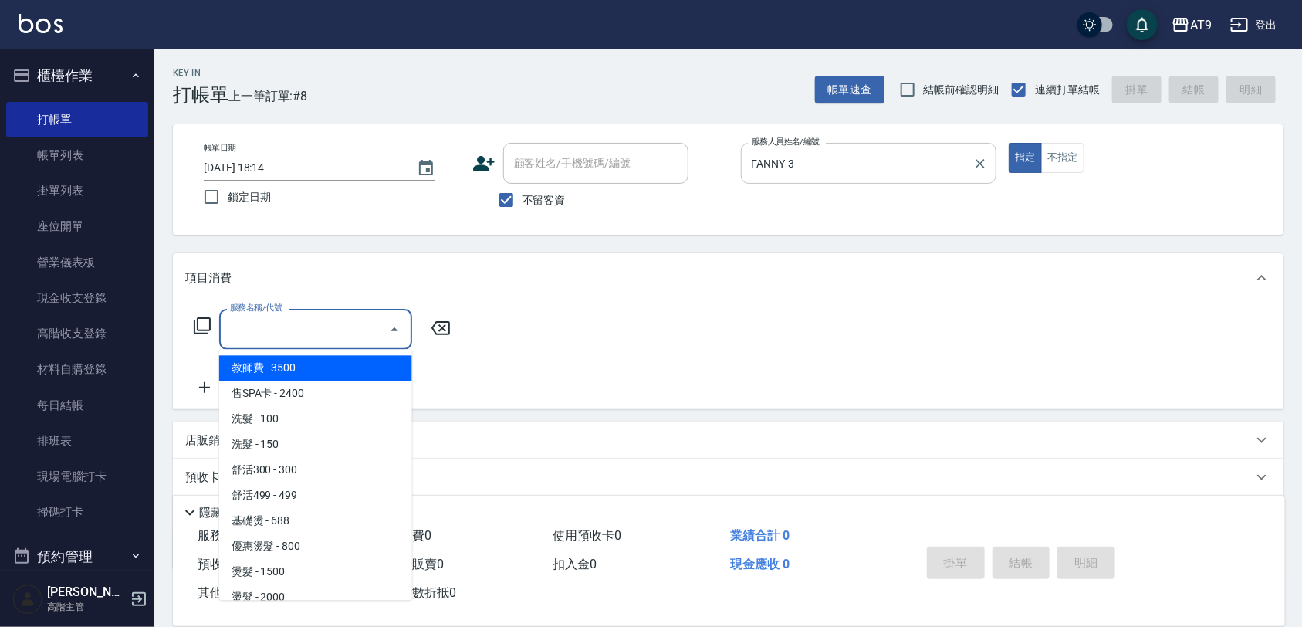
type input "9"
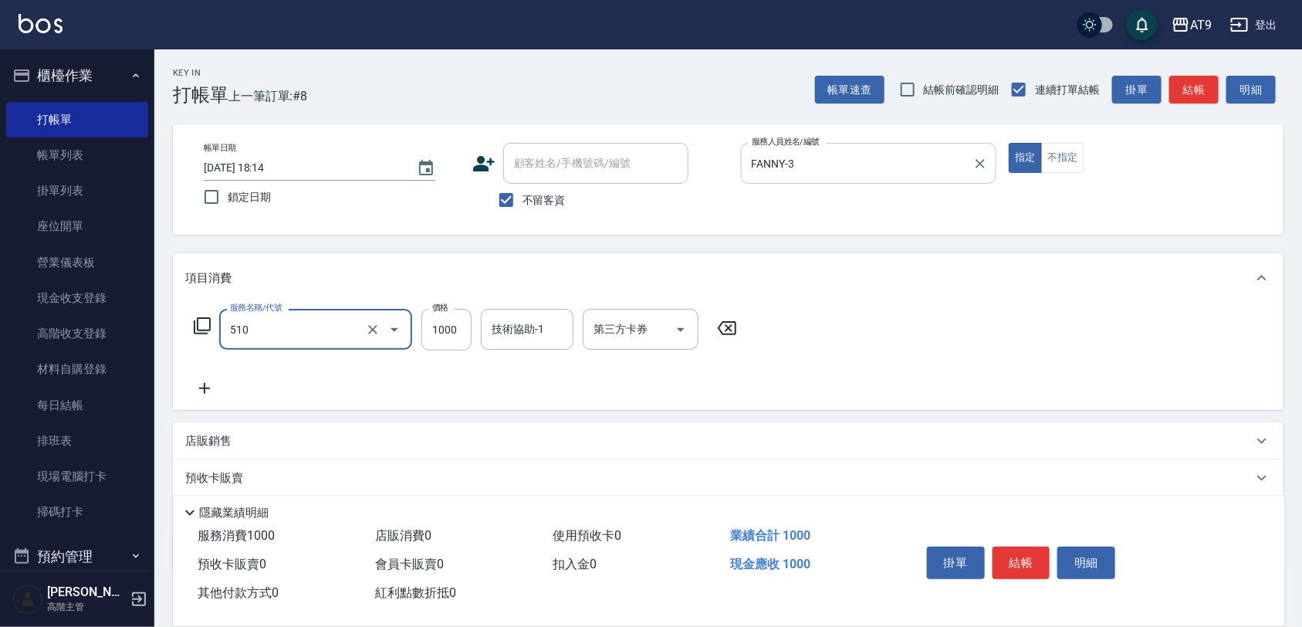
type input "染髮-2(510)"
type input "999"
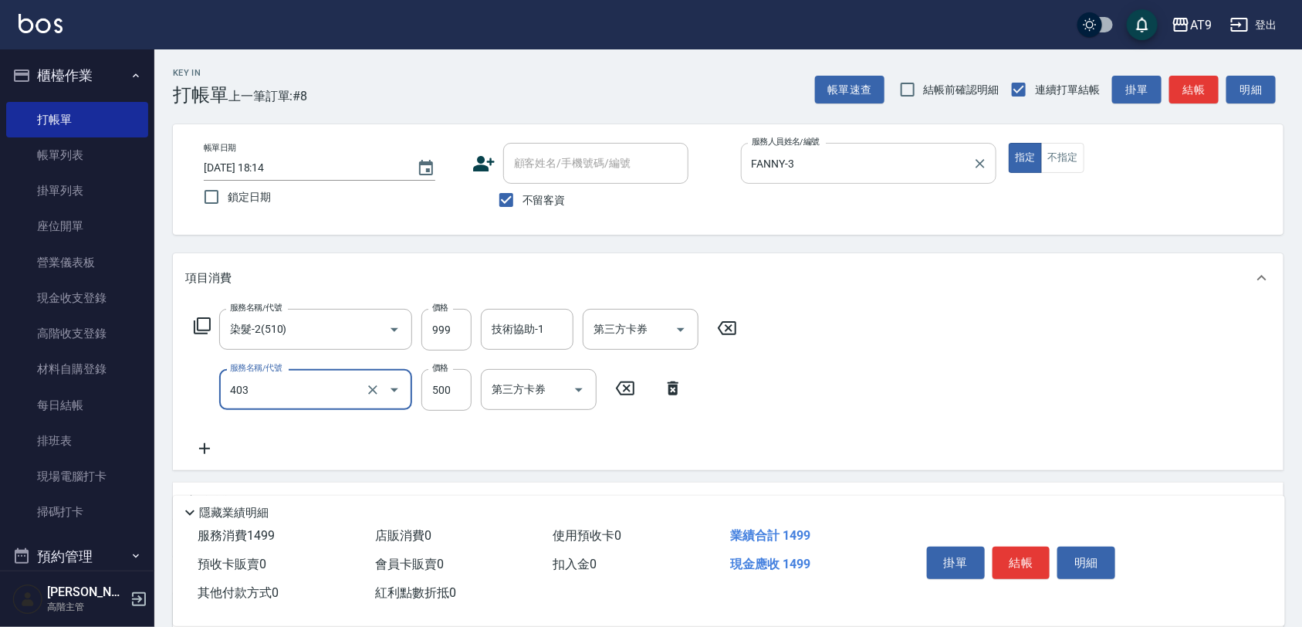
type input "天天護髮(403)"
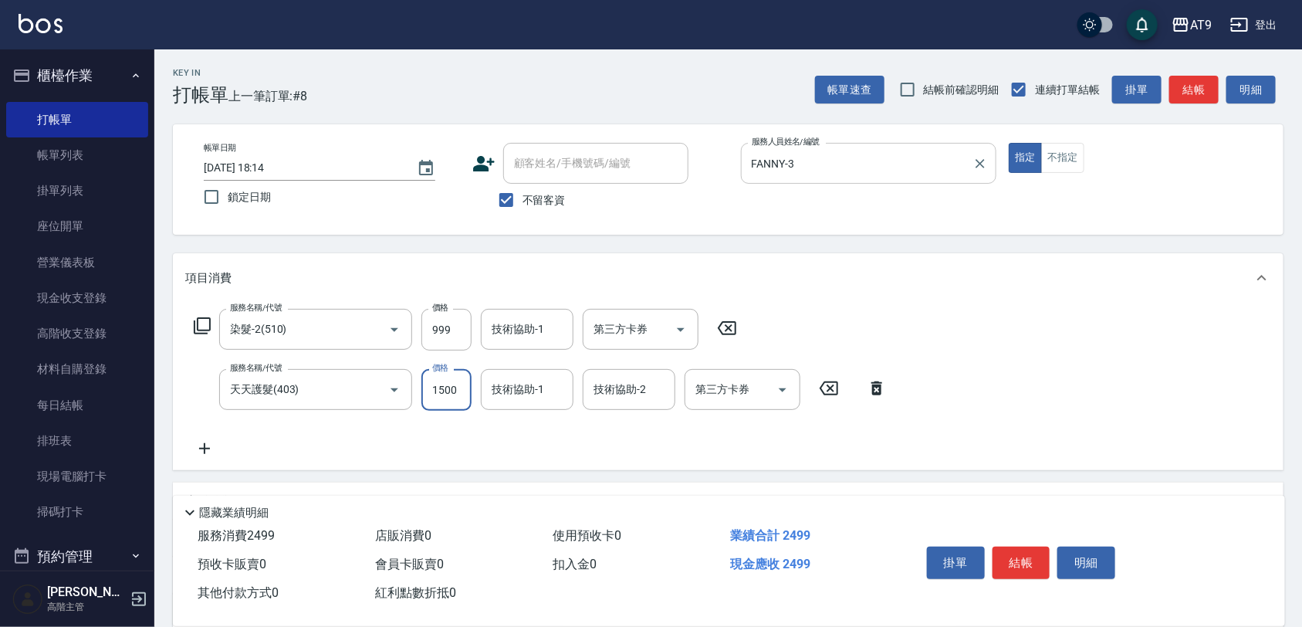
type input "1500"
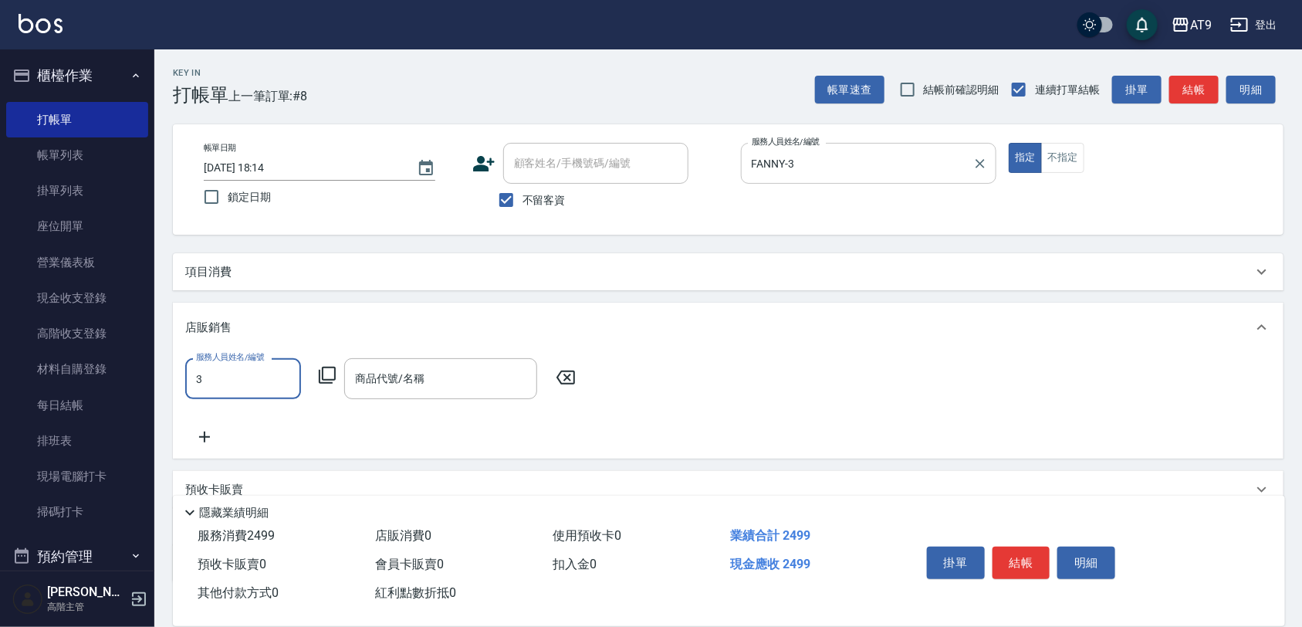
type input "FANNY-3"
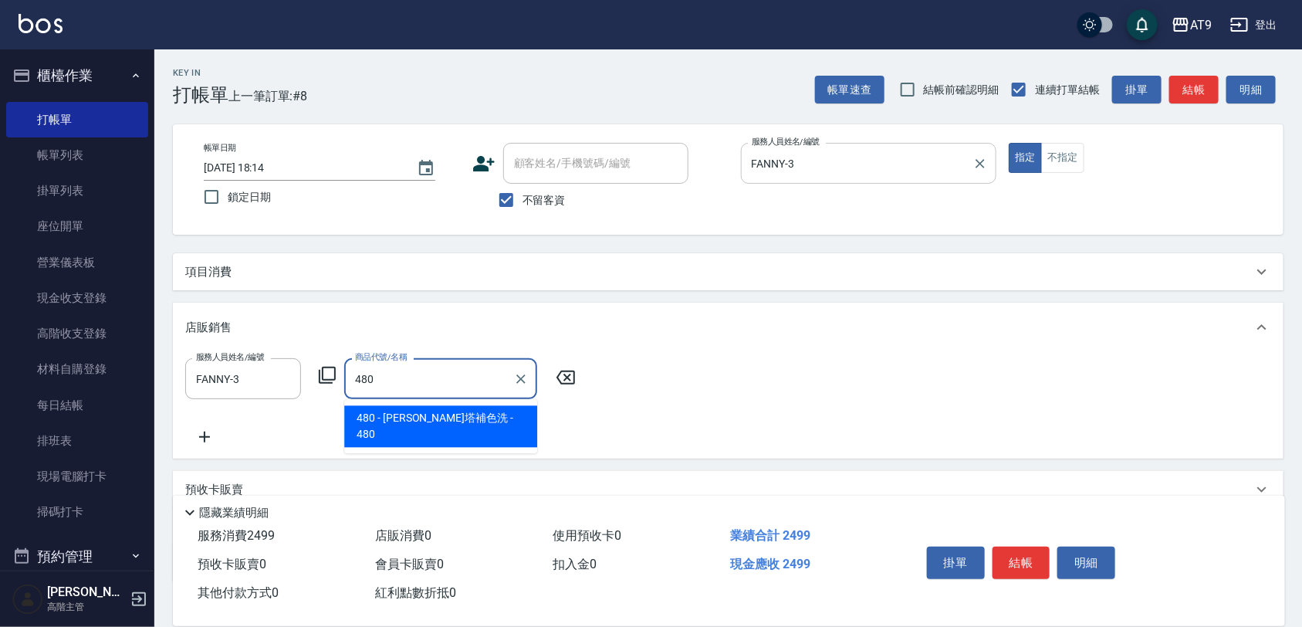
type input "[PERSON_NAME]塔補色洗"
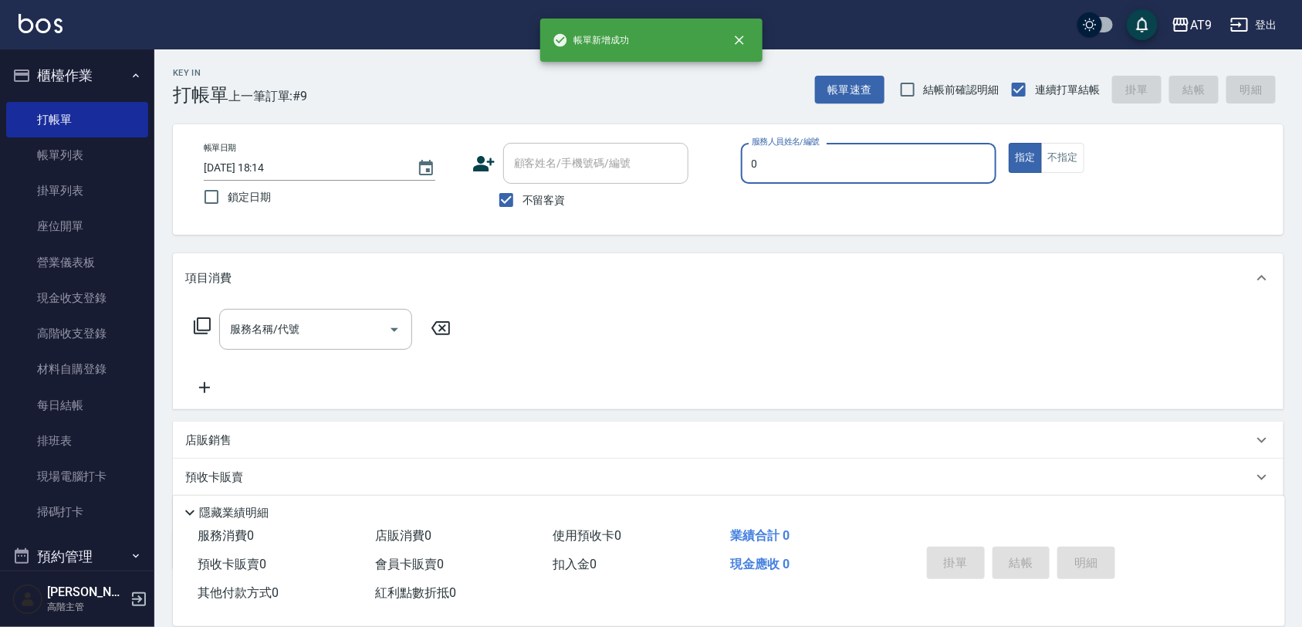
type input "[PERSON_NAME]-0"
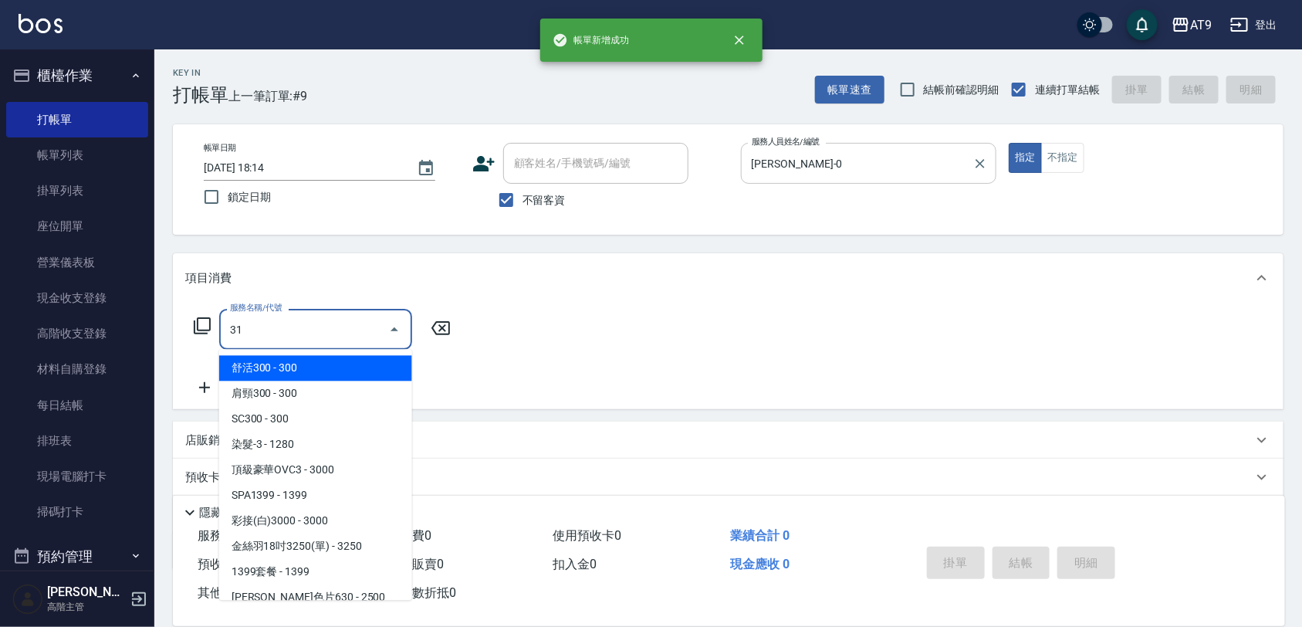
type input "310"
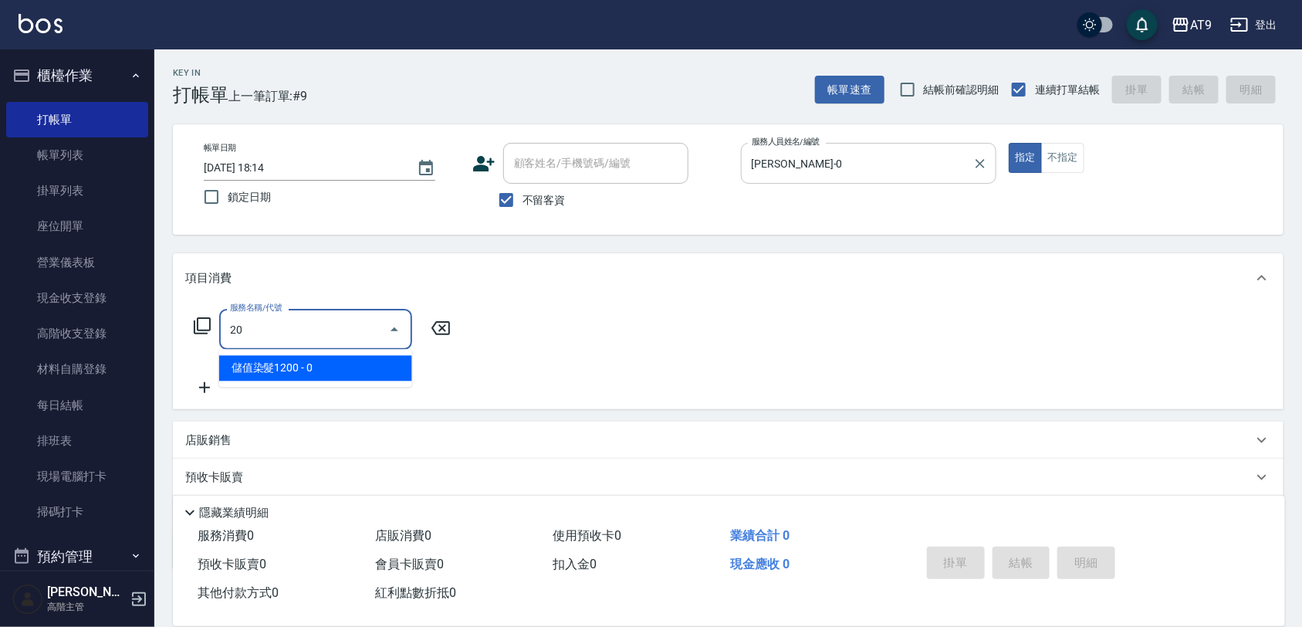
type input "2"
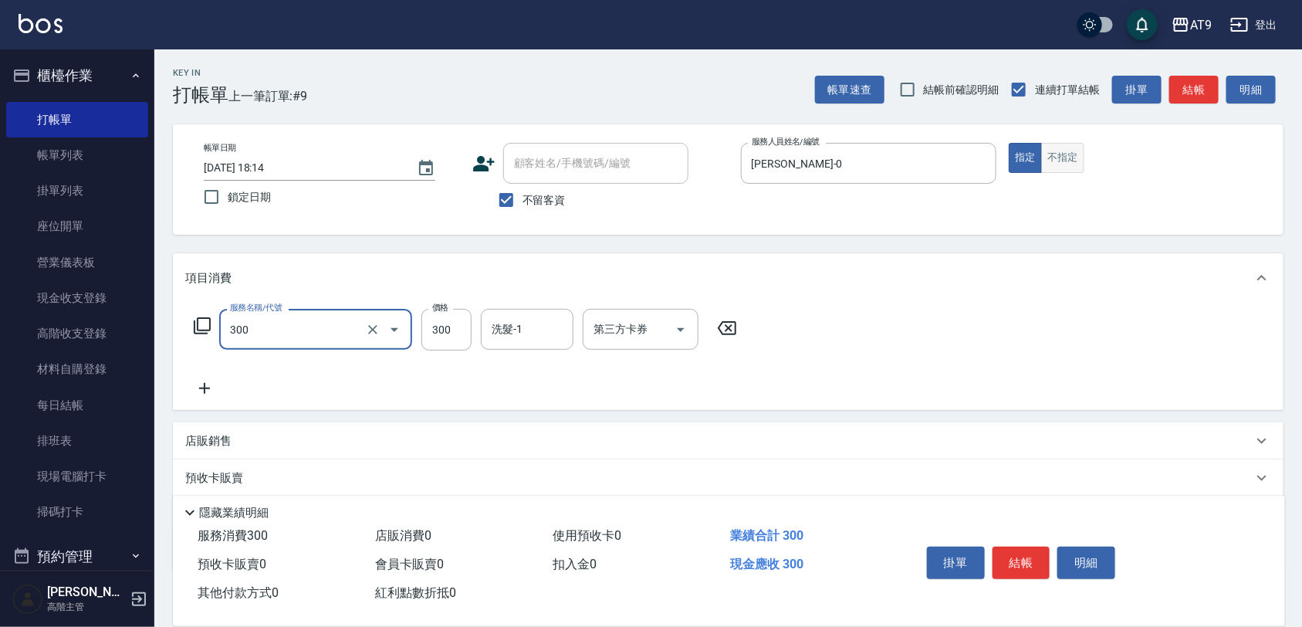
type input "SC300(300)"
click at [1059, 160] on button "不指定" at bounding box center [1062, 158] width 43 height 30
type button "false"
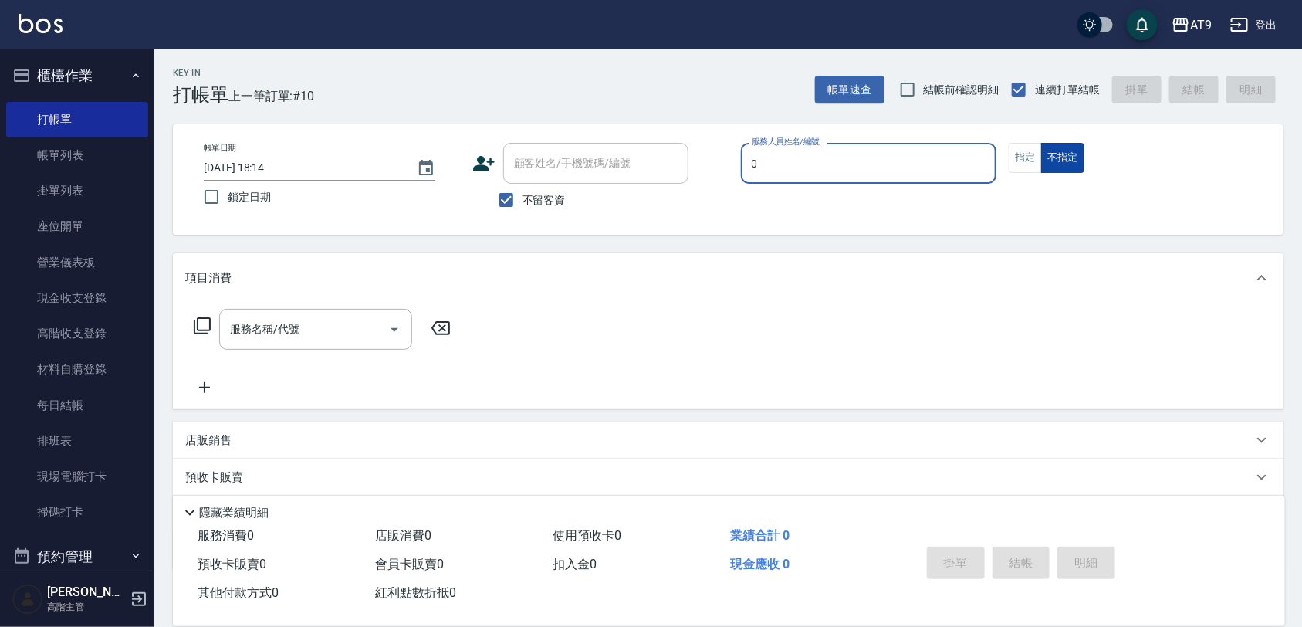
type input "[PERSON_NAME]-0"
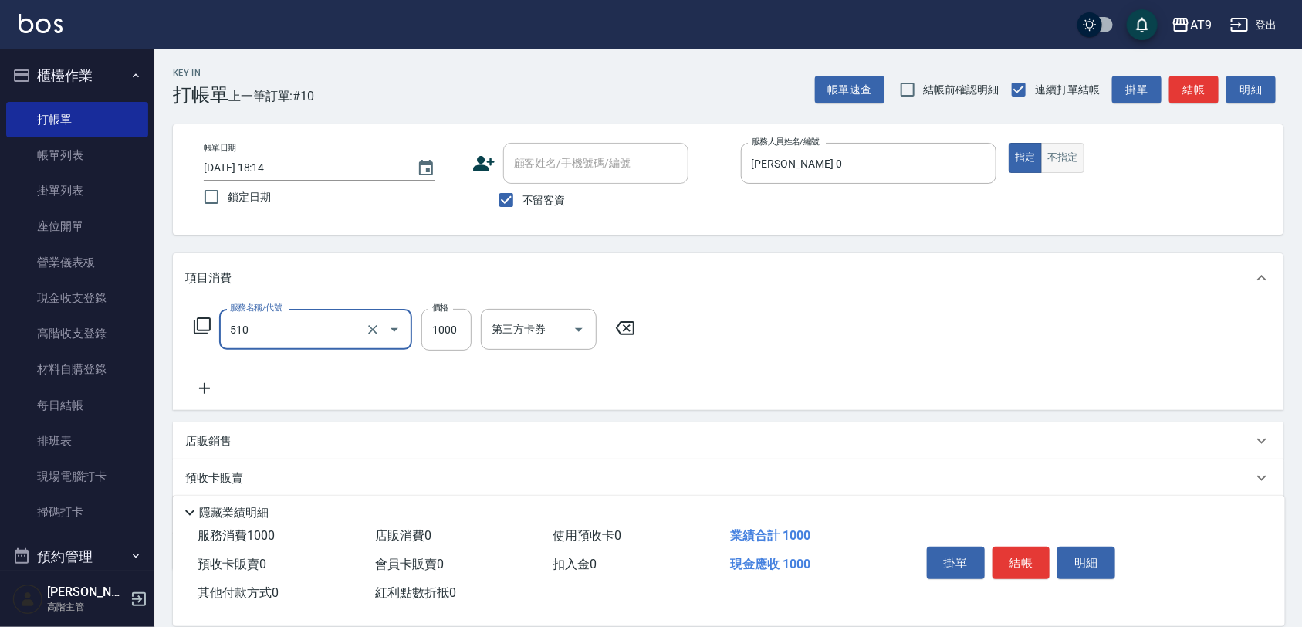
type input "染髮-2(510)"
type input "1180"
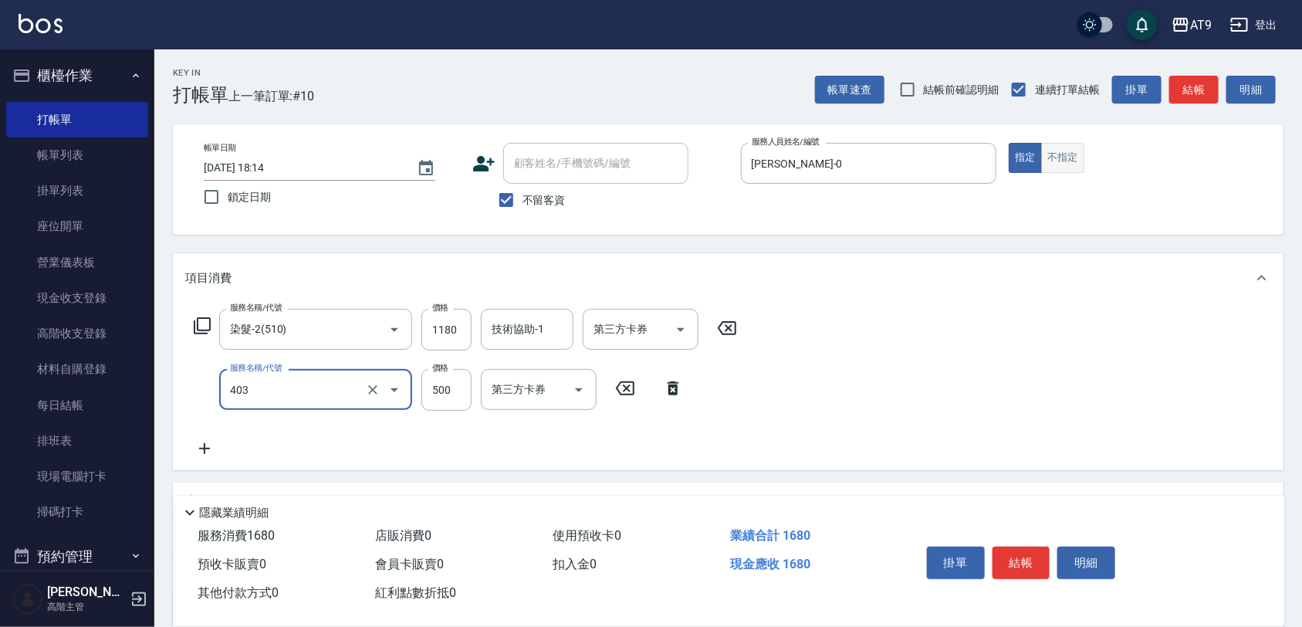
type input "天天護髮(403)"
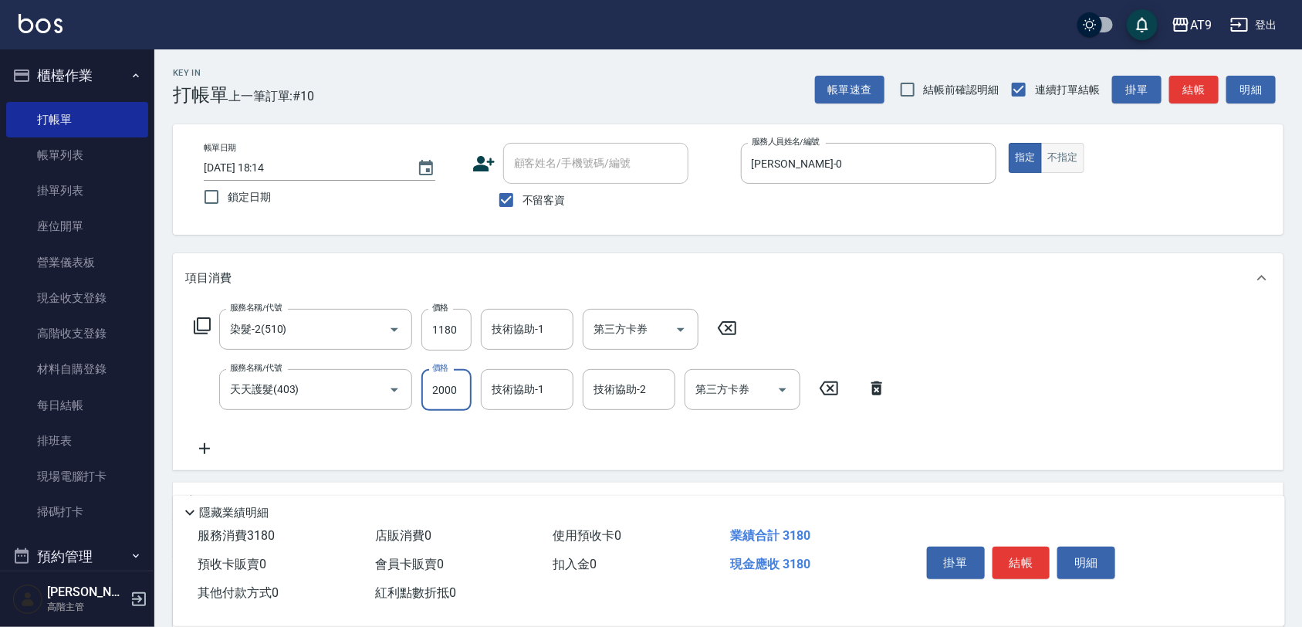
type input "2000"
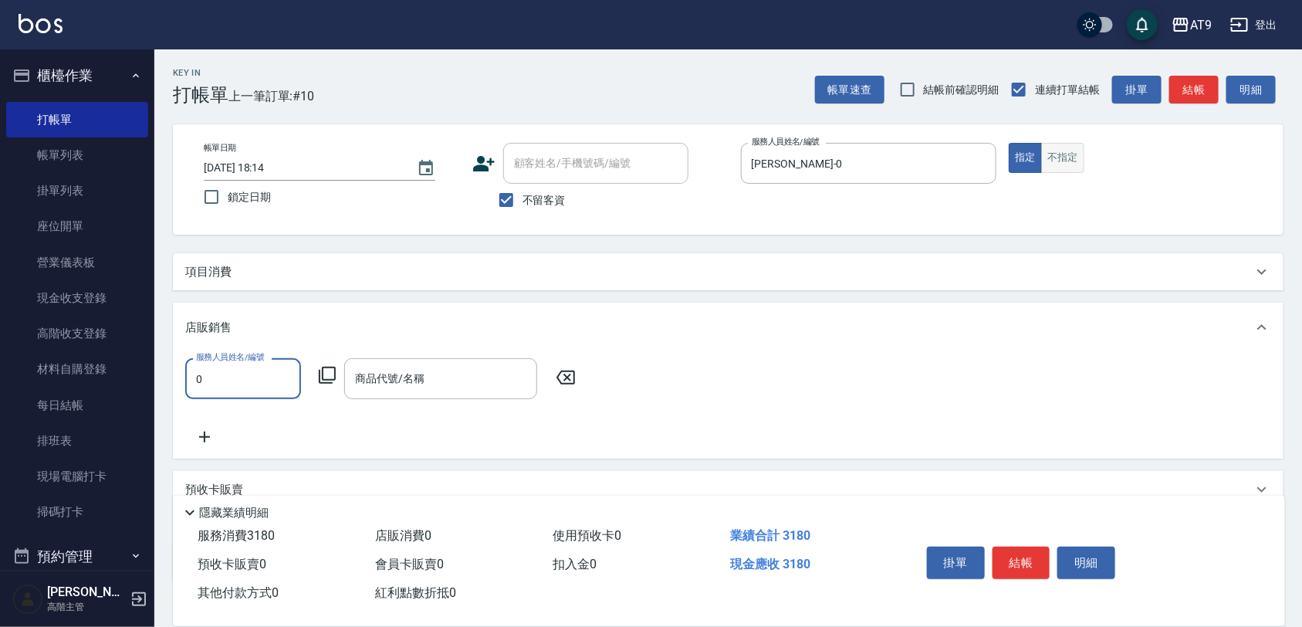
type input "[PERSON_NAME]-0"
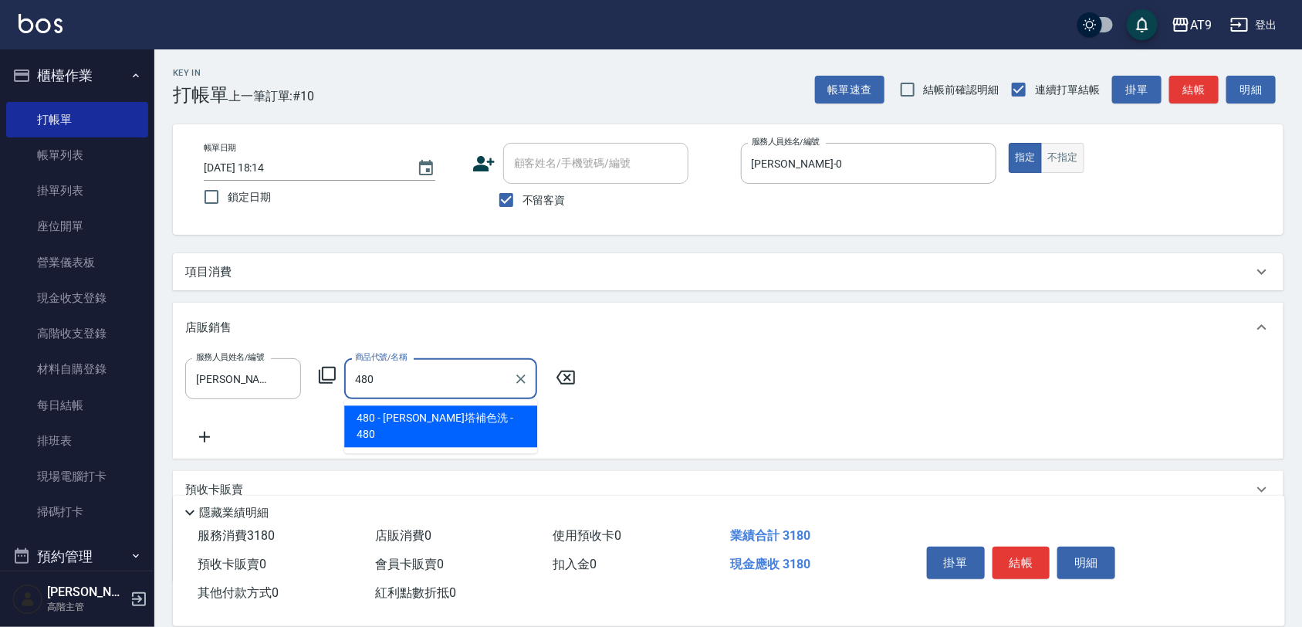
type input "[PERSON_NAME]塔補色洗"
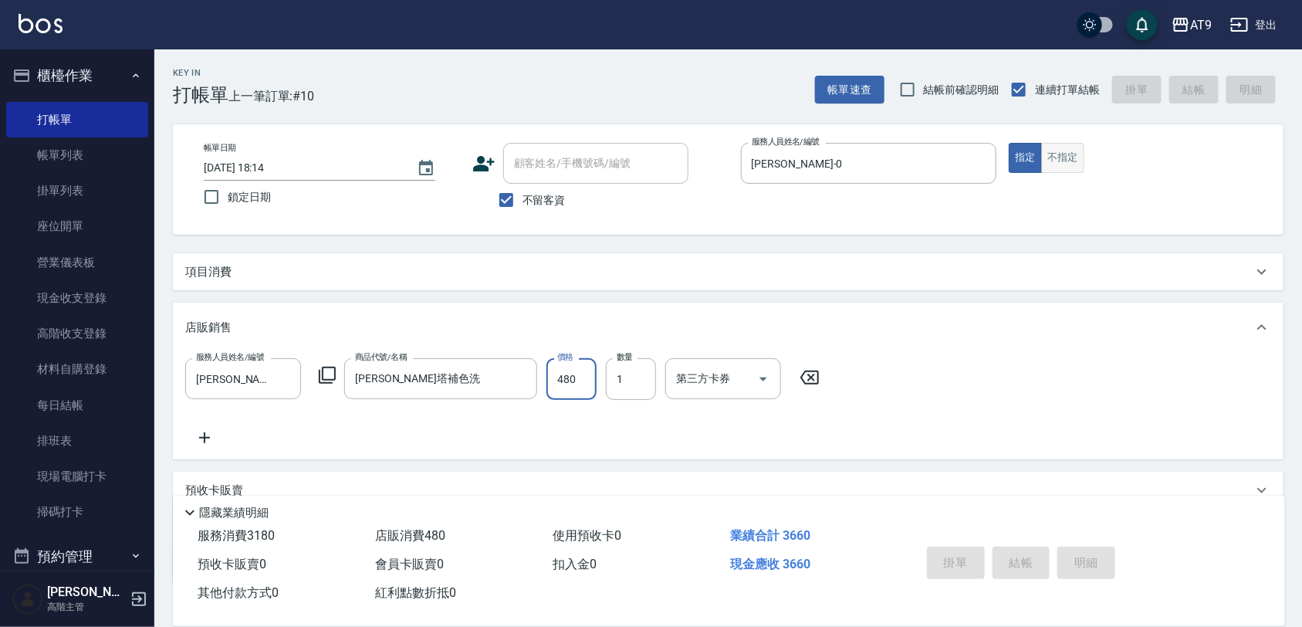
type input "[DATE] 18:15"
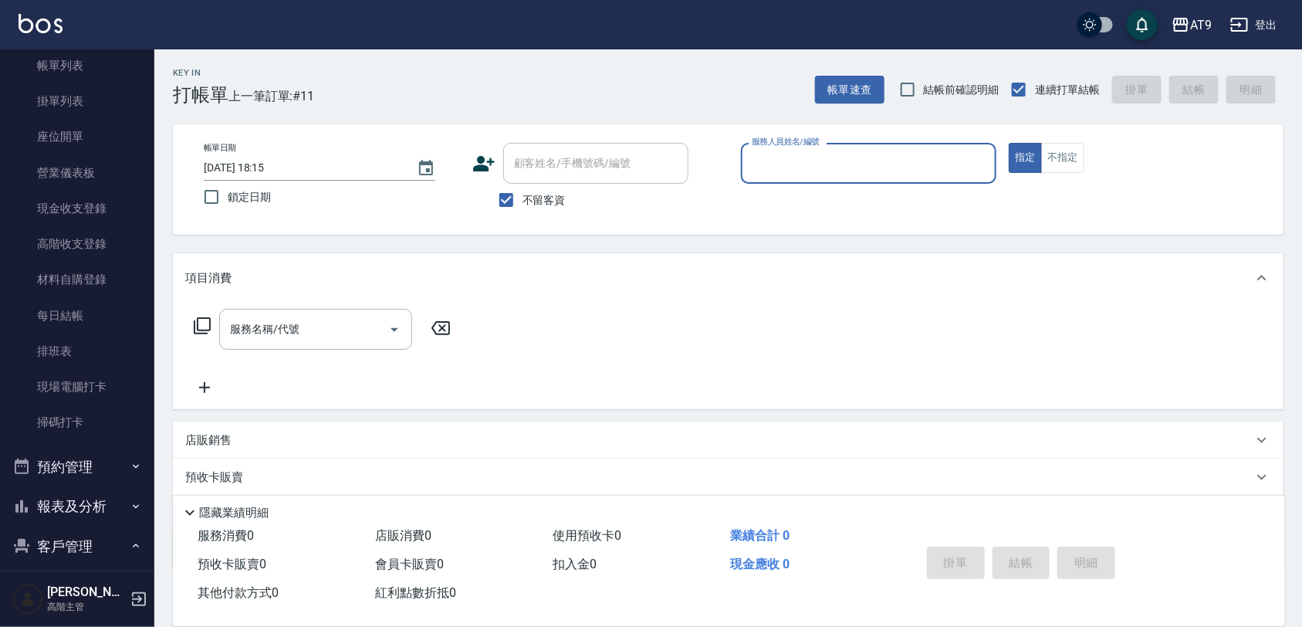
scroll to position [193, 0]
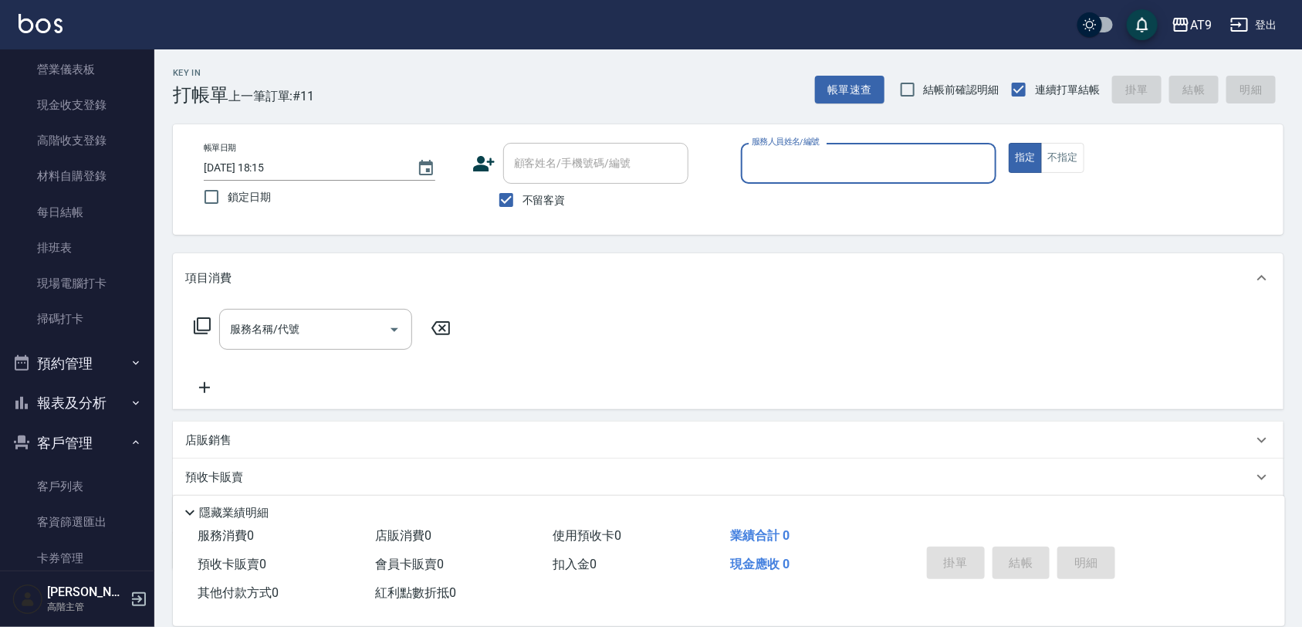
click at [104, 398] on button "報表及分析" at bounding box center [77, 403] width 142 height 40
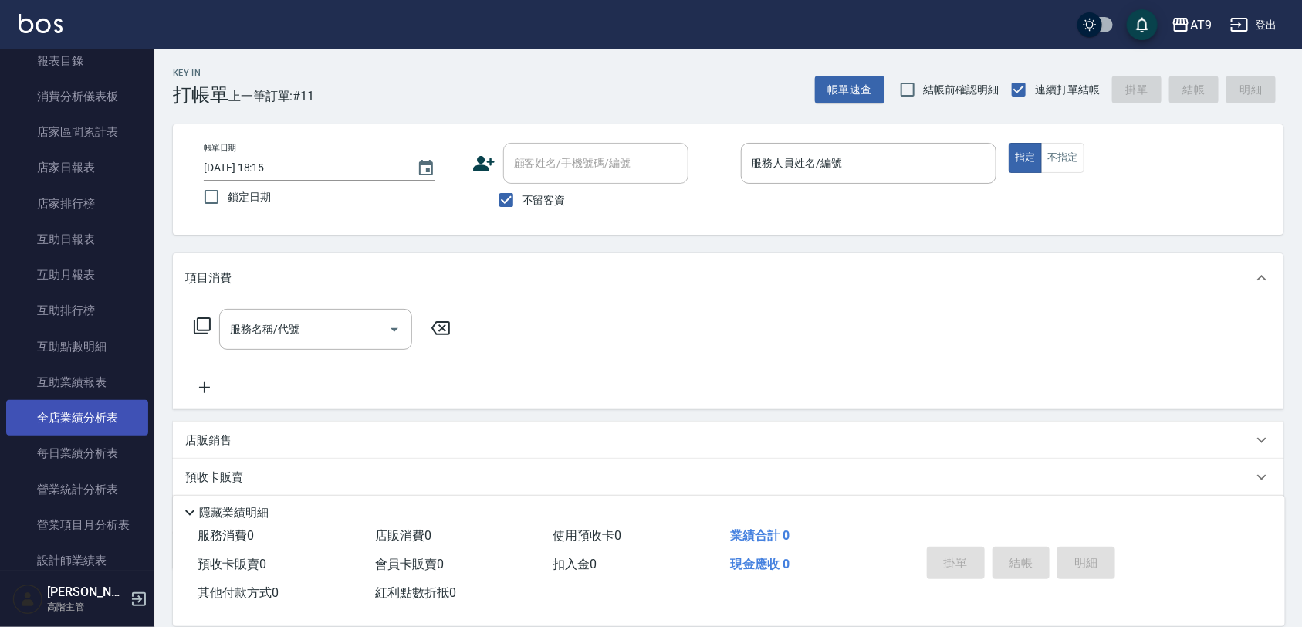
scroll to position [386, 0]
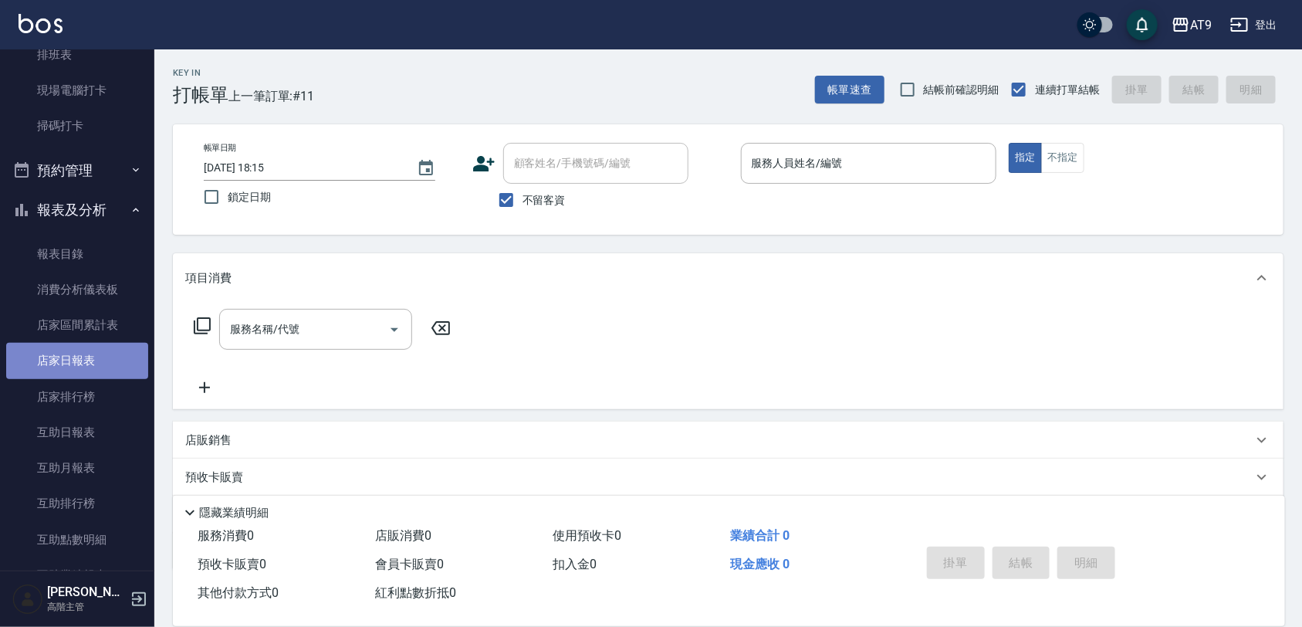
click at [102, 363] on link "店家日報表" at bounding box center [77, 360] width 142 height 35
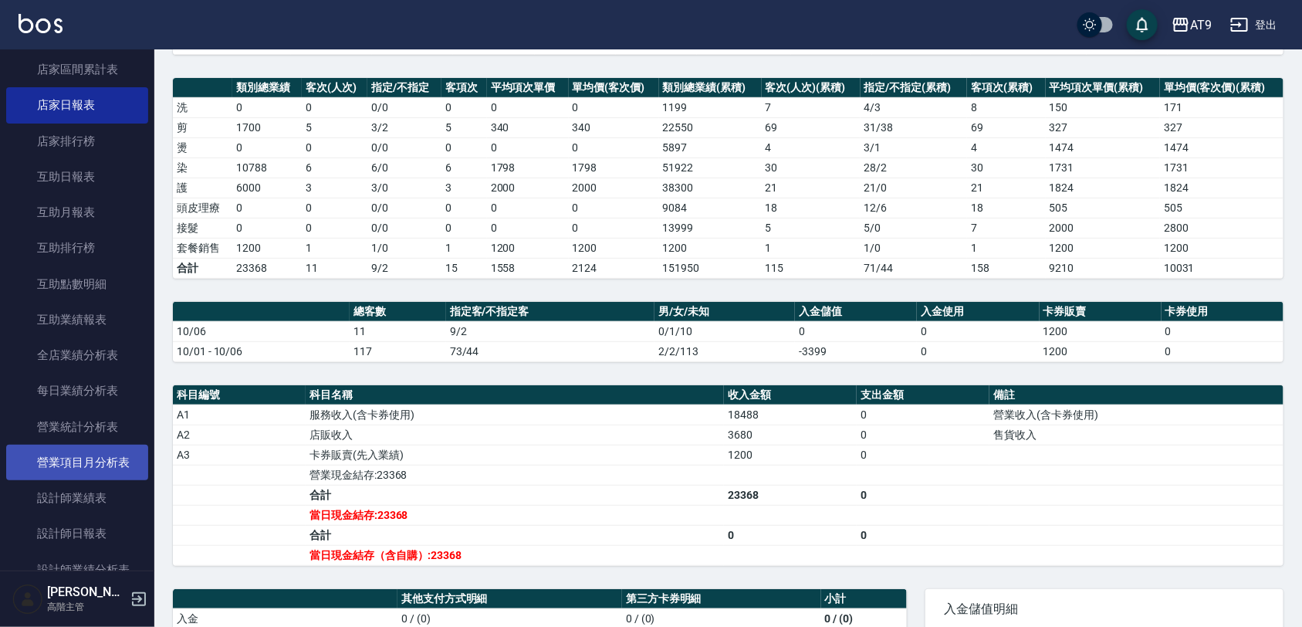
scroll to position [675, 0]
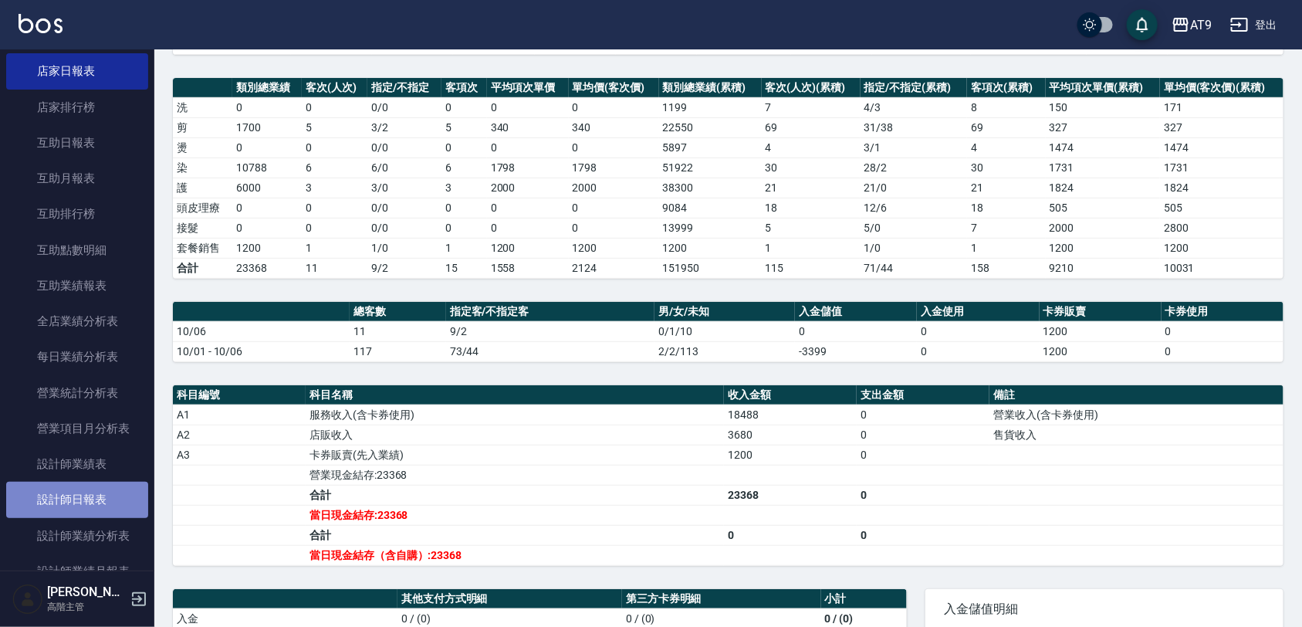
click at [112, 486] on link "設計師日報表" at bounding box center [77, 499] width 142 height 35
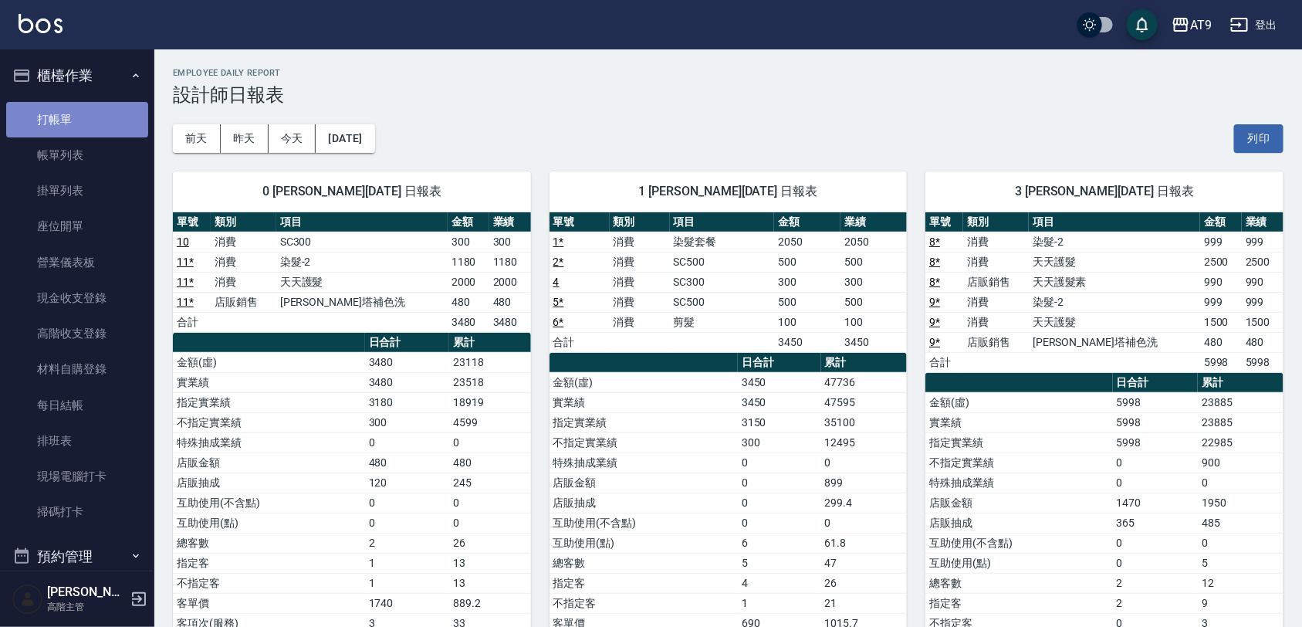
click at [79, 112] on link "打帳單" at bounding box center [77, 119] width 142 height 35
